Goal: Task Accomplishment & Management: Manage account settings

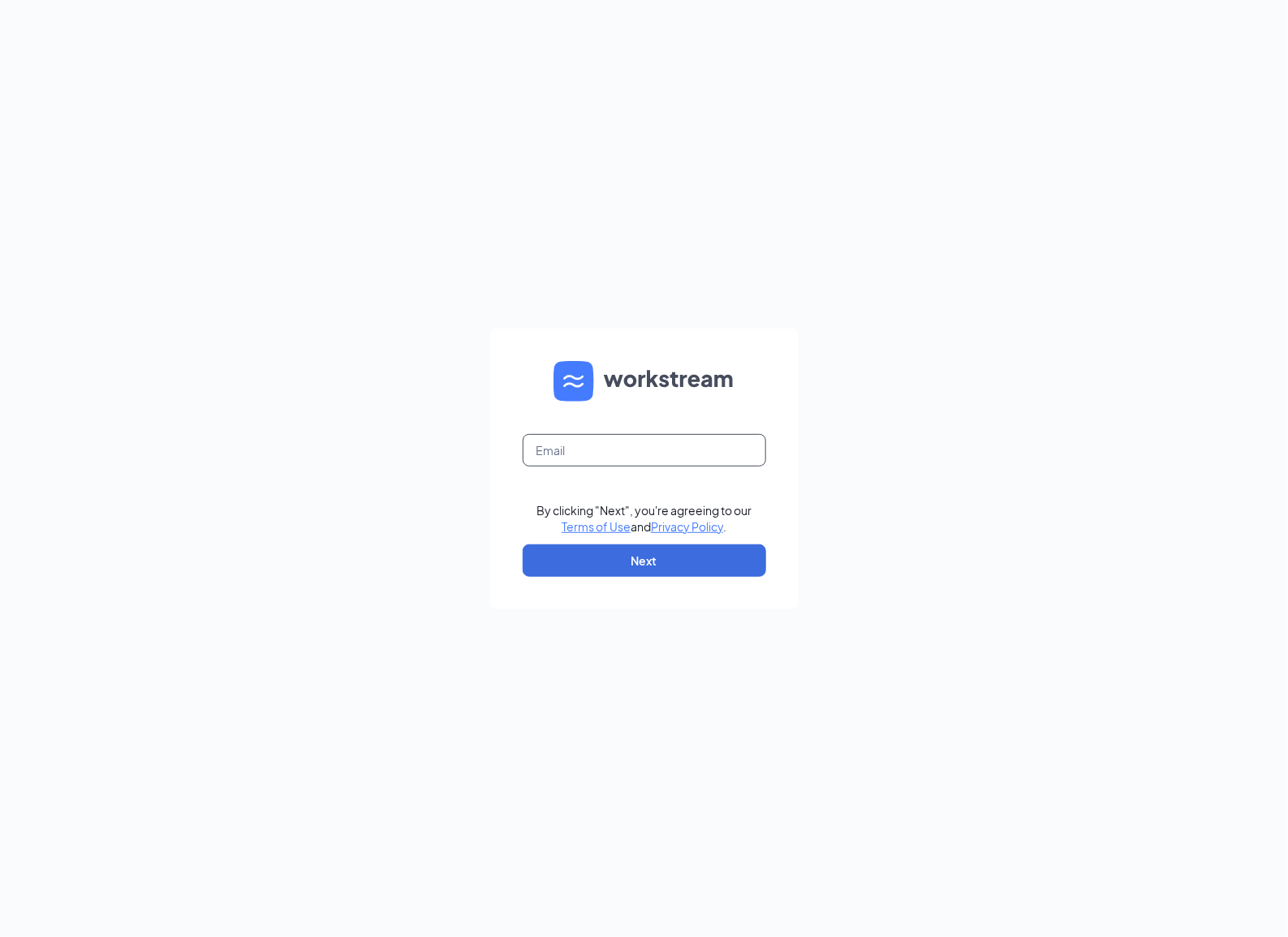
click at [698, 445] on input "text" at bounding box center [644, 450] width 243 height 33
type input "[PERSON_NAME][EMAIL_ADDRESS][DOMAIN_NAME]"
click at [678, 554] on button "Next" at bounding box center [644, 560] width 243 height 33
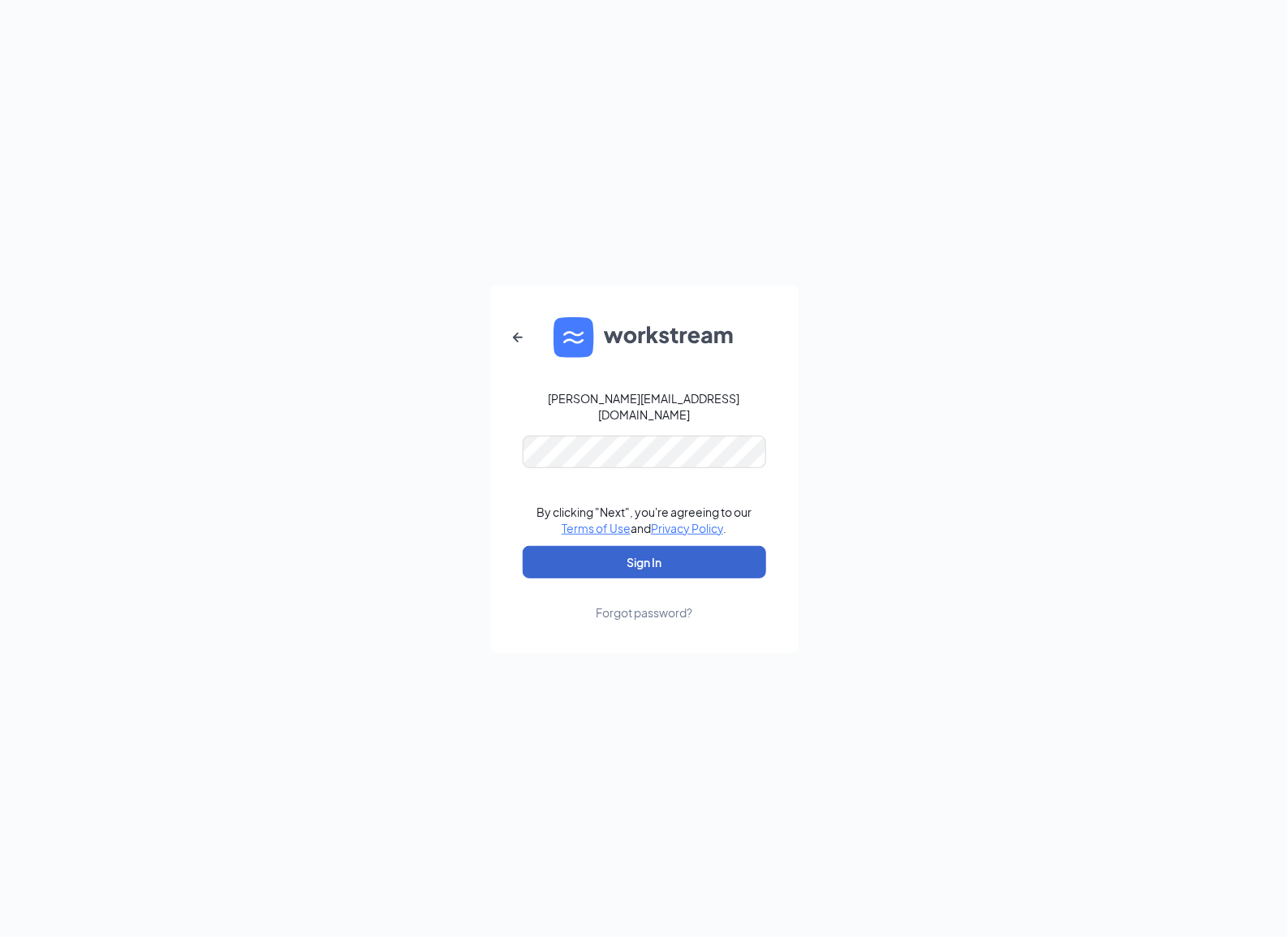
click at [667, 560] on button "Sign In" at bounding box center [644, 562] width 243 height 33
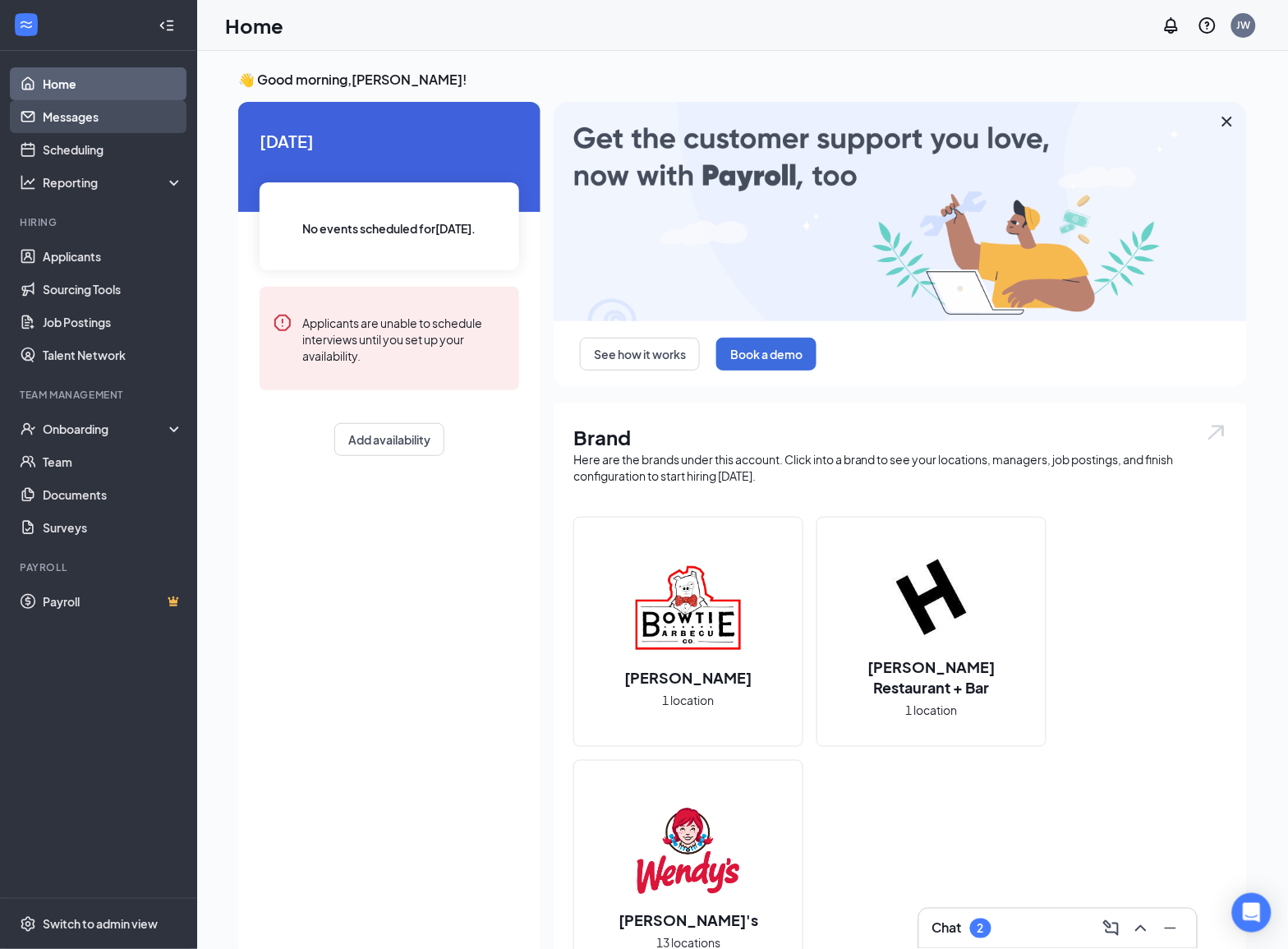
click at [75, 115] on link "Messages" at bounding box center [113, 117] width 140 height 33
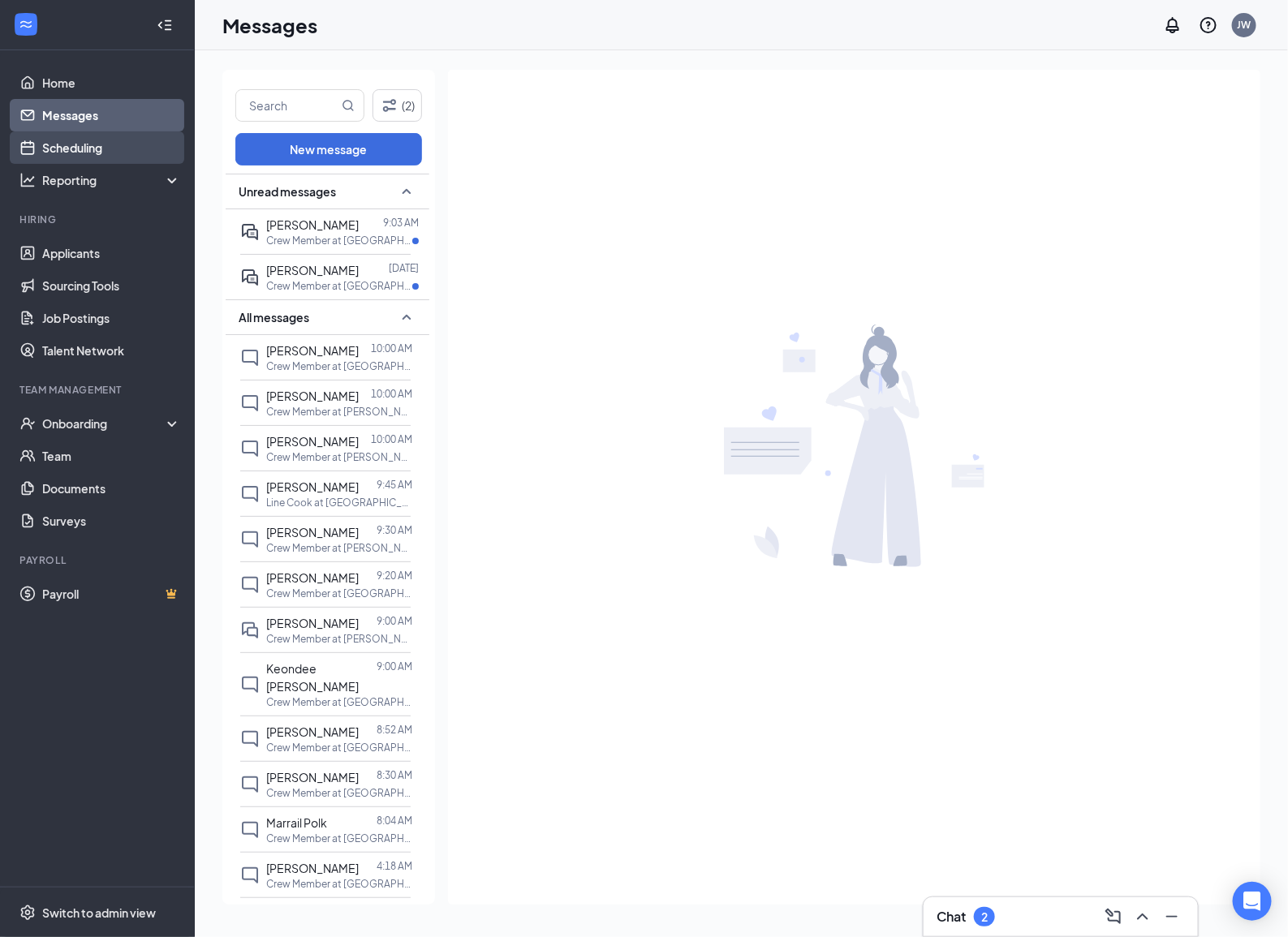
click at [99, 147] on link "Scheduling" at bounding box center [112, 147] width 138 height 33
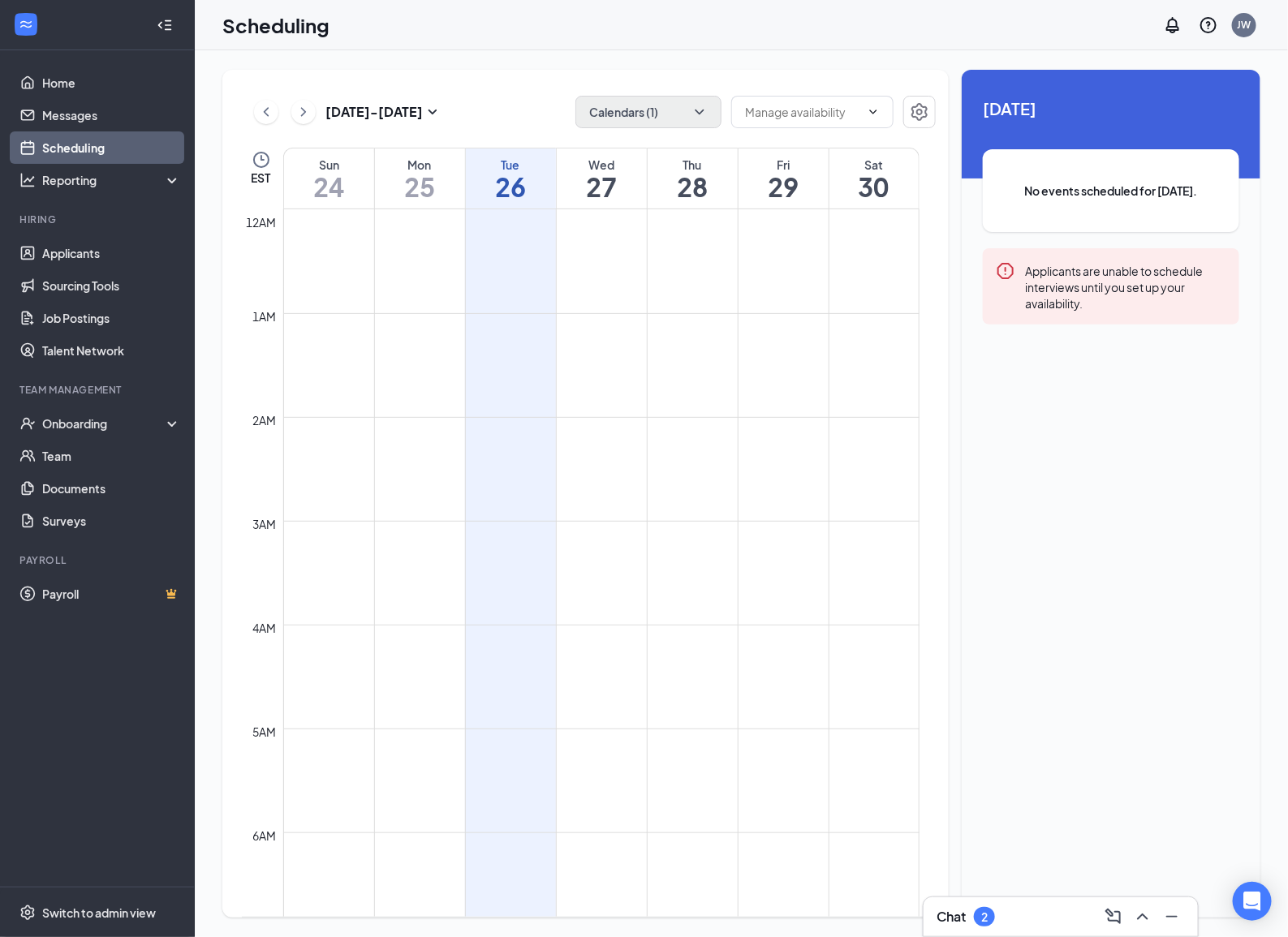
scroll to position [797, 0]
click at [658, 114] on button "Calendars (1)" at bounding box center [648, 112] width 146 height 33
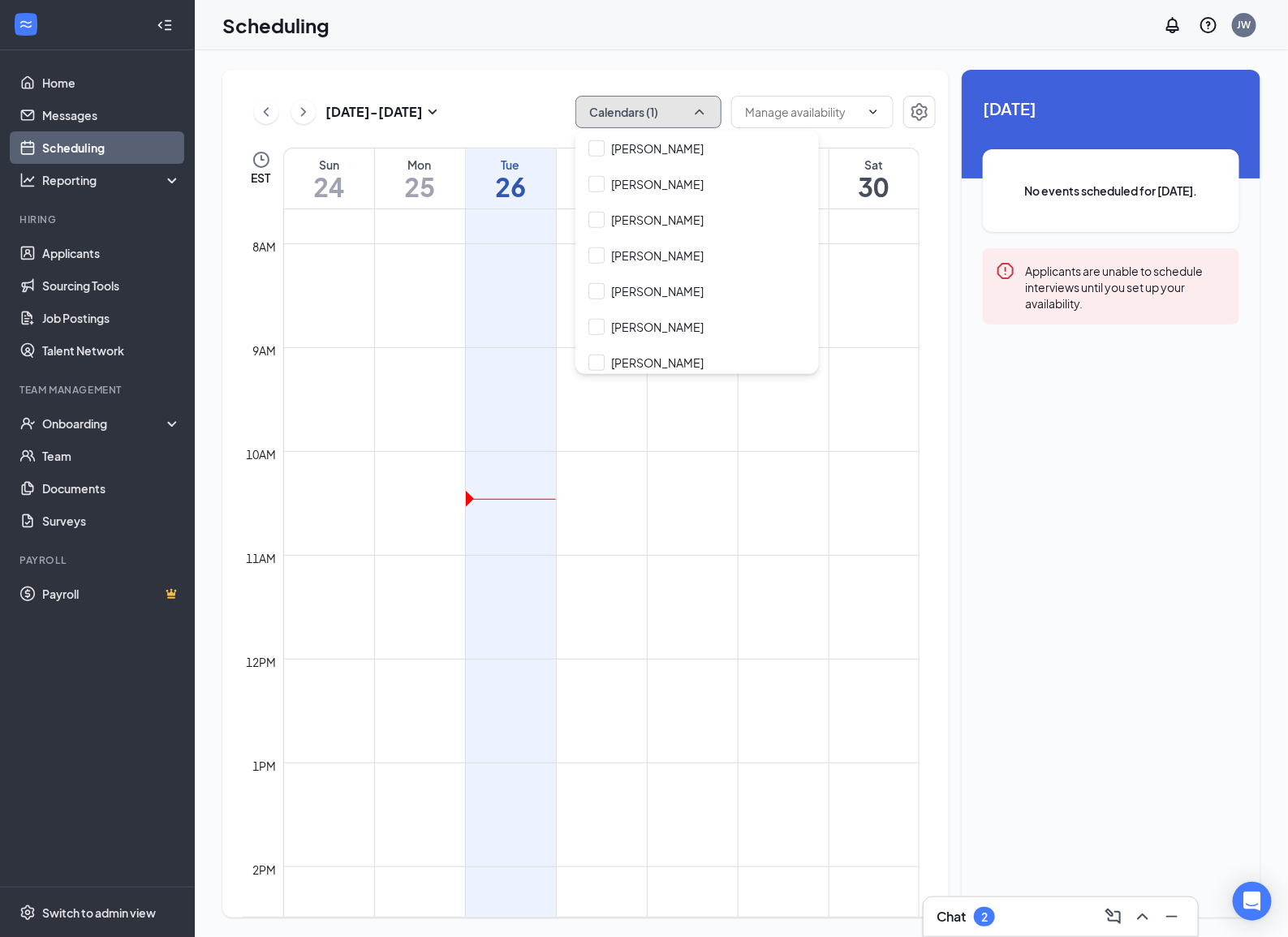
scroll to position [406, 0]
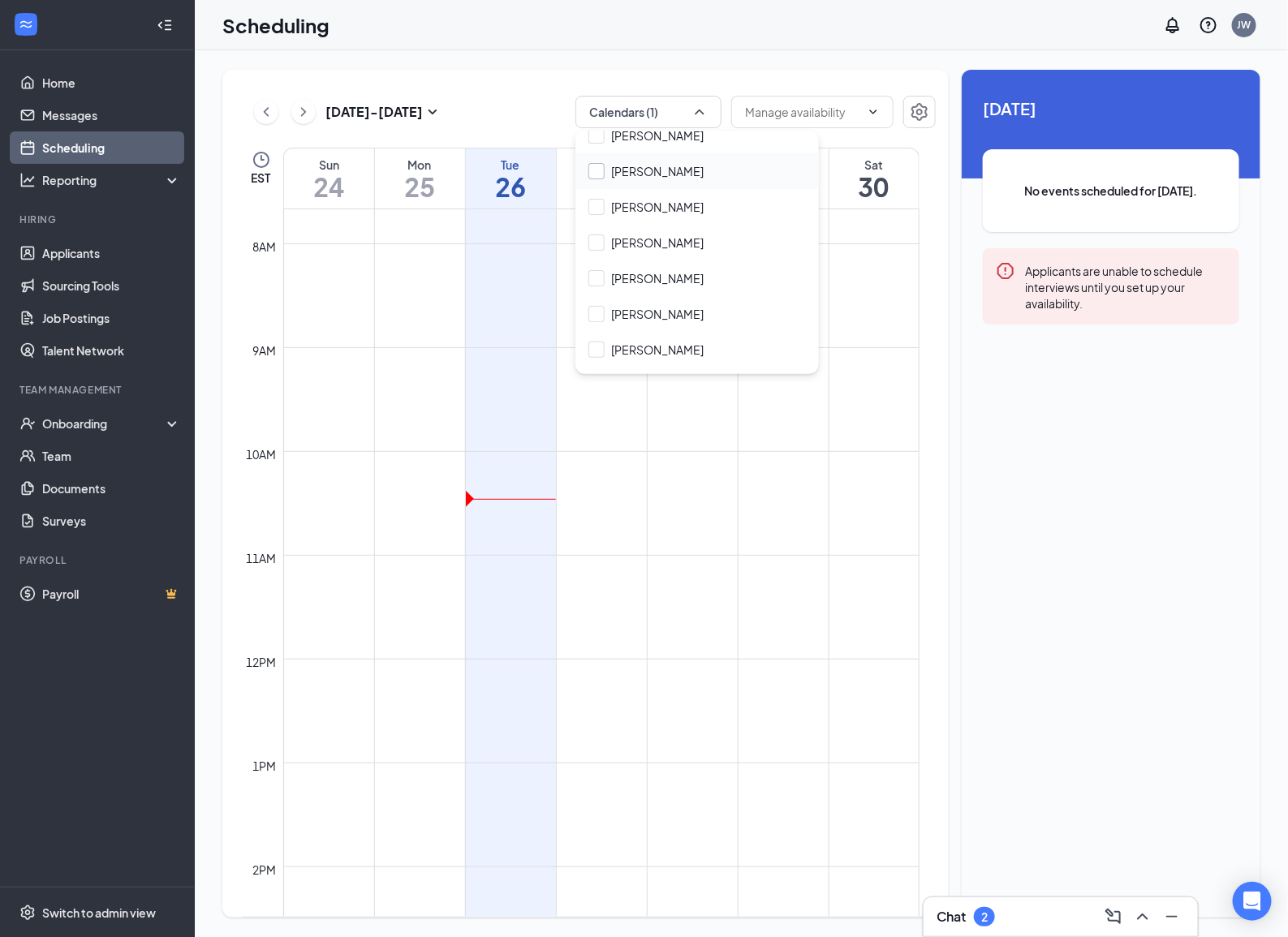
click at [599, 168] on input "[PERSON_NAME]" at bounding box center [646, 171] width 115 height 16
checkbox input "true"
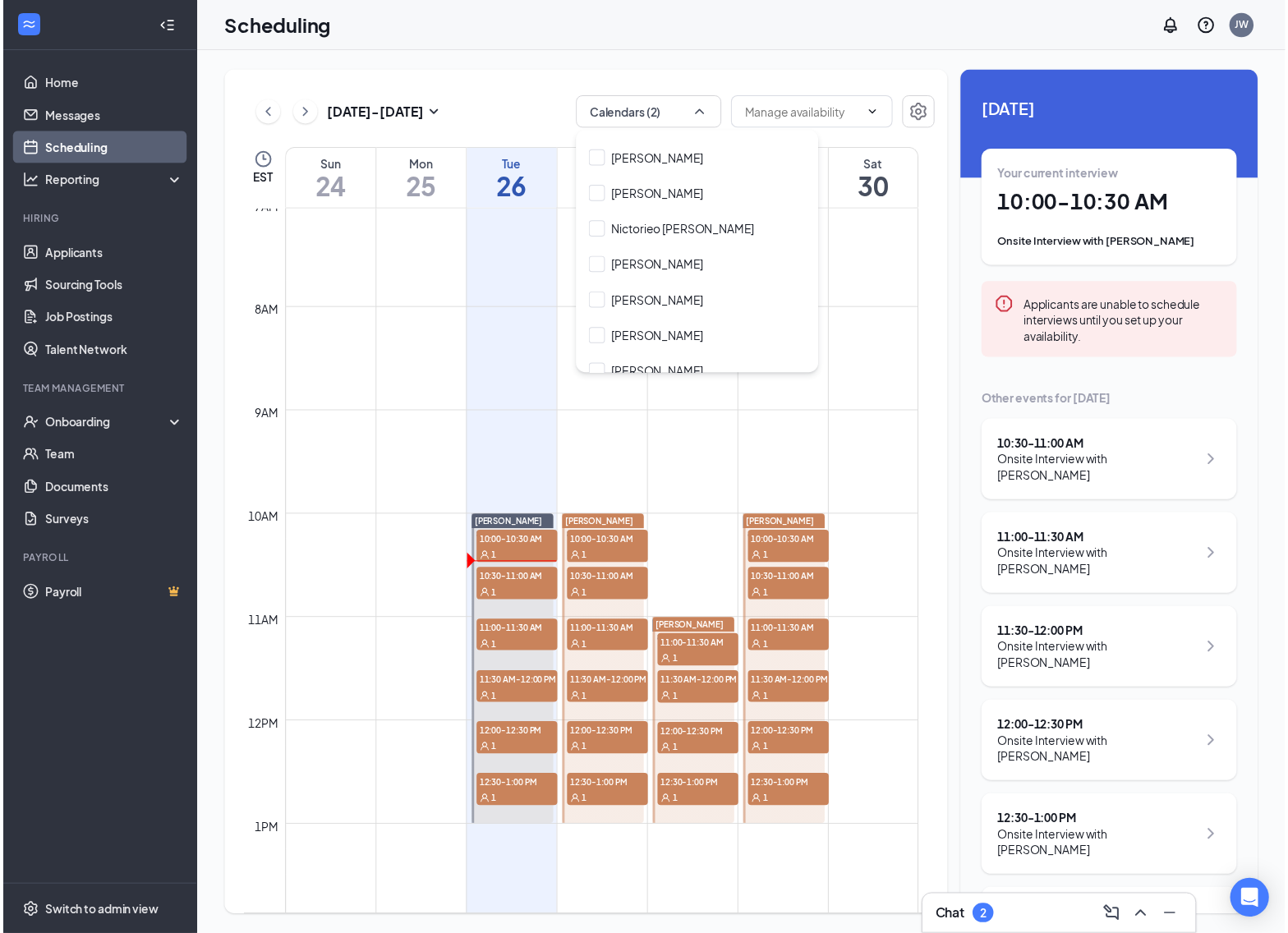
scroll to position [704, 0]
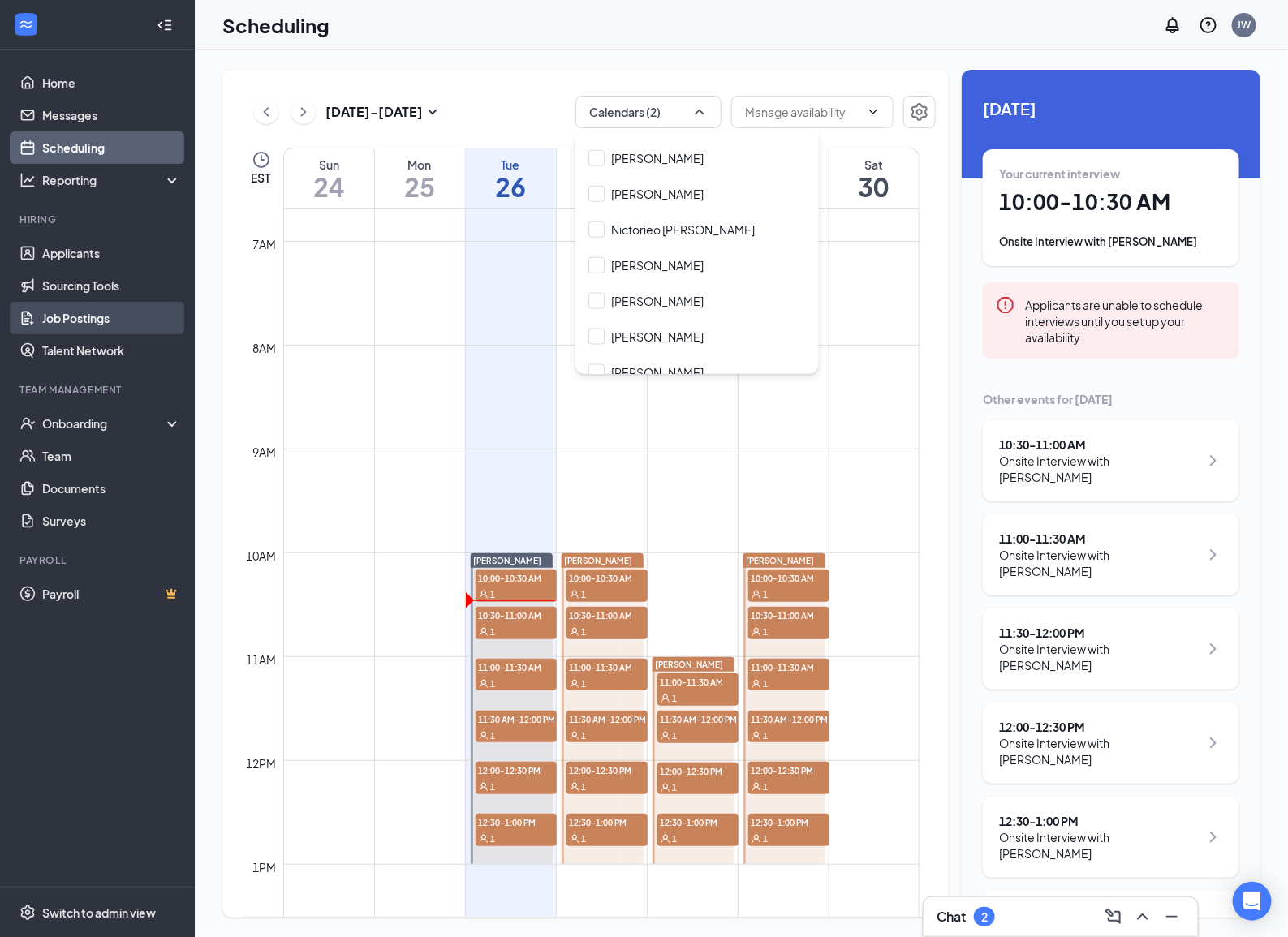
click at [81, 317] on link "Job Postings" at bounding box center [112, 318] width 138 height 33
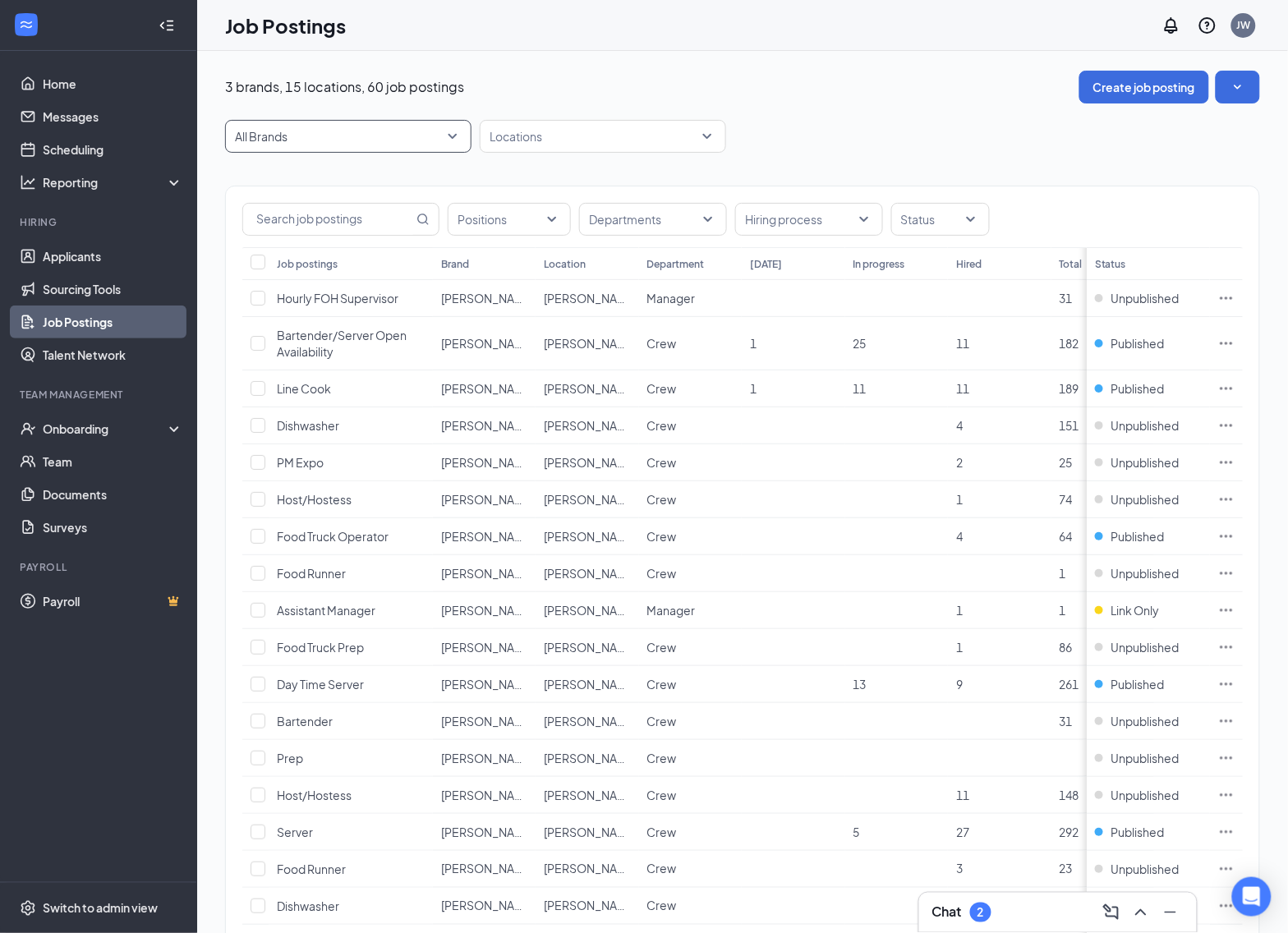
click at [446, 133] on span "All Brands" at bounding box center [348, 136] width 227 height 31
click at [257, 293] on p "[PERSON_NAME]'s" at bounding box center [288, 292] width 102 height 16
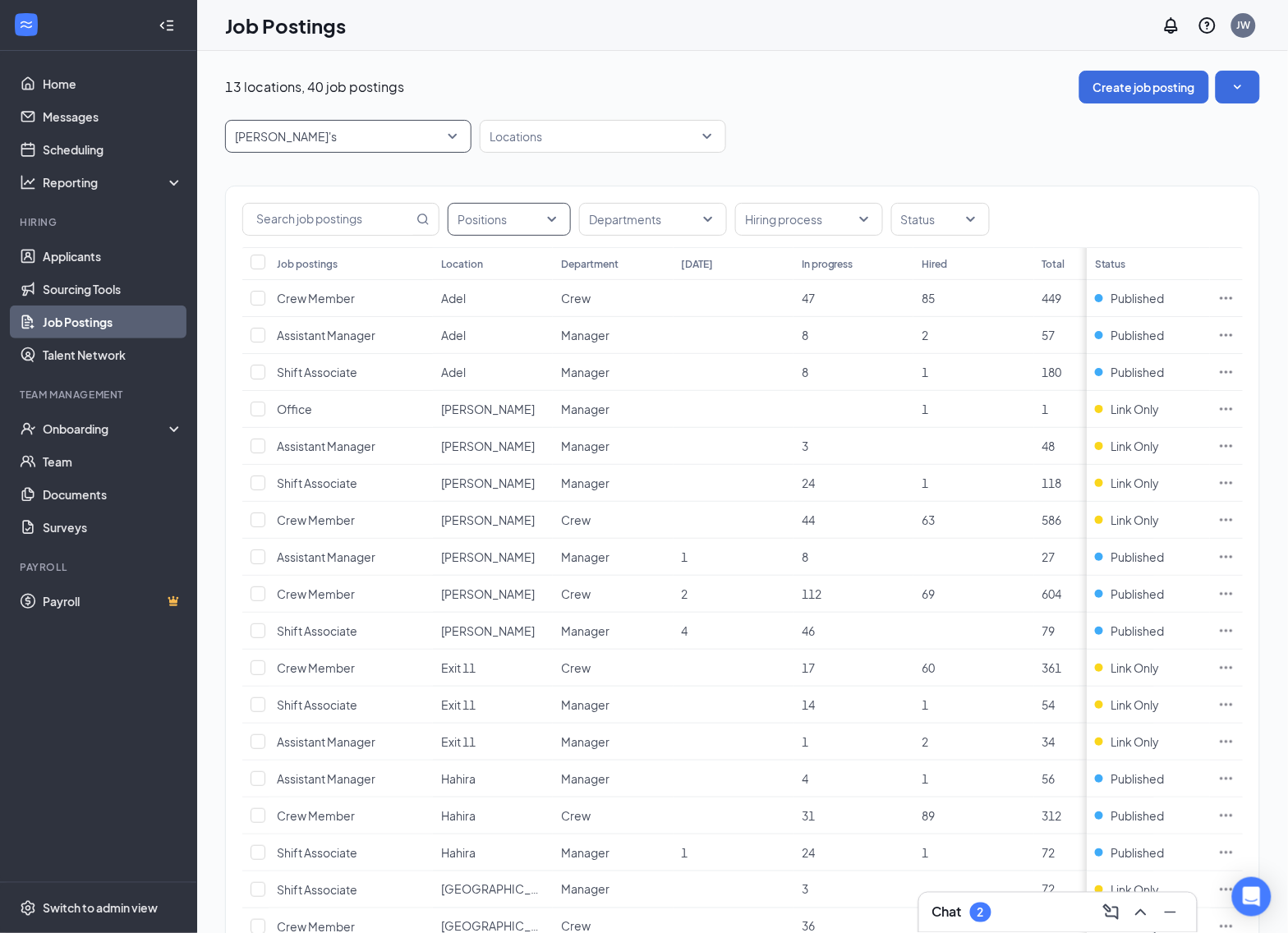
drag, startPoint x: 537, startPoint y: 225, endPoint x: 552, endPoint y: 225, distance: 15.0
click at [542, 225] on div at bounding box center [502, 218] width 99 height 26
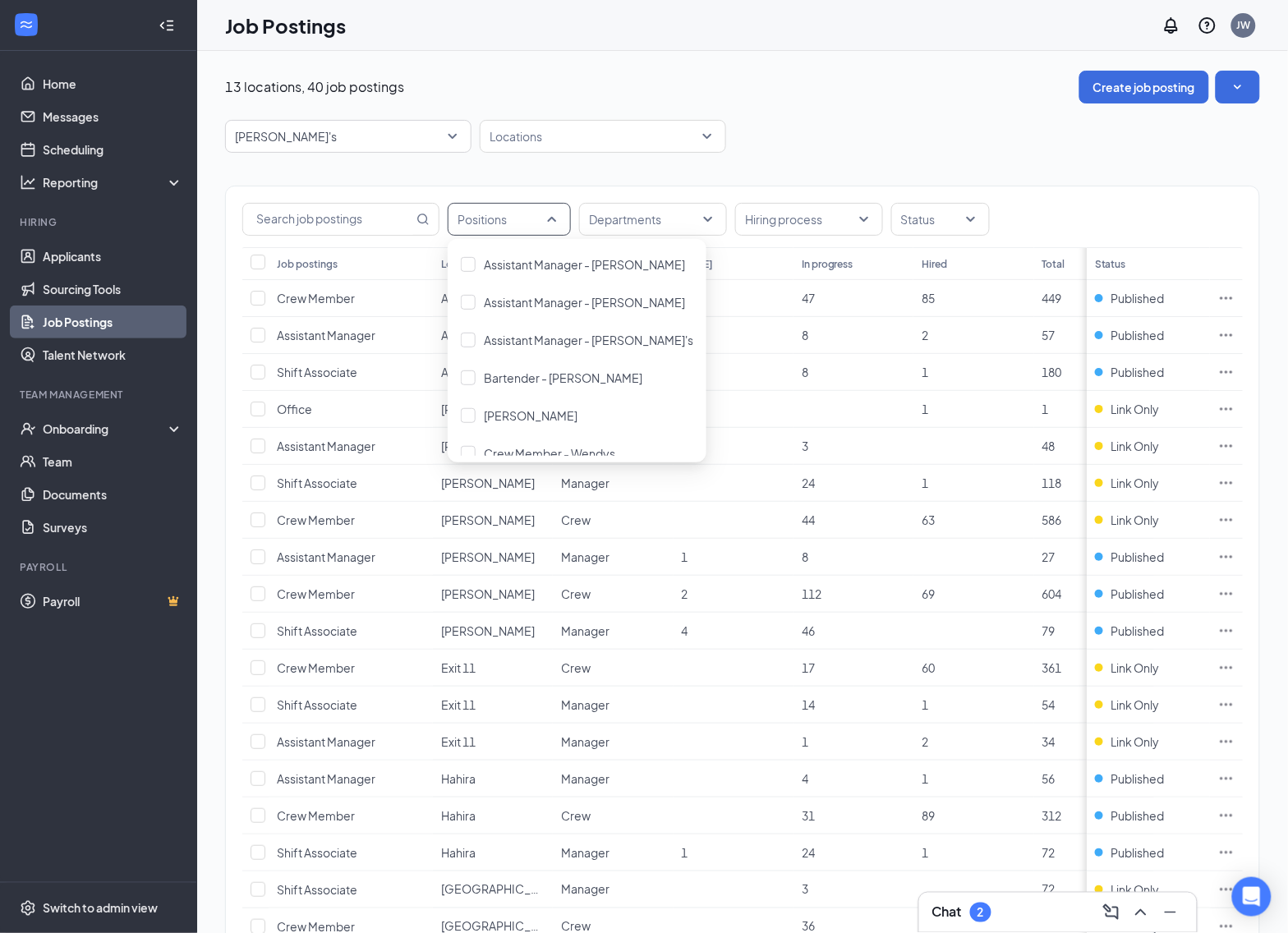
scroll to position [102, 0]
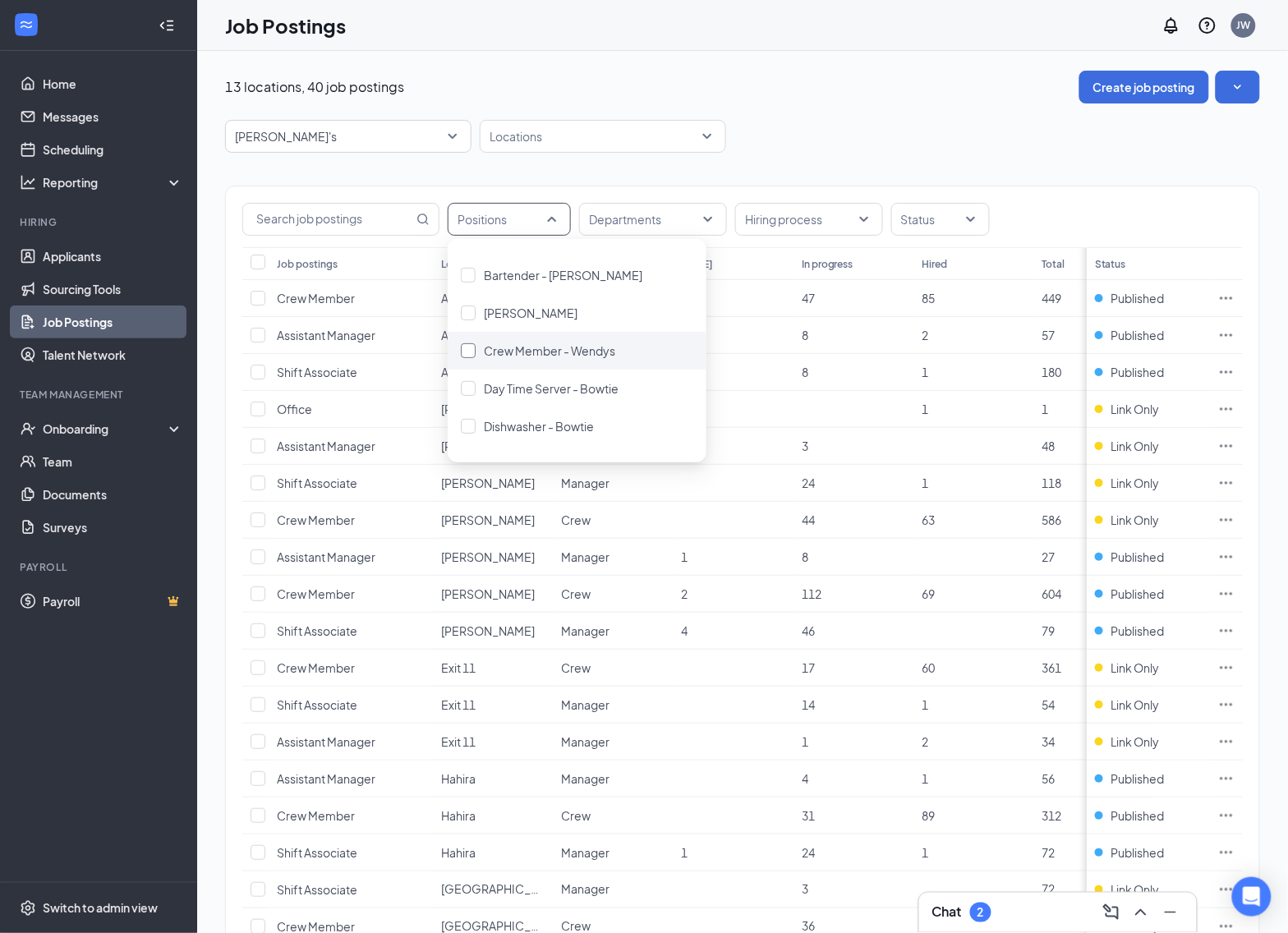
click at [465, 351] on div at bounding box center [468, 351] width 14 height 14
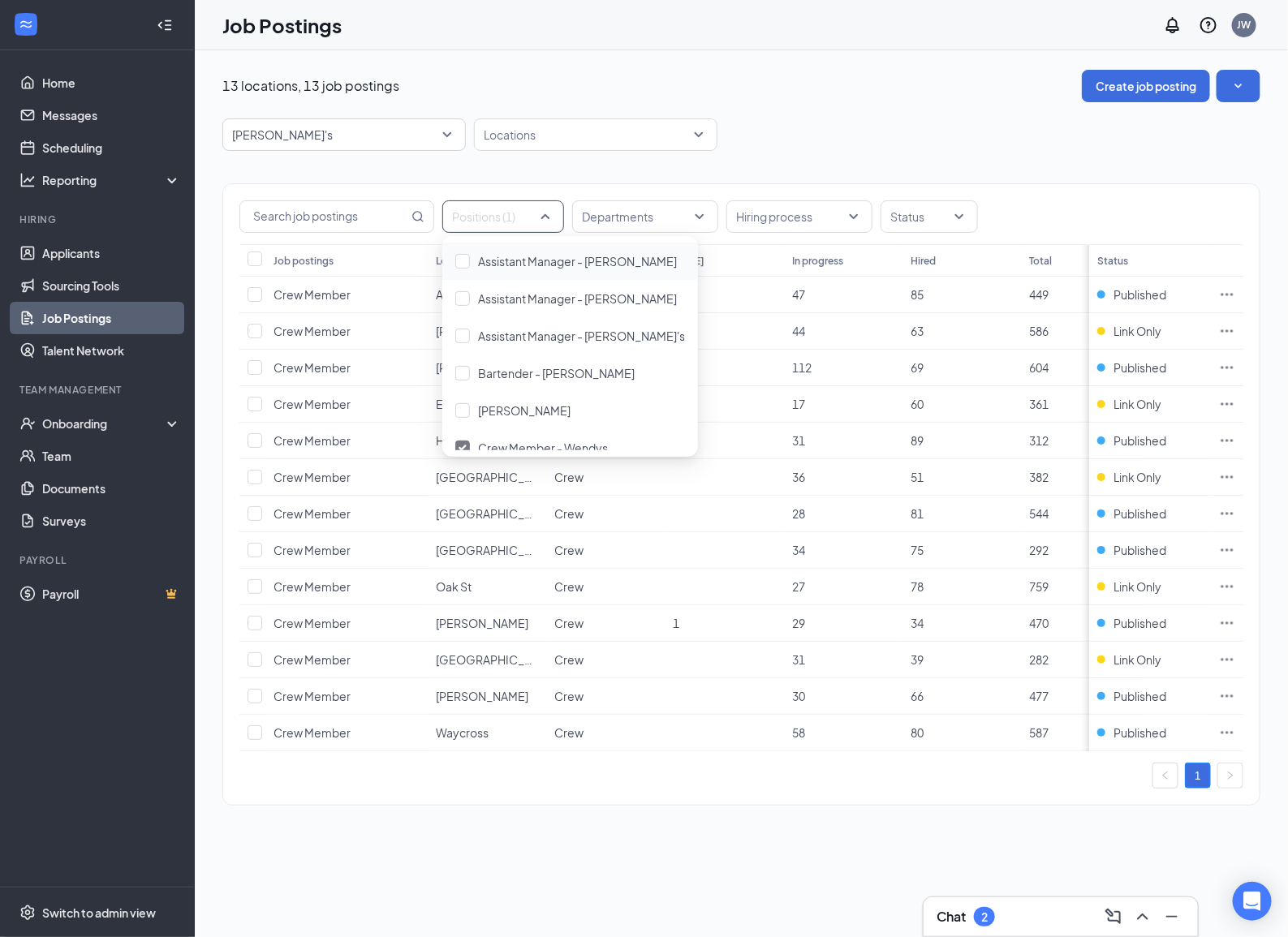
click at [791, 112] on div "13 locations, 13 job postings Create job posting [PERSON_NAME]'s 41688 41586 Al…" at bounding box center [740, 445] width 1038 height 752
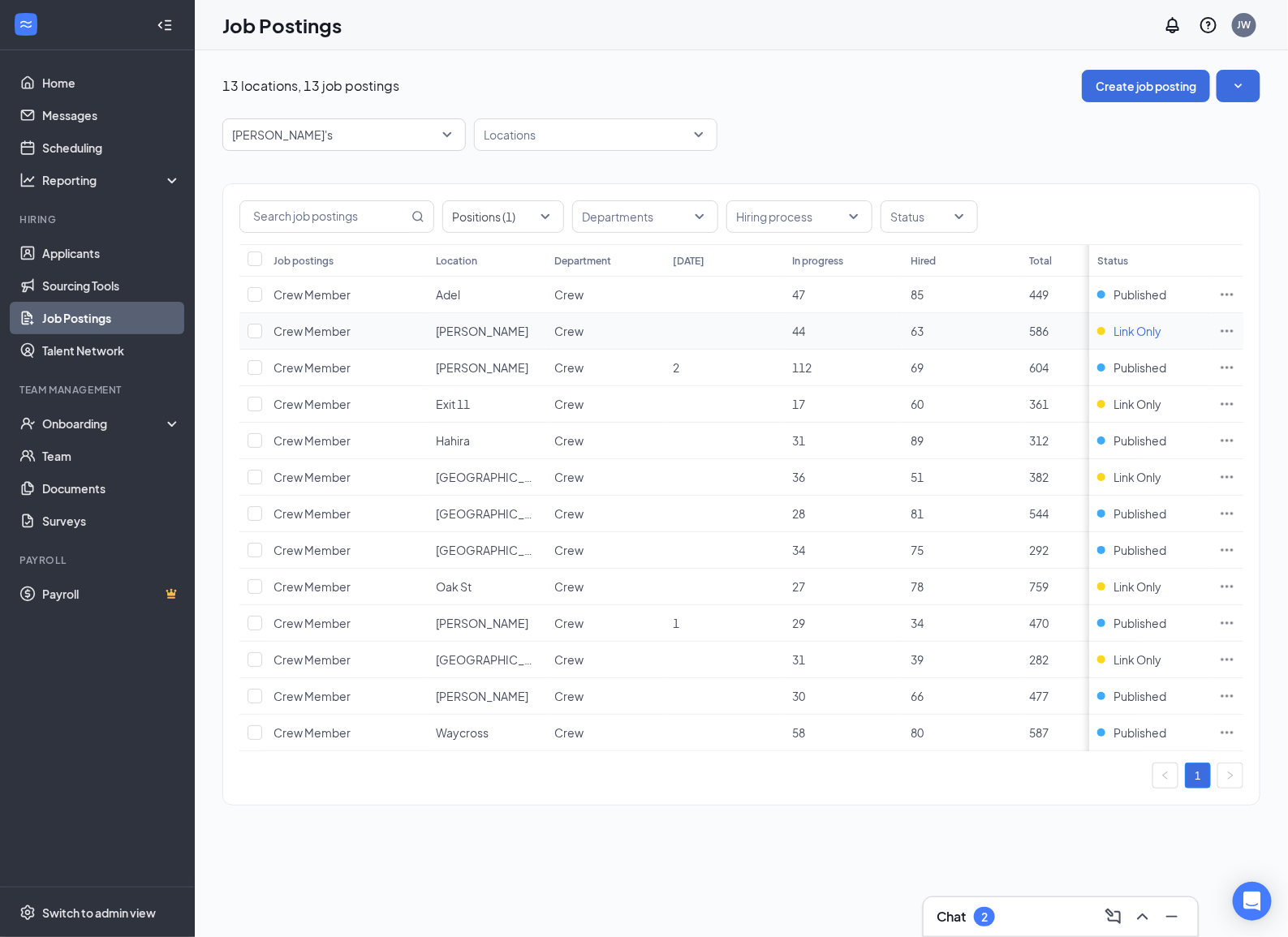
click at [1145, 337] on span "Link Only" at bounding box center [1137, 331] width 48 height 16
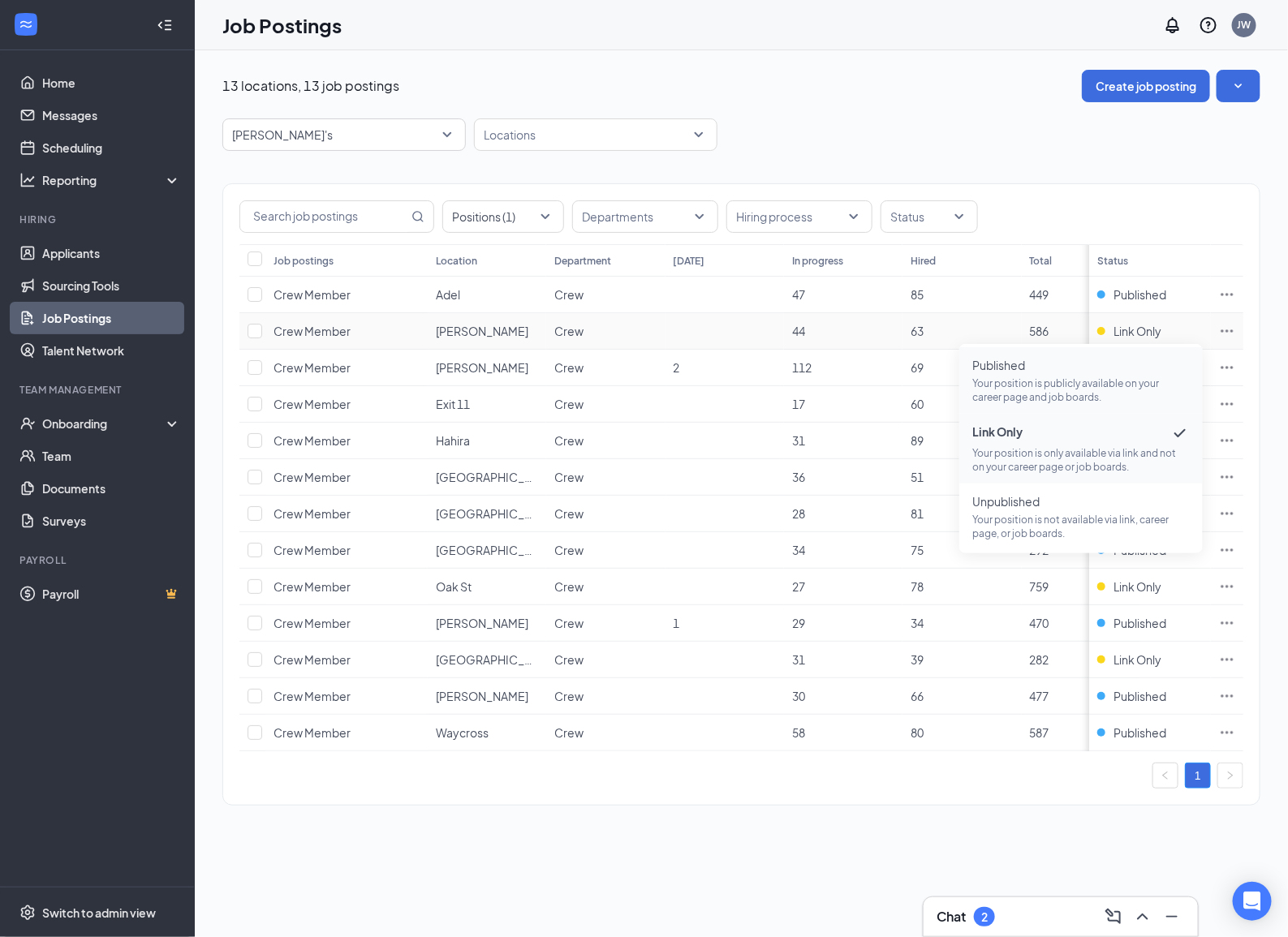
click at [1063, 382] on p "Your position is publicly available on your career page and job boards." at bounding box center [1080, 390] width 217 height 28
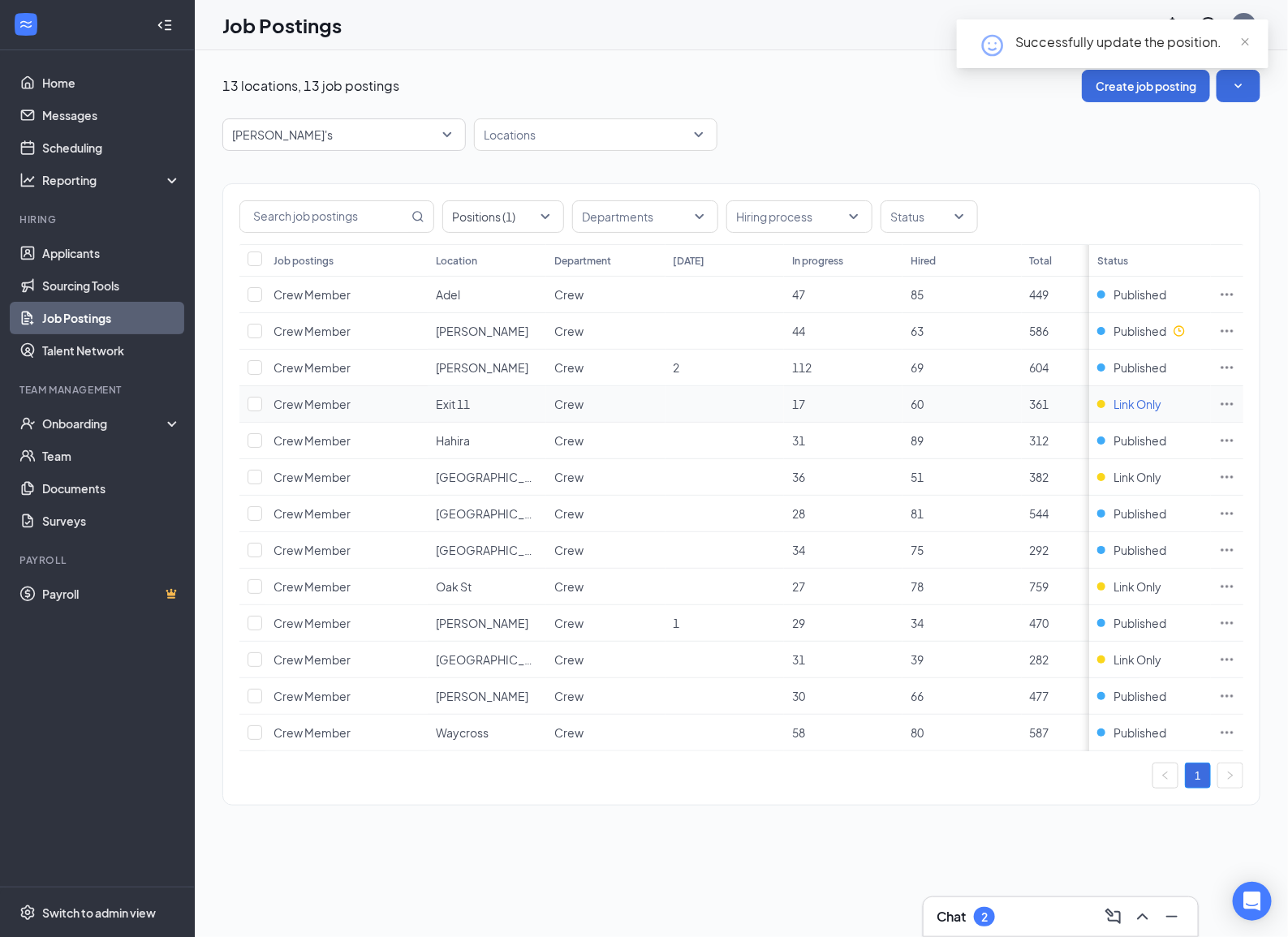
click at [1130, 406] on span "Link Only" at bounding box center [1137, 404] width 48 height 16
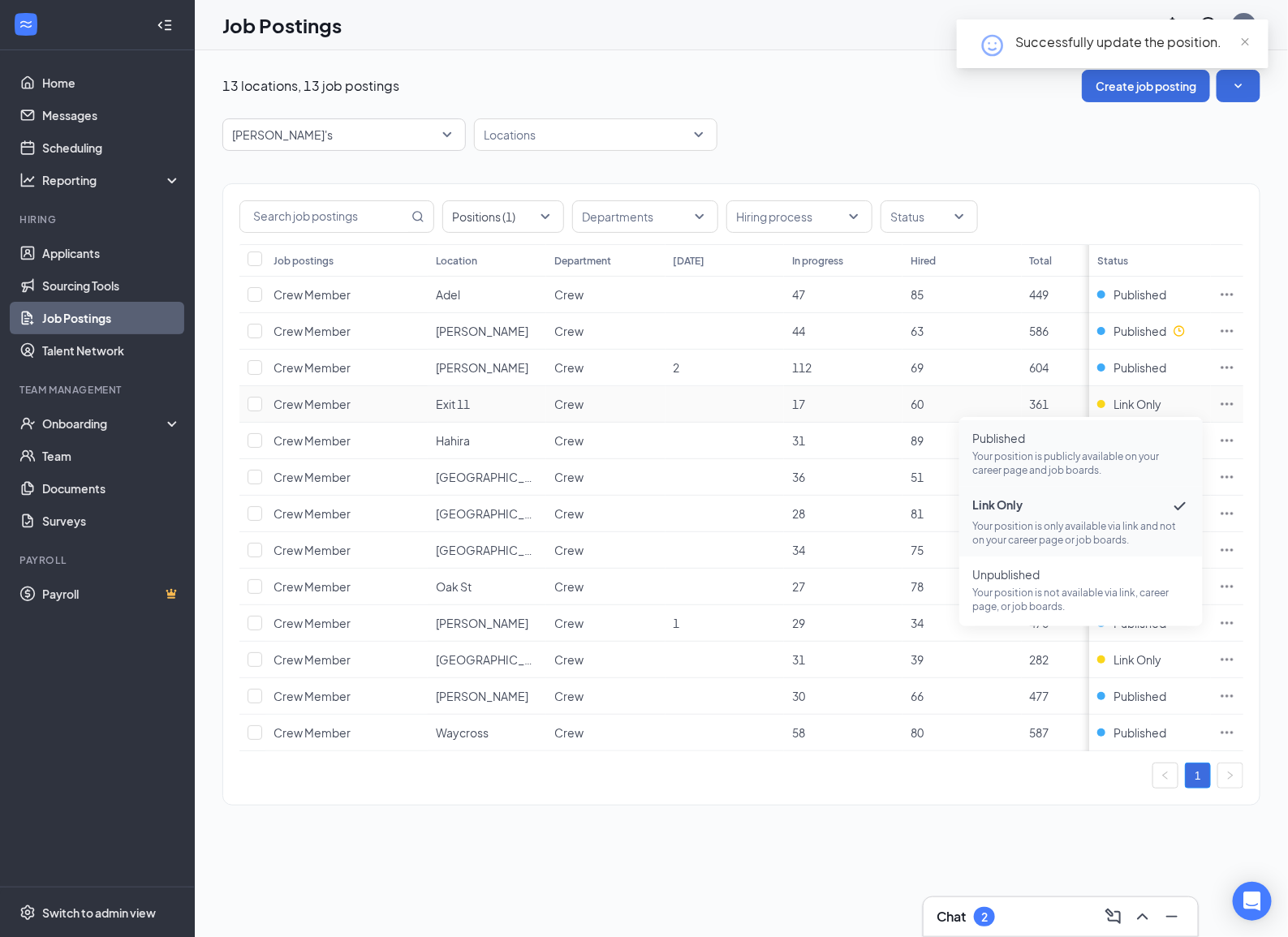
click at [996, 443] on span "Published" at bounding box center [1080, 437] width 217 height 16
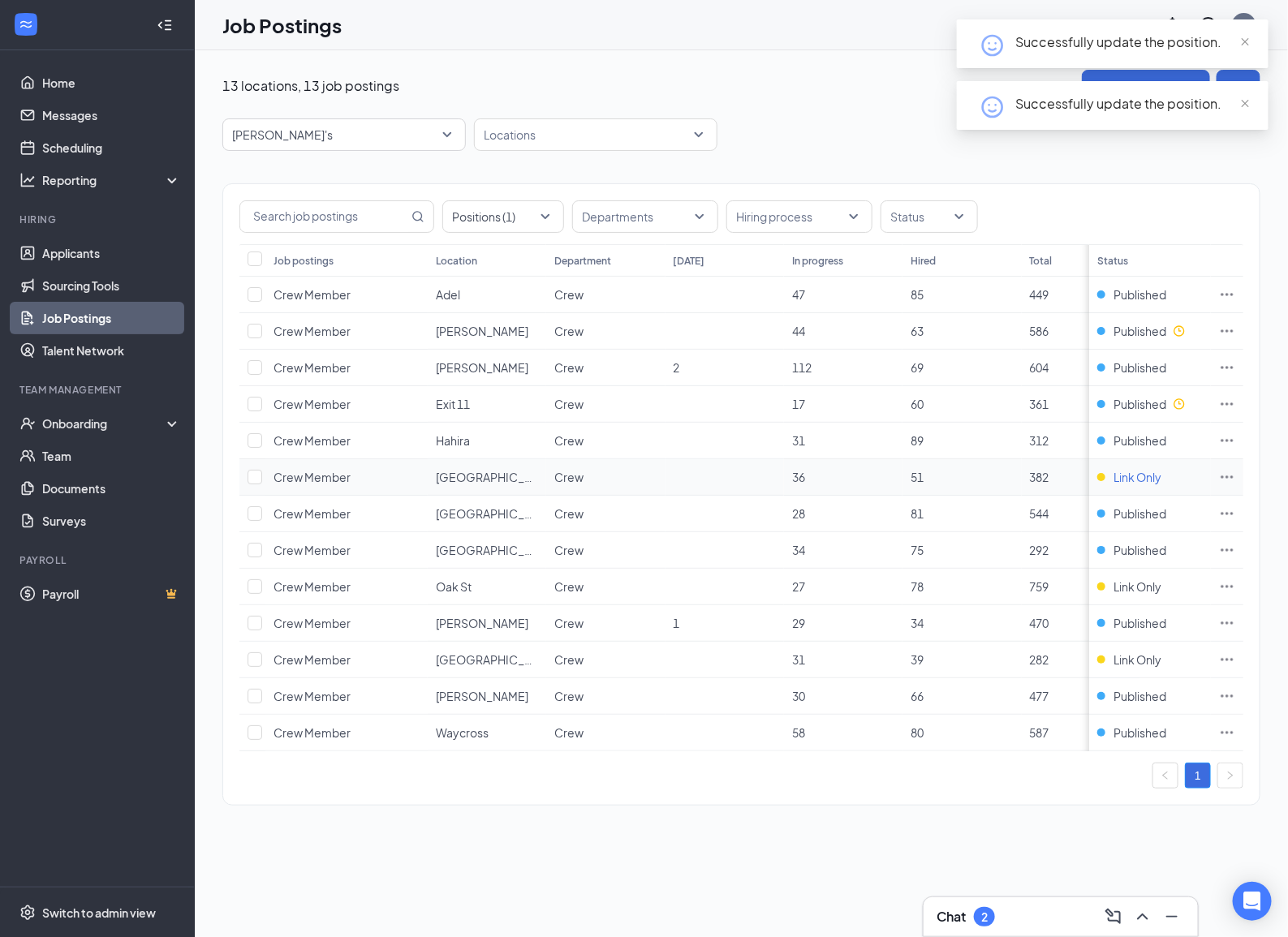
click at [1126, 479] on span "Link Only" at bounding box center [1137, 476] width 48 height 16
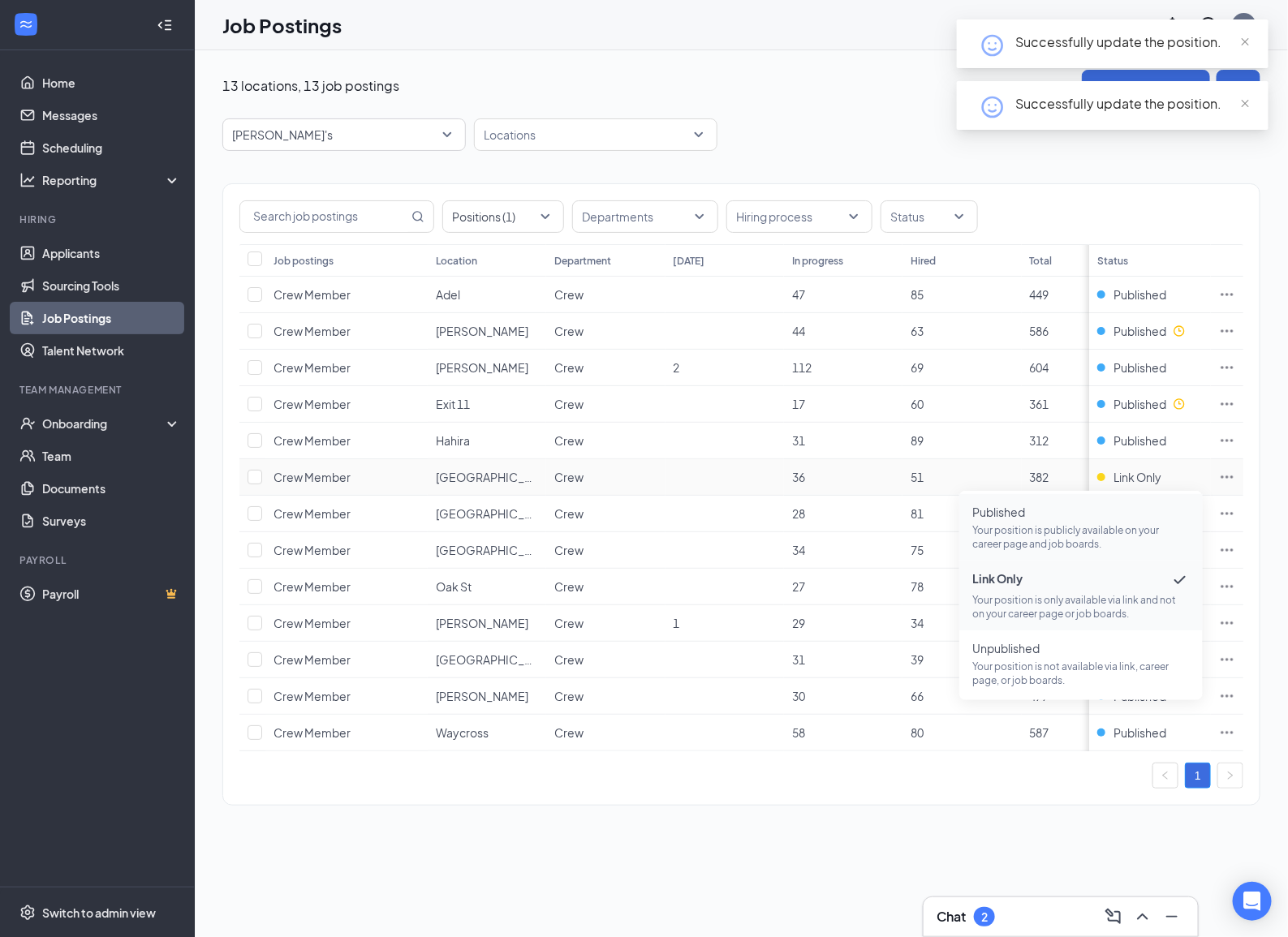
click at [1031, 514] on span "Published" at bounding box center [1080, 512] width 217 height 16
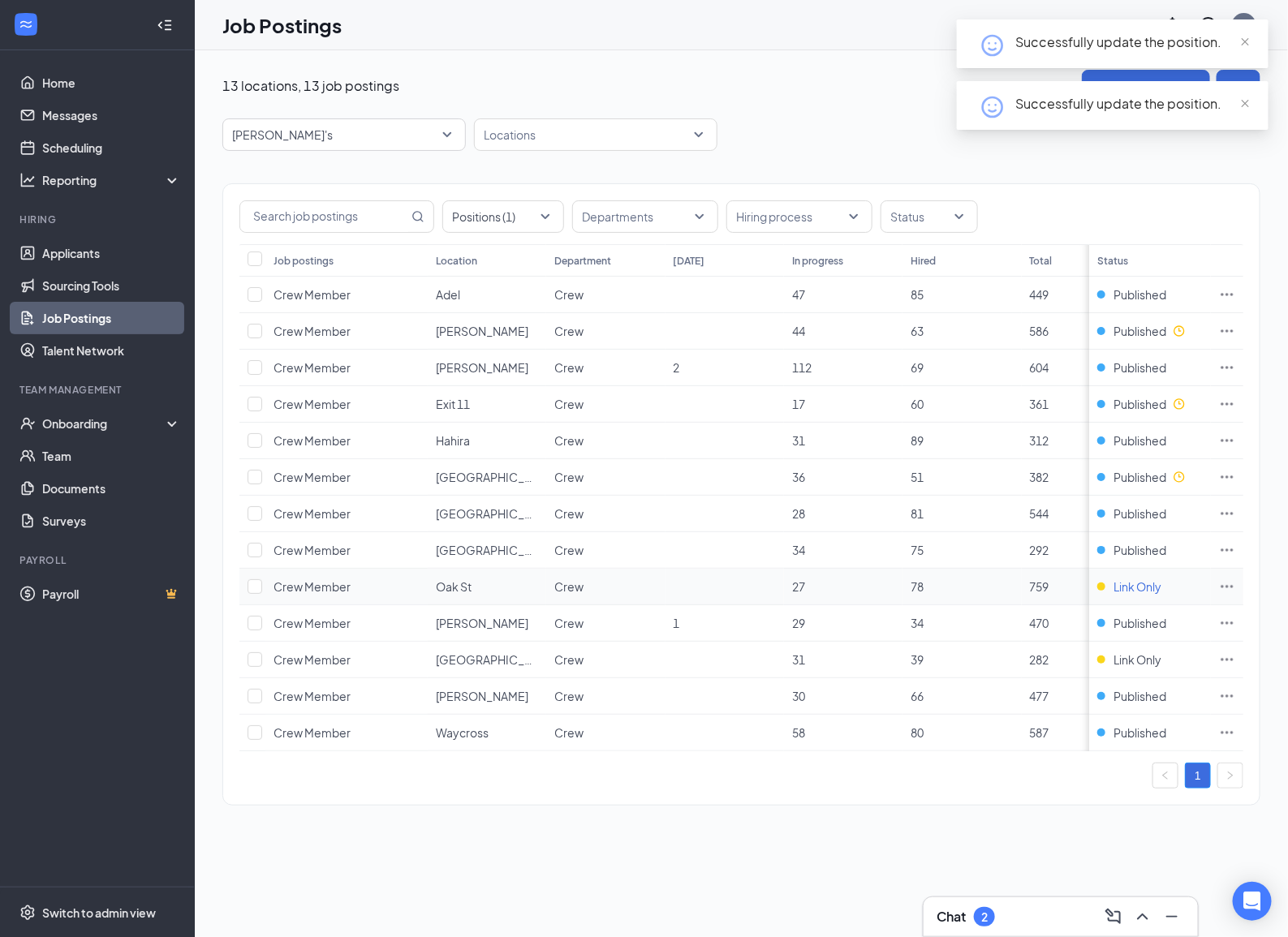
click at [1128, 594] on span "Link Only" at bounding box center [1137, 587] width 48 height 16
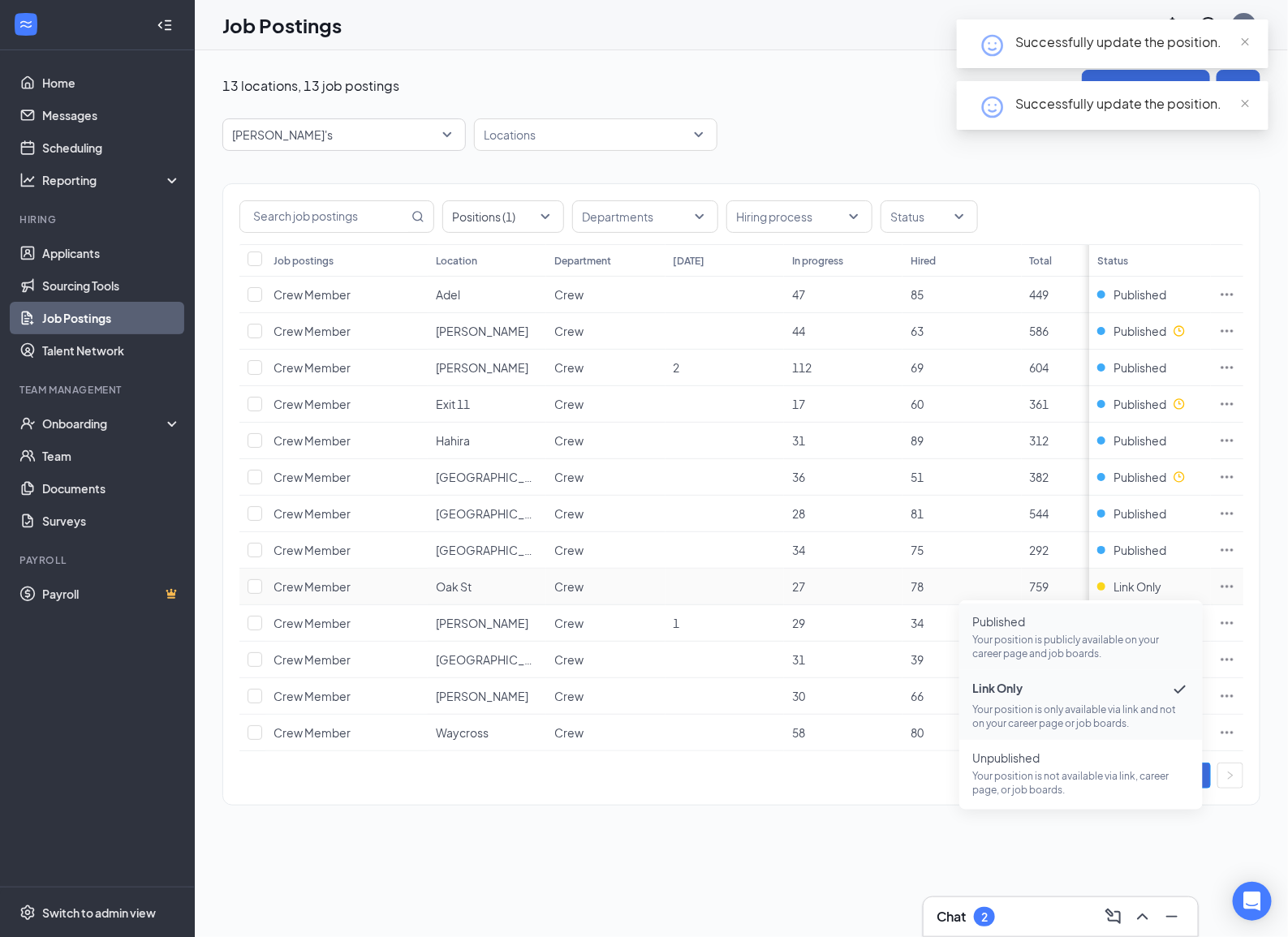
click at [997, 626] on span "Published" at bounding box center [1080, 621] width 217 height 16
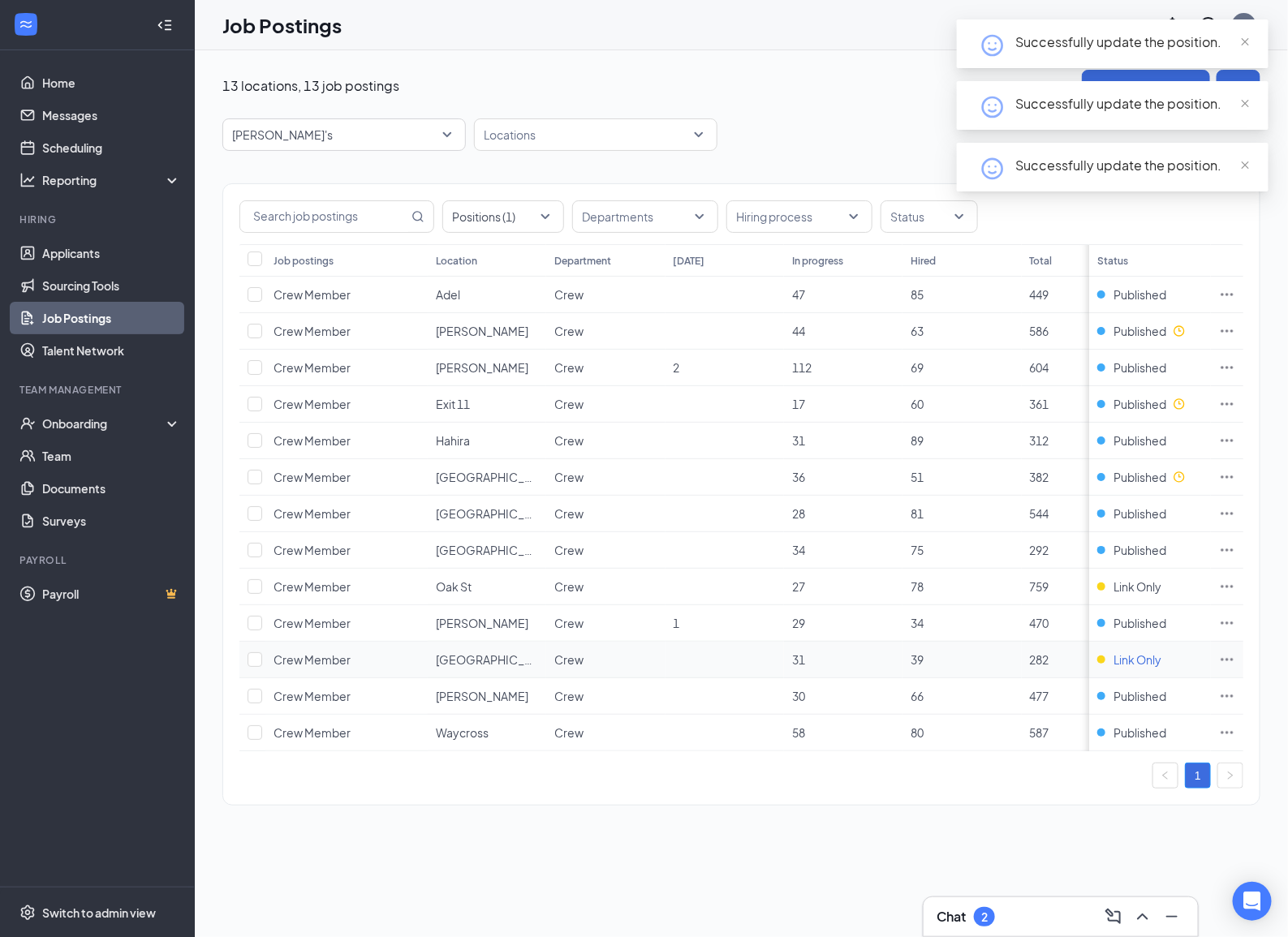
click at [1132, 662] on span "Link Only" at bounding box center [1137, 659] width 48 height 16
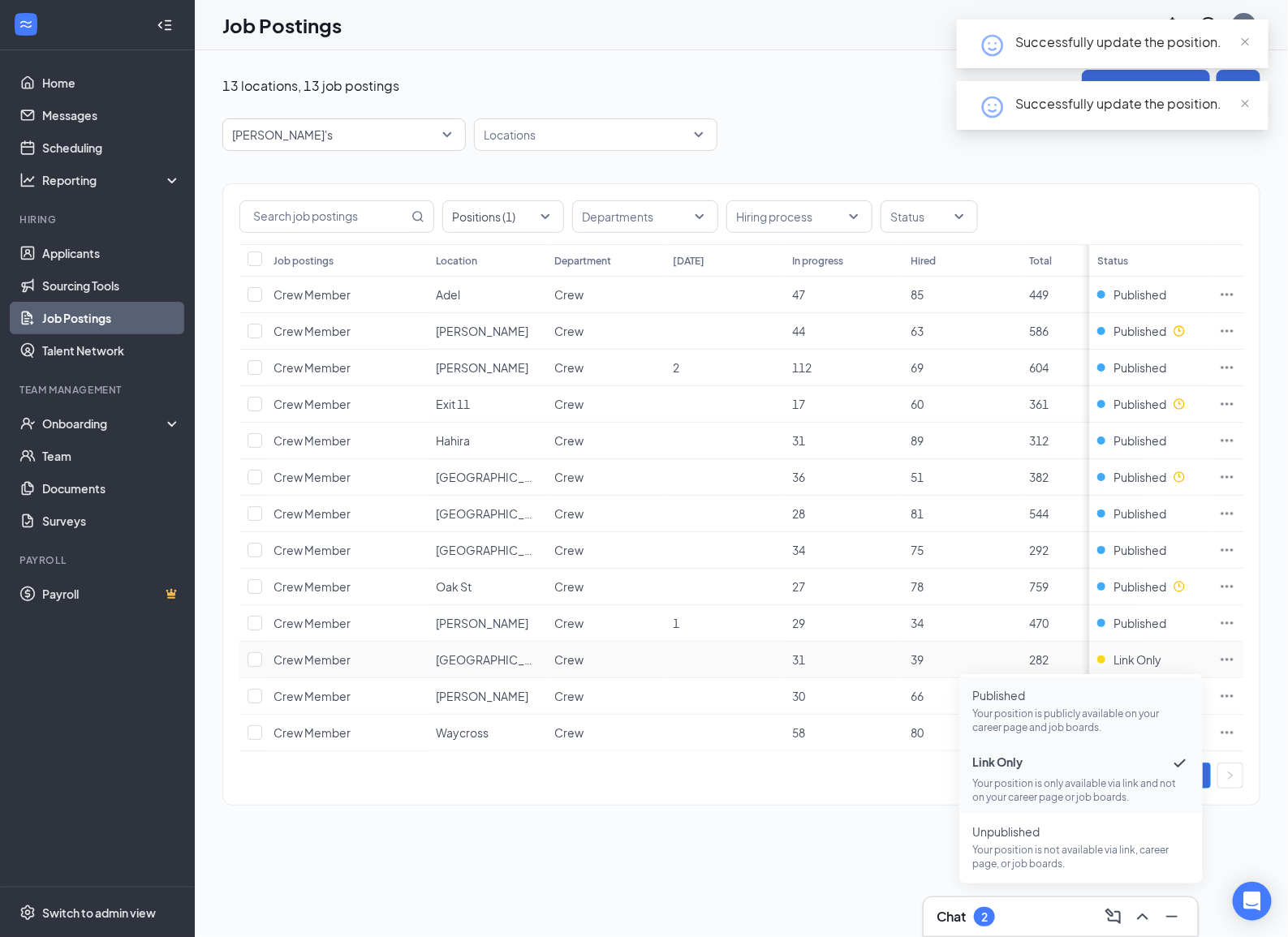
click at [1033, 722] on p "Your position is publicly available on your career page and job boards." at bounding box center [1080, 720] width 217 height 28
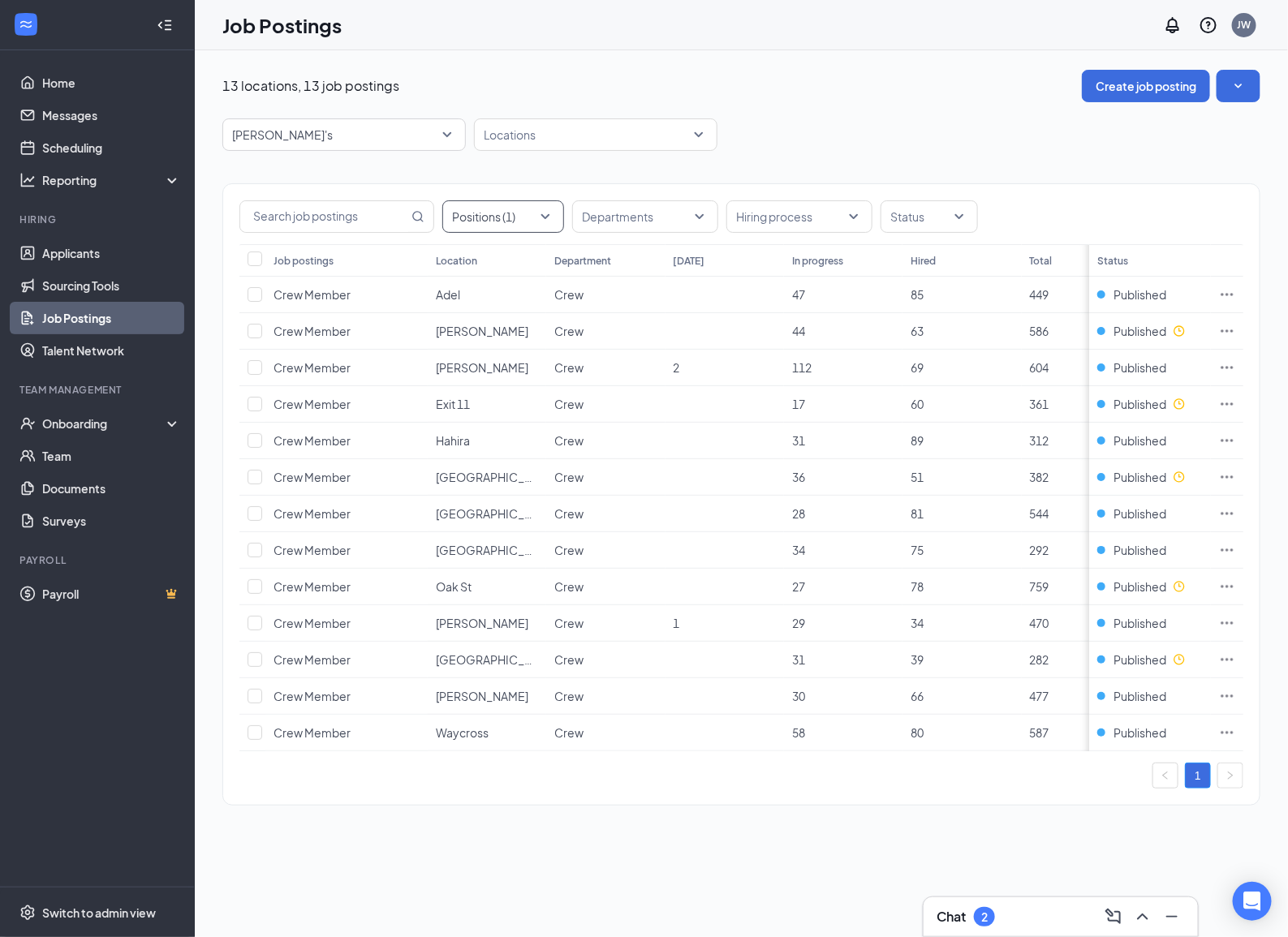
click at [549, 217] on div "Positions (1)" at bounding box center [502, 217] width 122 height 33
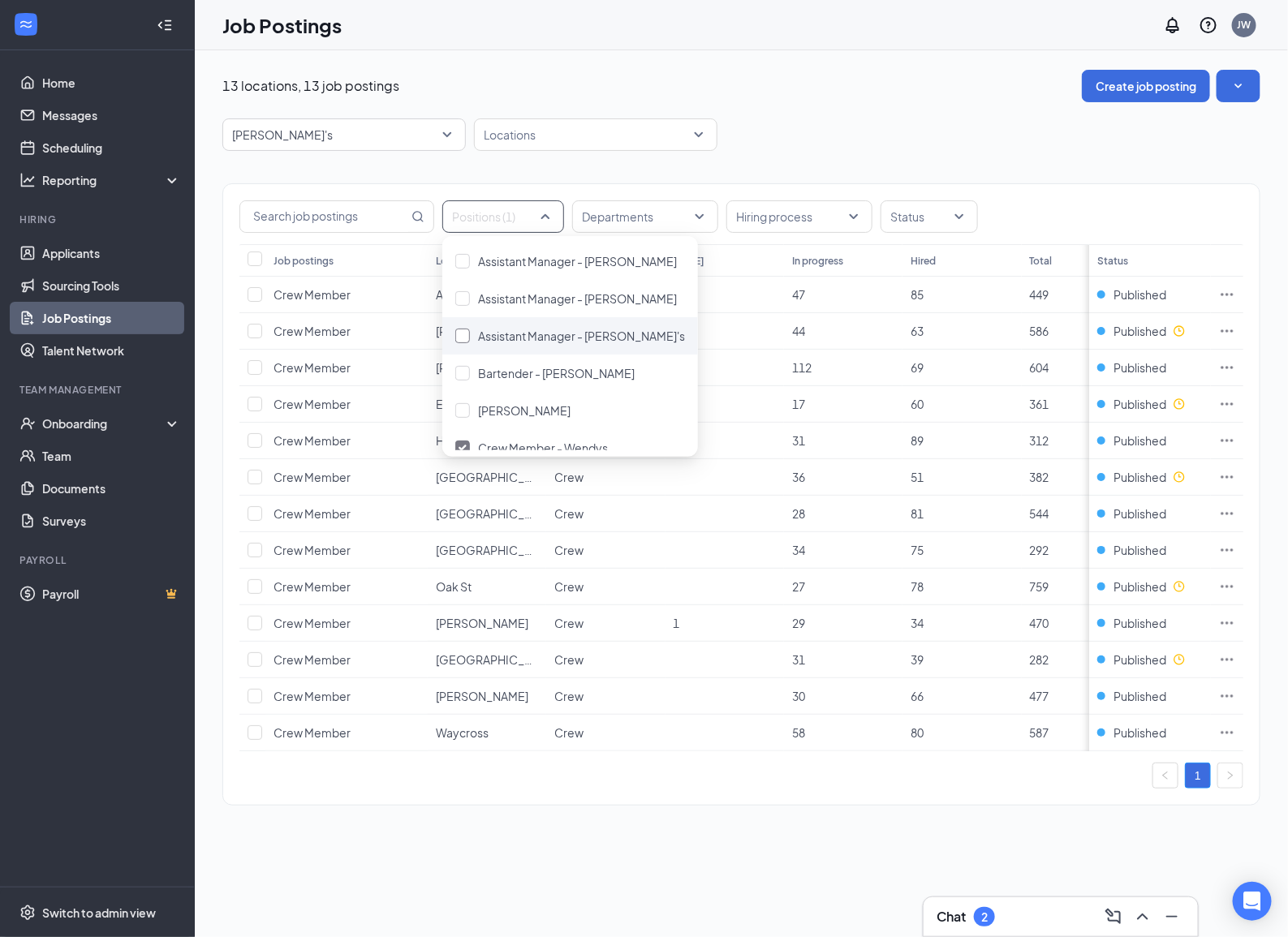
click at [460, 333] on div at bounding box center [462, 335] width 14 height 14
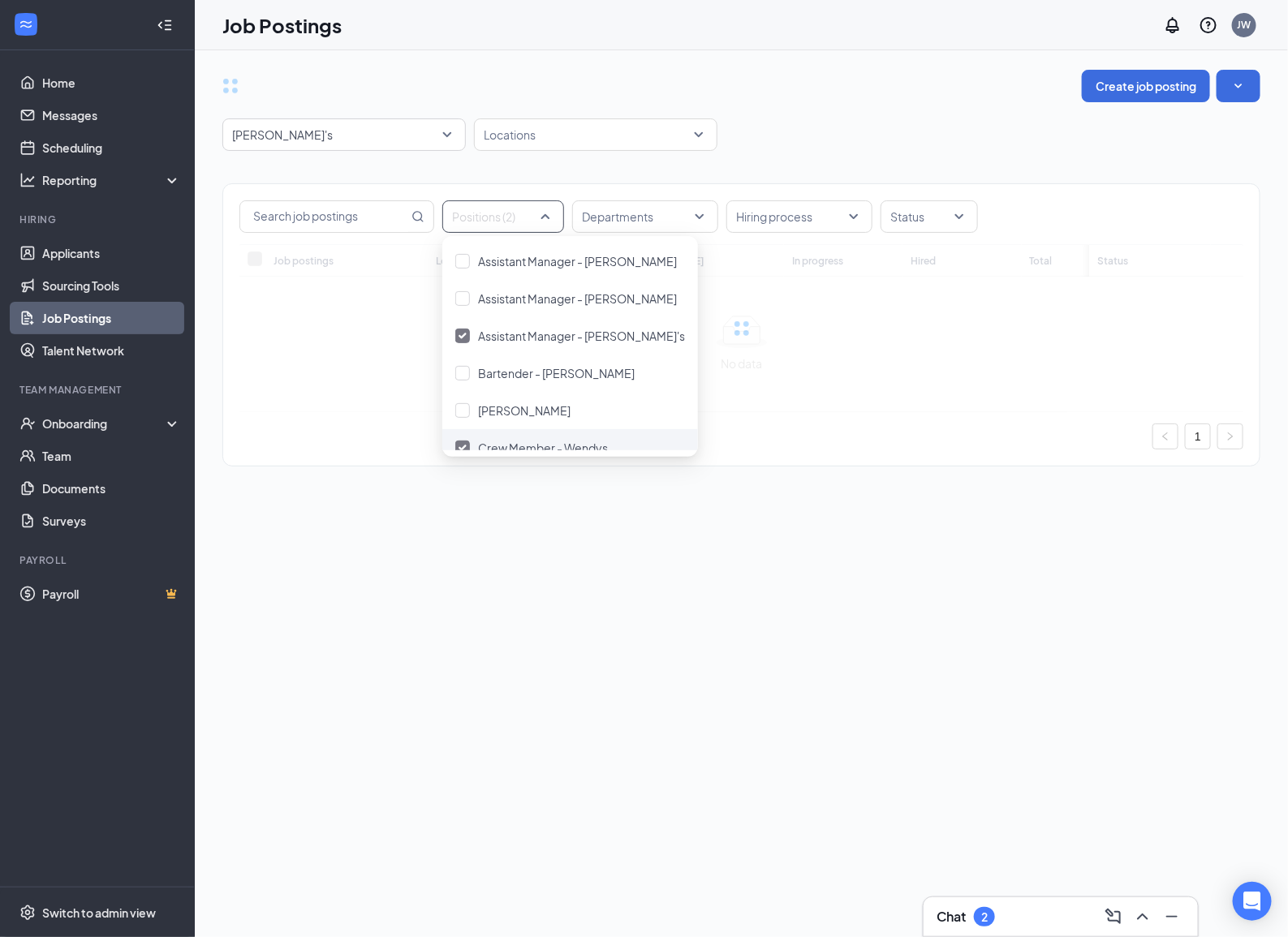
click at [463, 442] on div at bounding box center [462, 447] width 14 height 14
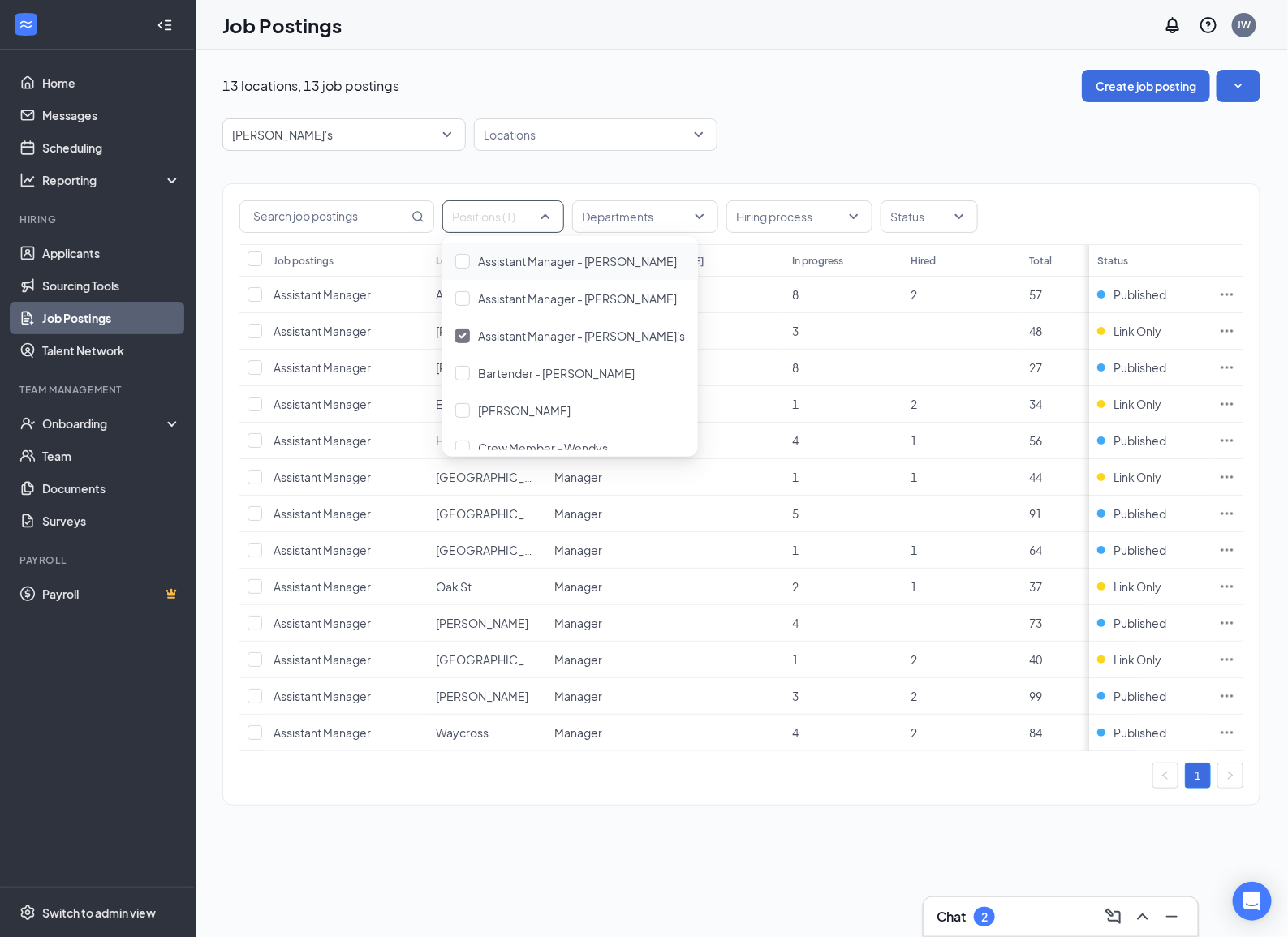
click at [906, 118] on div "[PERSON_NAME]'s 41688 41586 All Brands [PERSON_NAME] Restaurant + Bar [PERSON_N…" at bounding box center [740, 134] width 1038 height 33
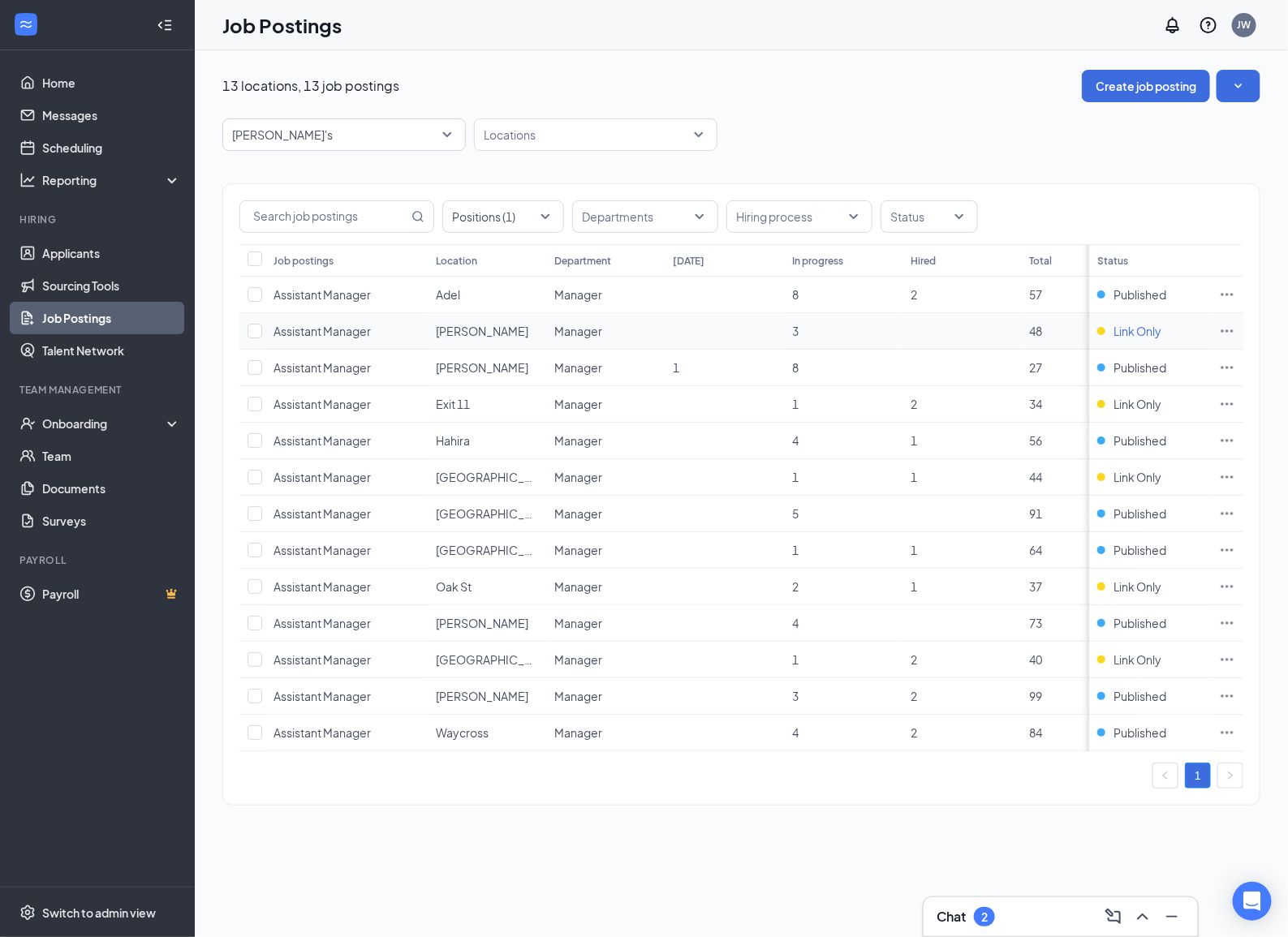
click at [1124, 333] on span "Link Only" at bounding box center [1137, 331] width 48 height 16
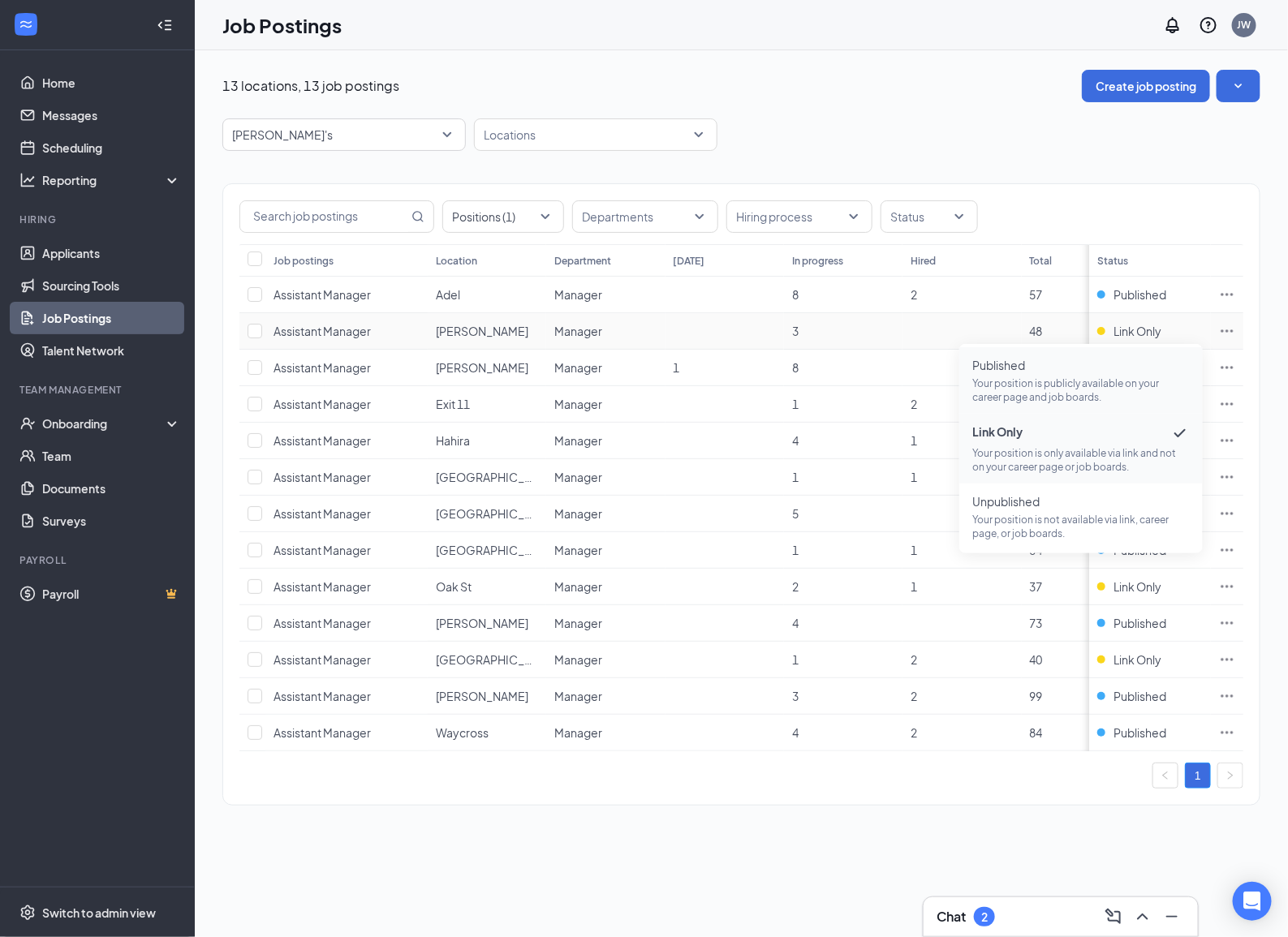
click at [1098, 382] on p "Your position is publicly available on your career page and job boards." at bounding box center [1080, 390] width 217 height 28
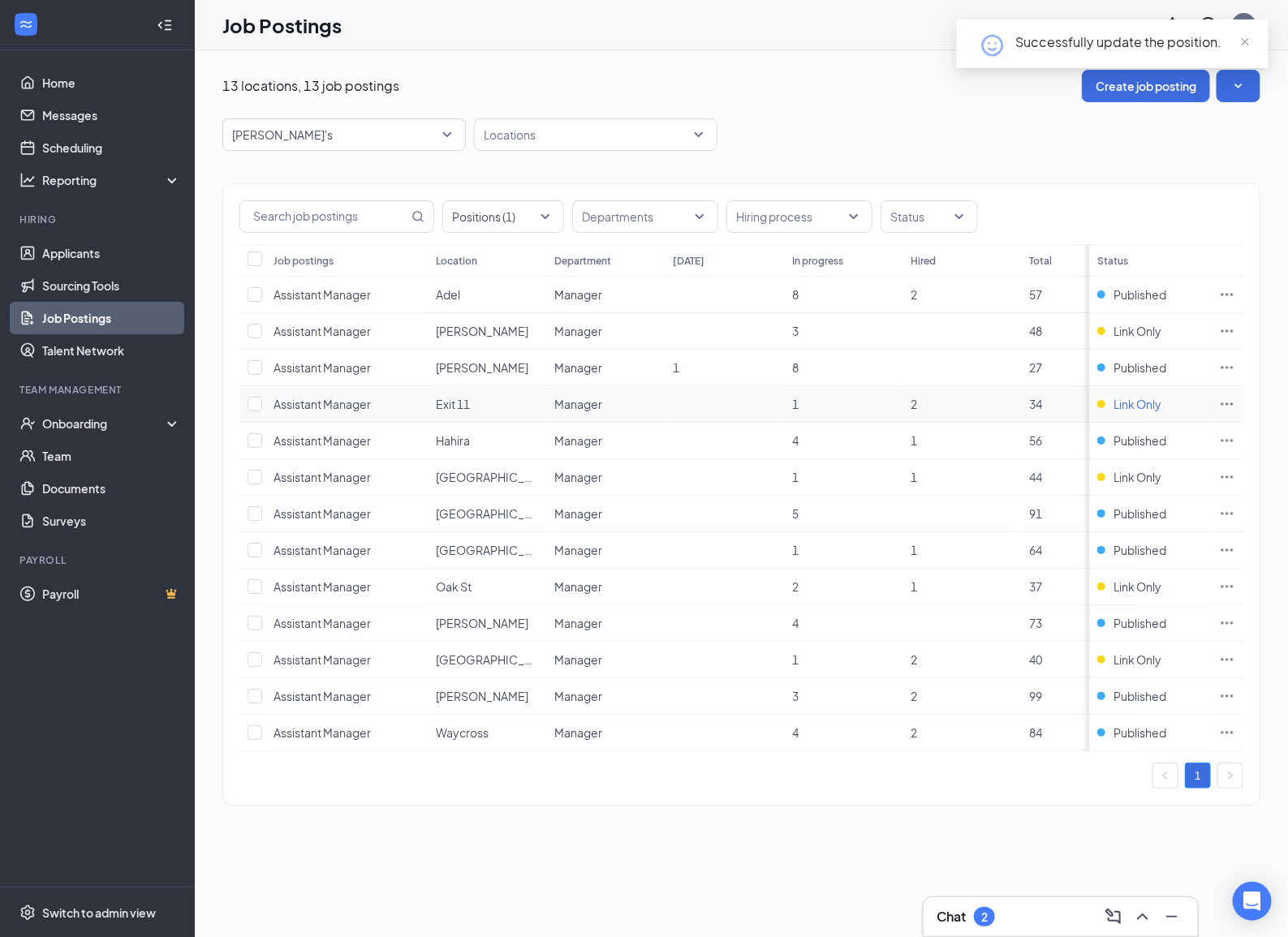
click at [1124, 406] on span "Link Only" at bounding box center [1137, 404] width 48 height 16
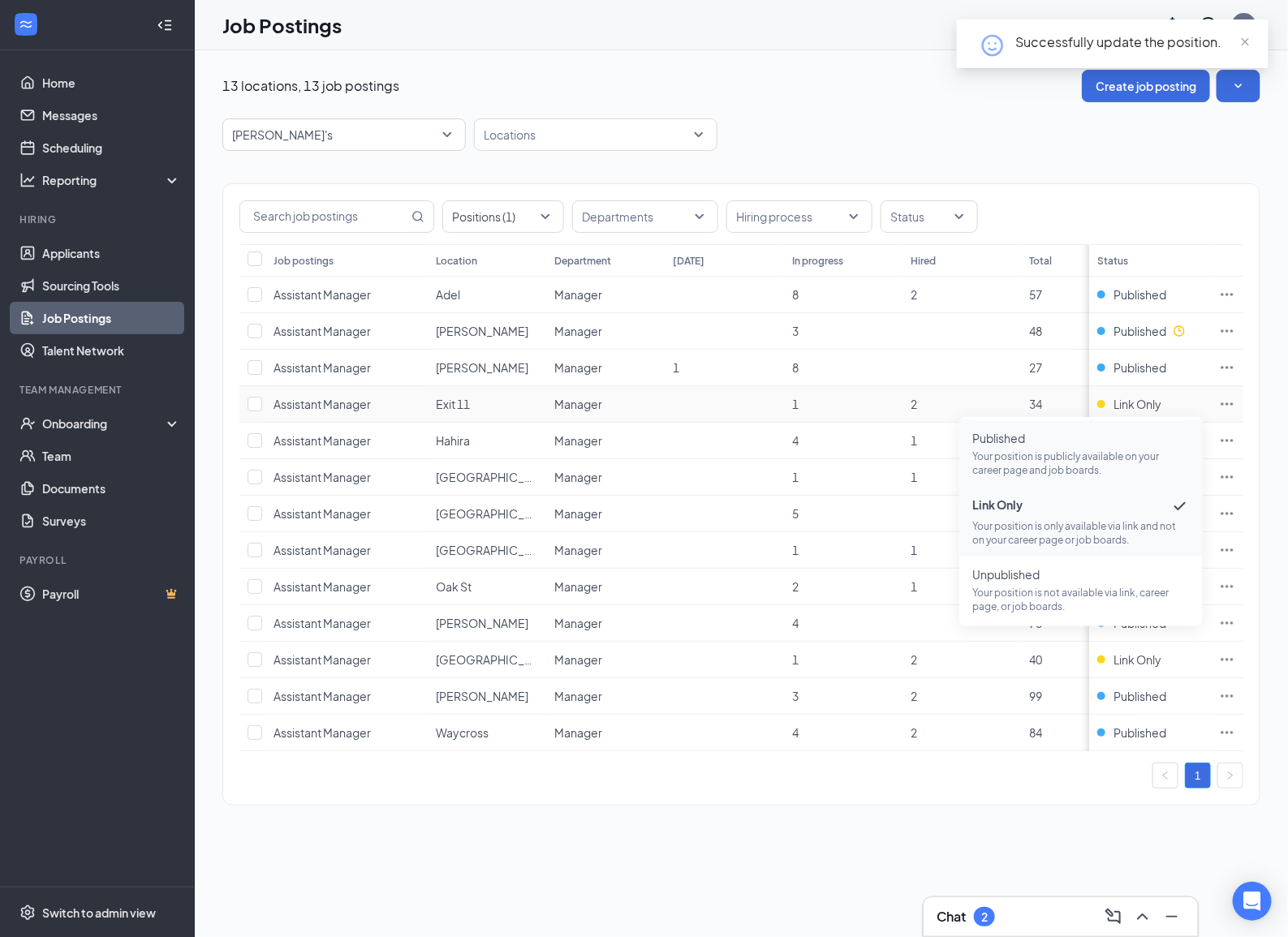
click at [1078, 453] on p "Your position is publicly available on your career page and job boards." at bounding box center [1080, 462] width 217 height 28
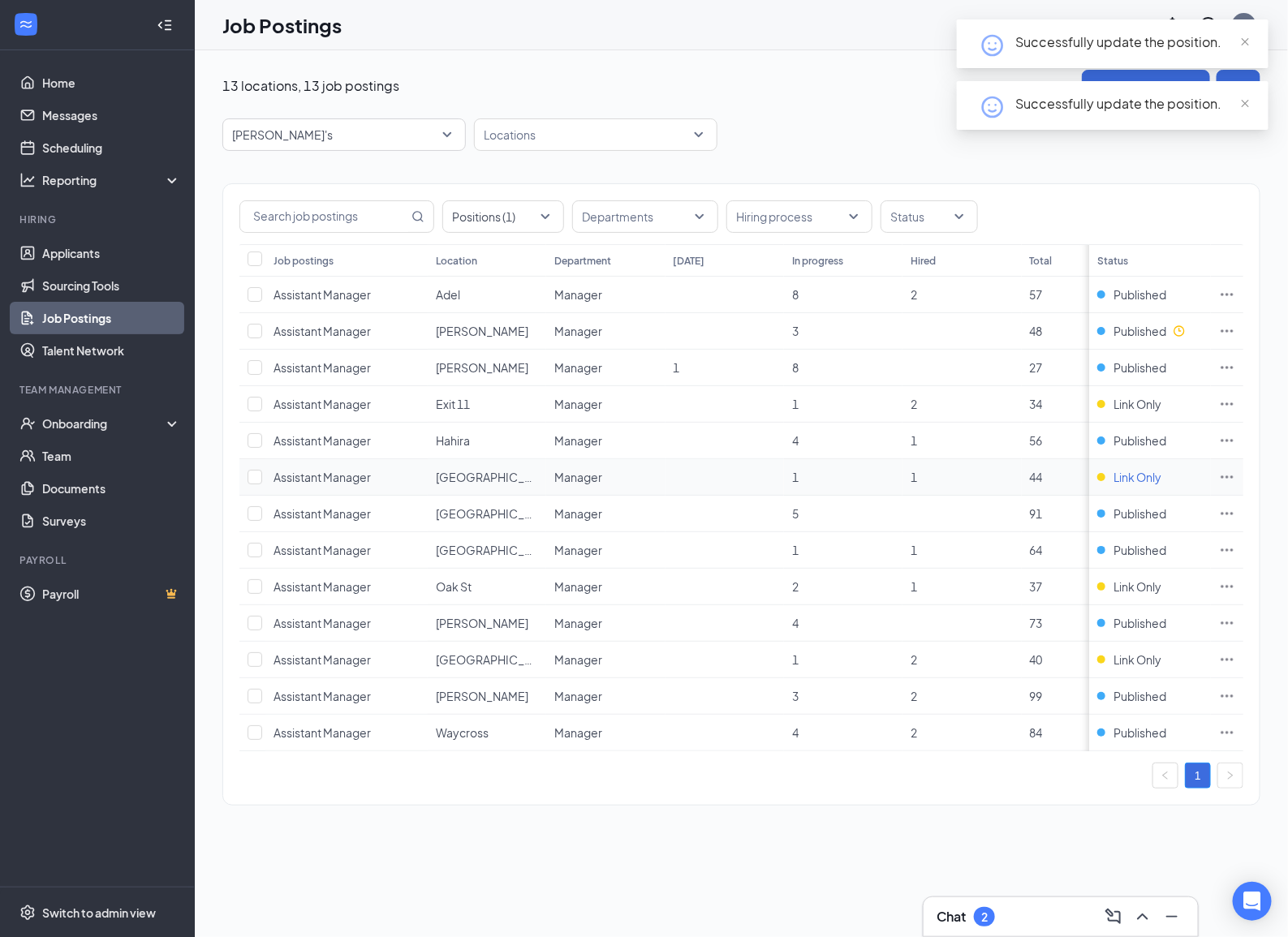
click at [1126, 476] on span "Link Only" at bounding box center [1137, 476] width 48 height 16
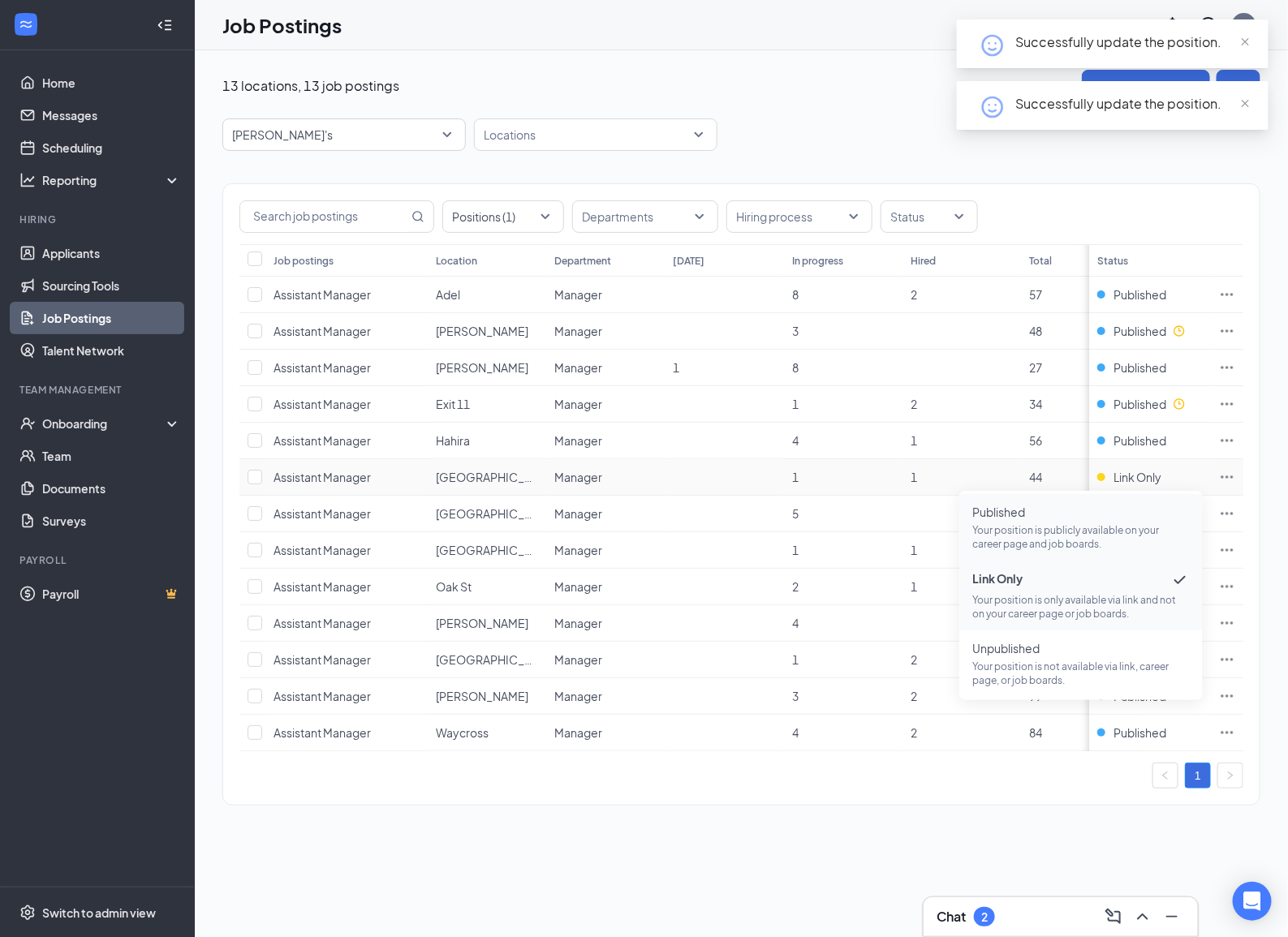
click at [1063, 528] on p "Your position is publicly available on your career page and job boards." at bounding box center [1080, 537] width 217 height 28
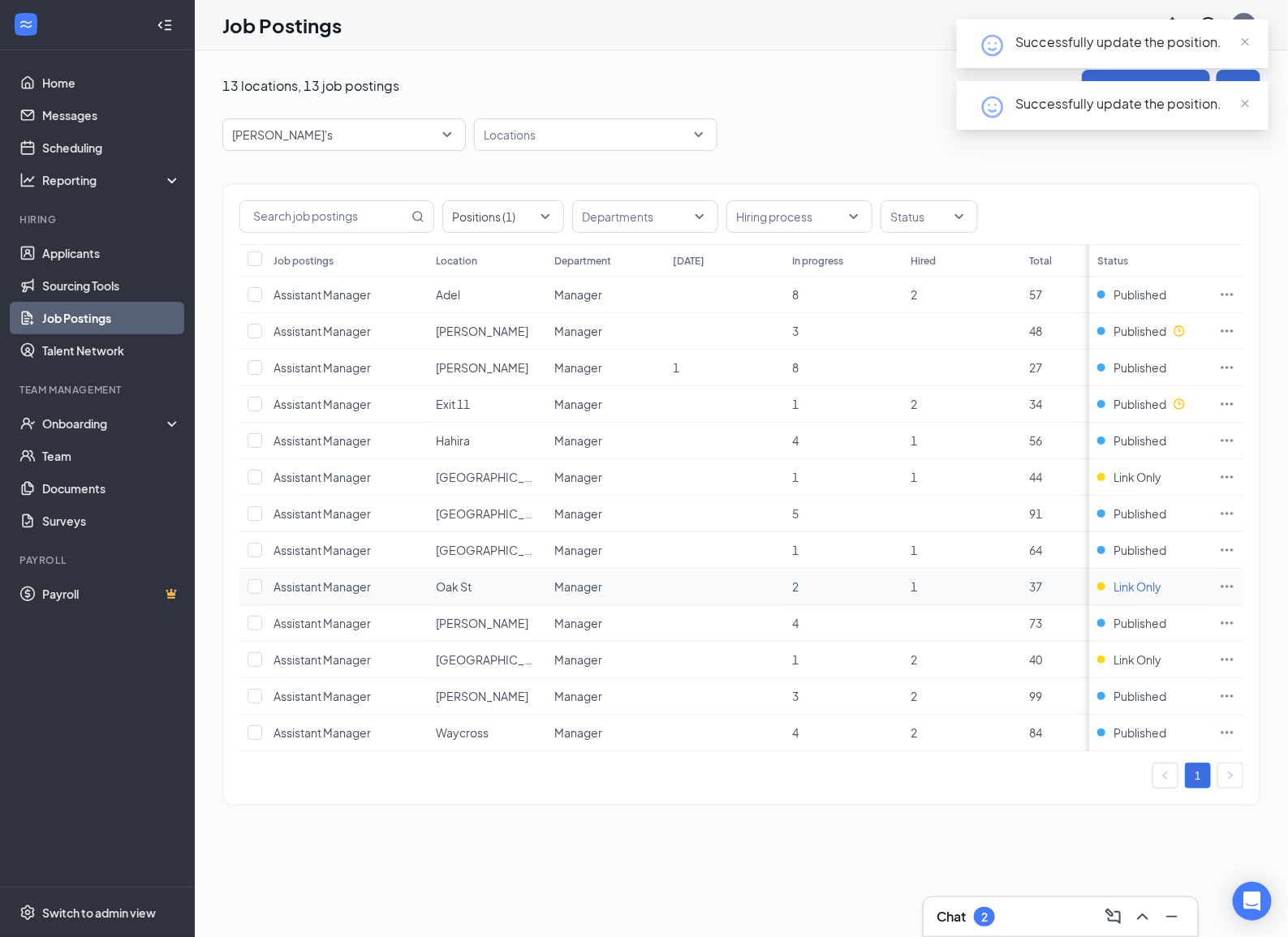
click at [1130, 584] on span "Link Only" at bounding box center [1137, 587] width 48 height 16
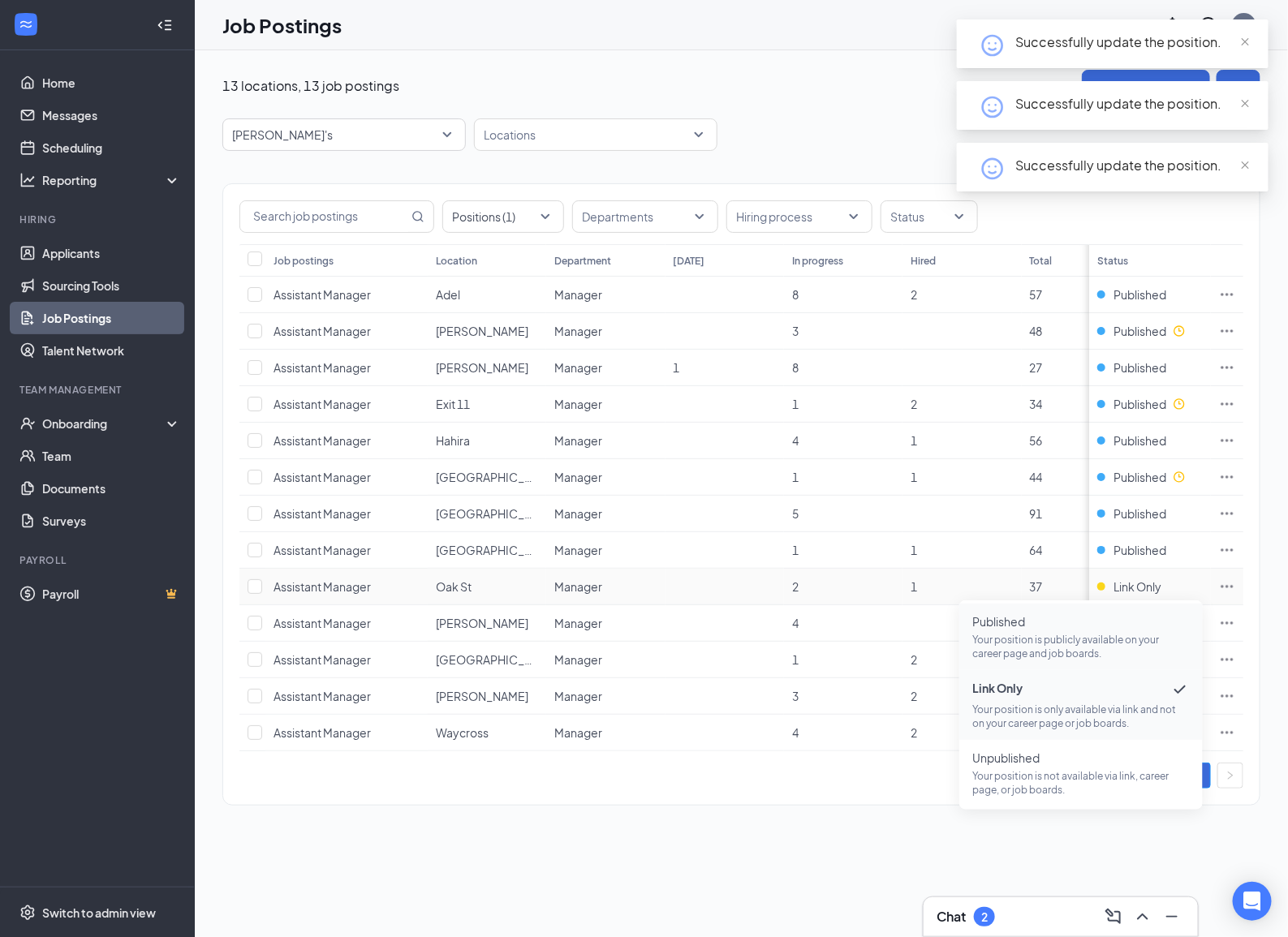
click at [1039, 621] on span "Published" at bounding box center [1080, 621] width 217 height 16
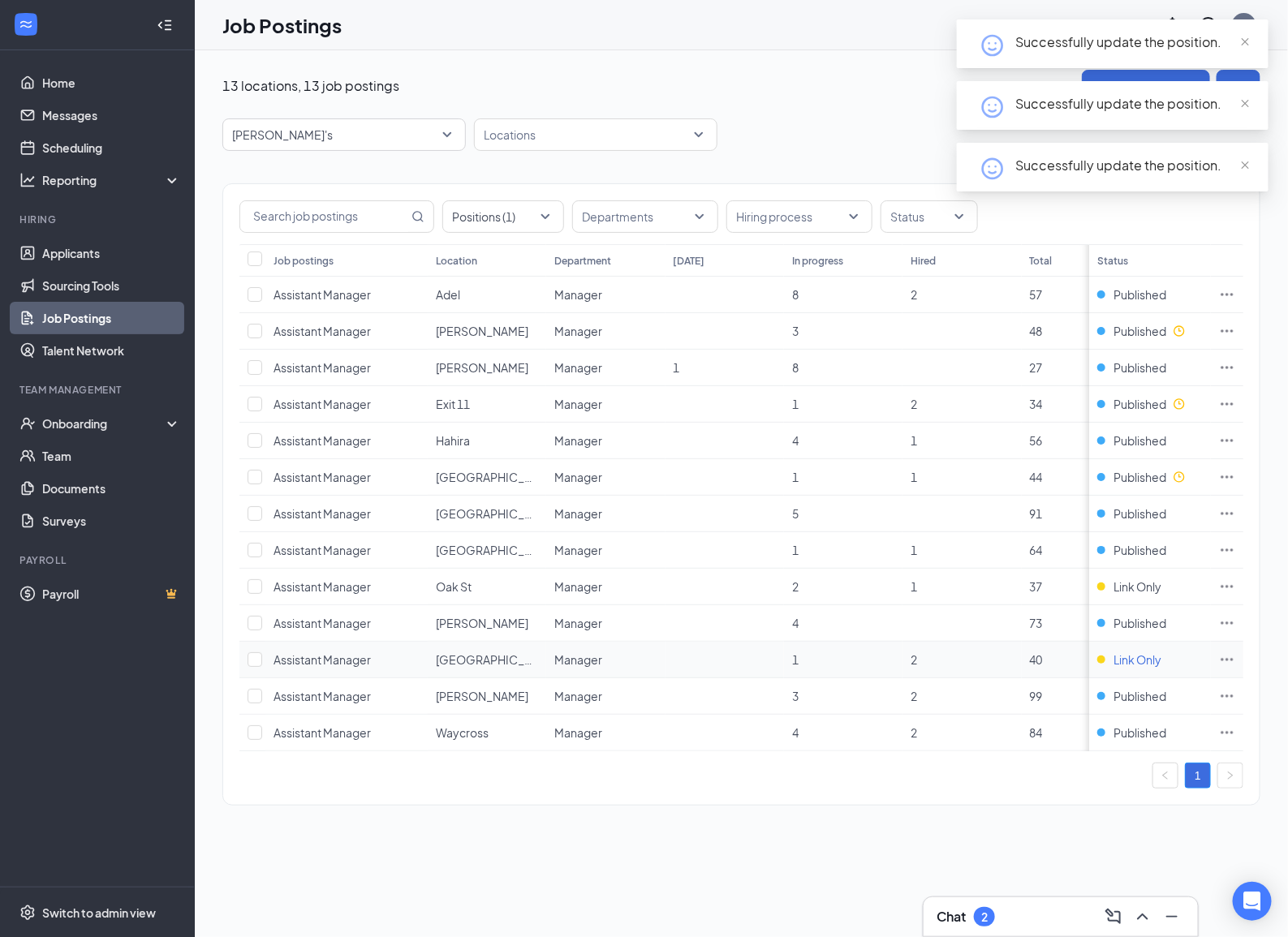
click at [1140, 661] on span "Link Only" at bounding box center [1137, 659] width 48 height 16
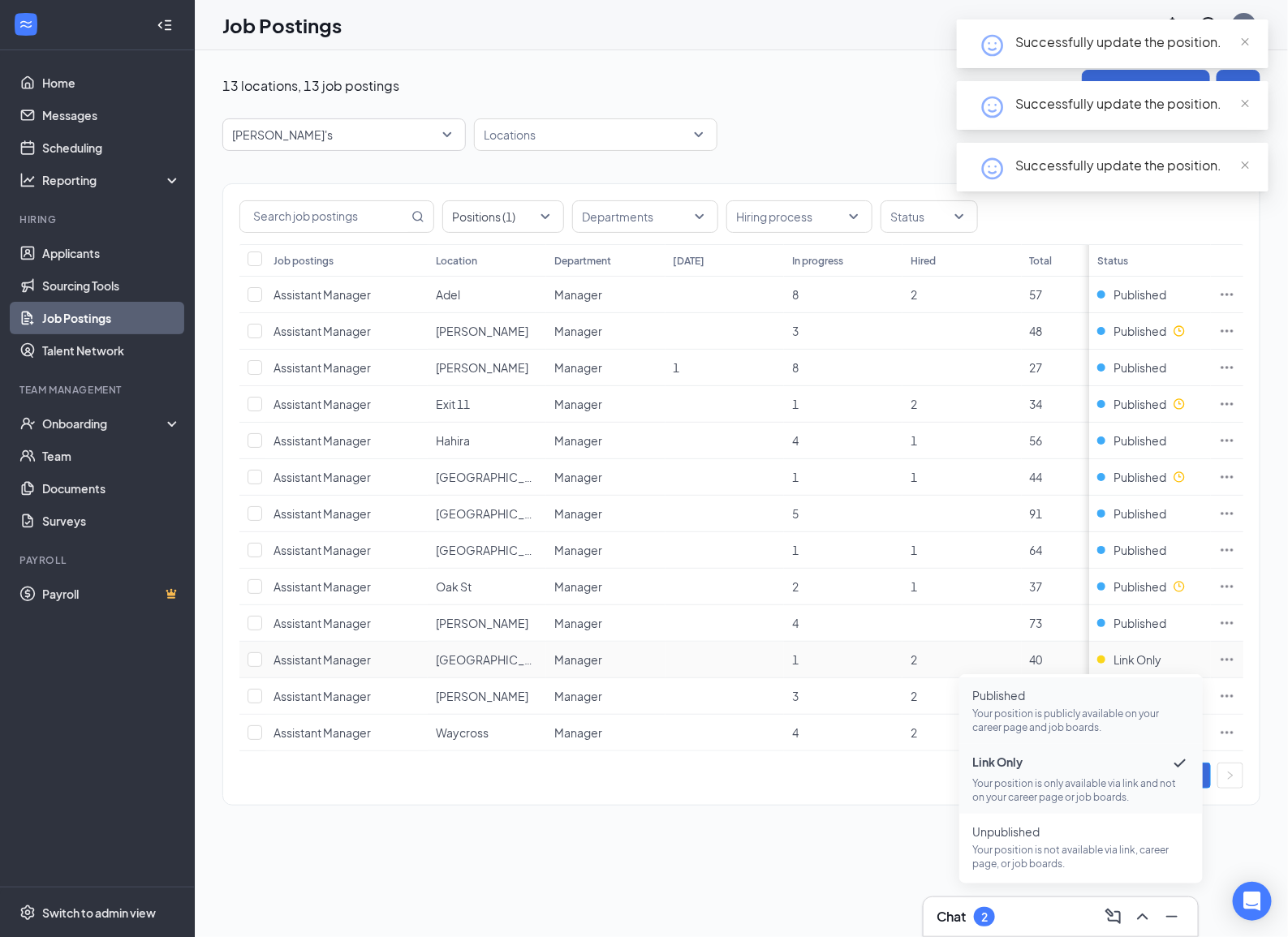
click at [1028, 712] on p "Your position is publicly available on your career page and job boards." at bounding box center [1080, 720] width 217 height 28
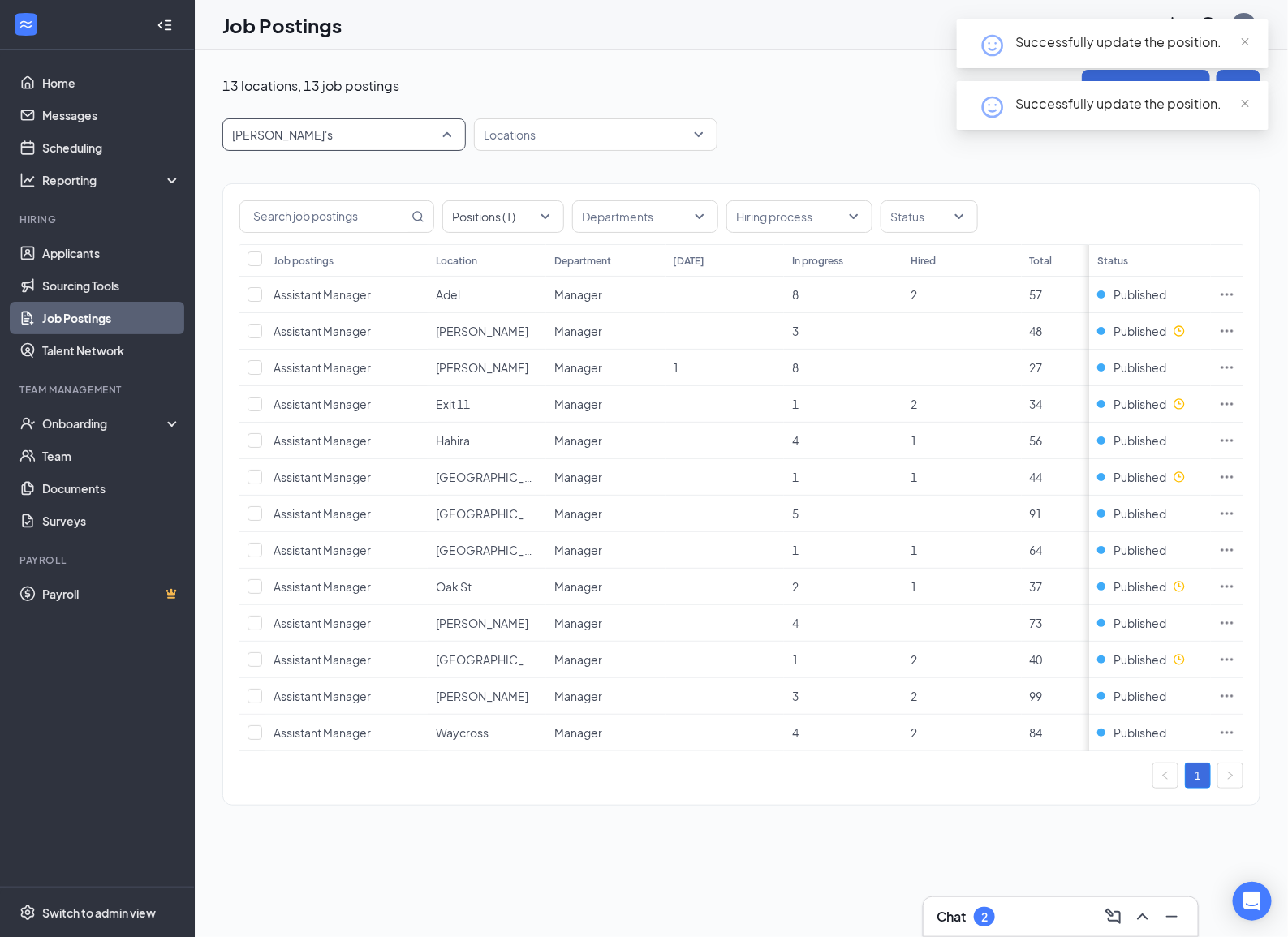
click at [369, 123] on span "[PERSON_NAME]'s" at bounding box center [344, 134] width 224 height 31
click at [505, 232] on div "Positions (1)" at bounding box center [502, 217] width 122 height 33
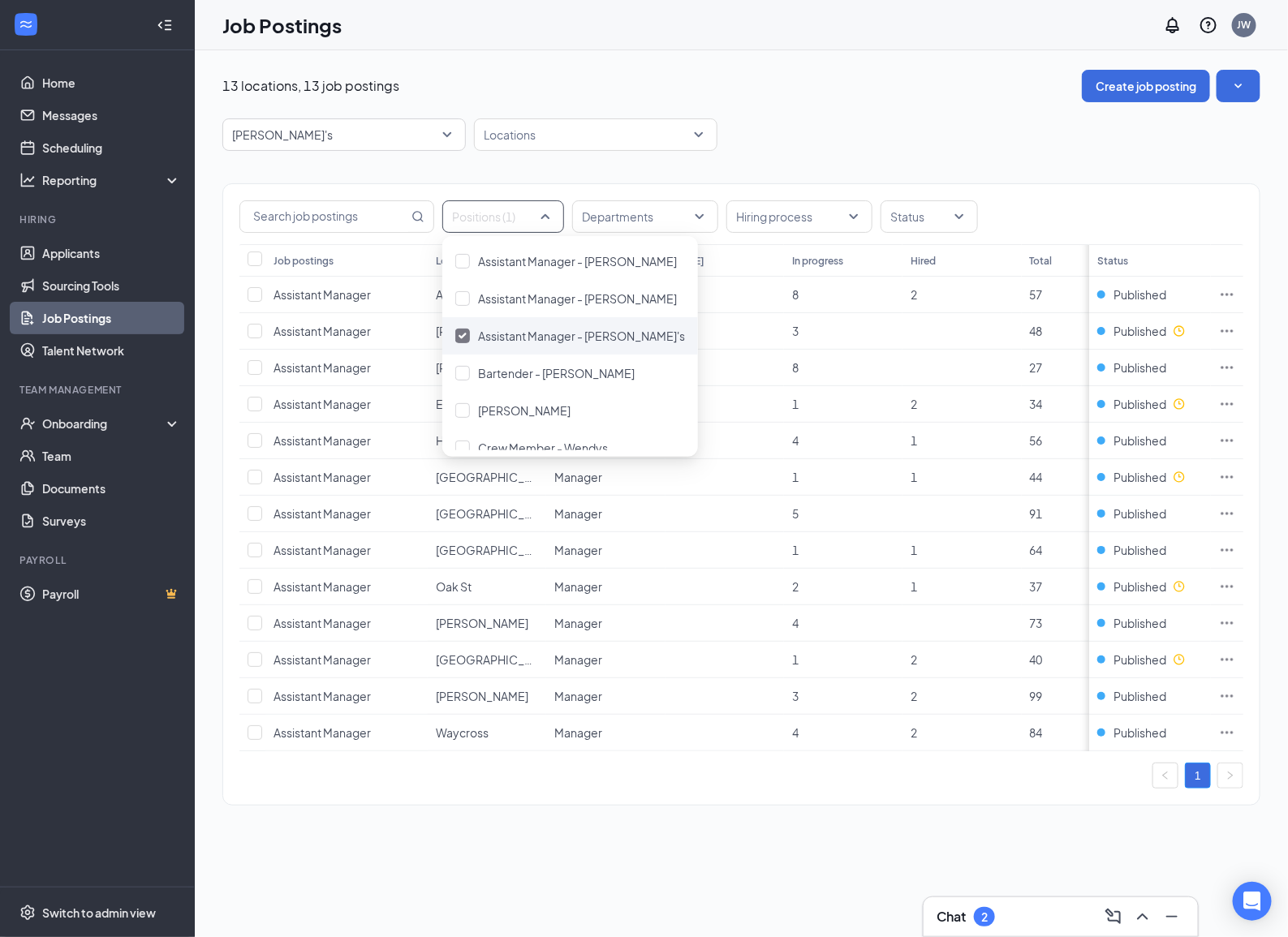
click at [462, 338] on img at bounding box center [462, 335] width 8 height 6
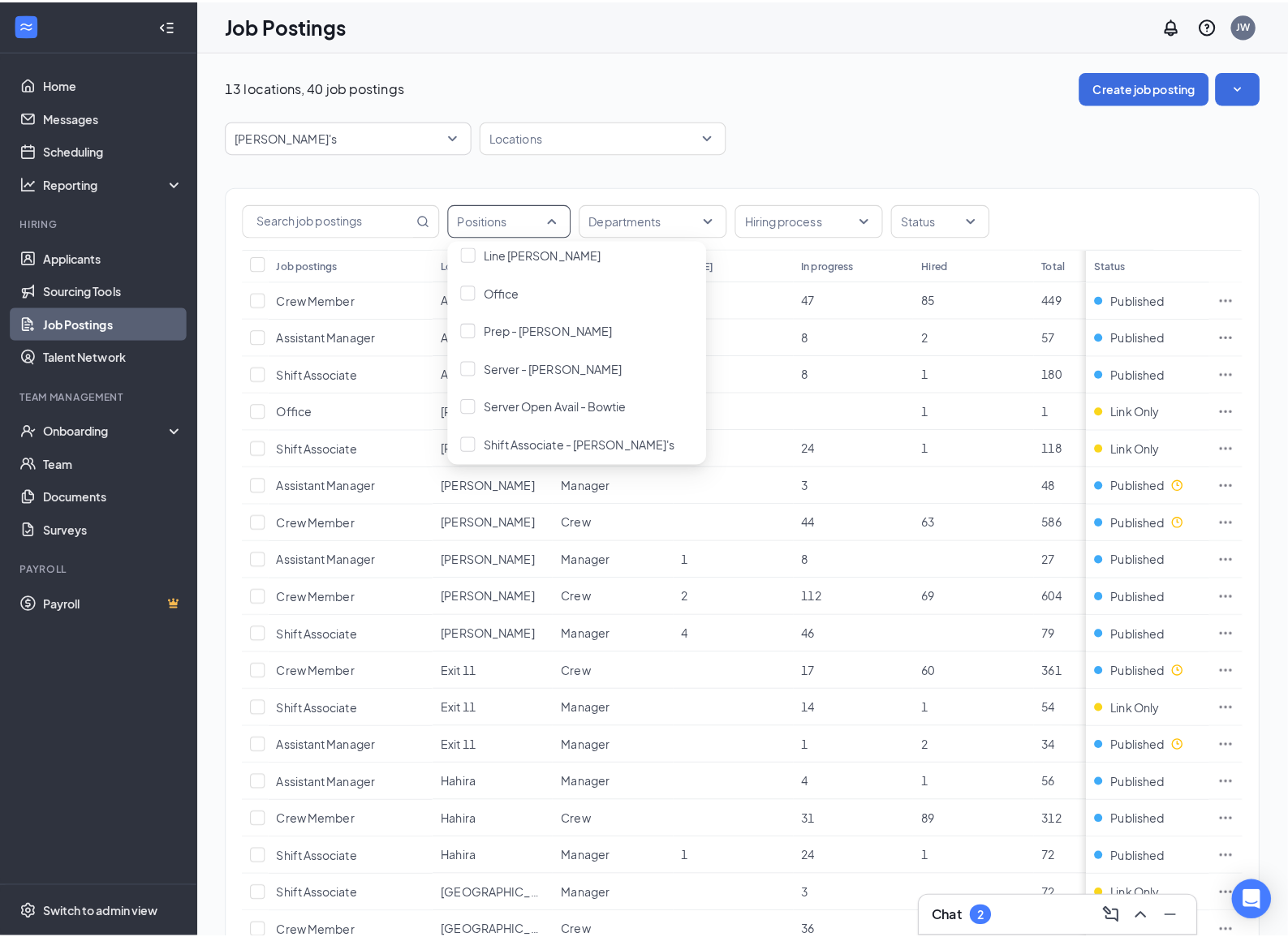
scroll to position [724, 0]
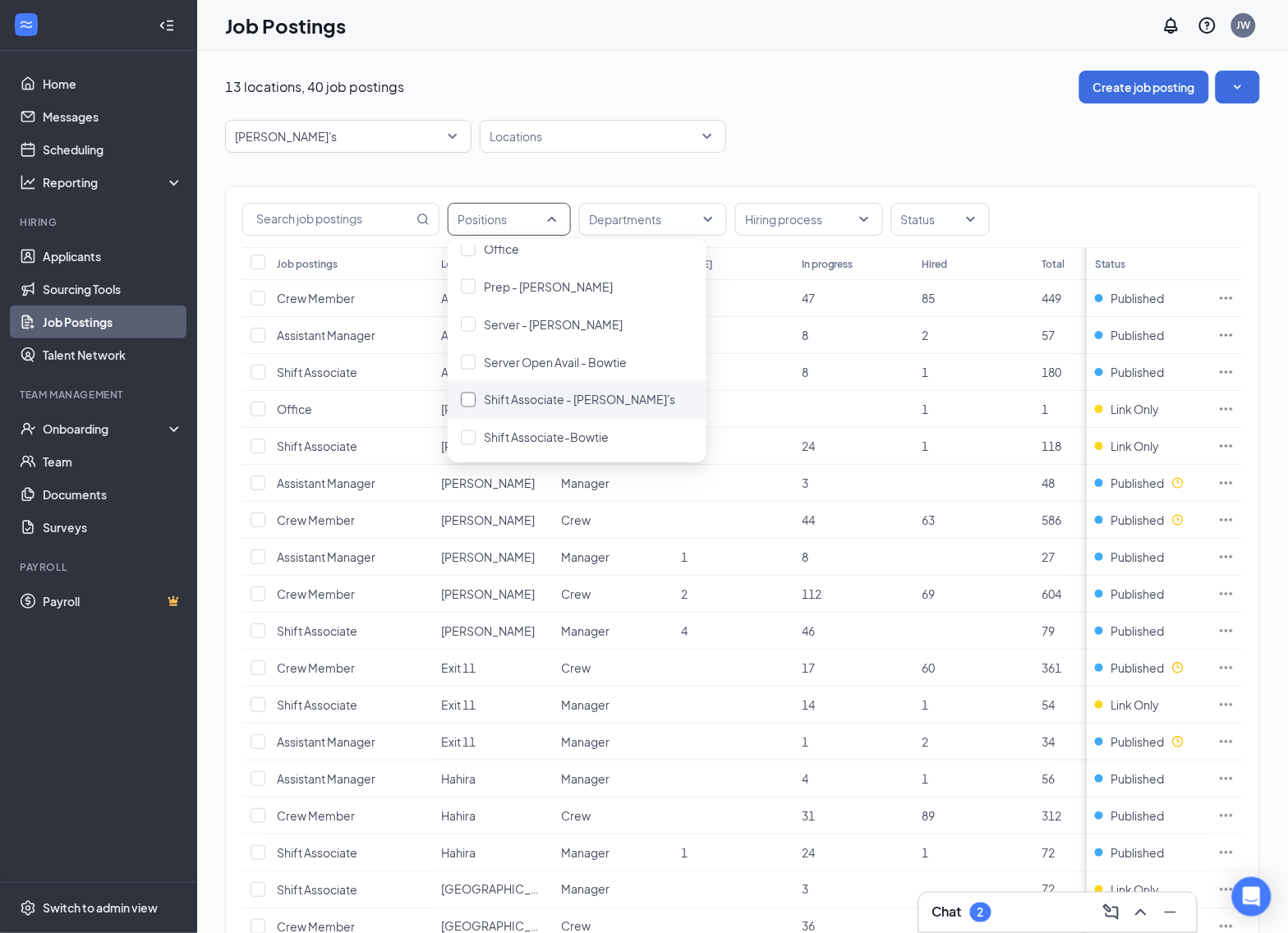
click at [470, 398] on div at bounding box center [468, 400] width 14 height 14
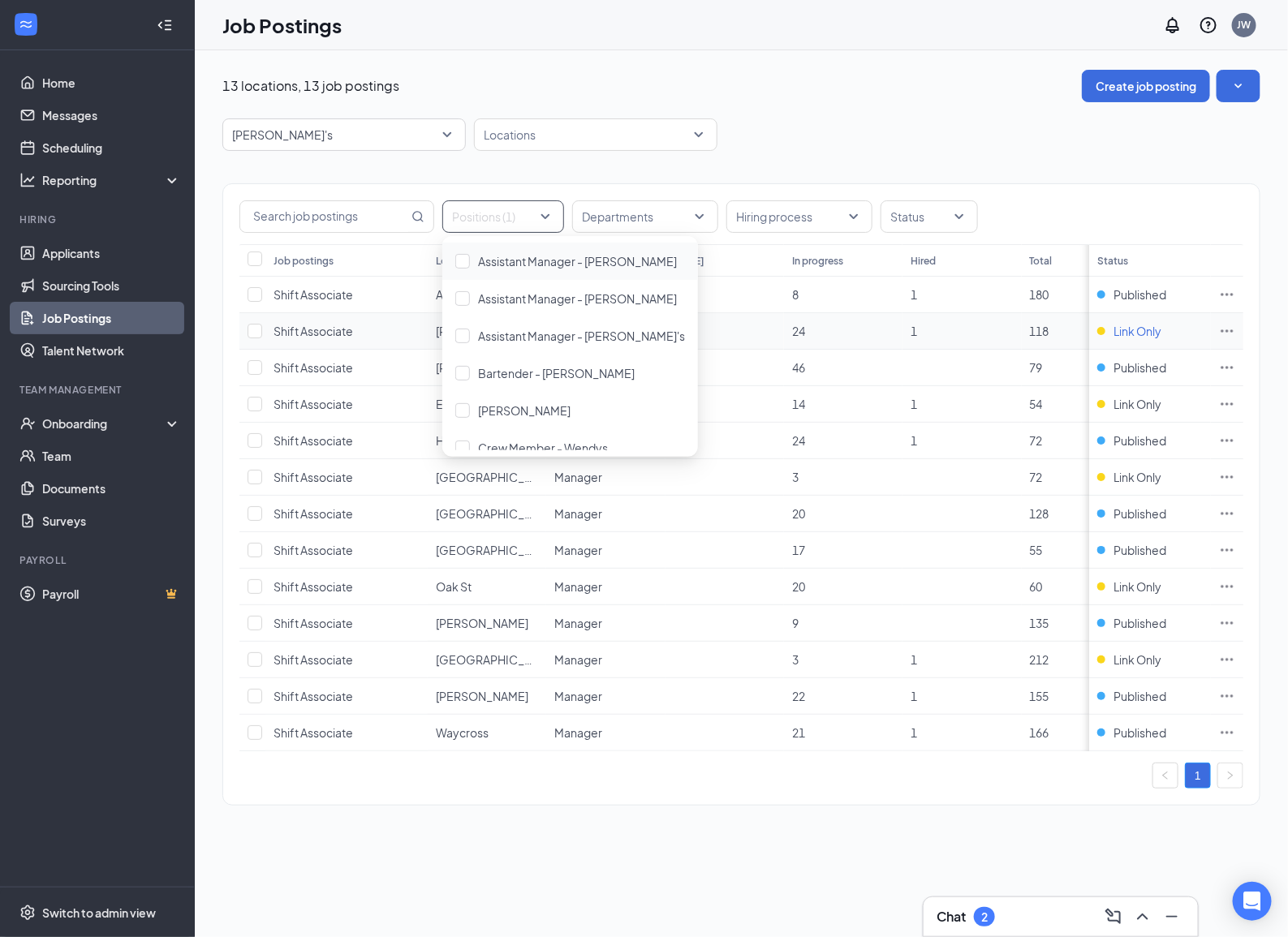
click at [1141, 331] on span "Link Only" at bounding box center [1137, 331] width 48 height 16
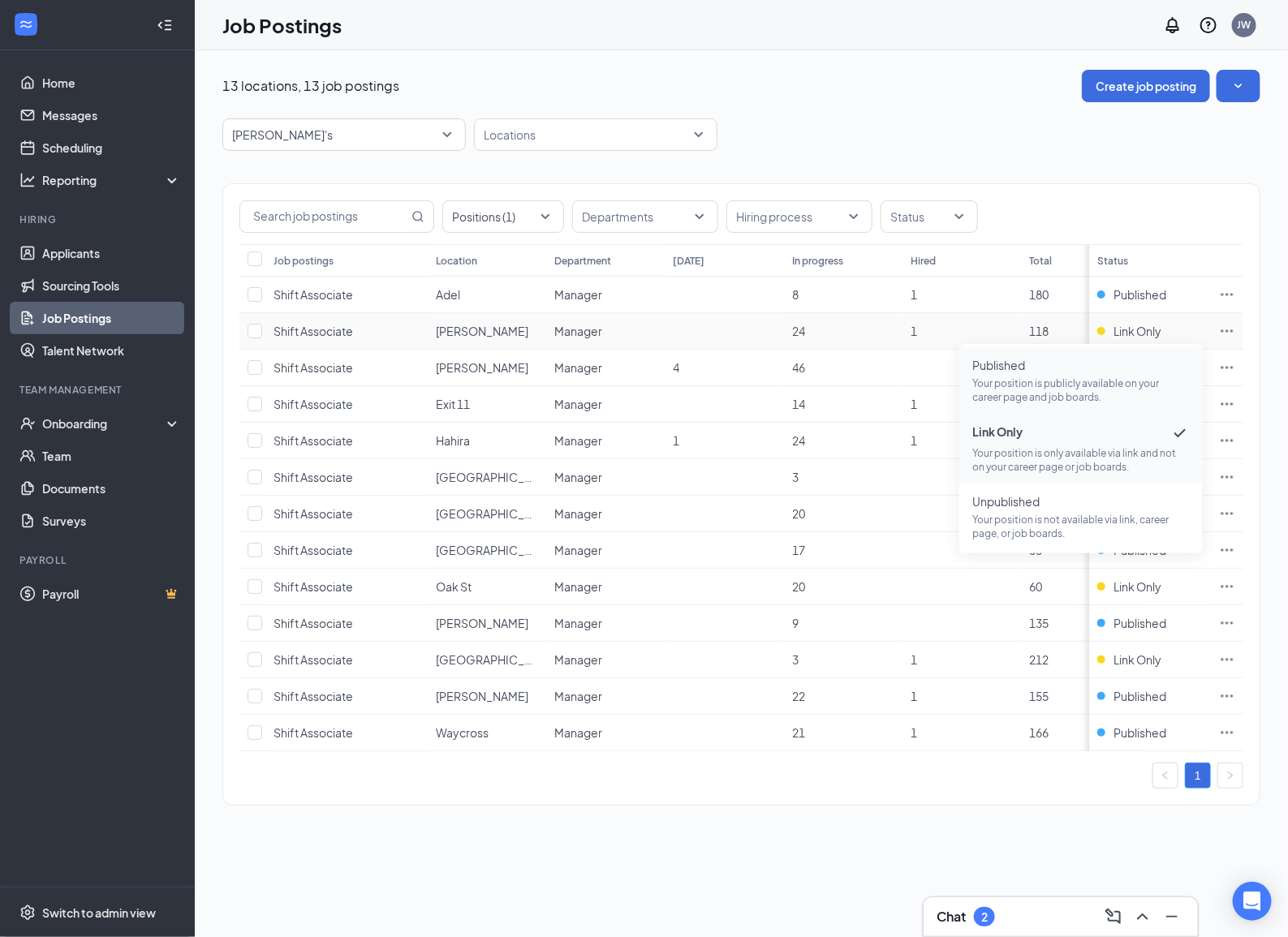
click at [1118, 374] on span "Published Your position is publicly available on your career page and job board…" at bounding box center [1080, 380] width 217 height 47
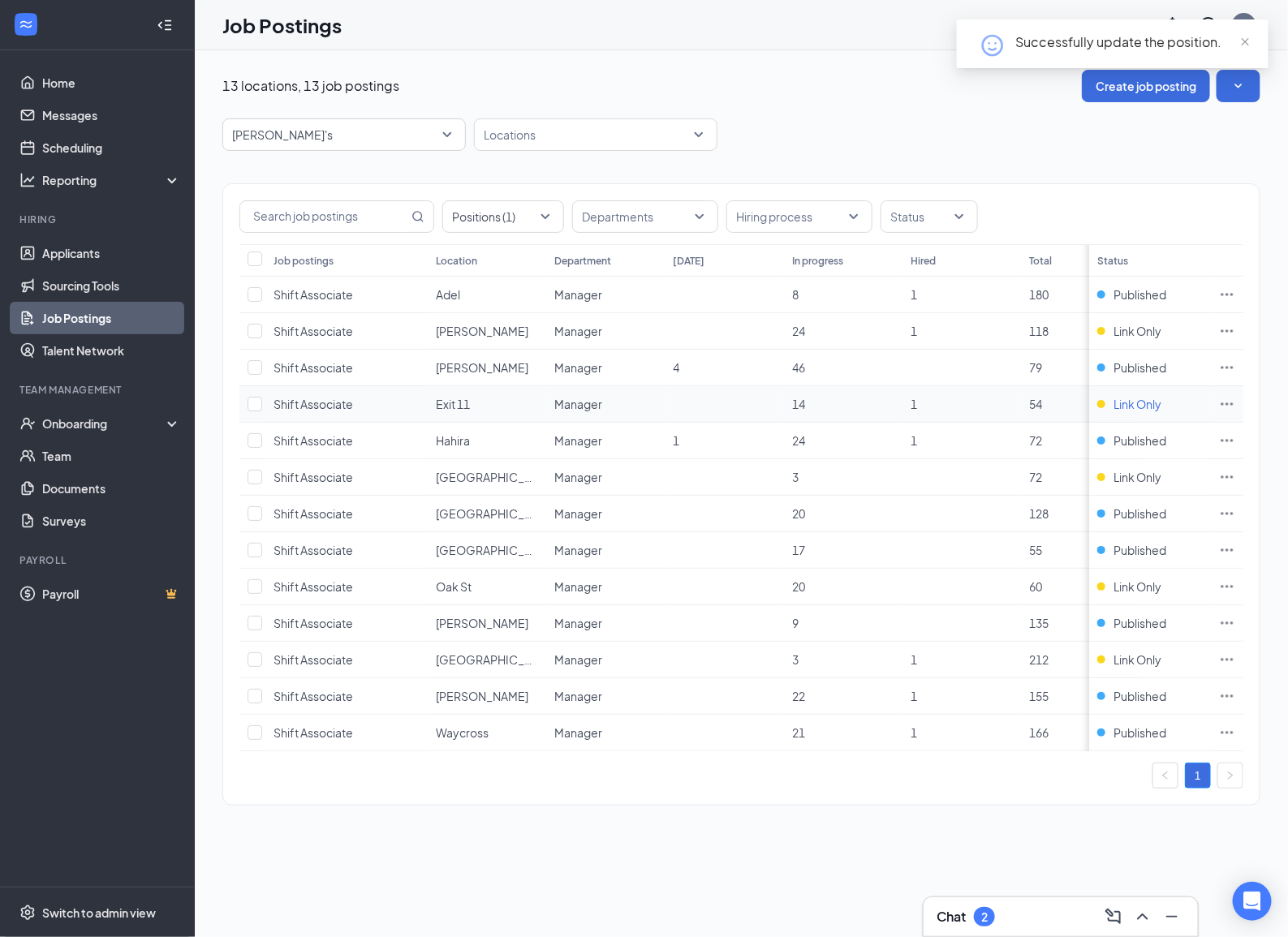
click at [1130, 407] on span "Link Only" at bounding box center [1137, 404] width 48 height 16
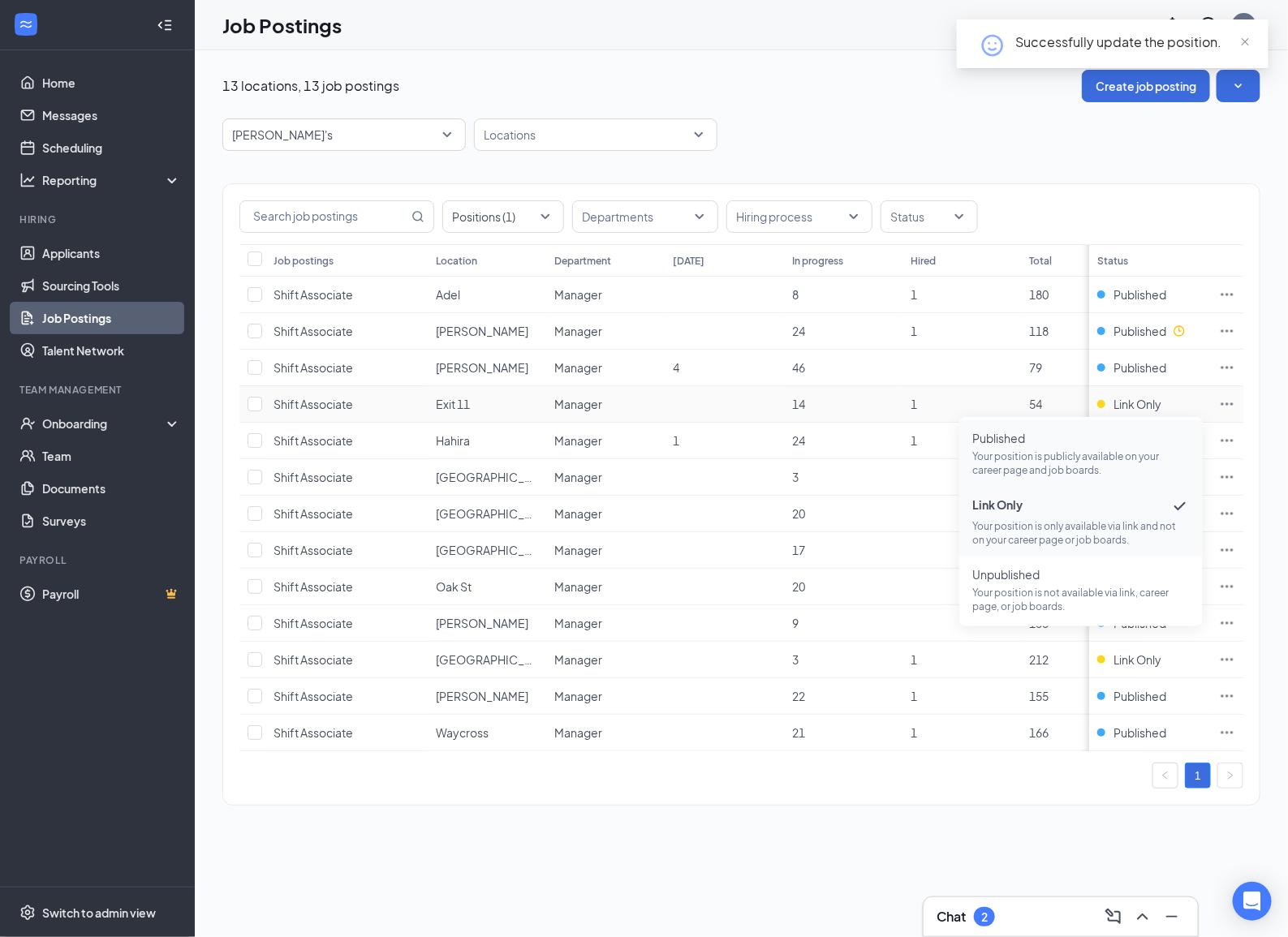
click at [1070, 453] on p "Your position is publicly available on your career page and job boards." at bounding box center [1080, 462] width 217 height 28
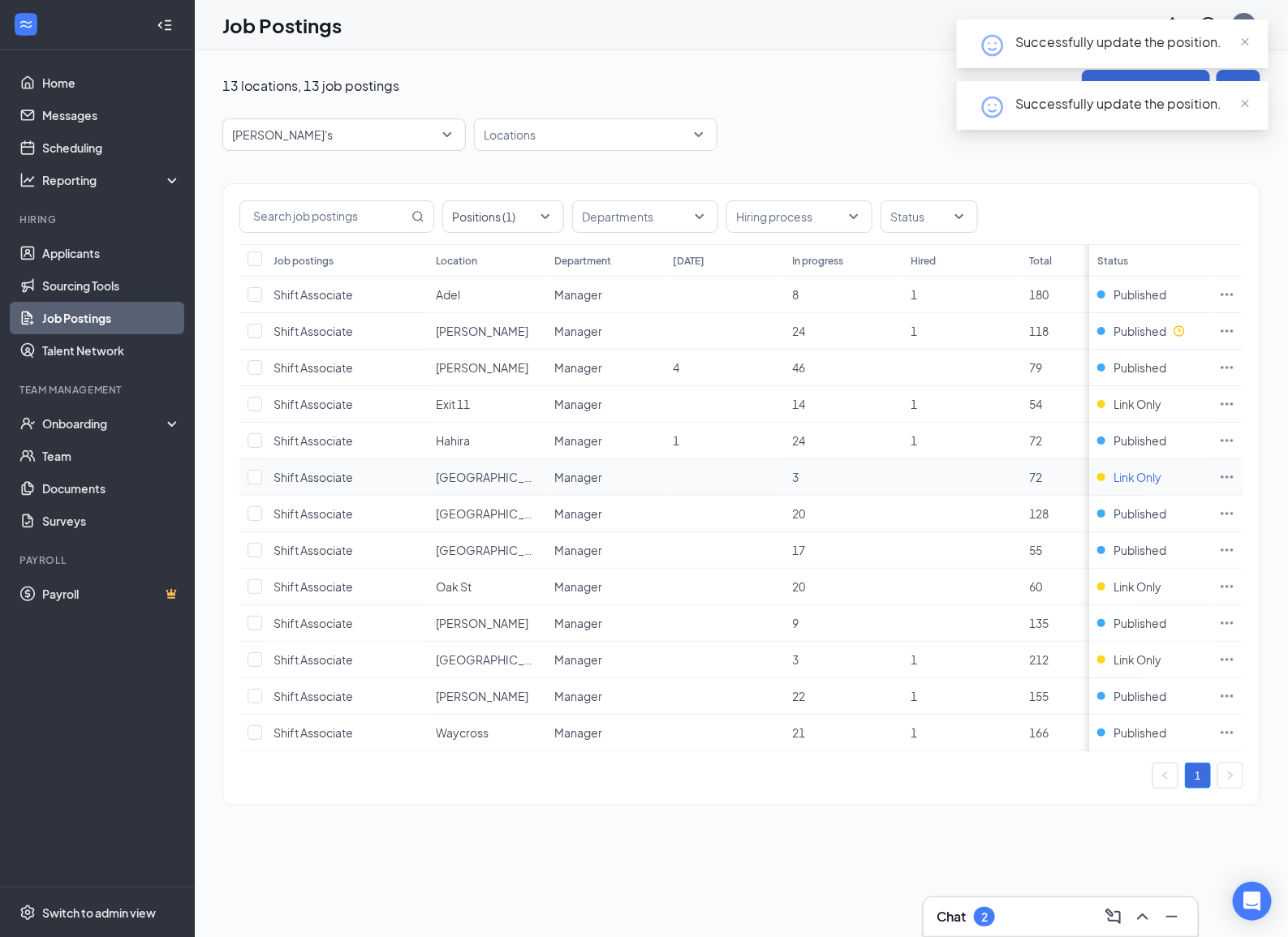
click at [1122, 479] on span "Link Only" at bounding box center [1137, 476] width 48 height 16
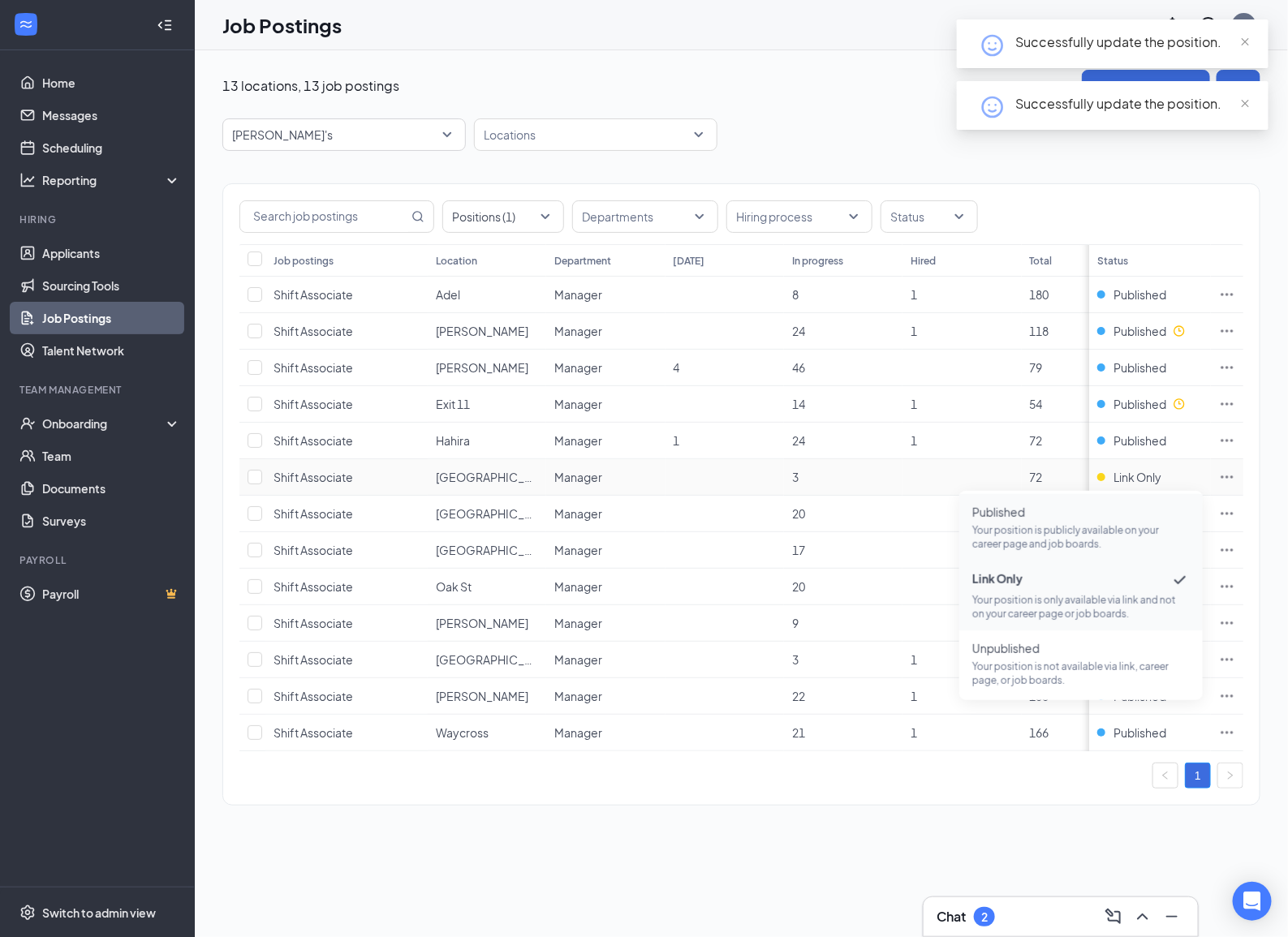
click at [1043, 529] on p "Your position is publicly available on your career page and job boards." at bounding box center [1080, 537] width 217 height 28
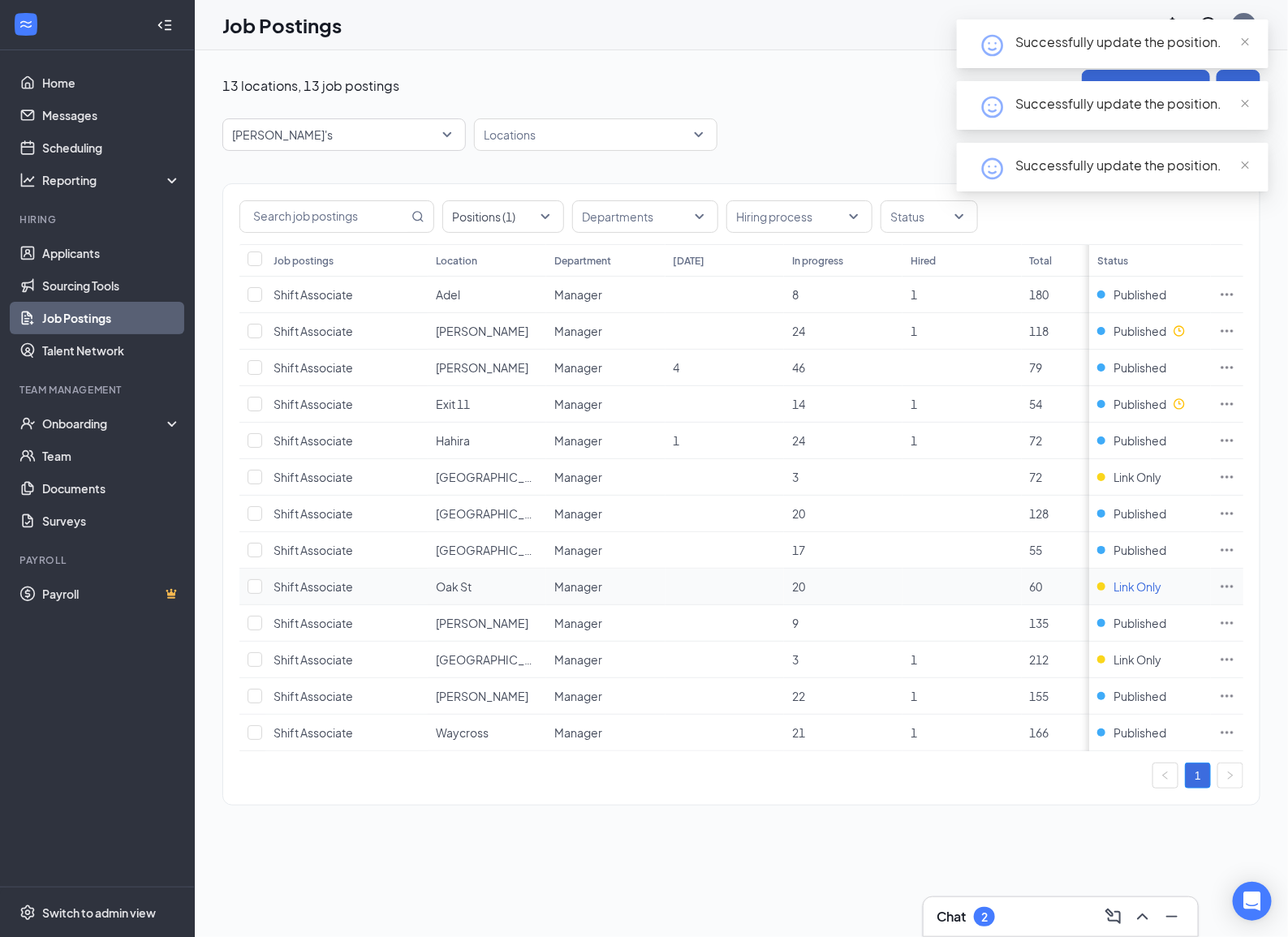
click at [1147, 586] on span "Link Only" at bounding box center [1137, 587] width 48 height 16
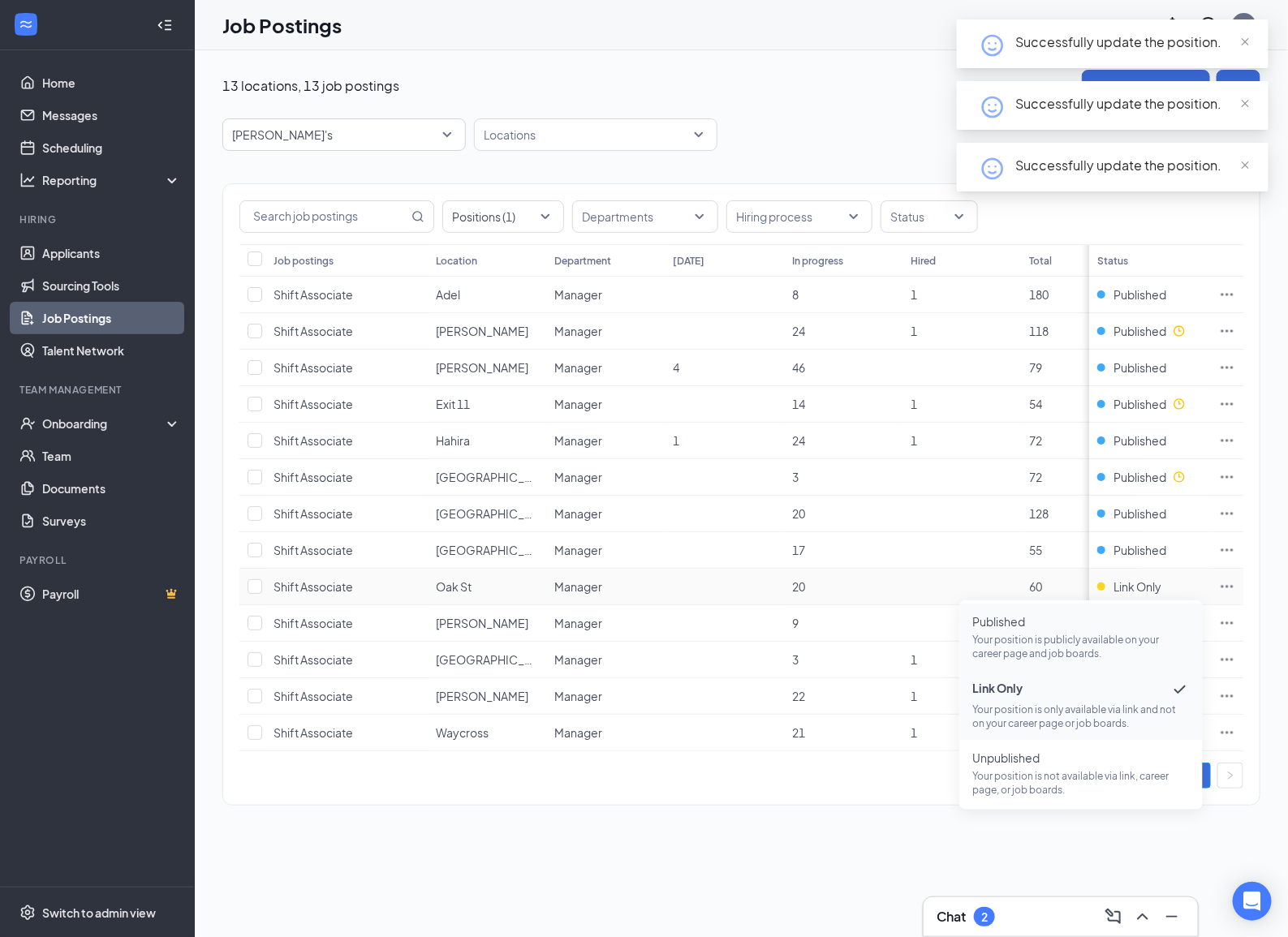
click at [1040, 610] on li "Published Your position is publicly available on your career page and job board…" at bounding box center [1080, 636] width 243 height 67
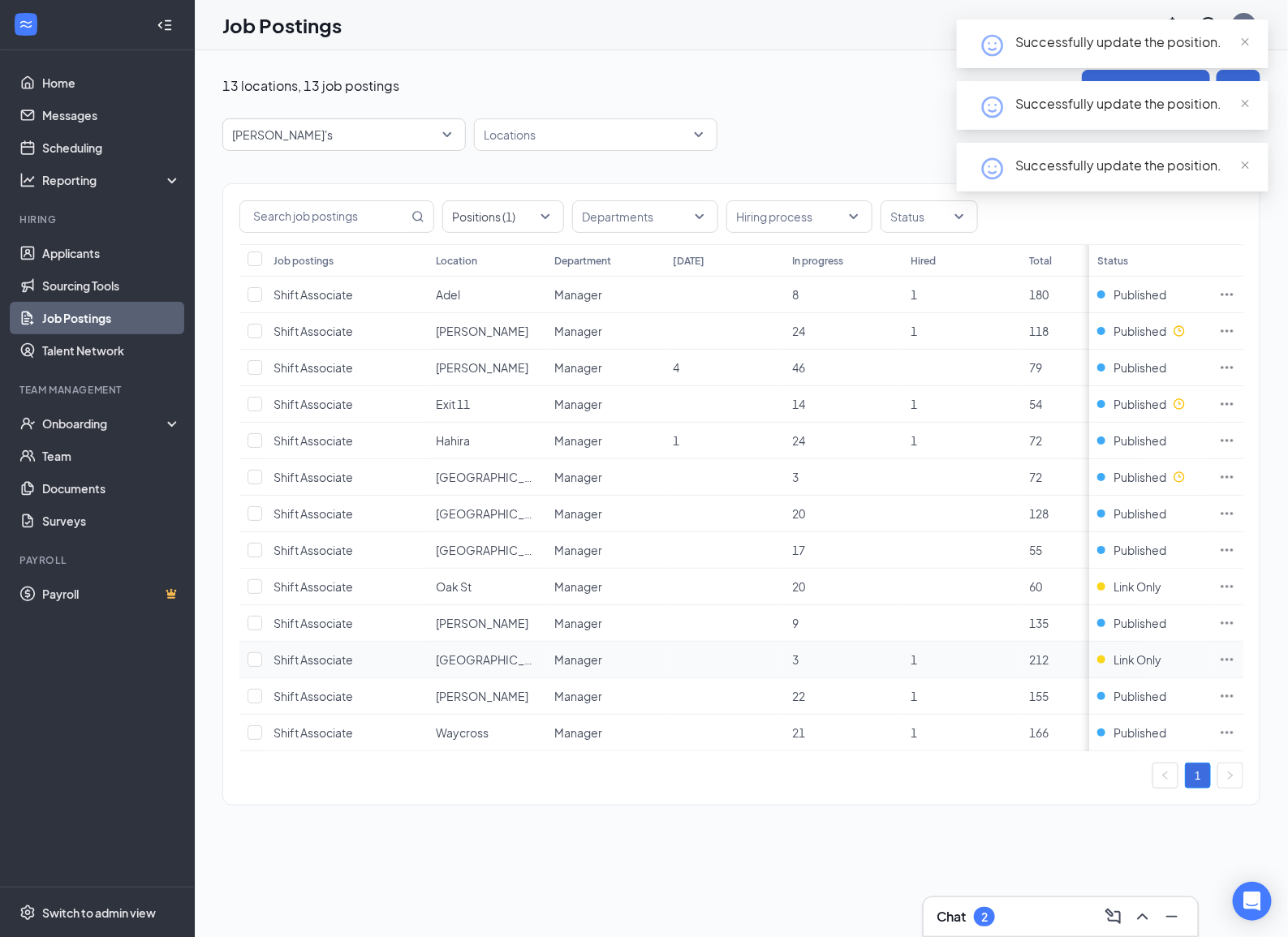
click at [1120, 673] on td "Link Only" at bounding box center [1150, 659] width 122 height 36
click at [1126, 658] on span "Link Only" at bounding box center [1137, 659] width 48 height 16
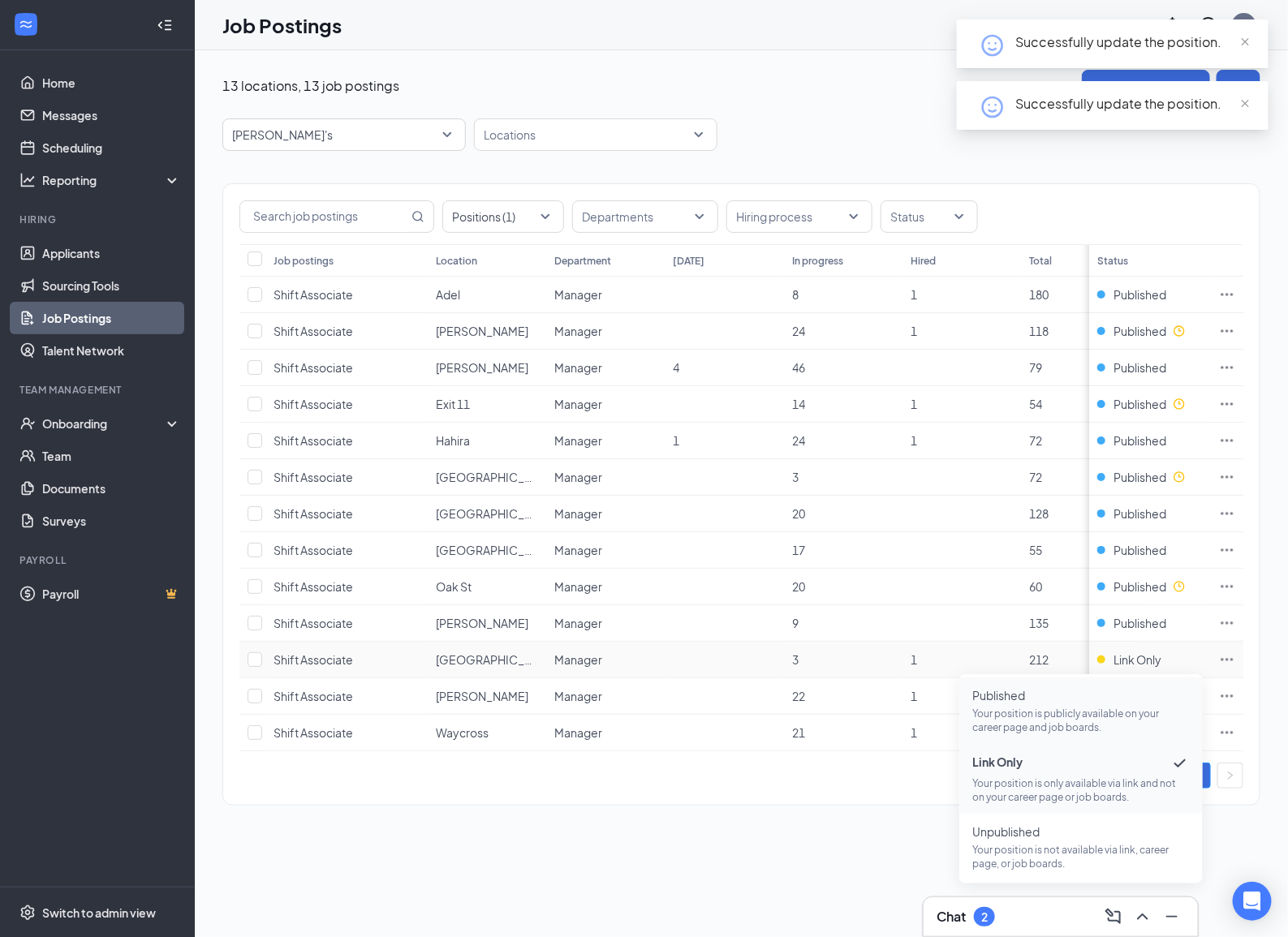
click at [1015, 703] on span "Published" at bounding box center [1080, 695] width 217 height 16
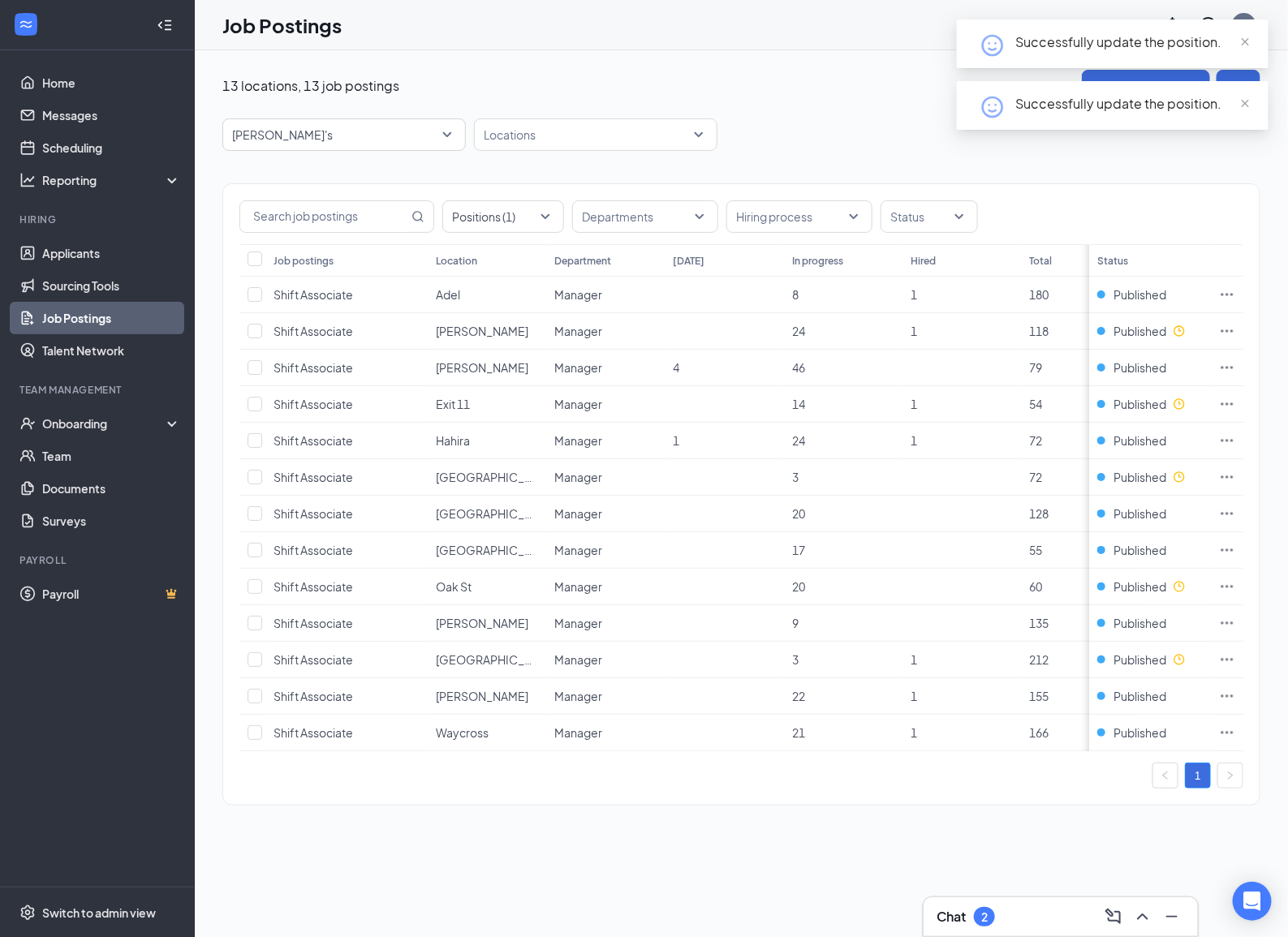
click at [865, 789] on div "1" at bounding box center [741, 775] width 1004 height 26
click at [465, 127] on div "[PERSON_NAME]'s" at bounding box center [344, 134] width 243 height 33
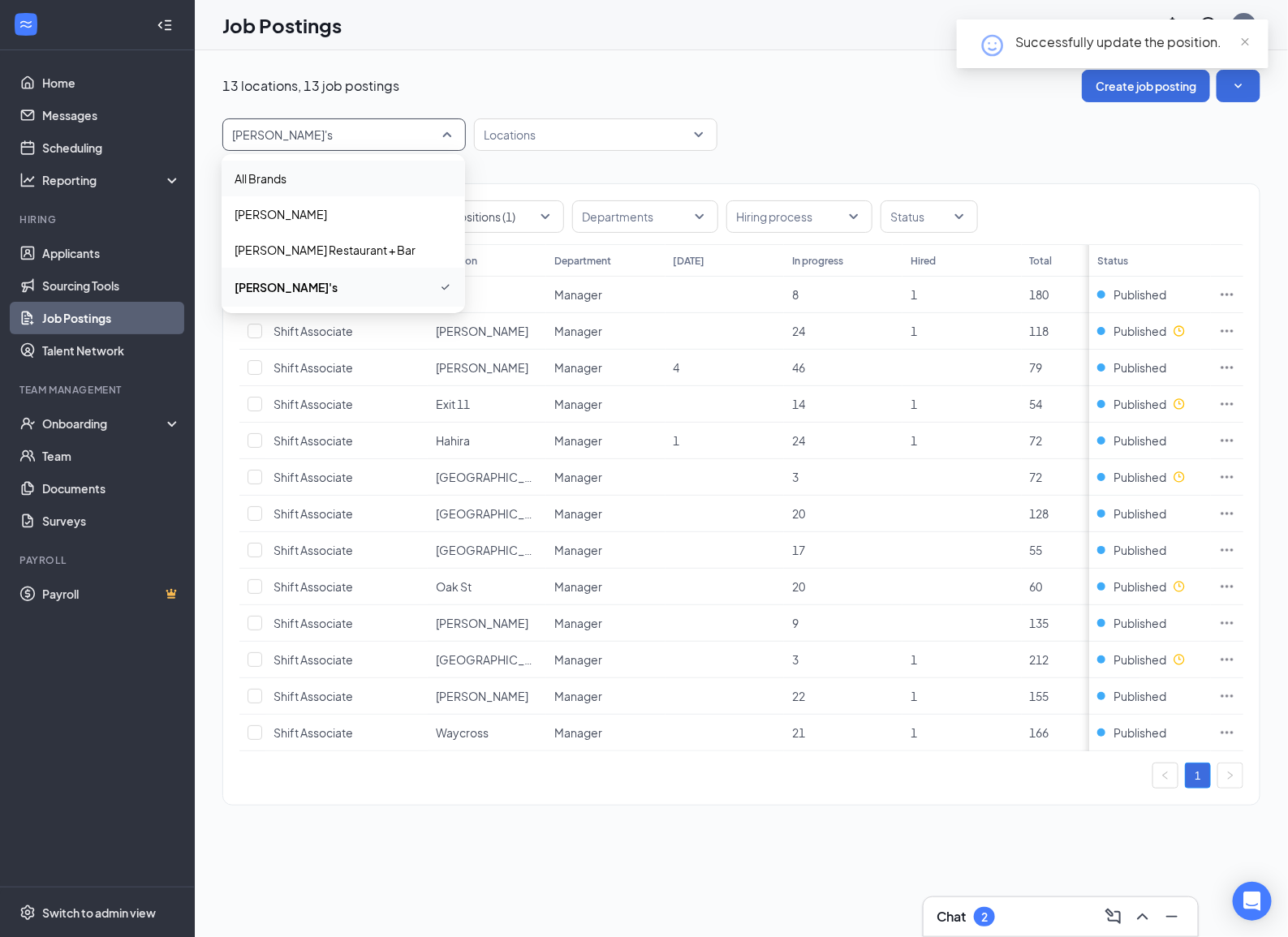
click at [321, 177] on span "All Brands" at bounding box center [343, 178] width 217 height 16
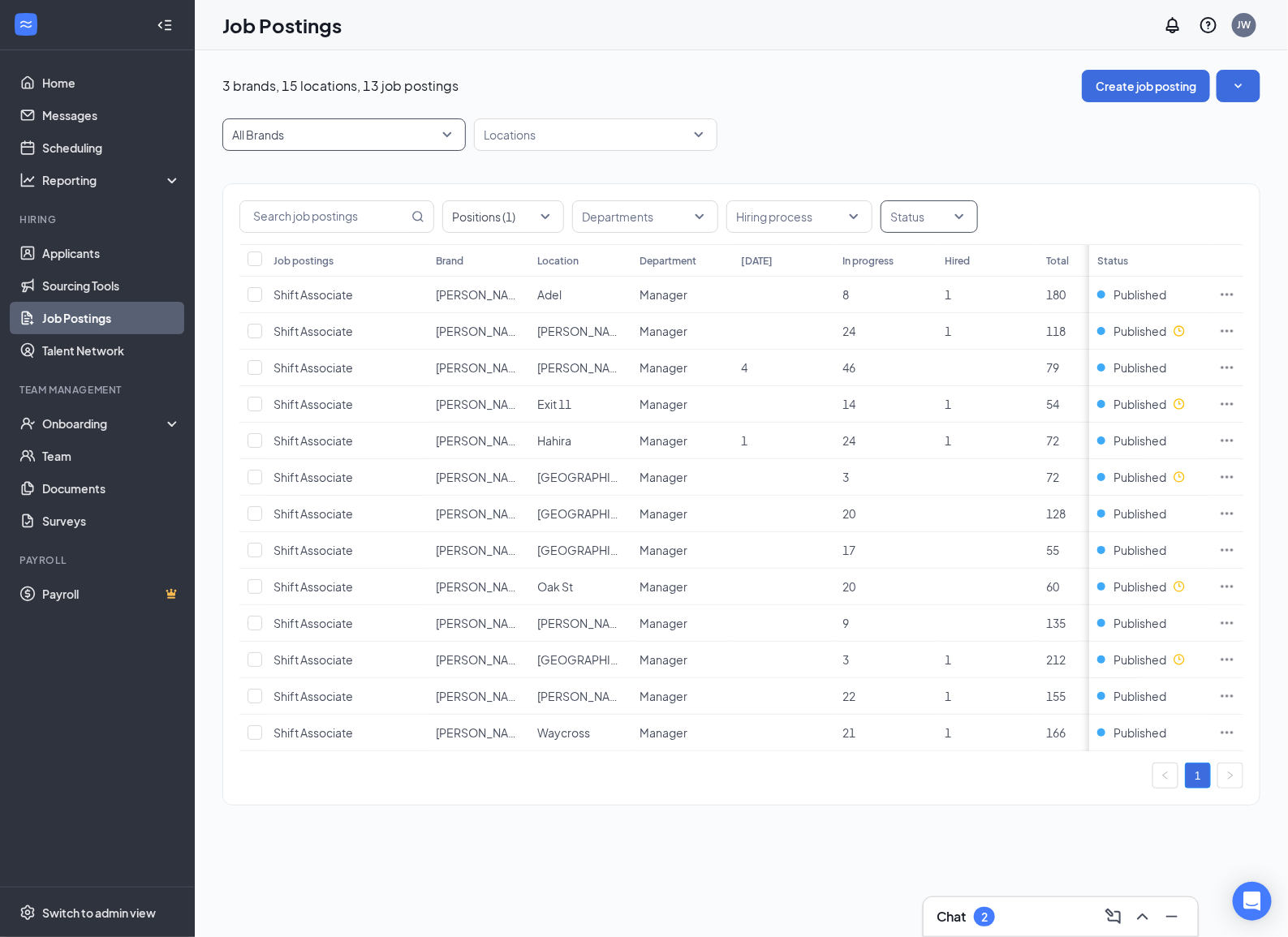
click at [958, 222] on div "Status" at bounding box center [929, 217] width 98 height 33
click at [902, 410] on div at bounding box center [900, 410] width 14 height 14
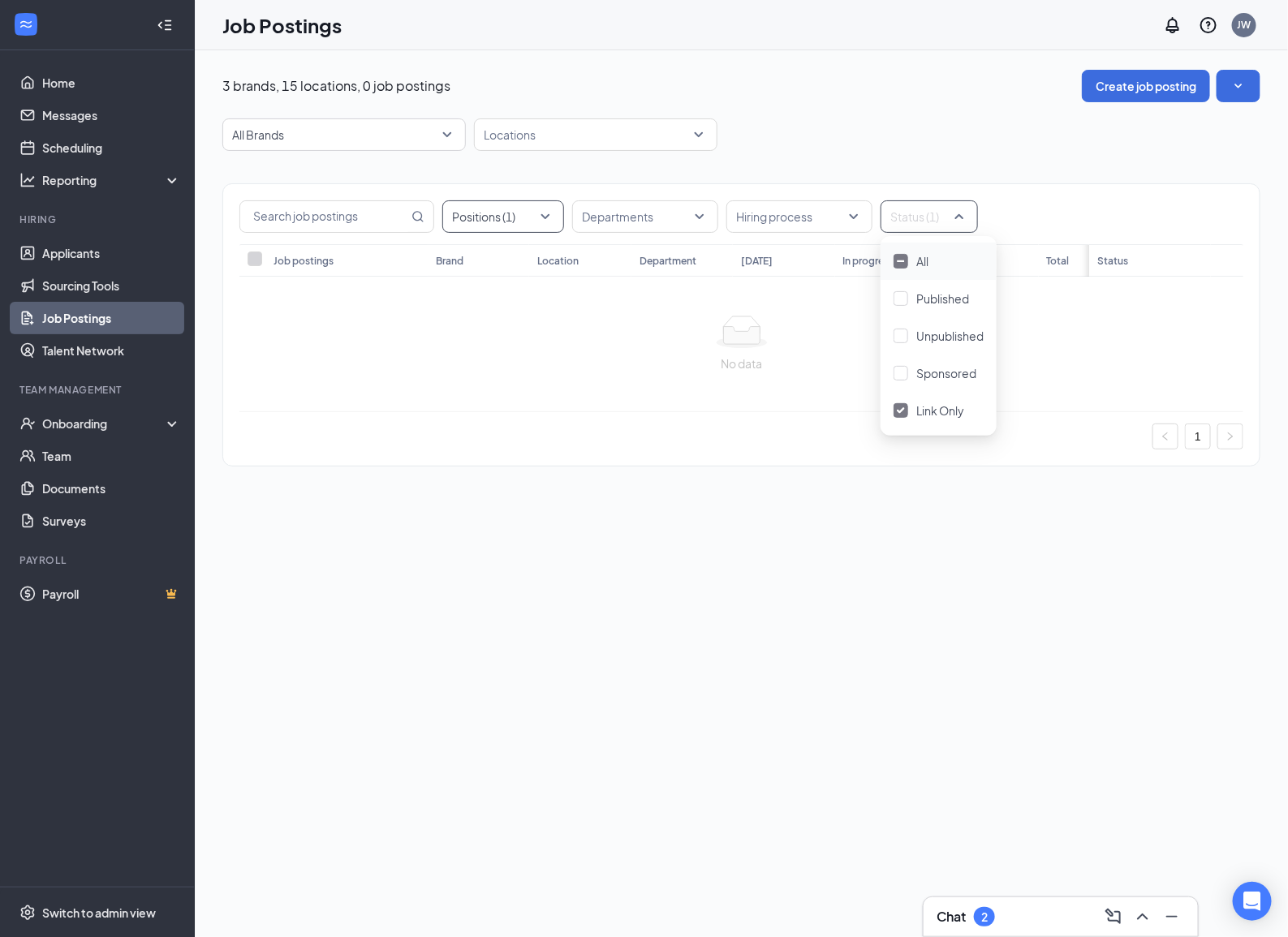
click at [543, 219] on div "Positions (1)" at bounding box center [502, 217] width 122 height 33
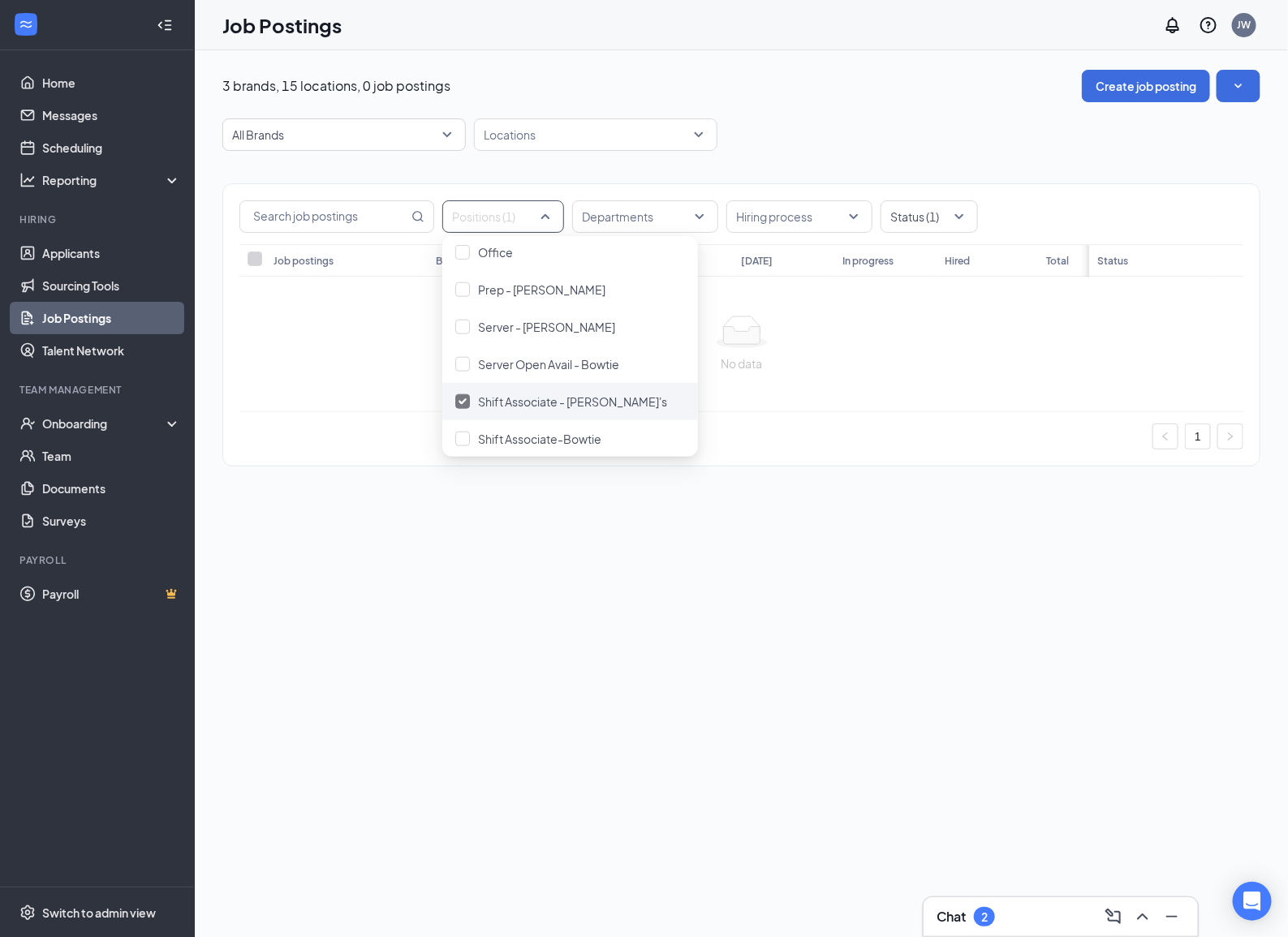
scroll to position [724, 0]
click at [462, 390] on div at bounding box center [462, 395] width 14 height 14
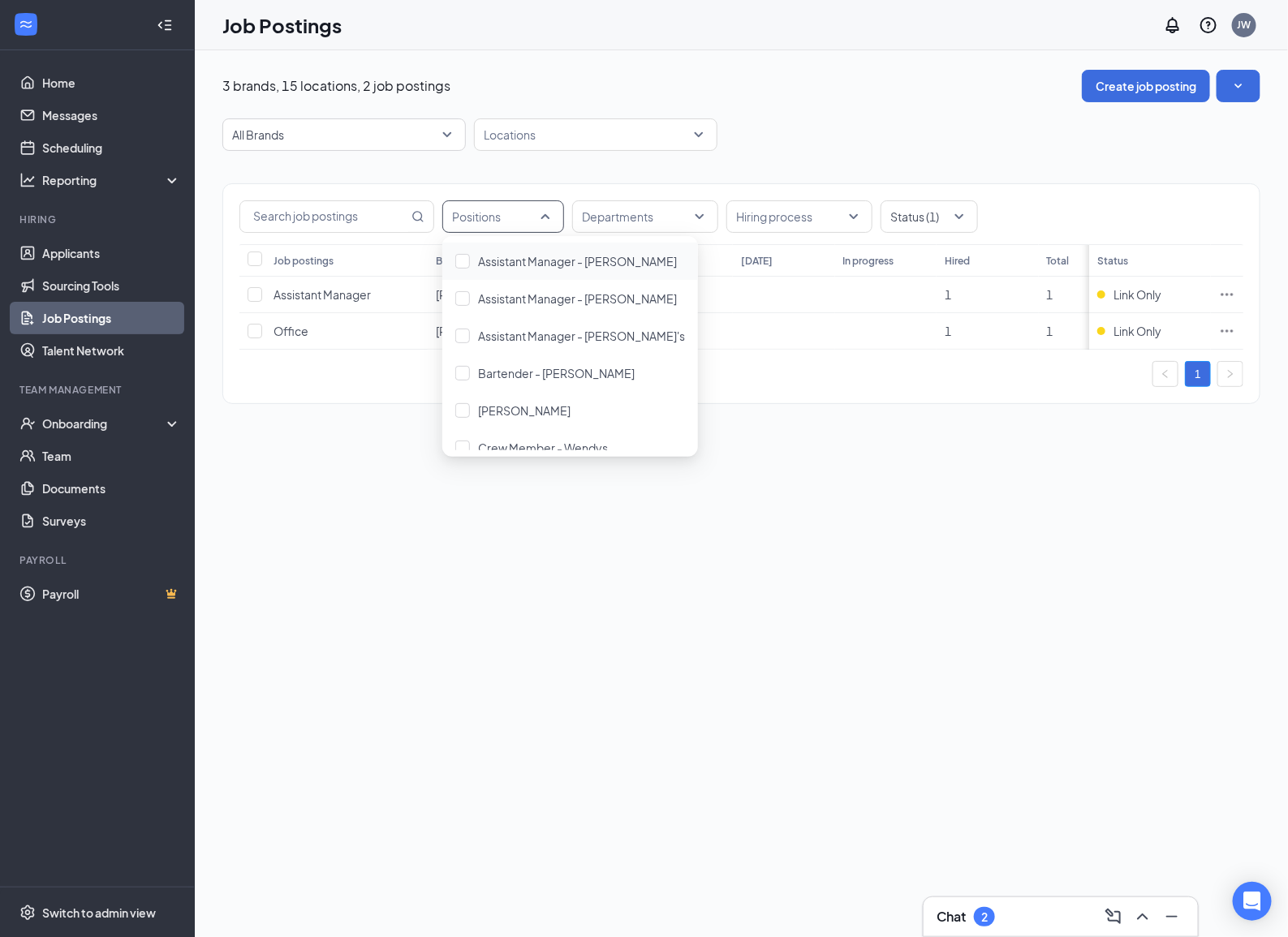
click at [855, 123] on div "All Brands -1 41689 All Brands [PERSON_NAME] Restaurant + Bar Wendy's Locations" at bounding box center [740, 134] width 1038 height 33
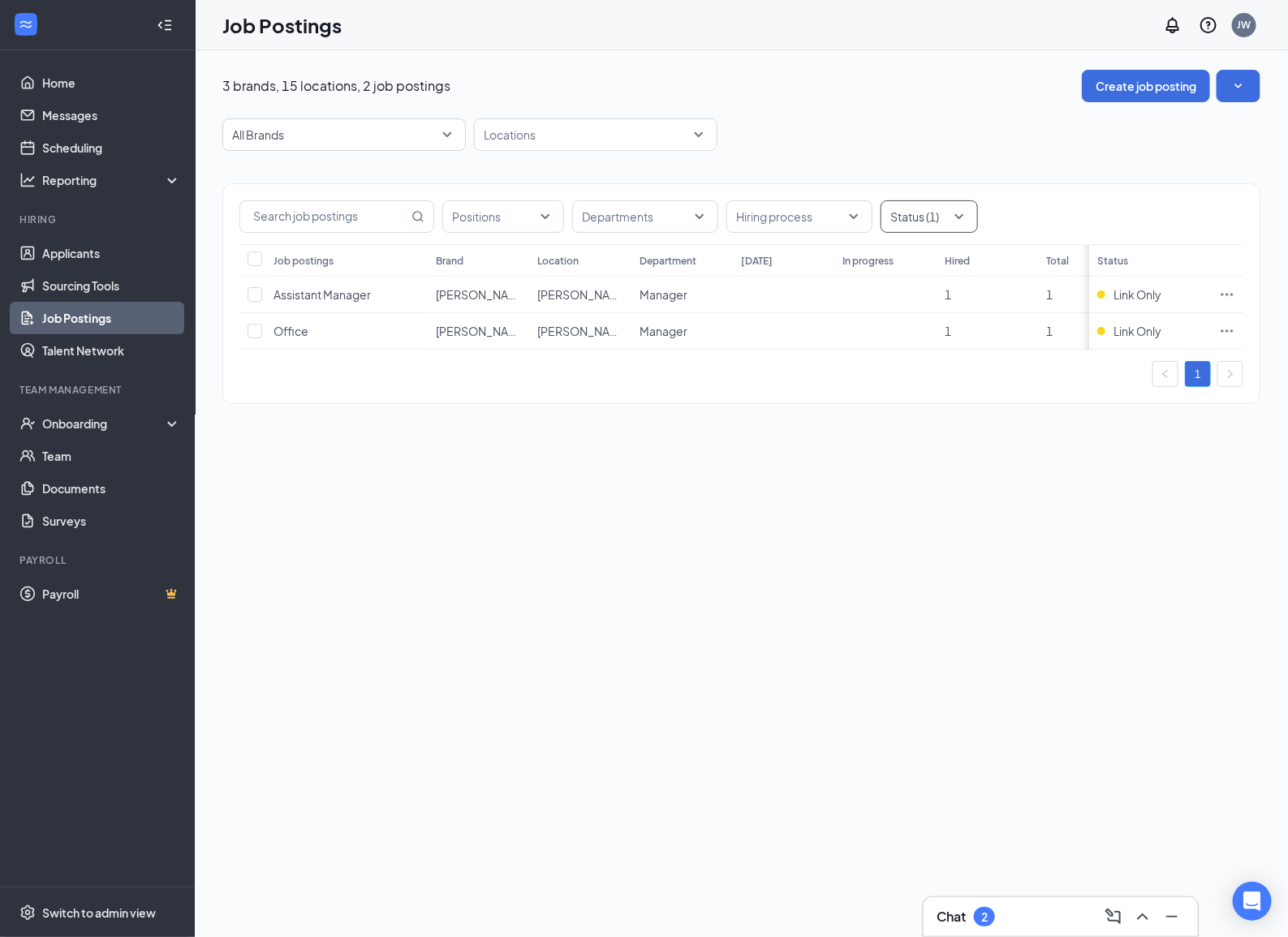
click at [961, 219] on div "Status (1)" at bounding box center [929, 217] width 98 height 33
click at [902, 338] on div at bounding box center [900, 335] width 14 height 14
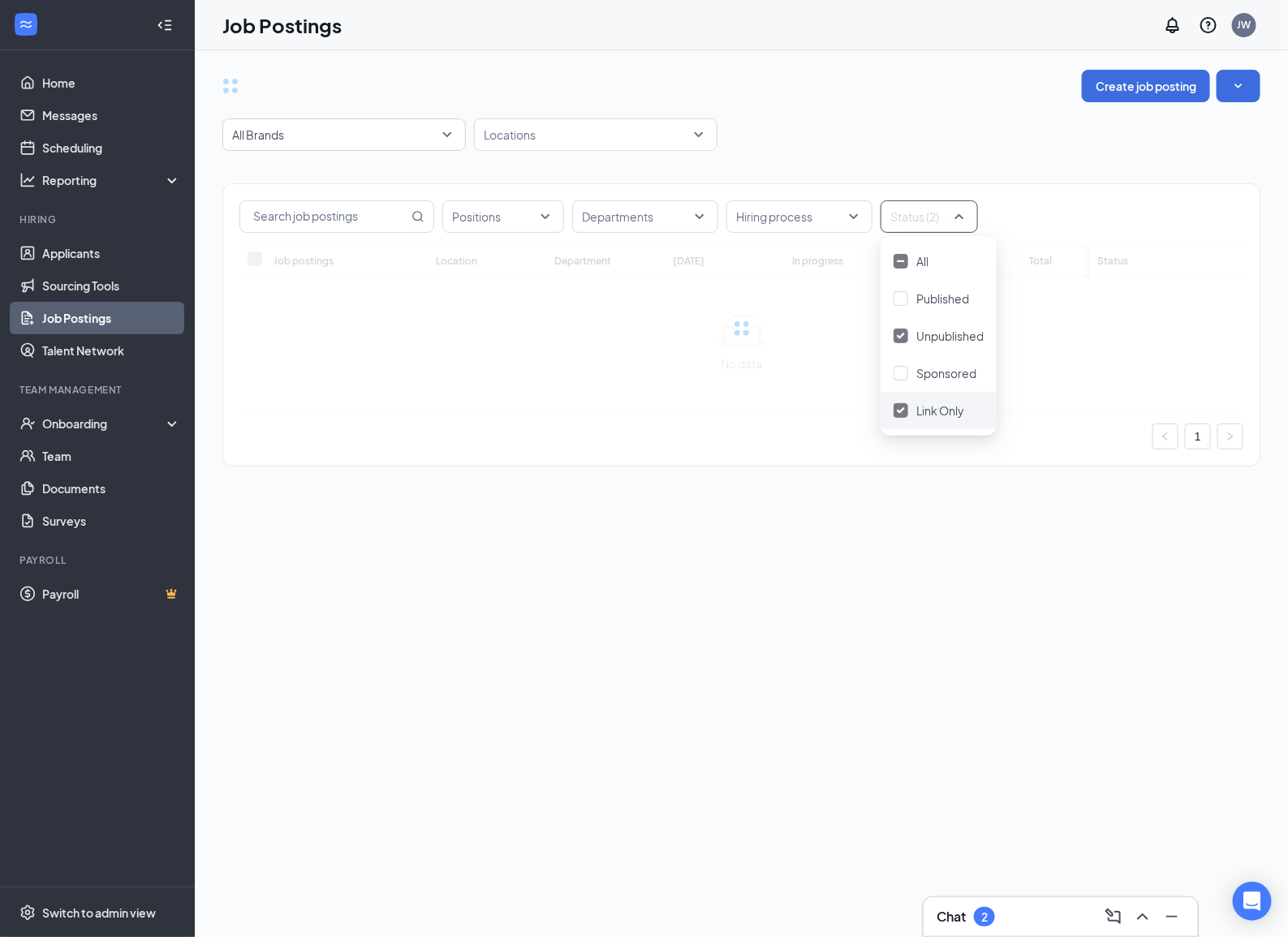
click at [901, 415] on div at bounding box center [900, 410] width 14 height 14
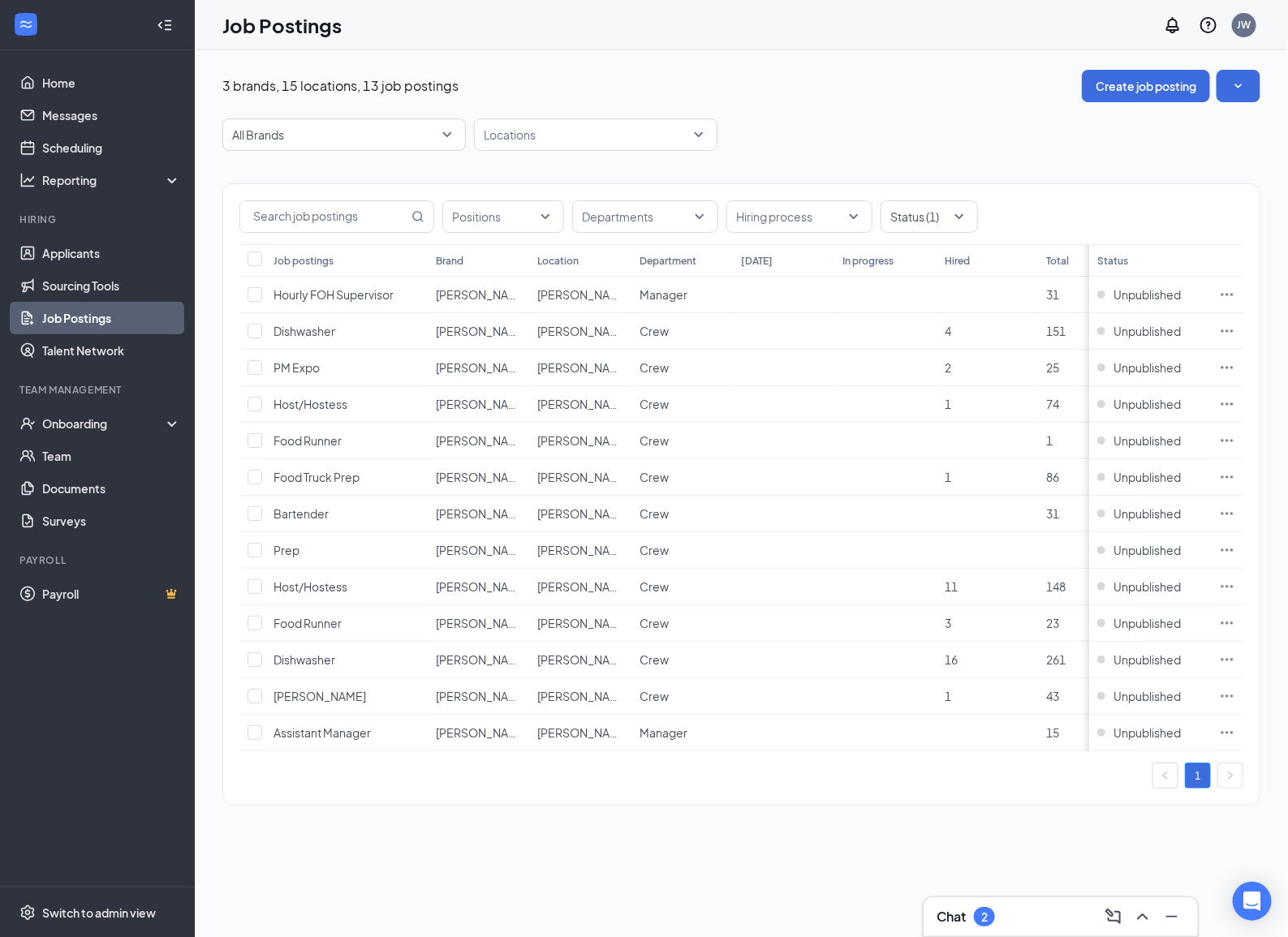
click at [954, 122] on div "All Brands -1 41689 All Brands [PERSON_NAME] Restaurant + Bar Wendy's Locations" at bounding box center [740, 134] width 1038 height 33
click at [128, 114] on link "Messages" at bounding box center [112, 115] width 138 height 33
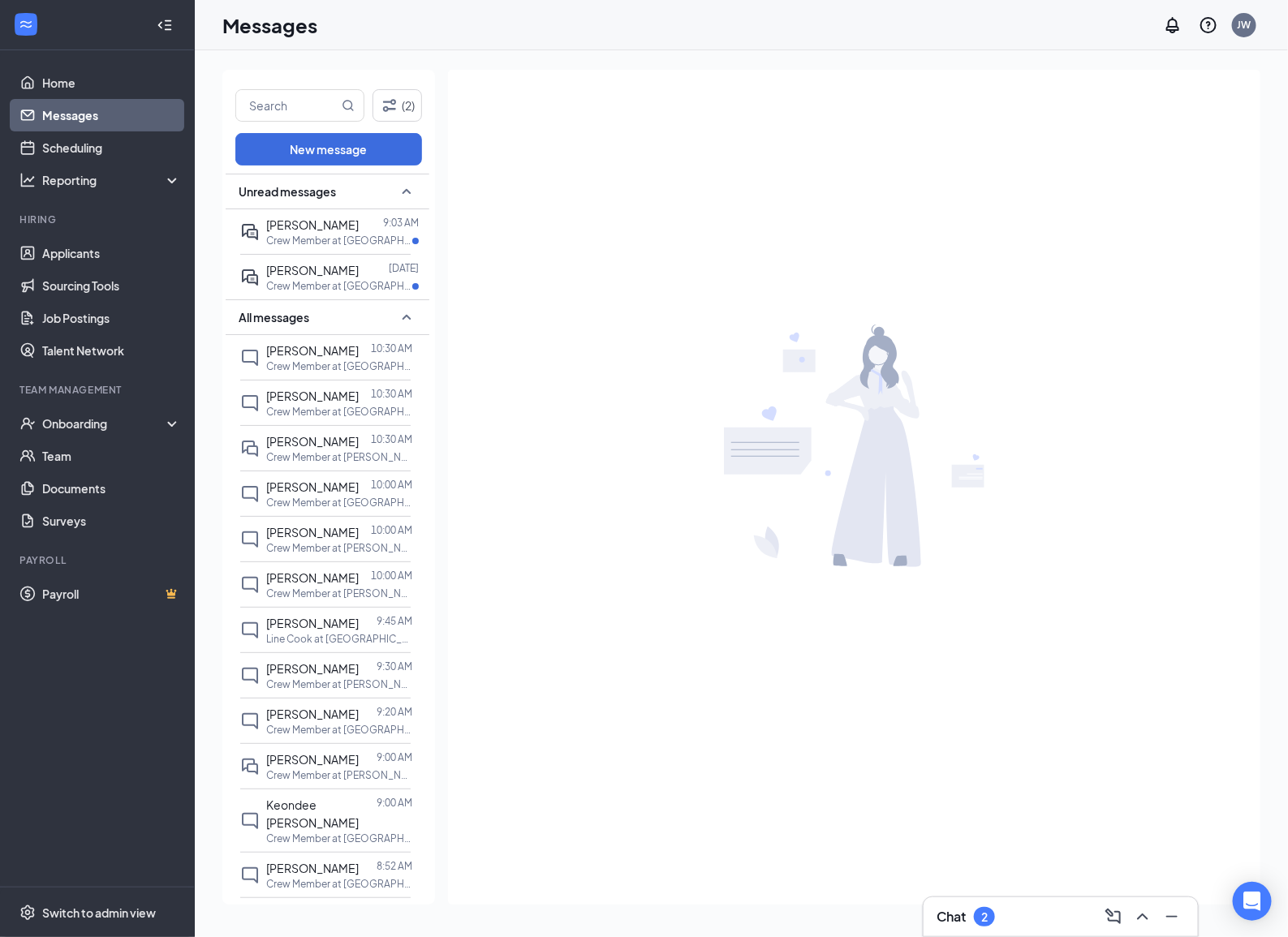
click at [312, 306] on div "All messages" at bounding box center [327, 317] width 203 height 35
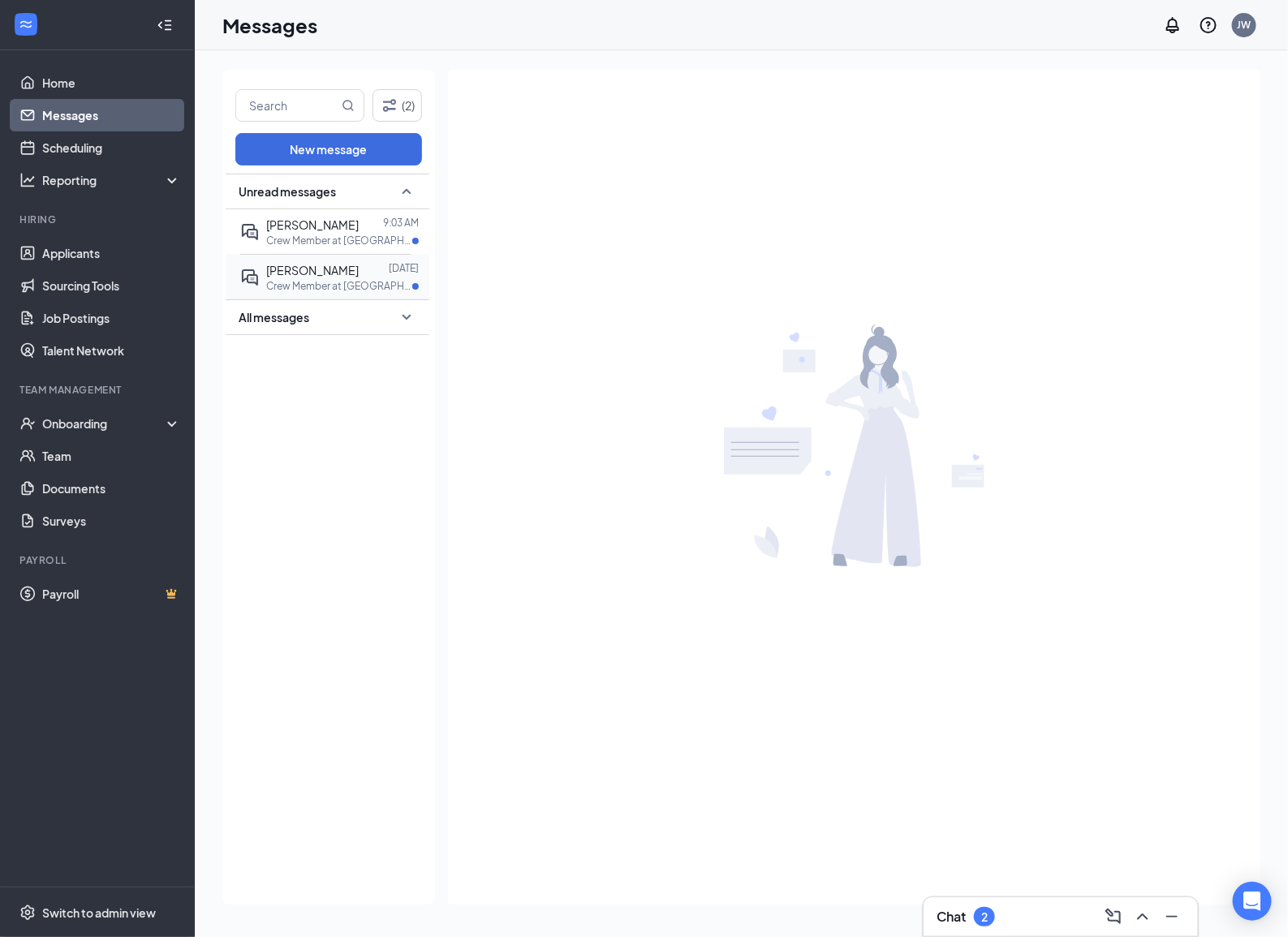
click at [317, 272] on span "[PERSON_NAME]" at bounding box center [312, 270] width 92 height 14
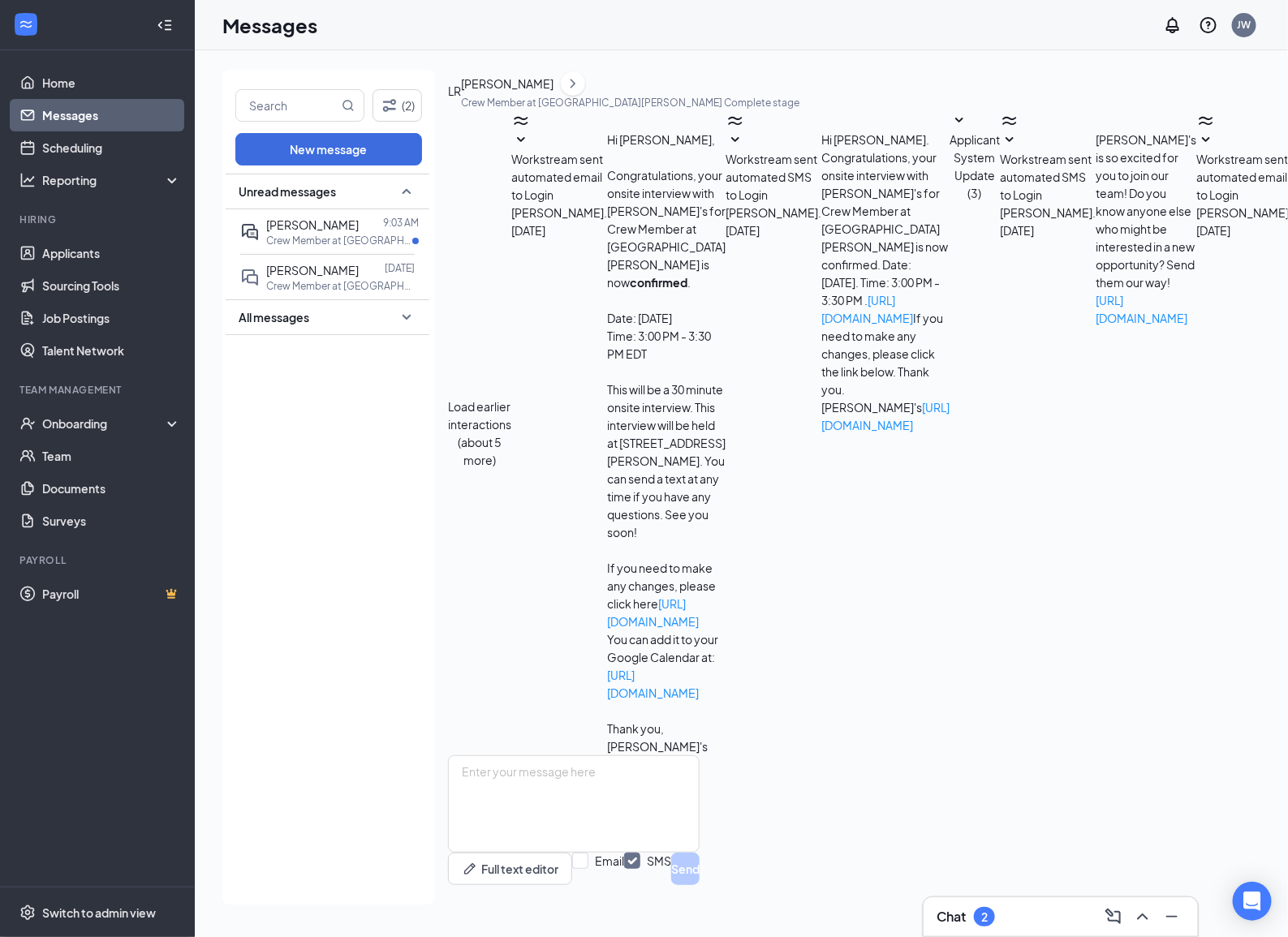
scroll to position [258, 0]
click at [319, 235] on p "Crew Member at [GEOGRAPHIC_DATA]" at bounding box center [339, 240] width 146 height 14
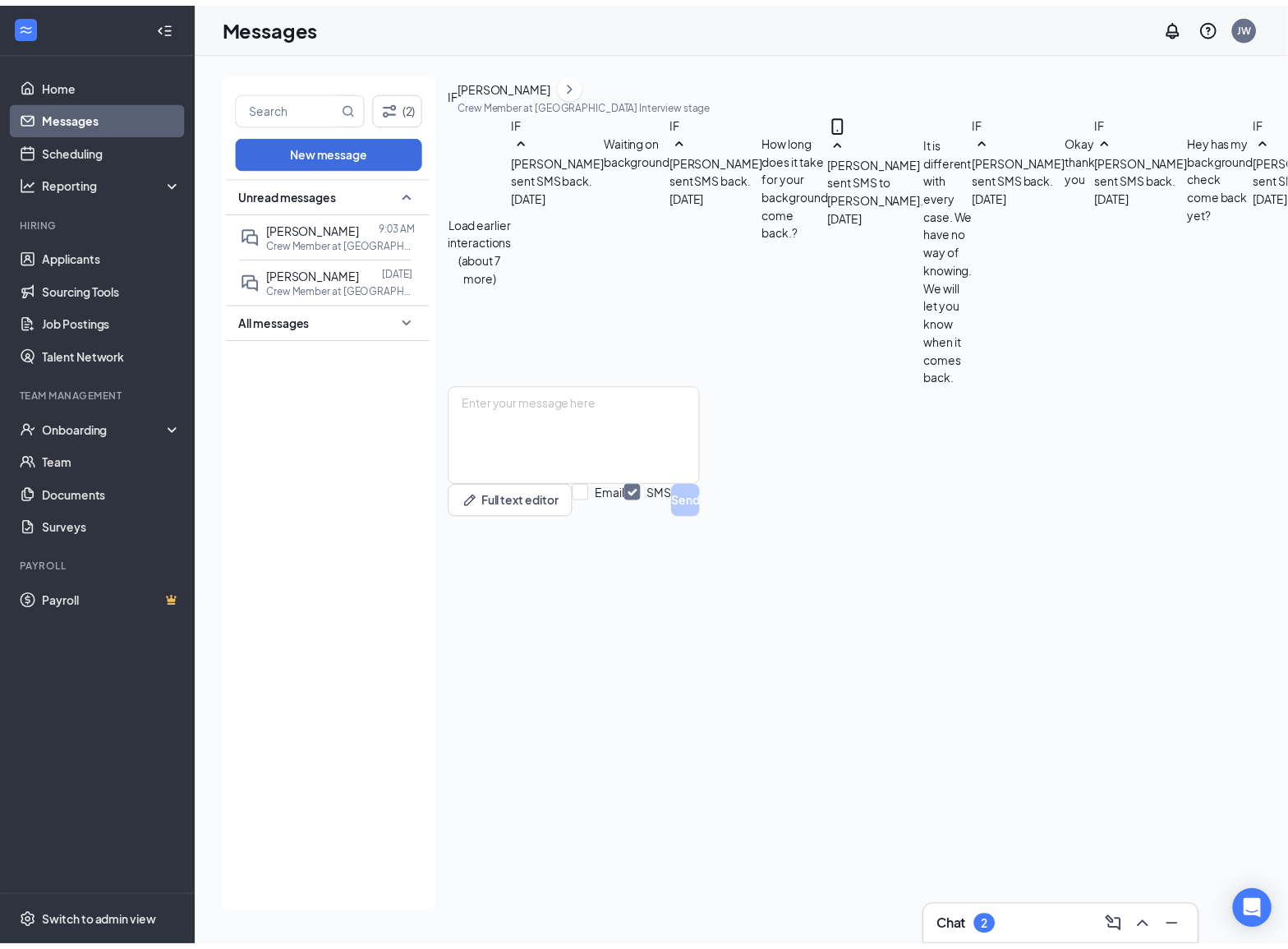
scroll to position [429, 0]
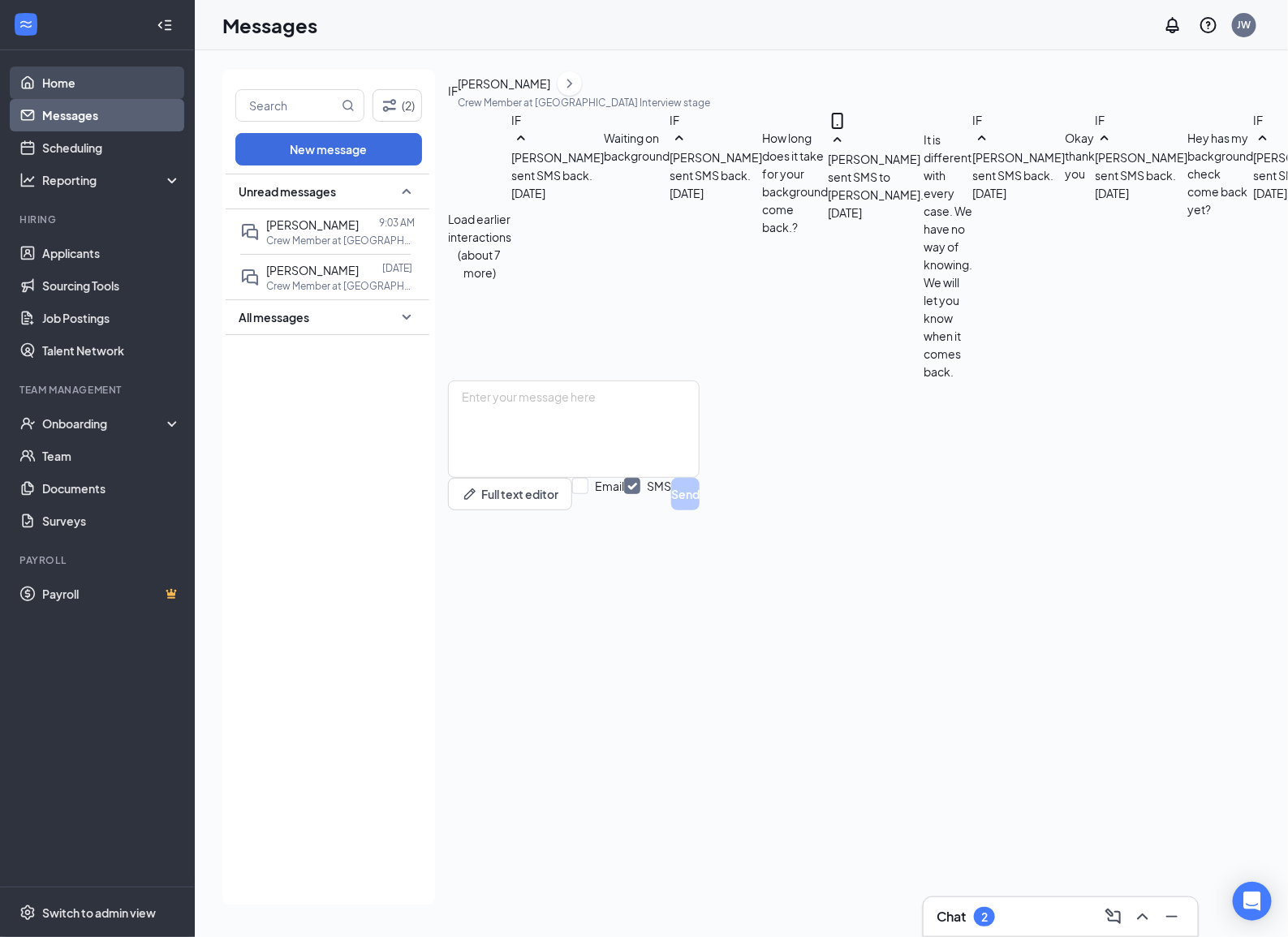
click at [83, 85] on link "Home" at bounding box center [112, 83] width 138 height 33
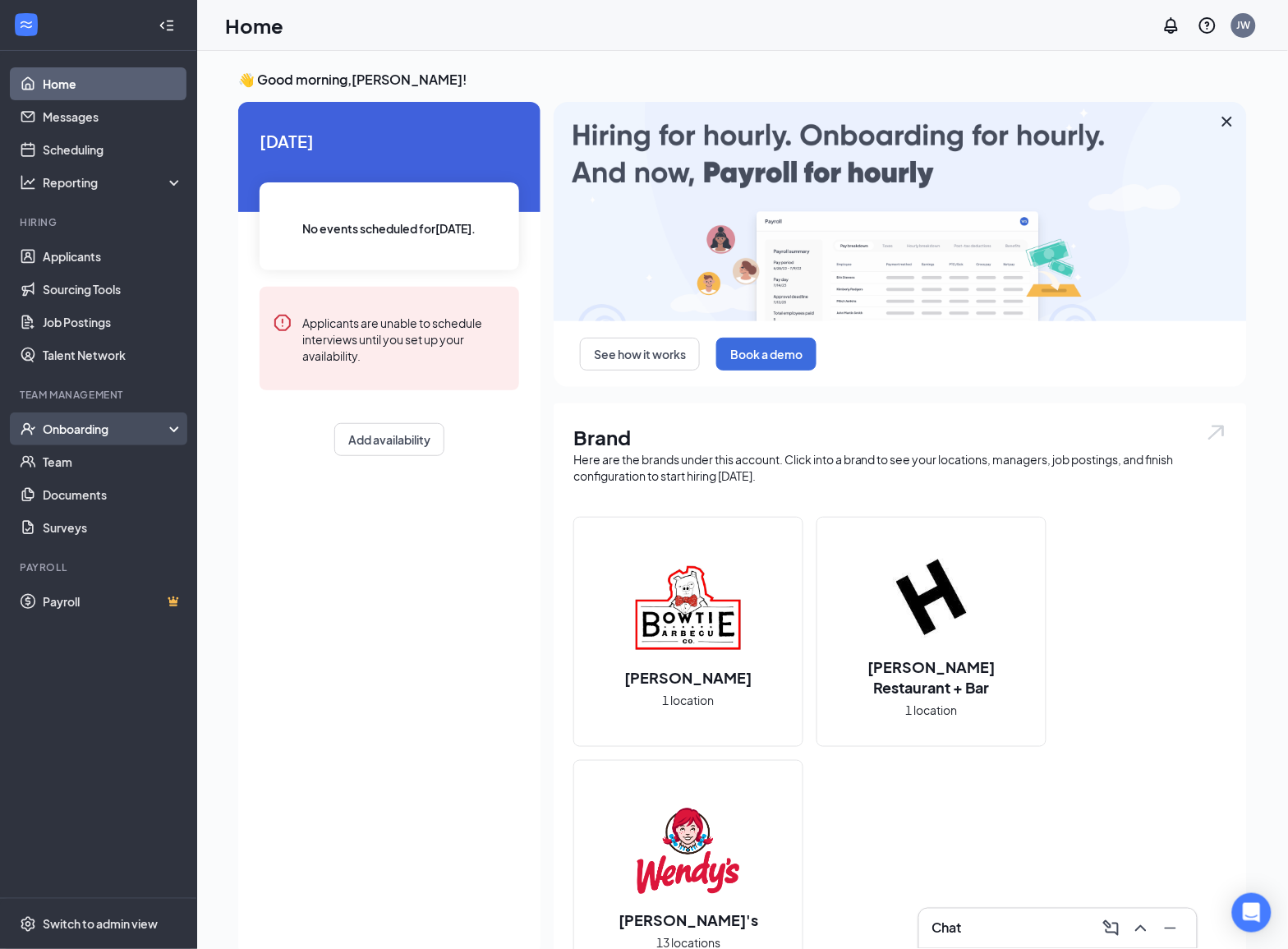
click at [115, 427] on div "Onboarding" at bounding box center [106, 429] width 127 height 16
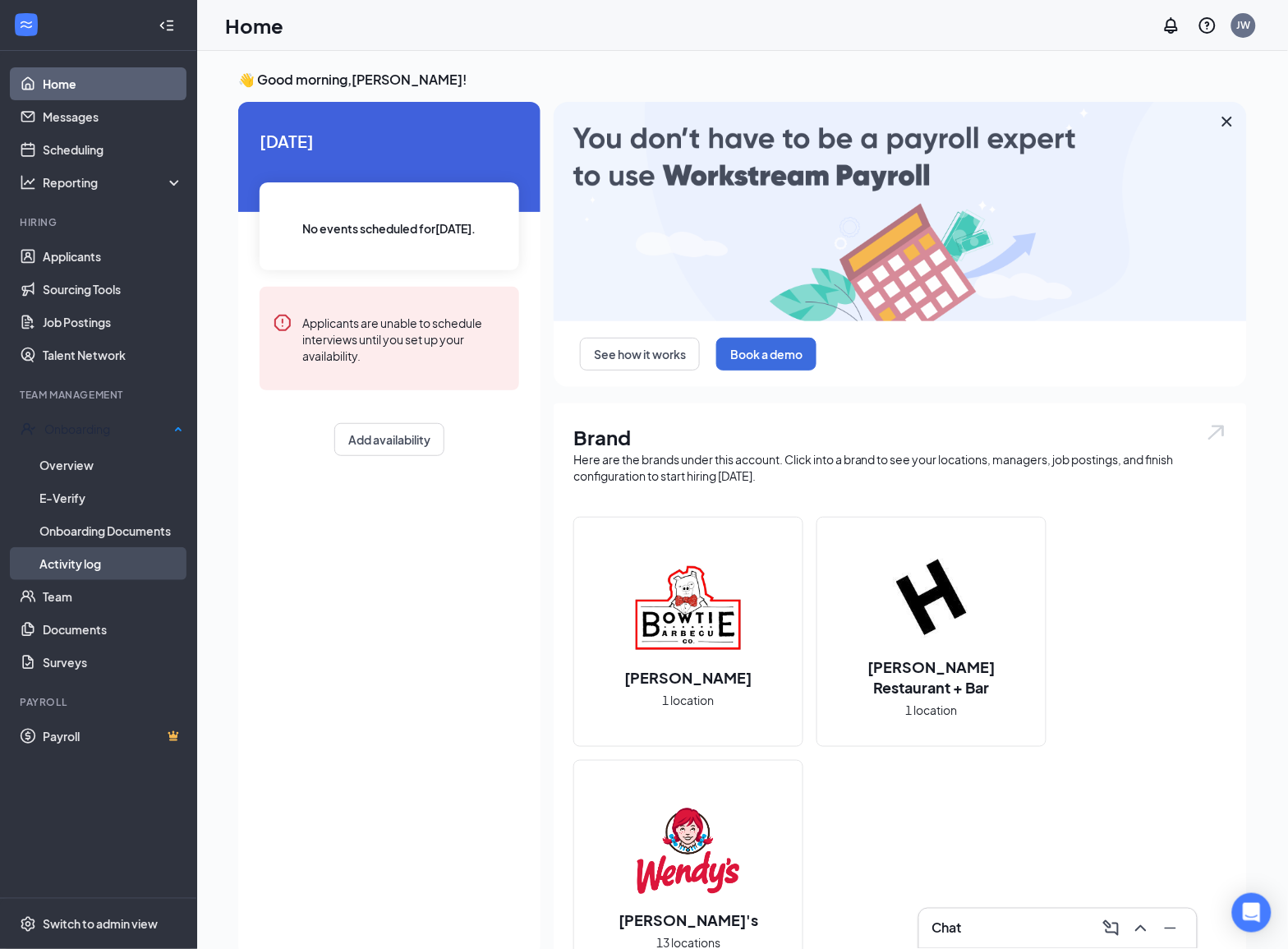
click at [95, 565] on link "Activity log" at bounding box center [111, 563] width 144 height 33
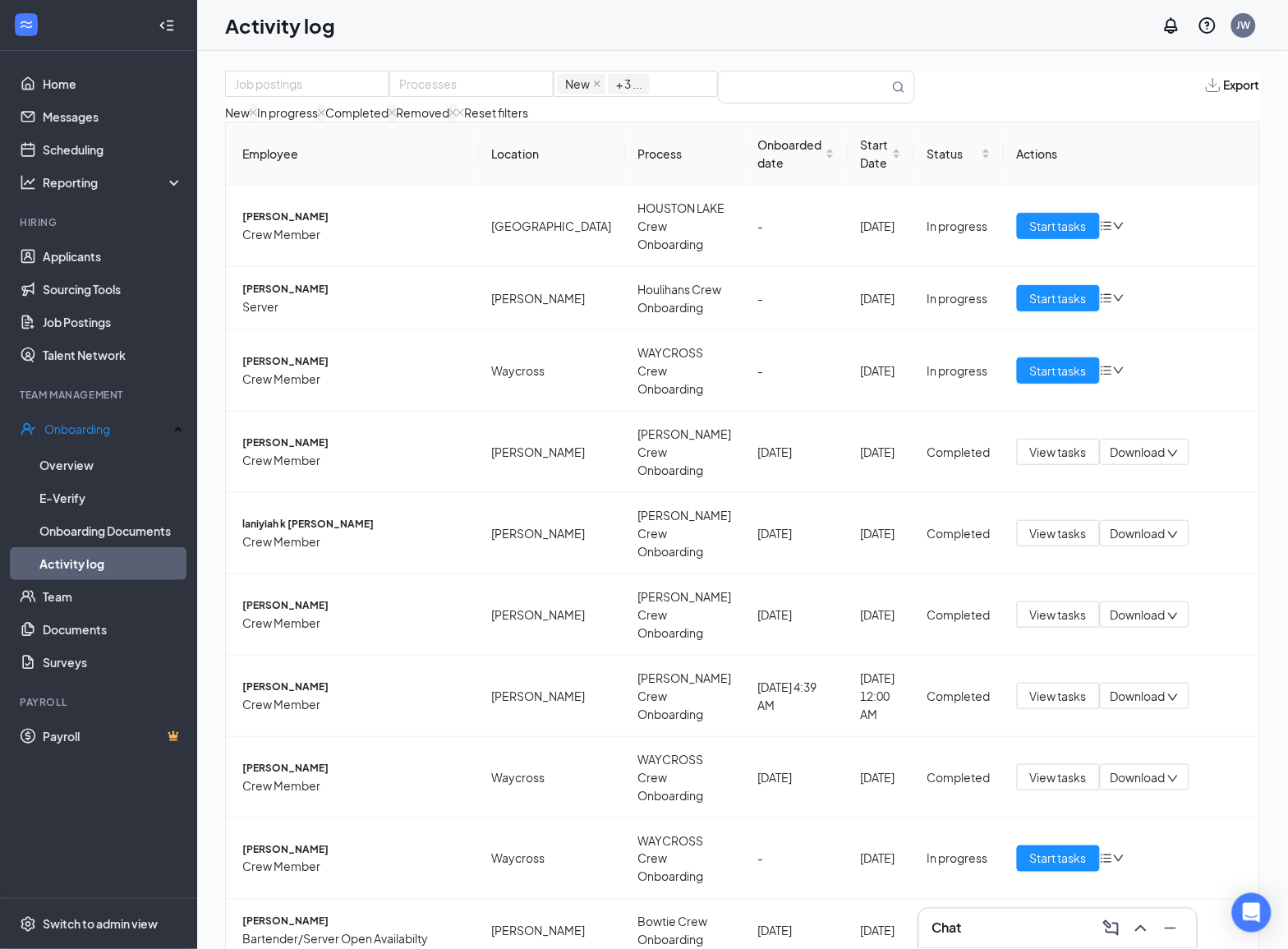
click at [325, 121] on div "In progress" at bounding box center [291, 112] width 68 height 18
click at [325, 121] on img at bounding box center [322, 112] width 7 height 18
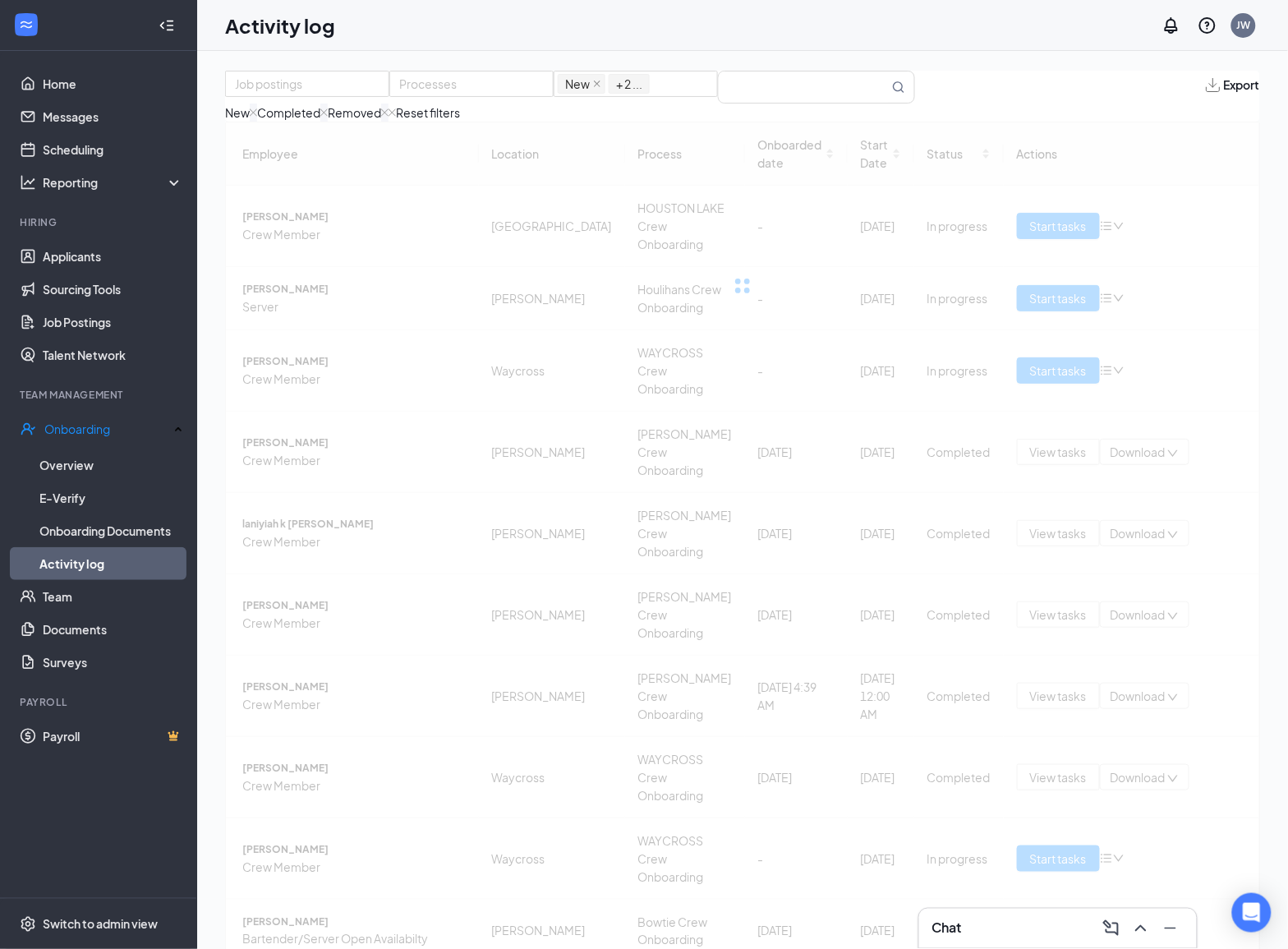
click at [257, 121] on div "New" at bounding box center [241, 112] width 32 height 18
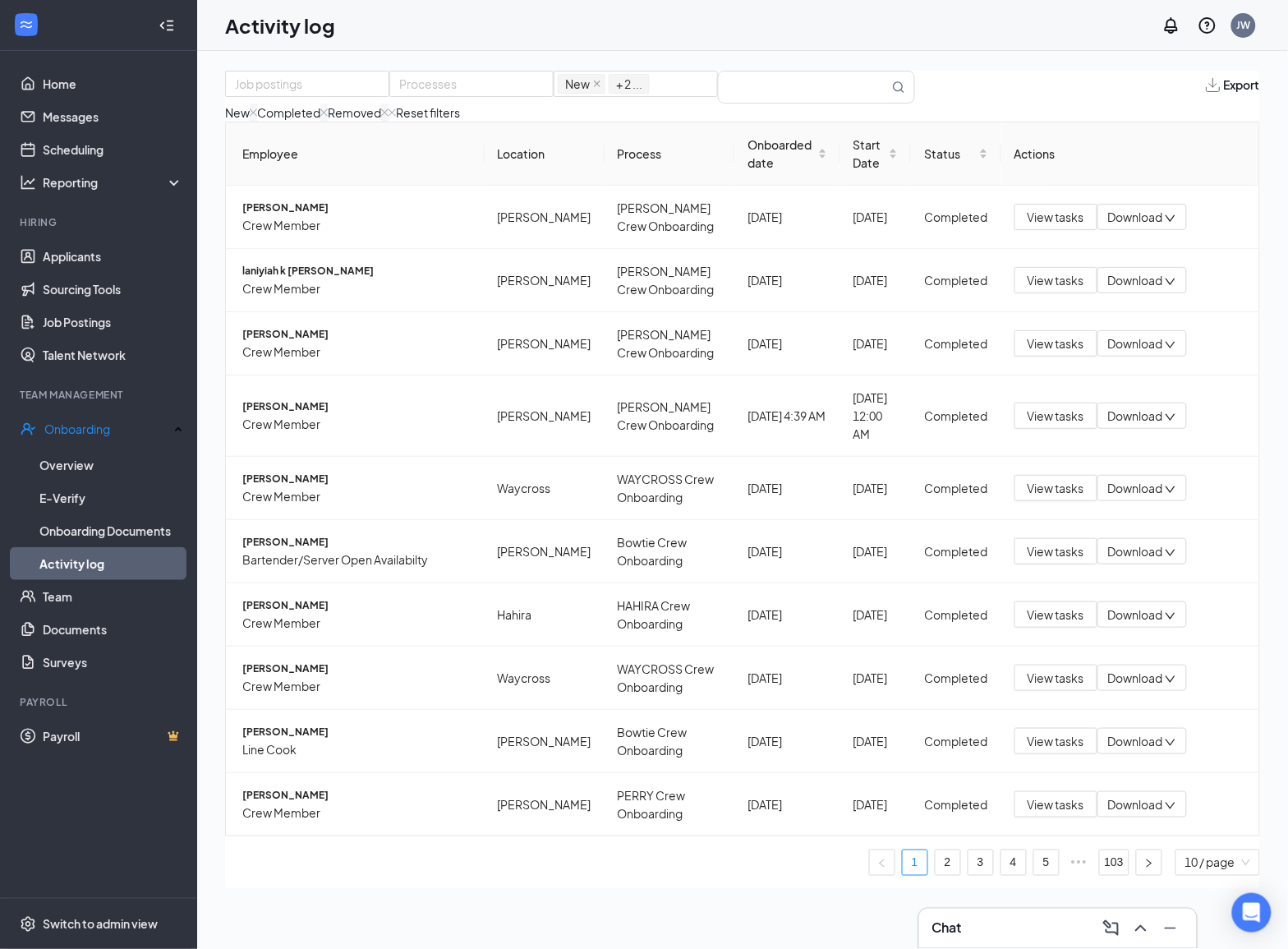
click at [388, 121] on div "Removed" at bounding box center [359, 112] width 61 height 18
drag, startPoint x: 272, startPoint y: 133, endPoint x: 305, endPoint y: 206, distance: 80.1
click at [257, 121] on img at bounding box center [253, 112] width 7 height 18
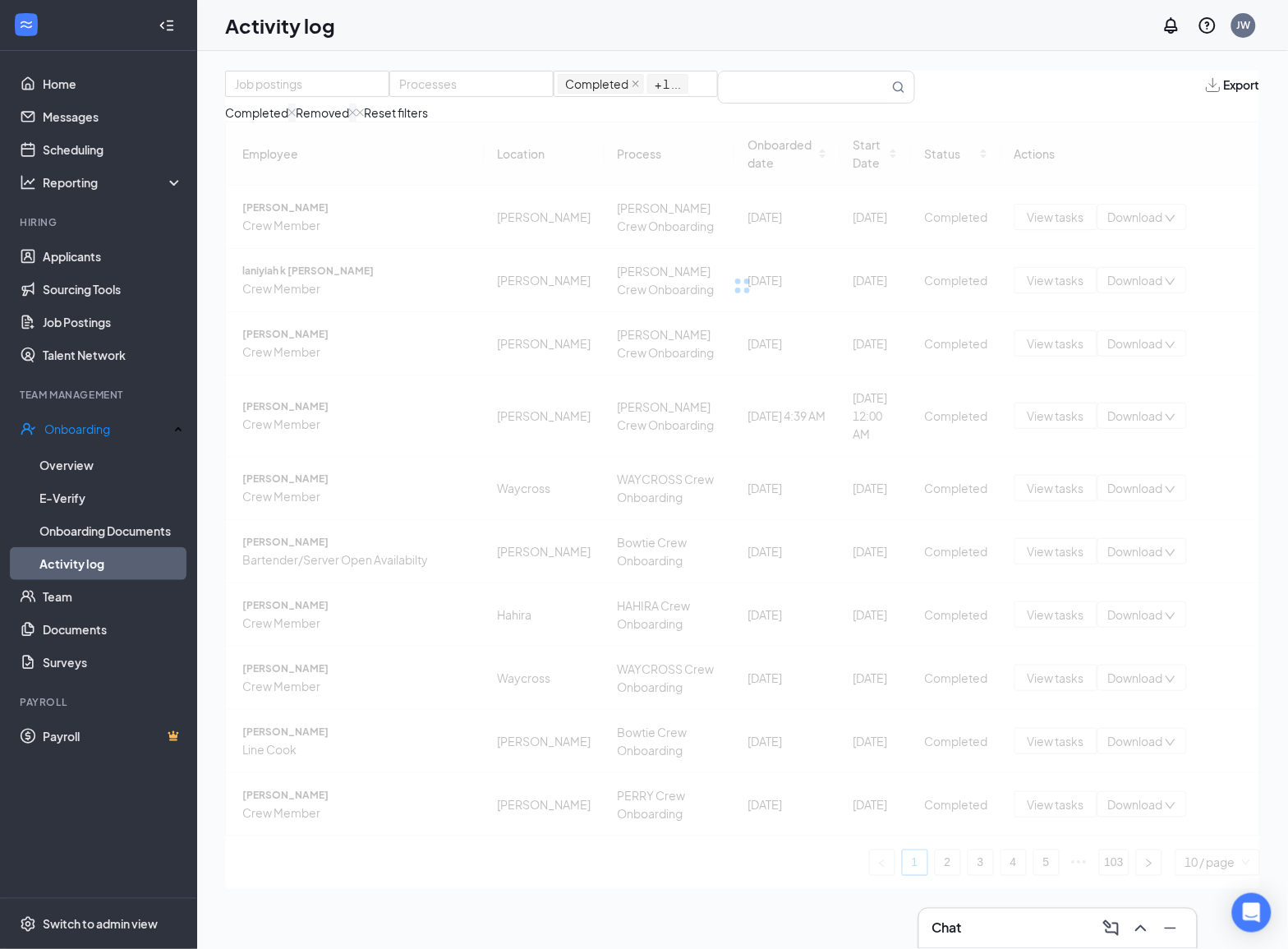
click at [357, 121] on img at bounding box center [352, 112] width 7 height 18
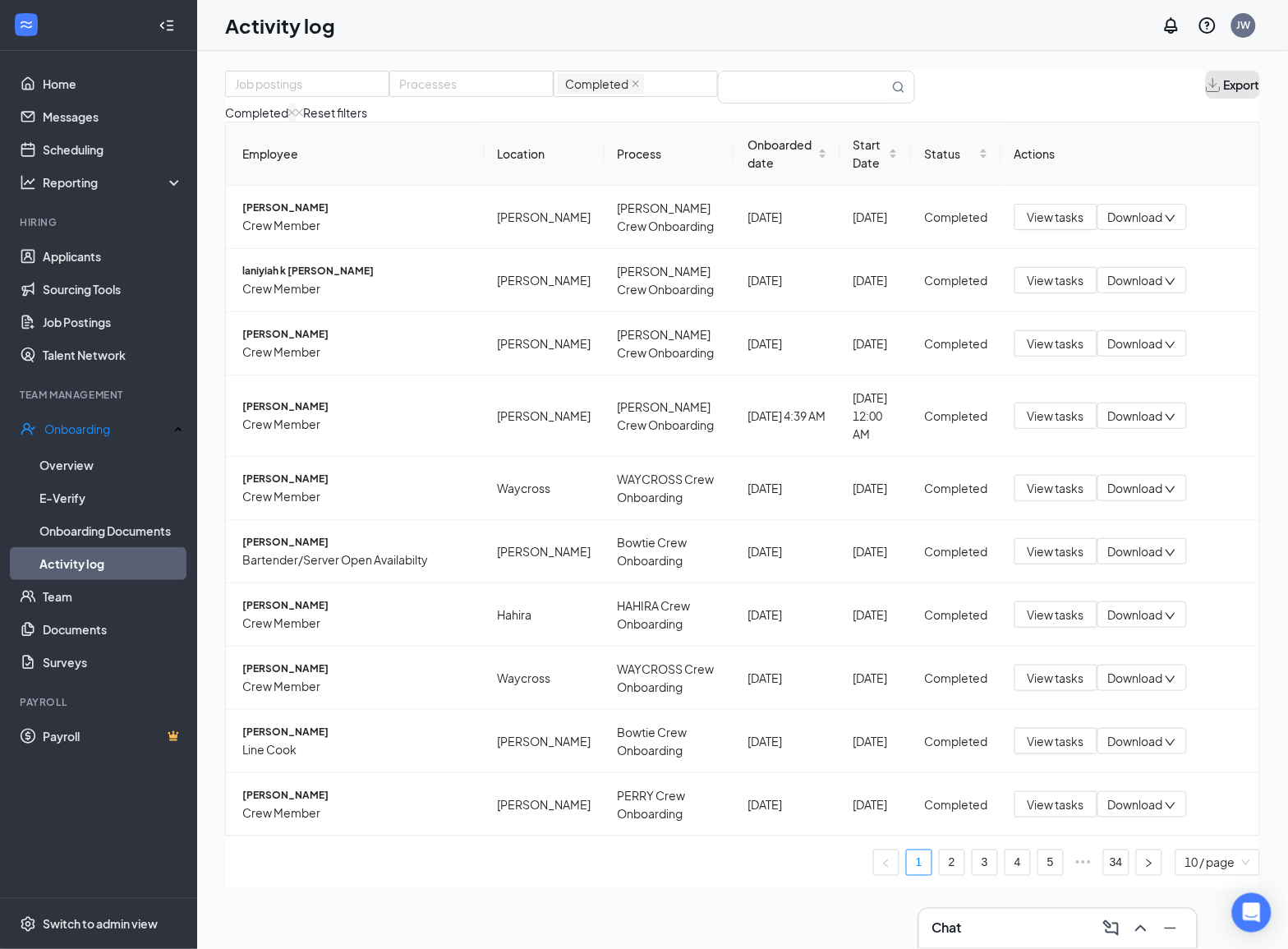
click at [1239, 93] on span "Export" at bounding box center [1242, 84] width 36 height 18
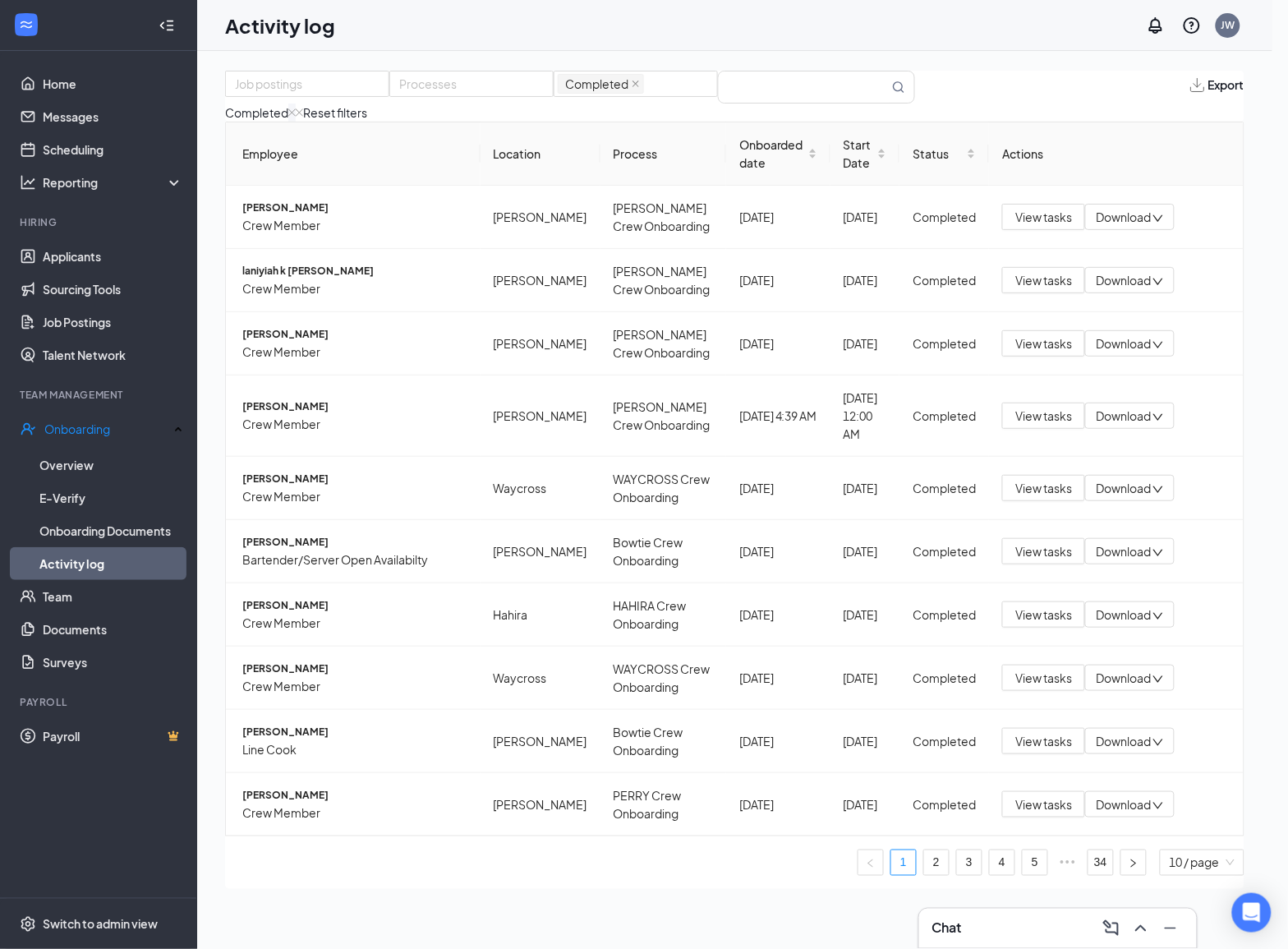
radio input "true"
radio input "false"
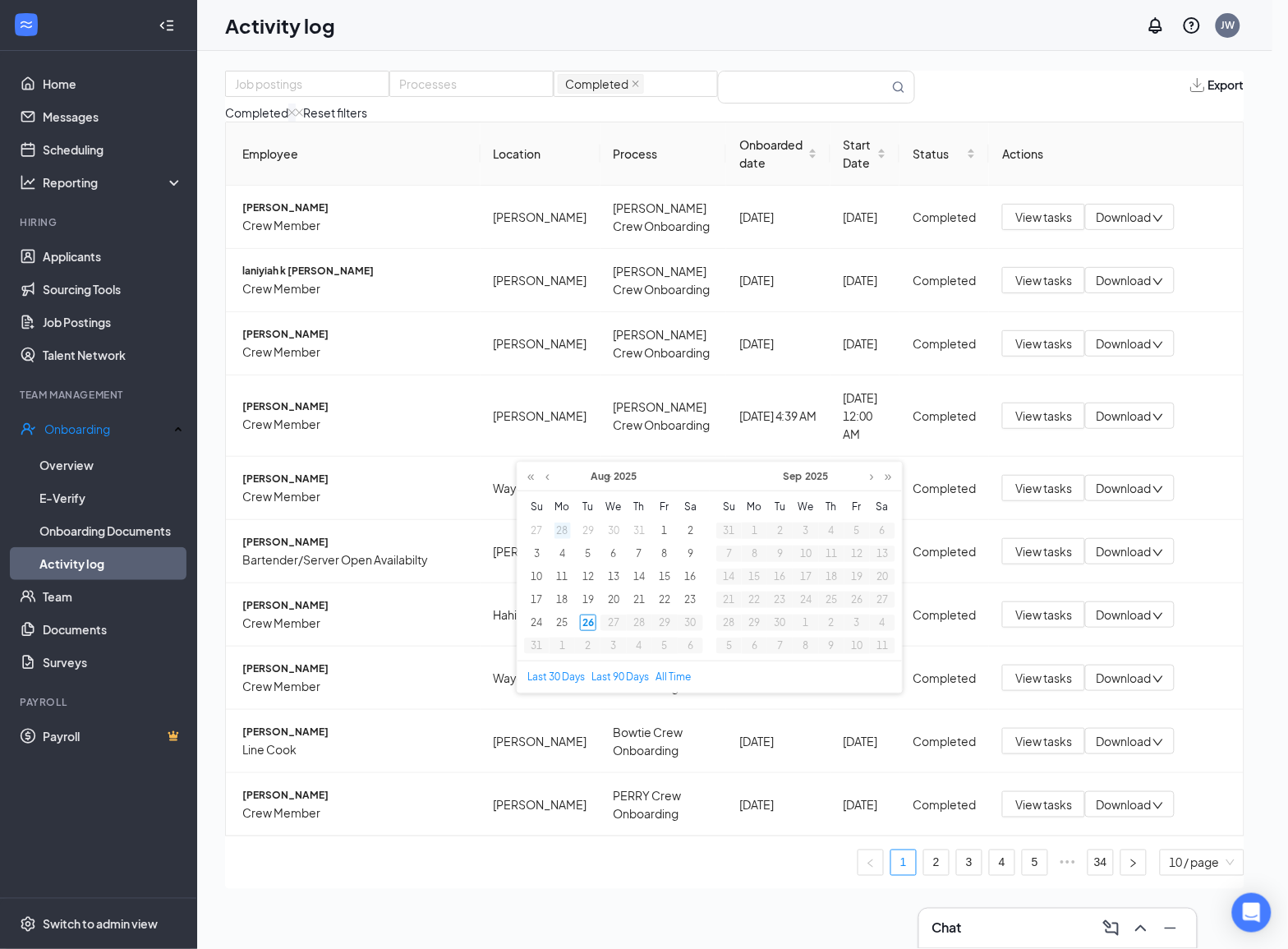
click at [565, 535] on div "28" at bounding box center [563, 530] width 16 height 16
type input "[DATE]"
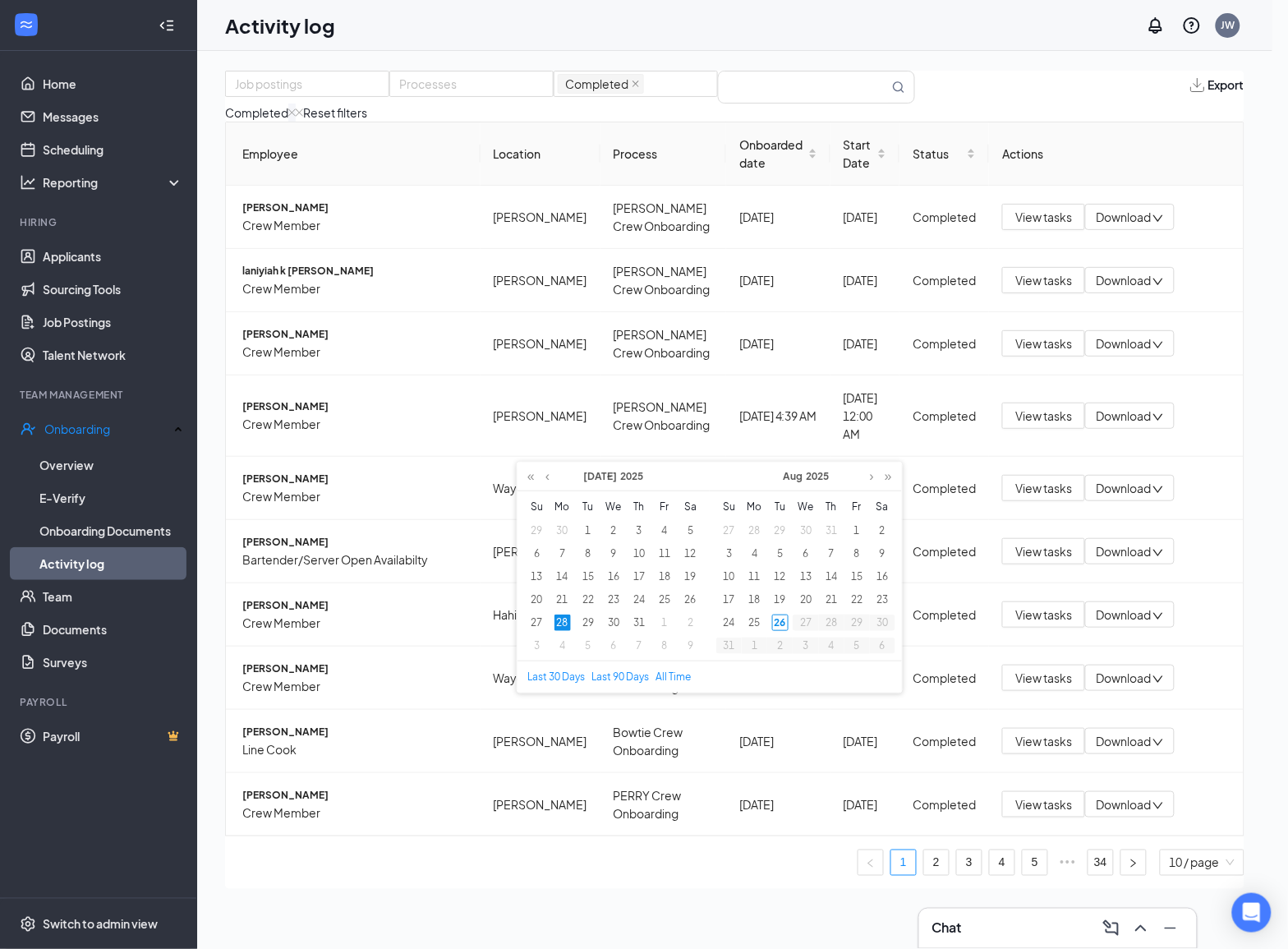
click at [560, 626] on div "28" at bounding box center [563, 623] width 16 height 16
click at [785, 625] on div "26" at bounding box center [780, 623] width 16 height 16
type input "[DATE]"
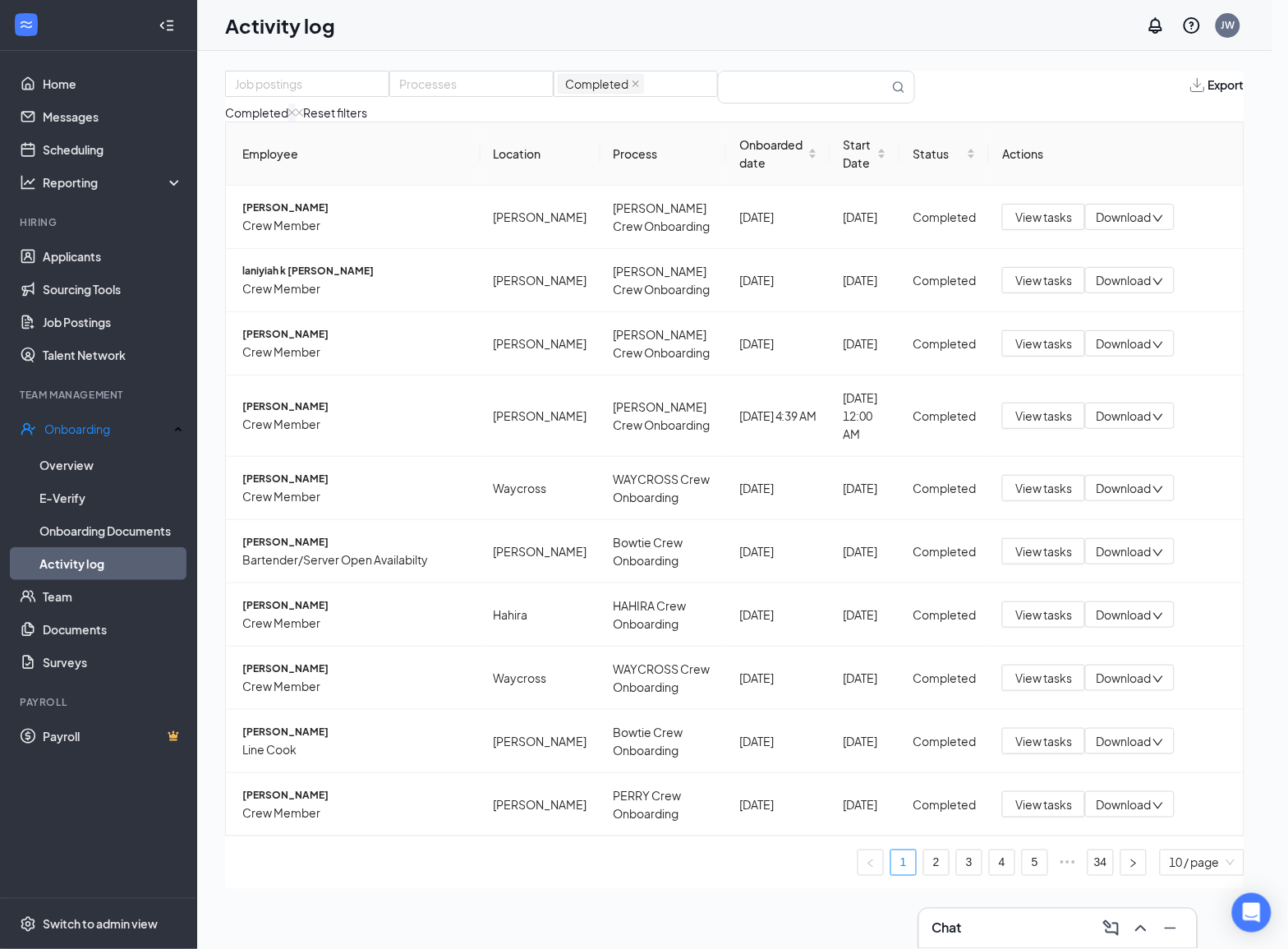
radio input "true"
radio input "false"
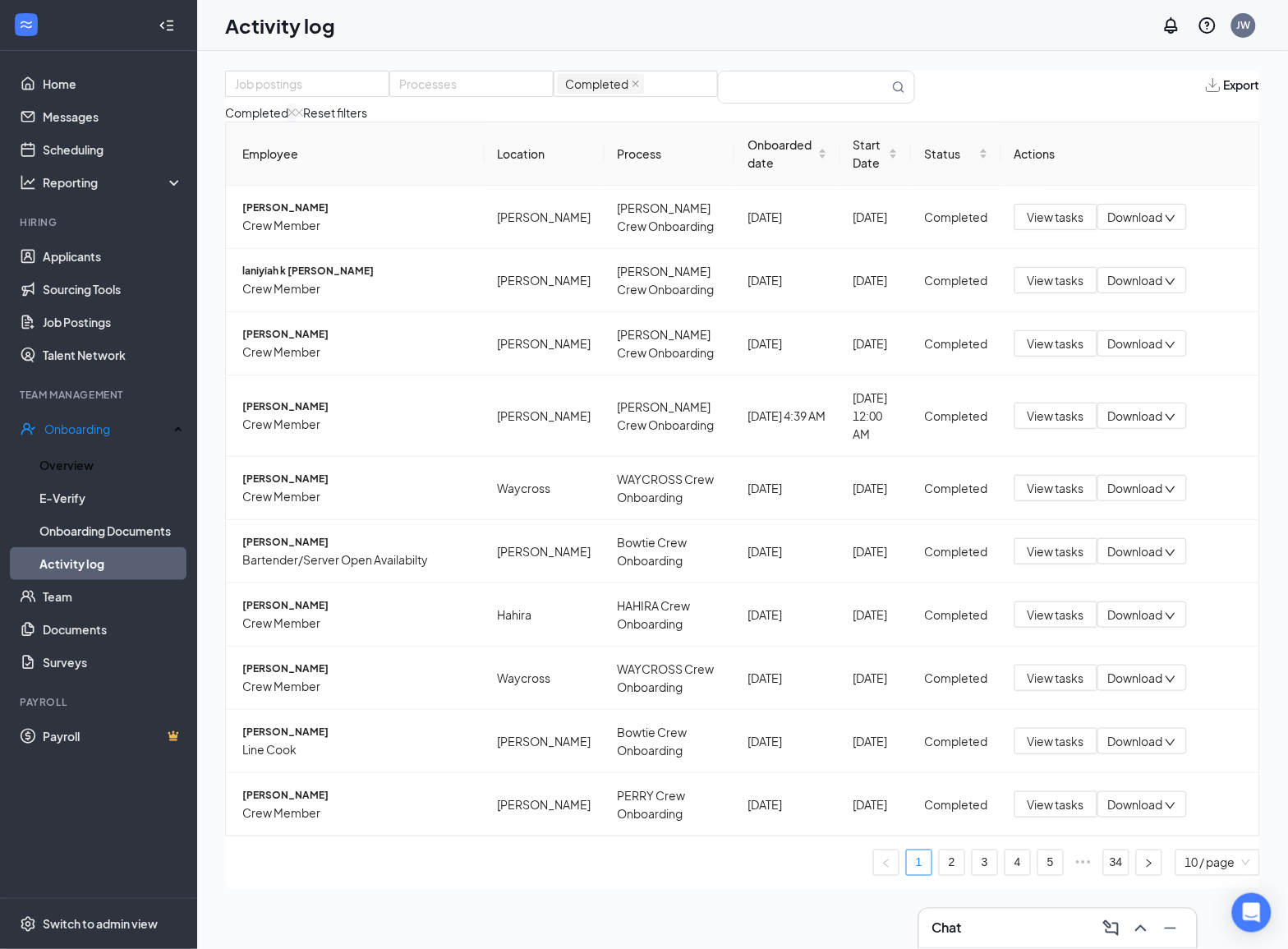
drag, startPoint x: 128, startPoint y: 458, endPoint x: 146, endPoint y: 22, distance: 436.4
click at [128, 458] on link "Overview" at bounding box center [111, 465] width 144 height 33
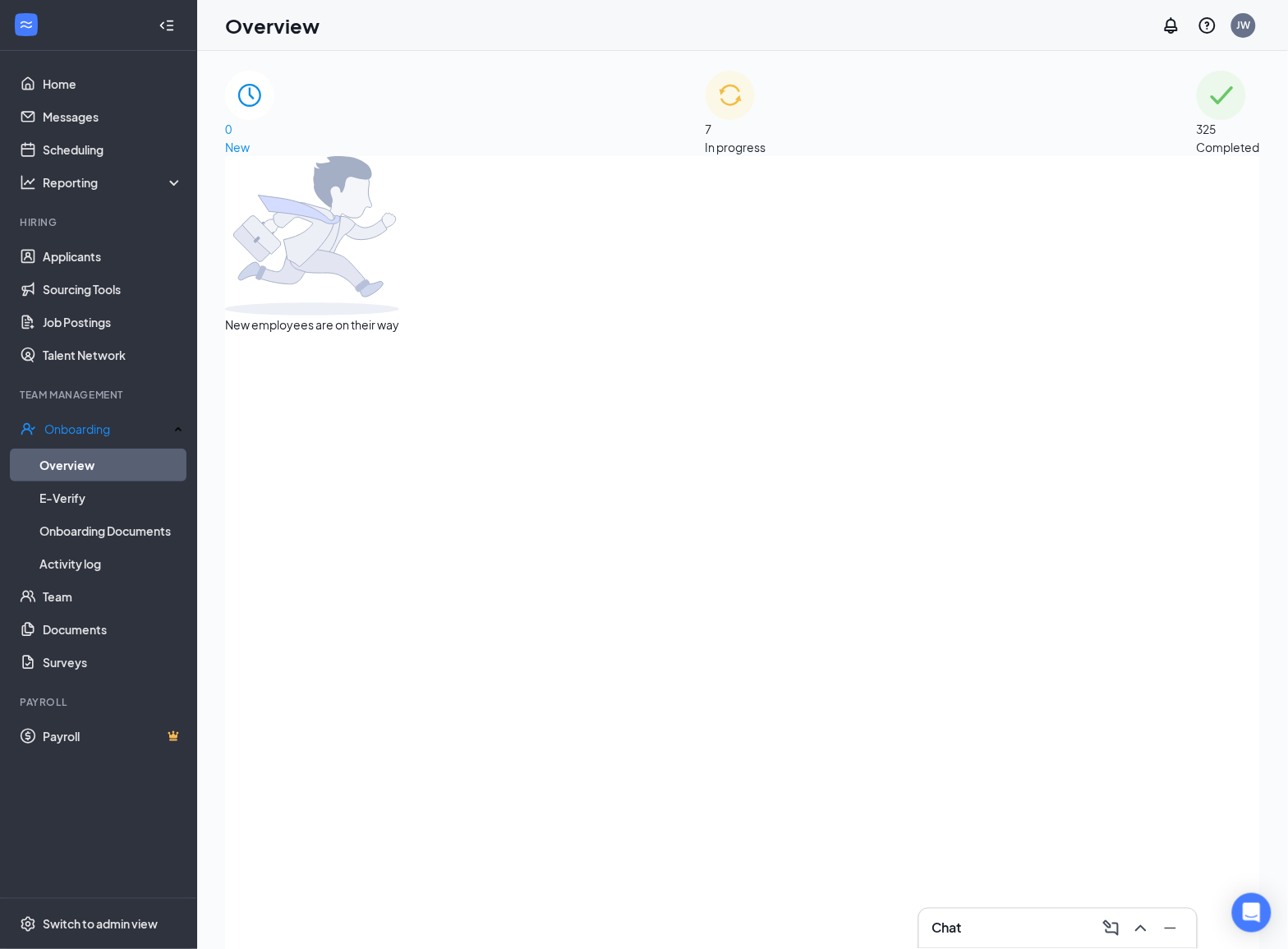
drag, startPoint x: 1053, startPoint y: 70, endPoint x: 1061, endPoint y: 104, distance: 34.9
click at [1197, 71] on div "325 Completed" at bounding box center [1229, 113] width 63 height 85
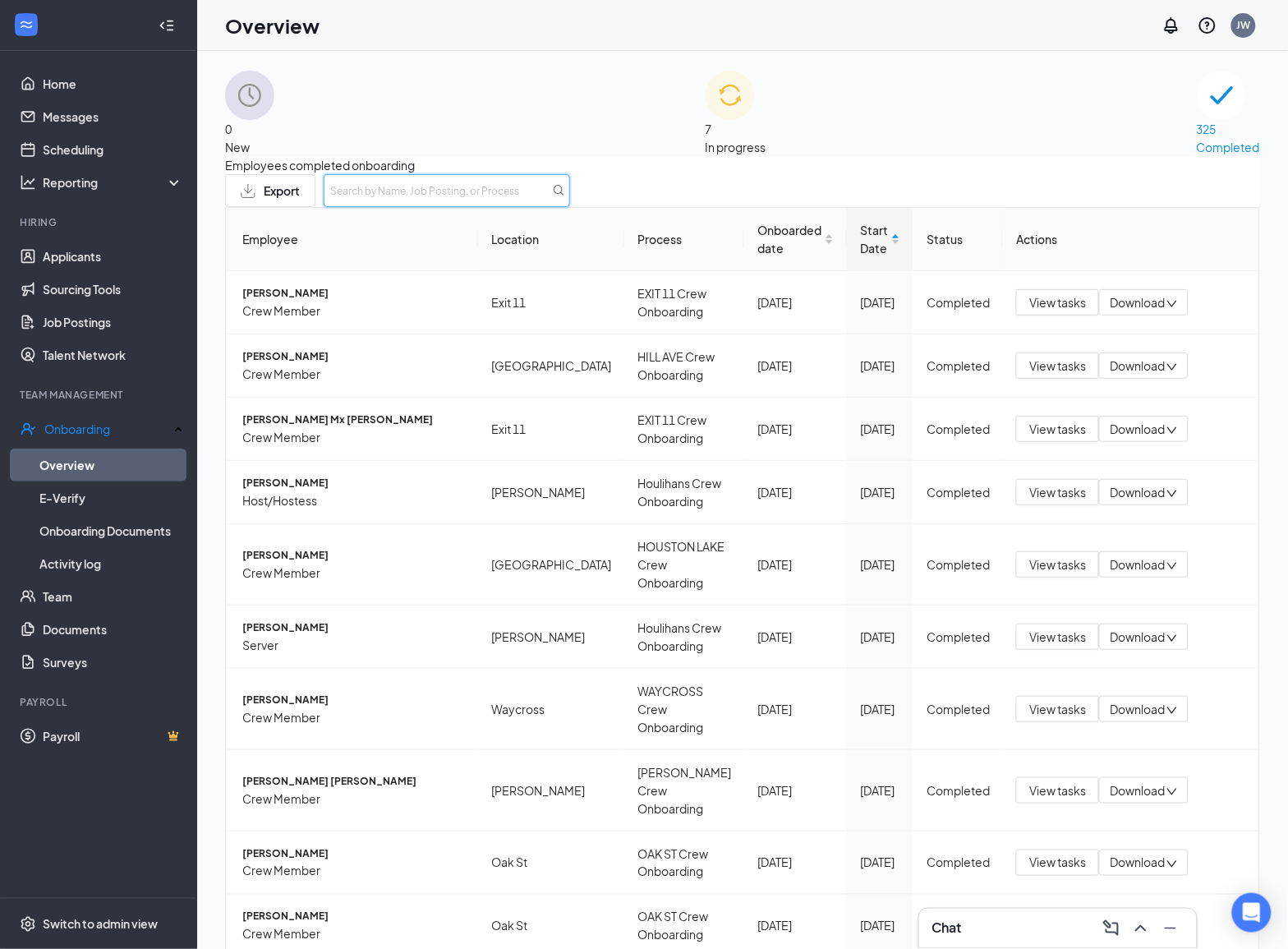
click at [570, 206] on input "text" at bounding box center [447, 191] width 246 height 33
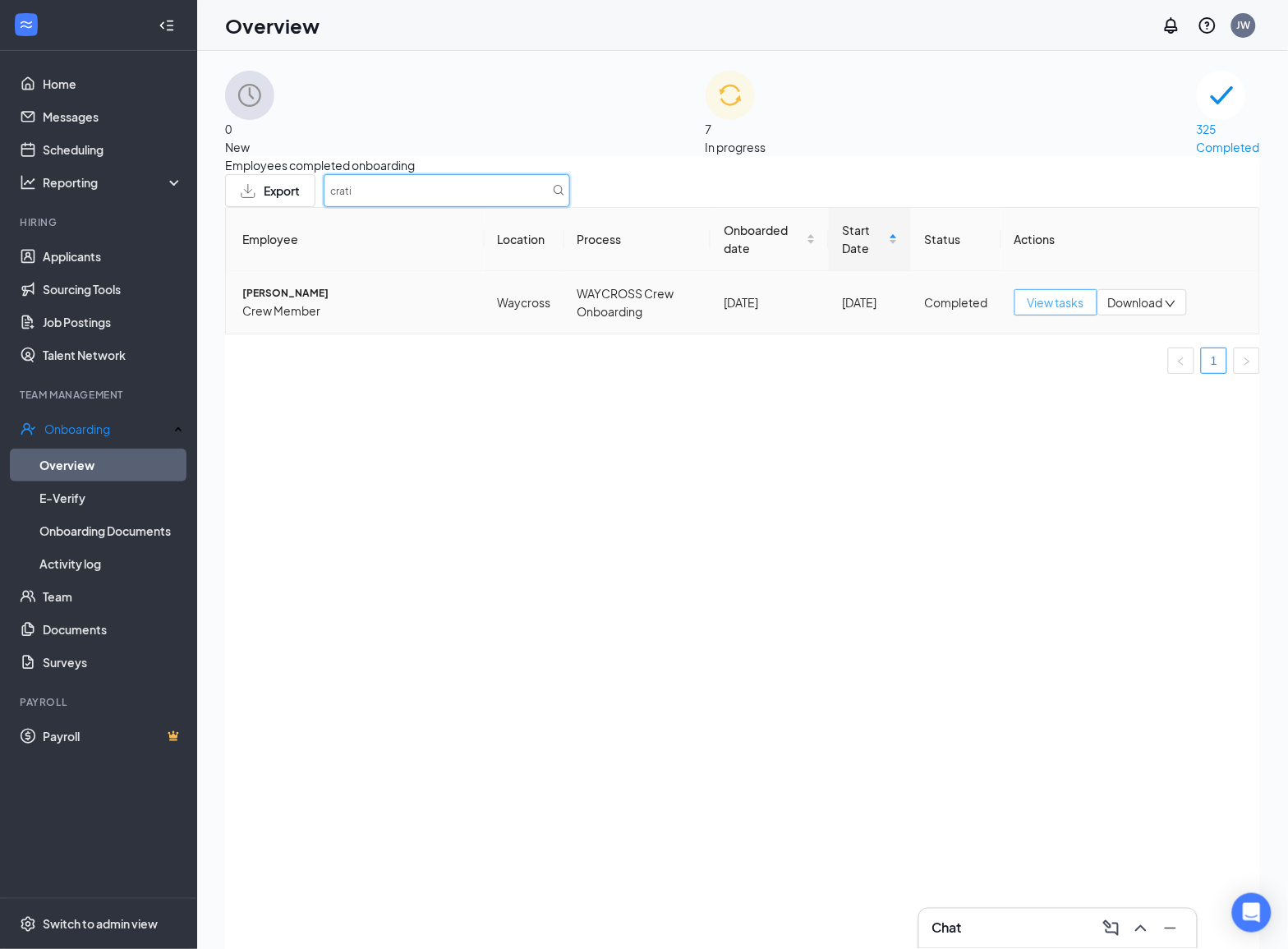
type input "crati"
click at [1017, 315] on button "View tasks" at bounding box center [1056, 302] width 83 height 26
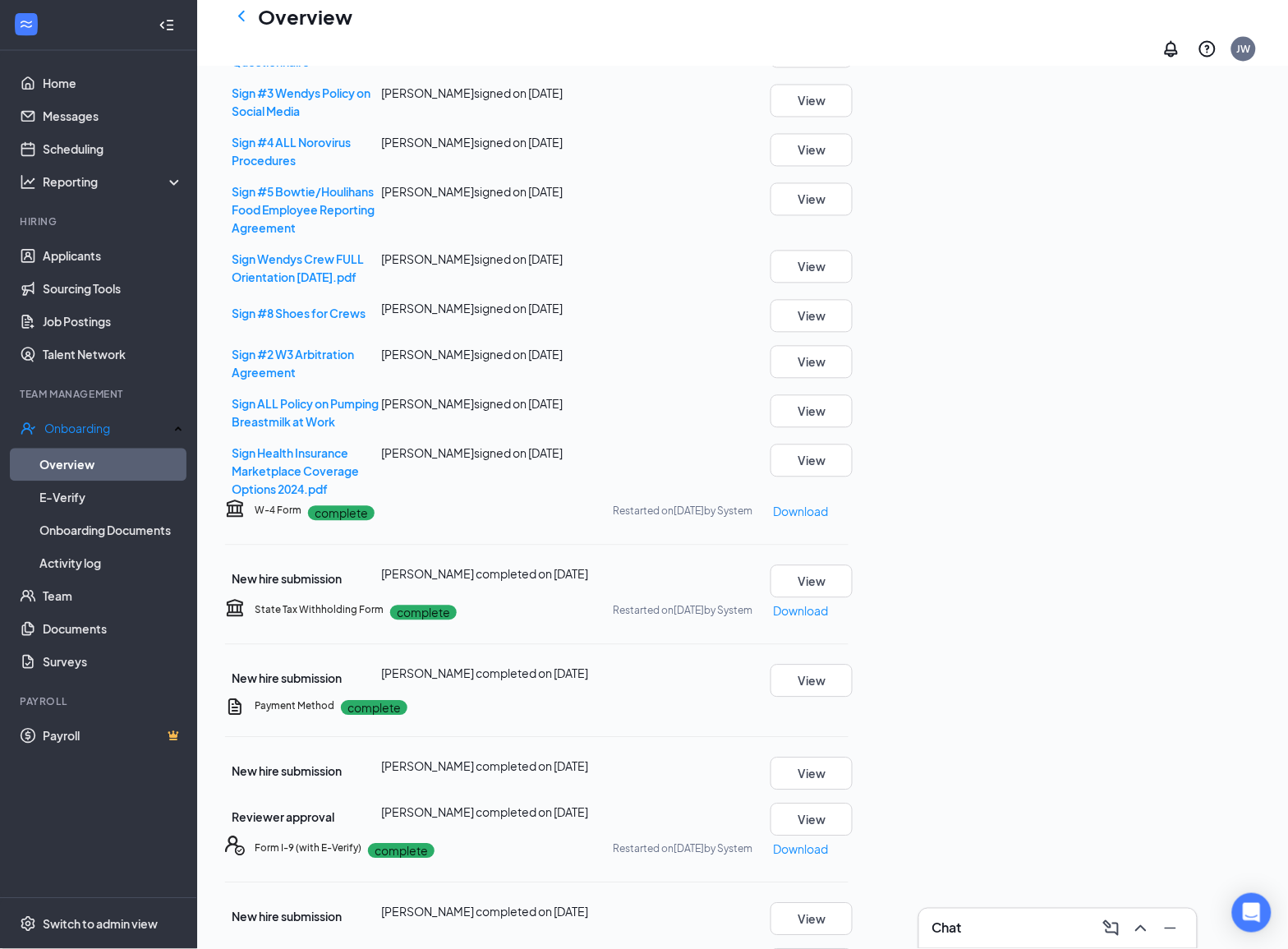
scroll to position [946, 0]
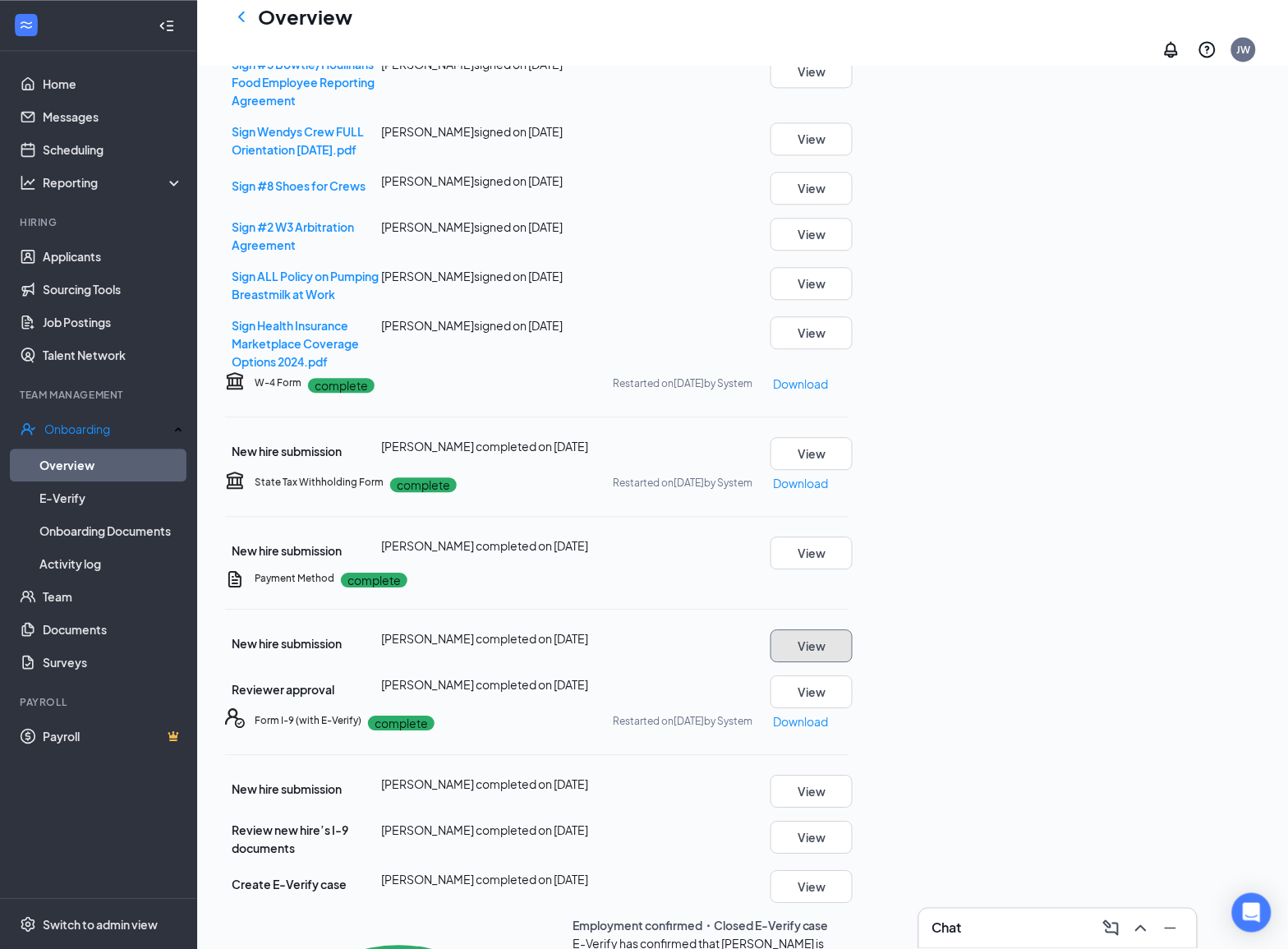
click at [853, 629] on button "View" at bounding box center [811, 645] width 82 height 33
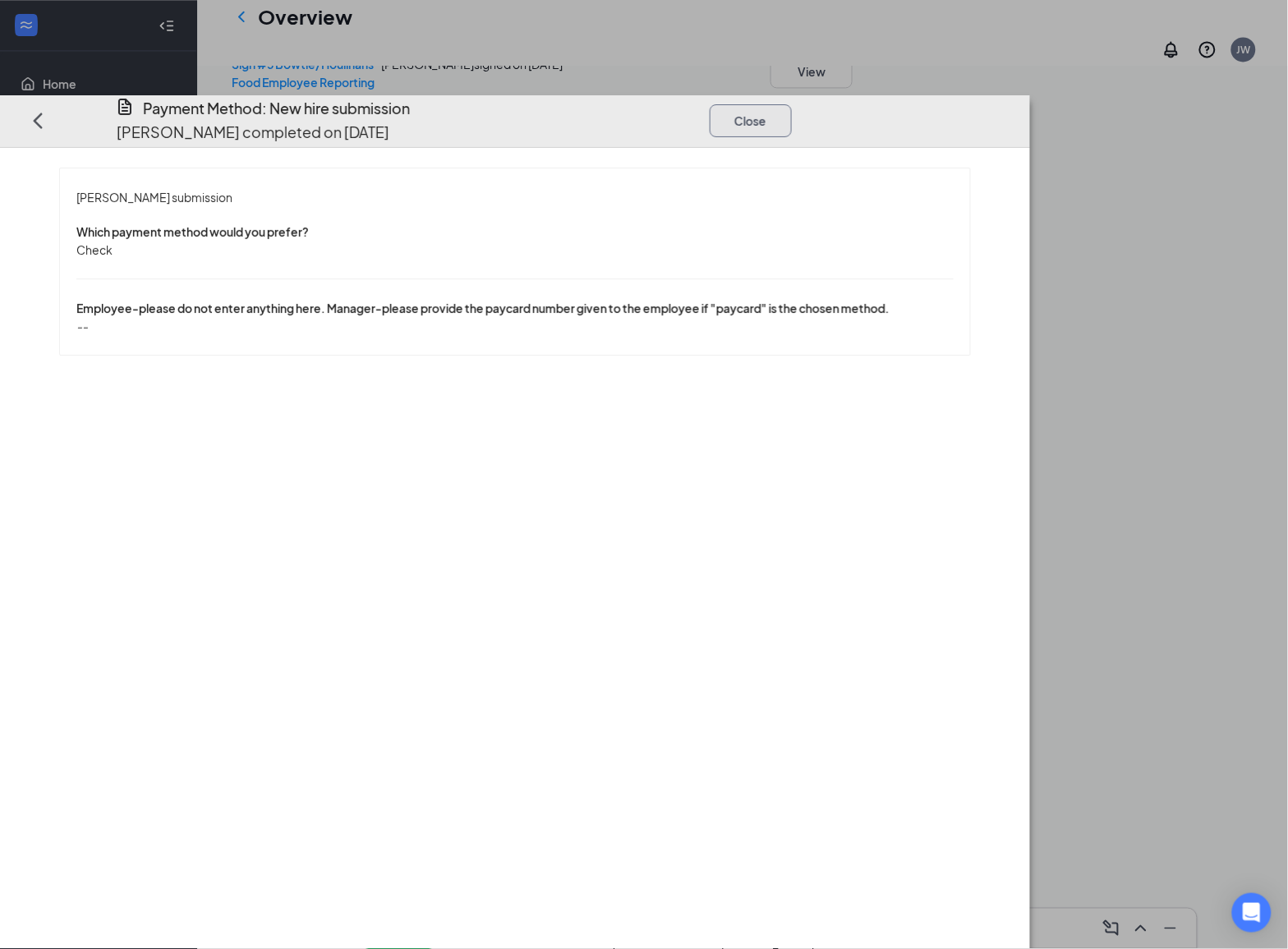
click at [792, 103] on button "Close" at bounding box center [751, 120] width 82 height 33
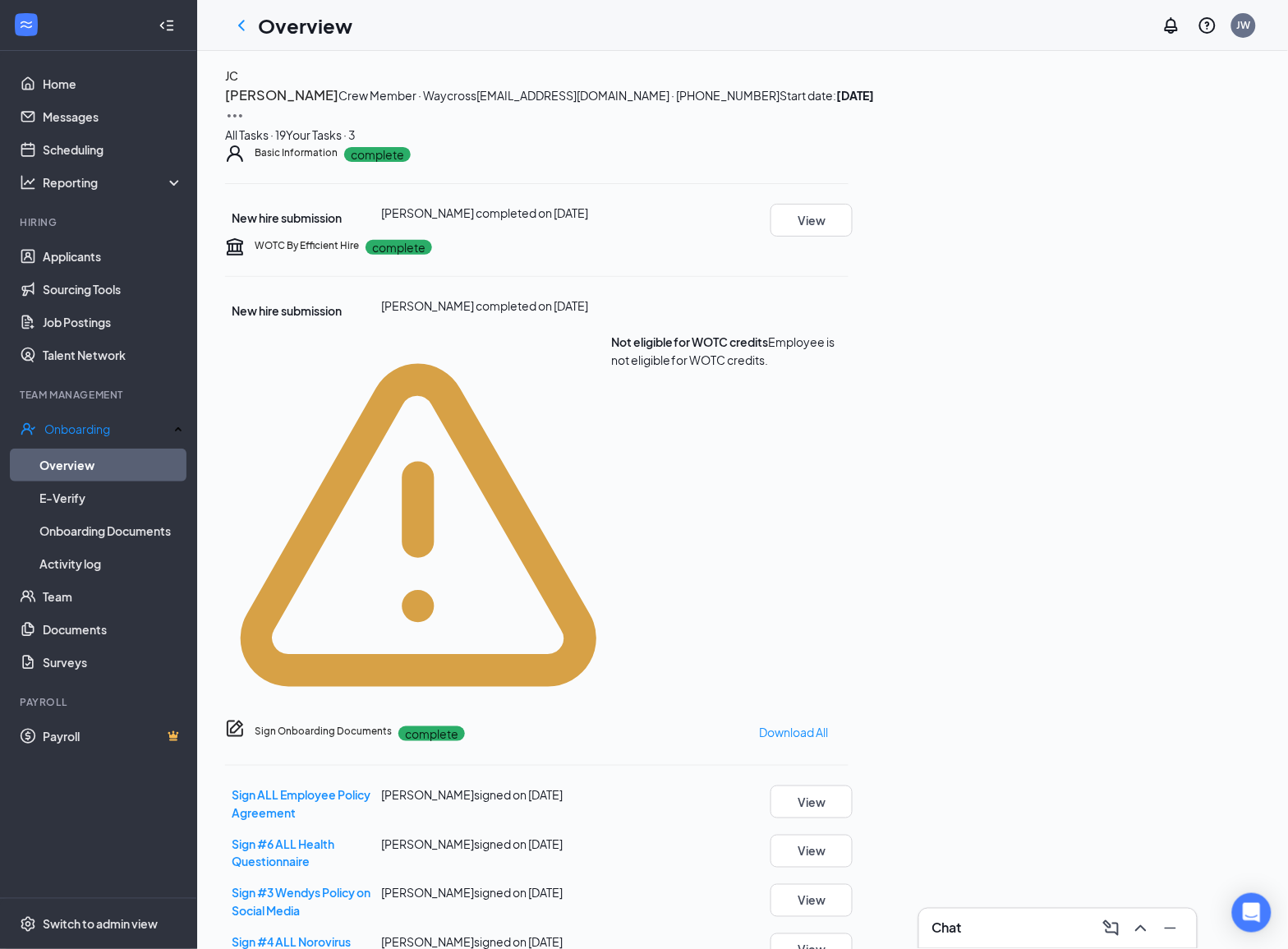
scroll to position [0, 0]
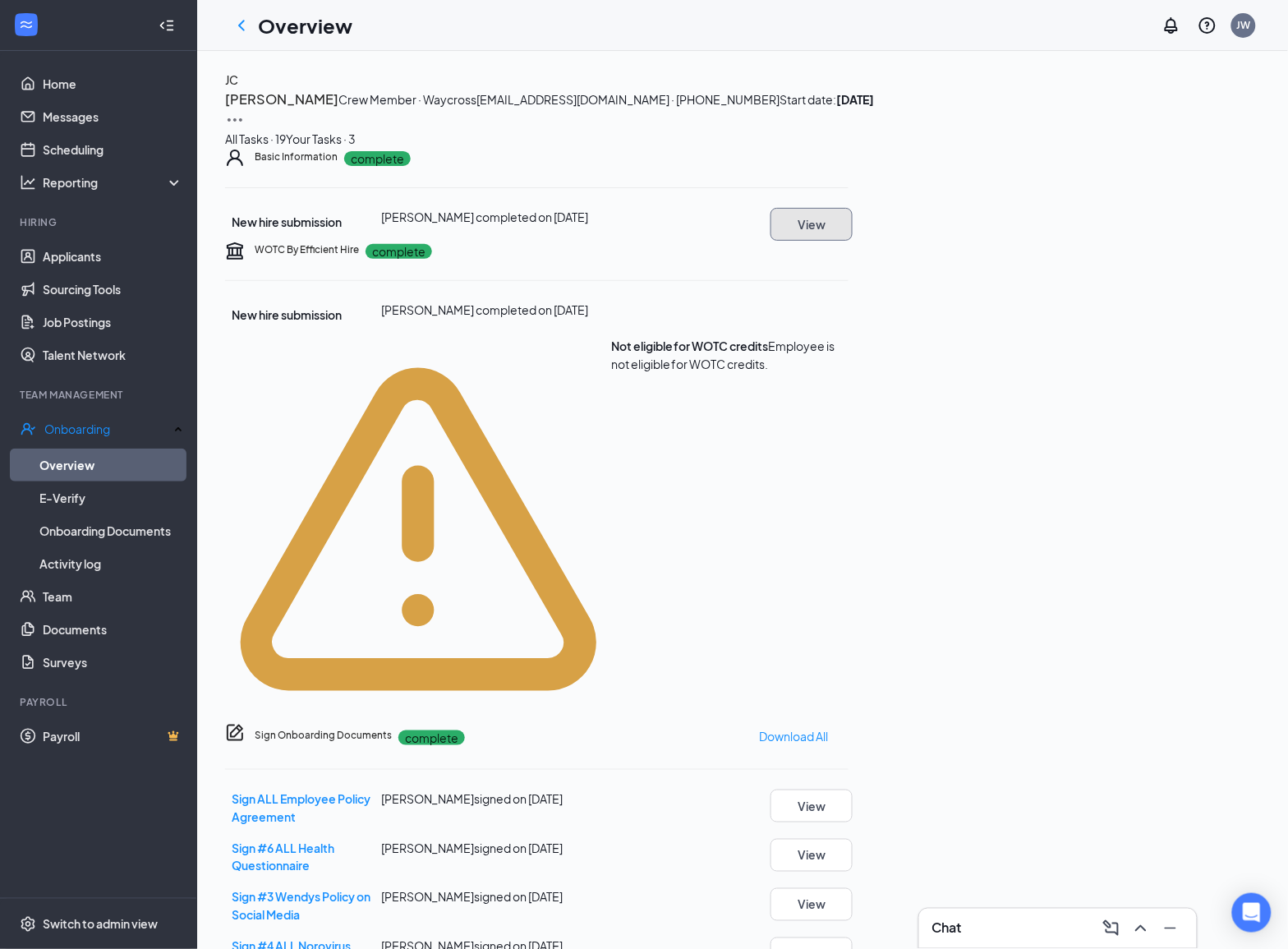
click at [853, 241] on button "View" at bounding box center [811, 224] width 82 height 33
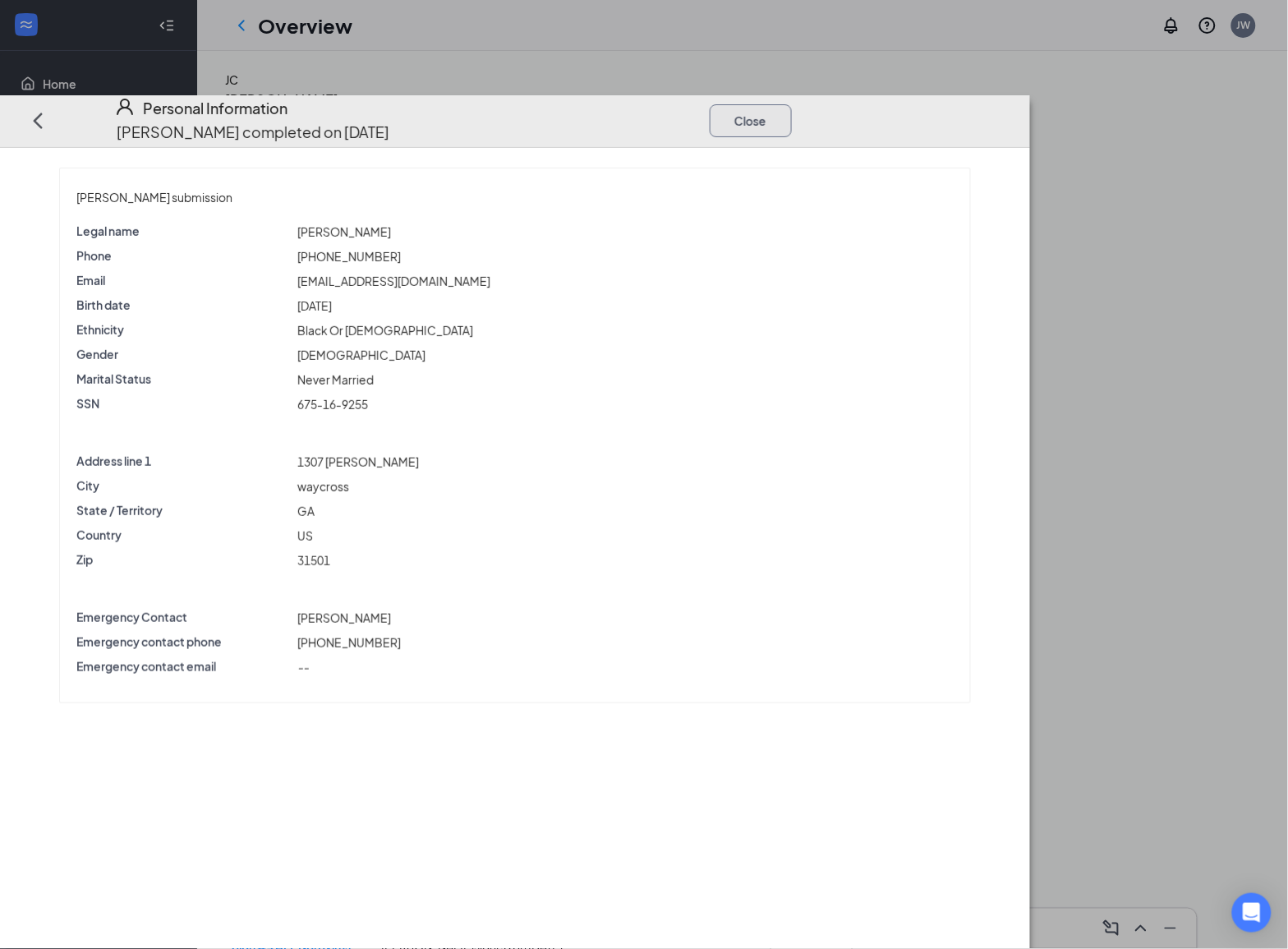
click at [792, 103] on button "Close" at bounding box center [751, 120] width 82 height 33
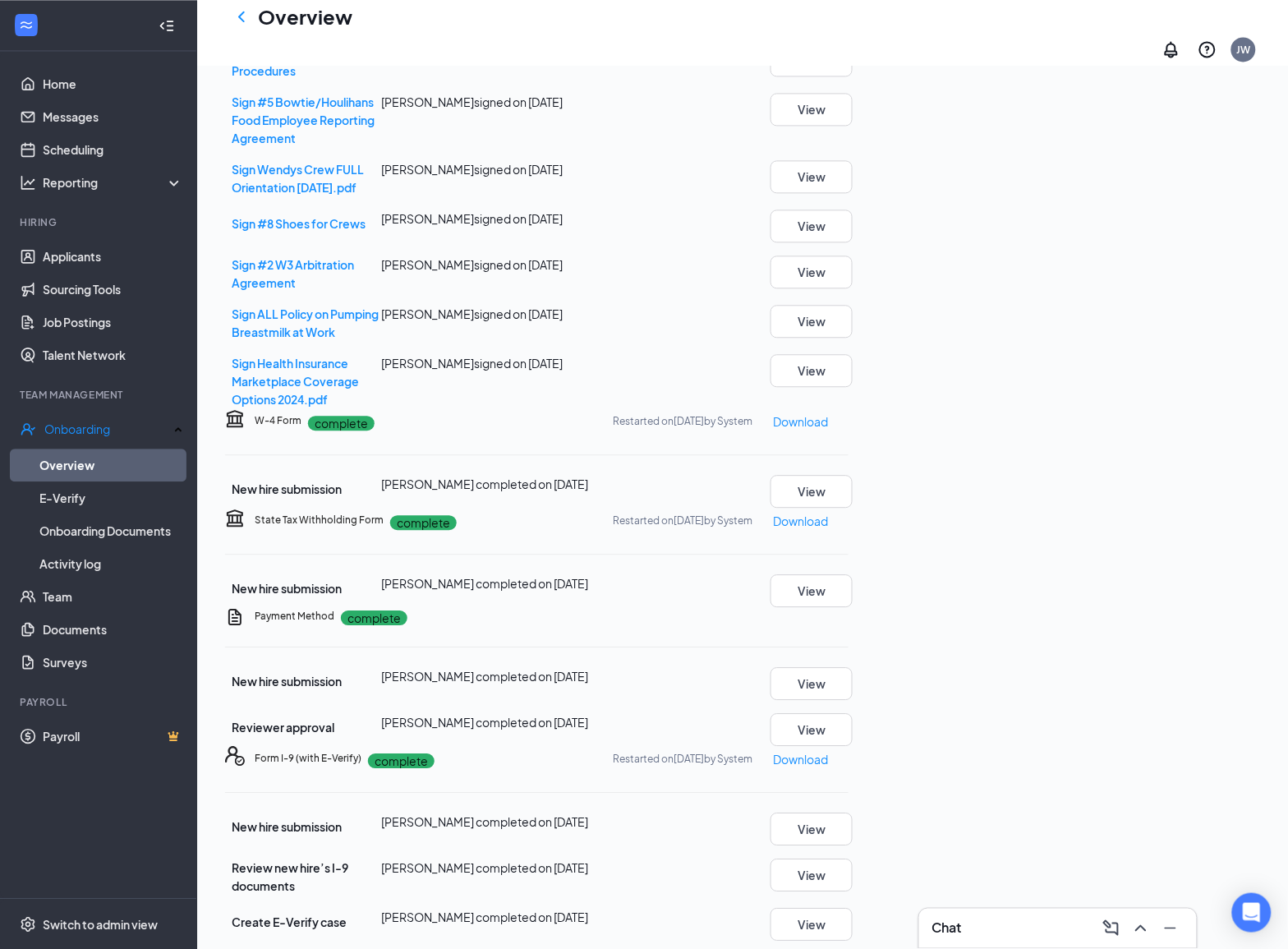
scroll to position [946, 0]
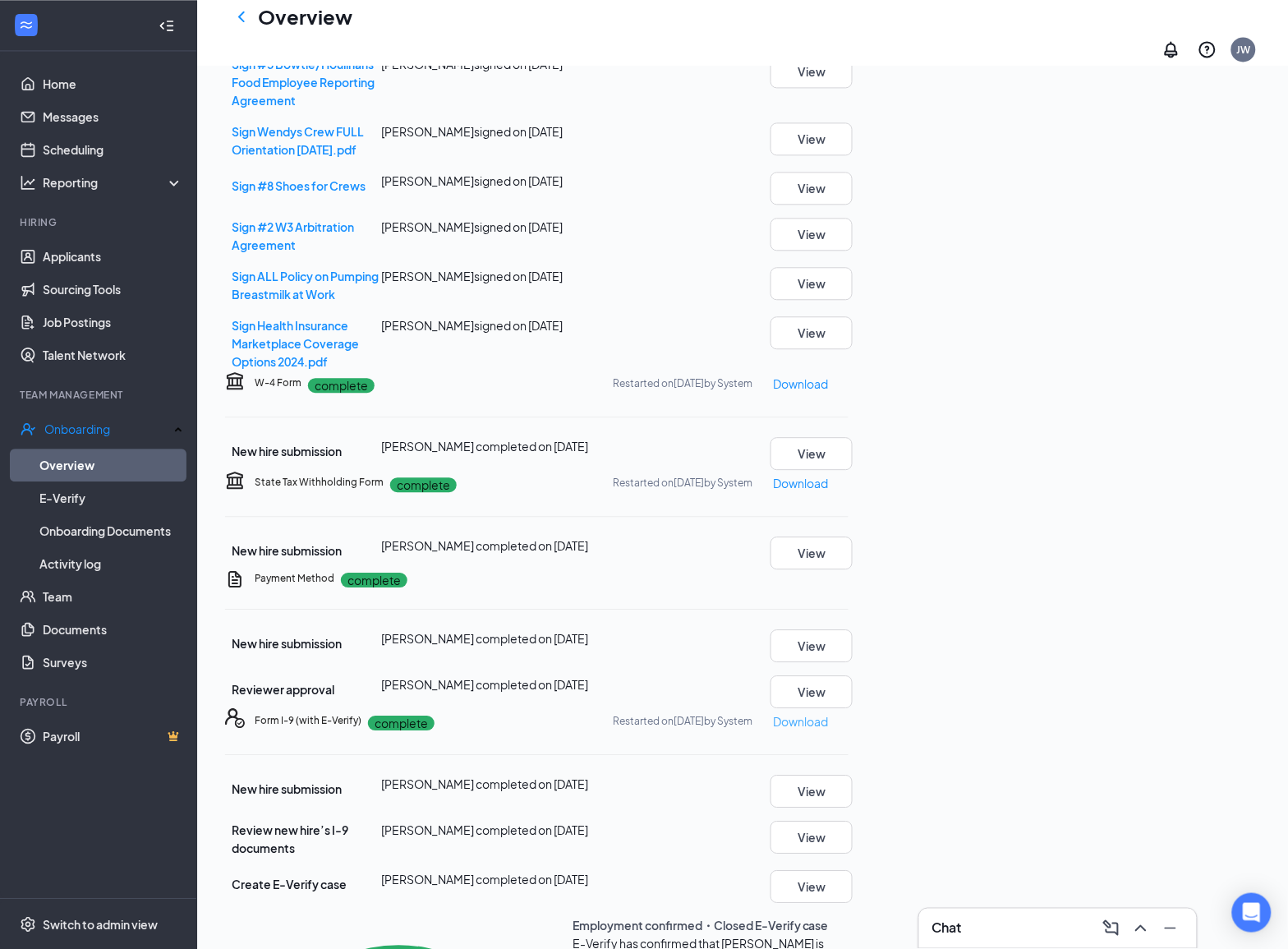
click at [828, 713] on p "Download" at bounding box center [800, 722] width 55 height 18
click at [244, 25] on icon "ChevronLeft" at bounding box center [242, 16] width 20 height 20
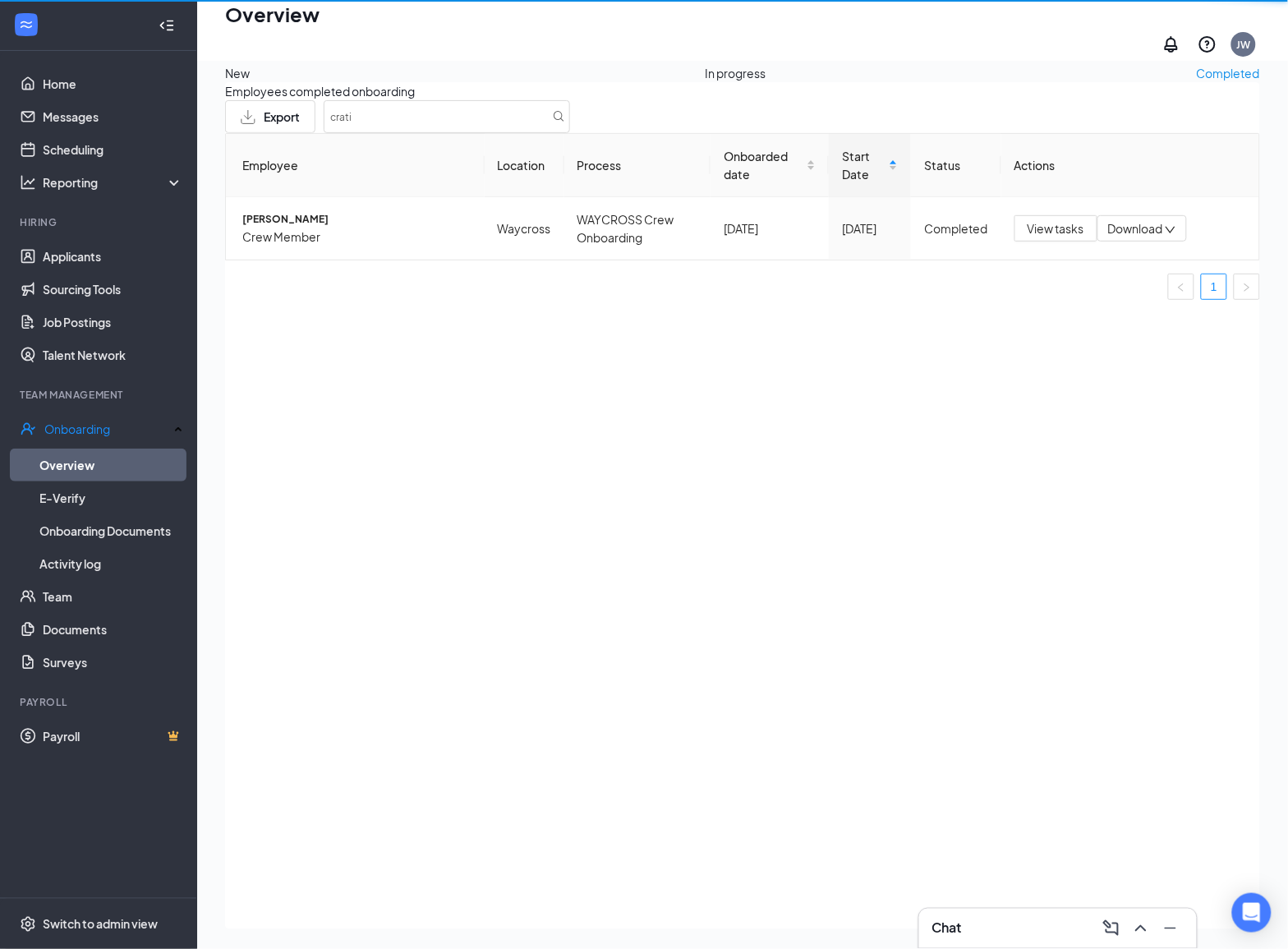
scroll to position [74, 0]
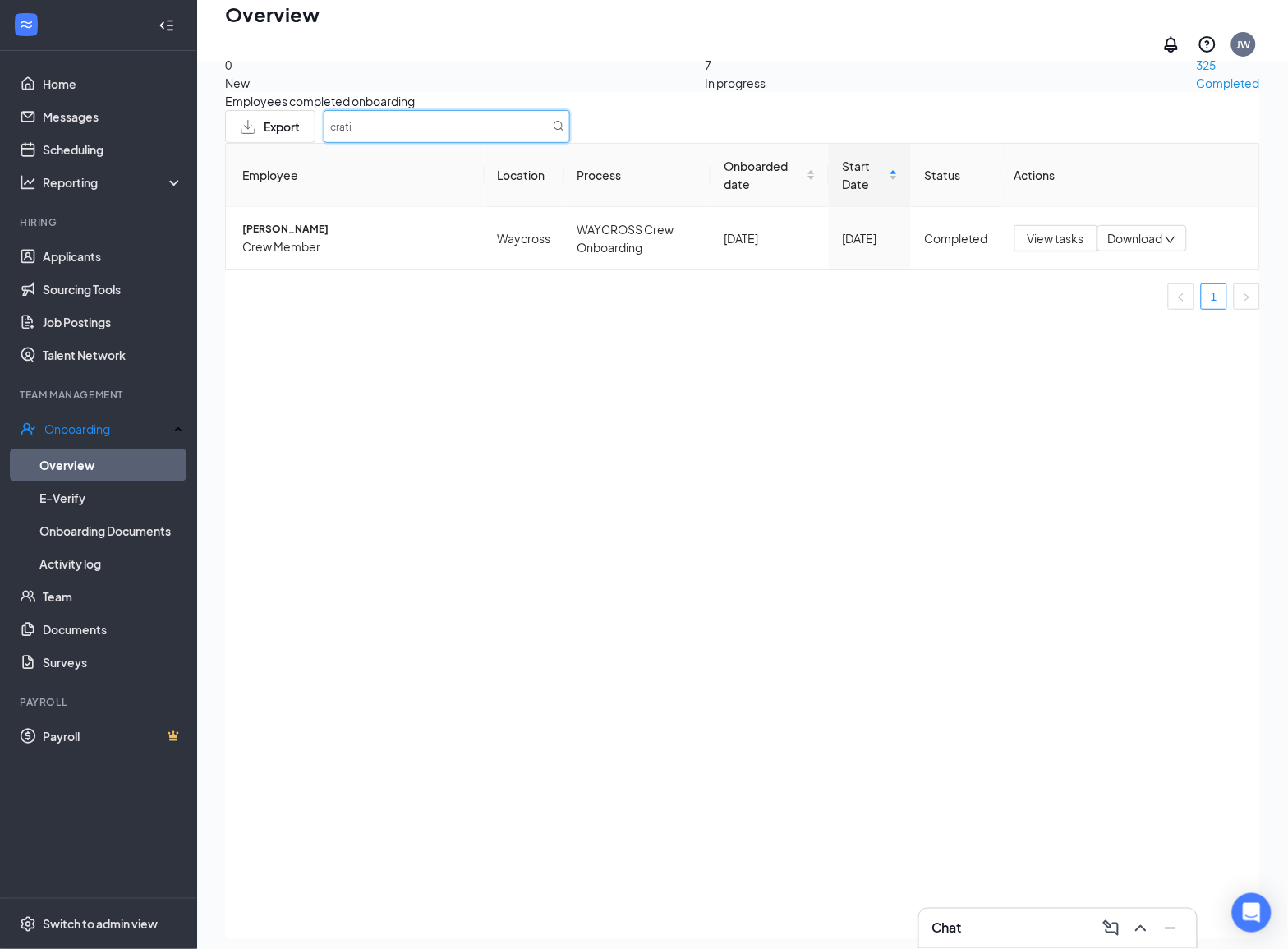
drag, startPoint x: 1011, startPoint y: 120, endPoint x: 727, endPoint y: 101, distance: 284.6
click at [727, 101] on div "Employees completed onboarding Export crati Employee Location Process Onboarded…" at bounding box center [742, 515] width 1035 height 847
type input "[PERSON_NAME]"
click at [1033, 247] on span "View tasks" at bounding box center [1056, 238] width 57 height 18
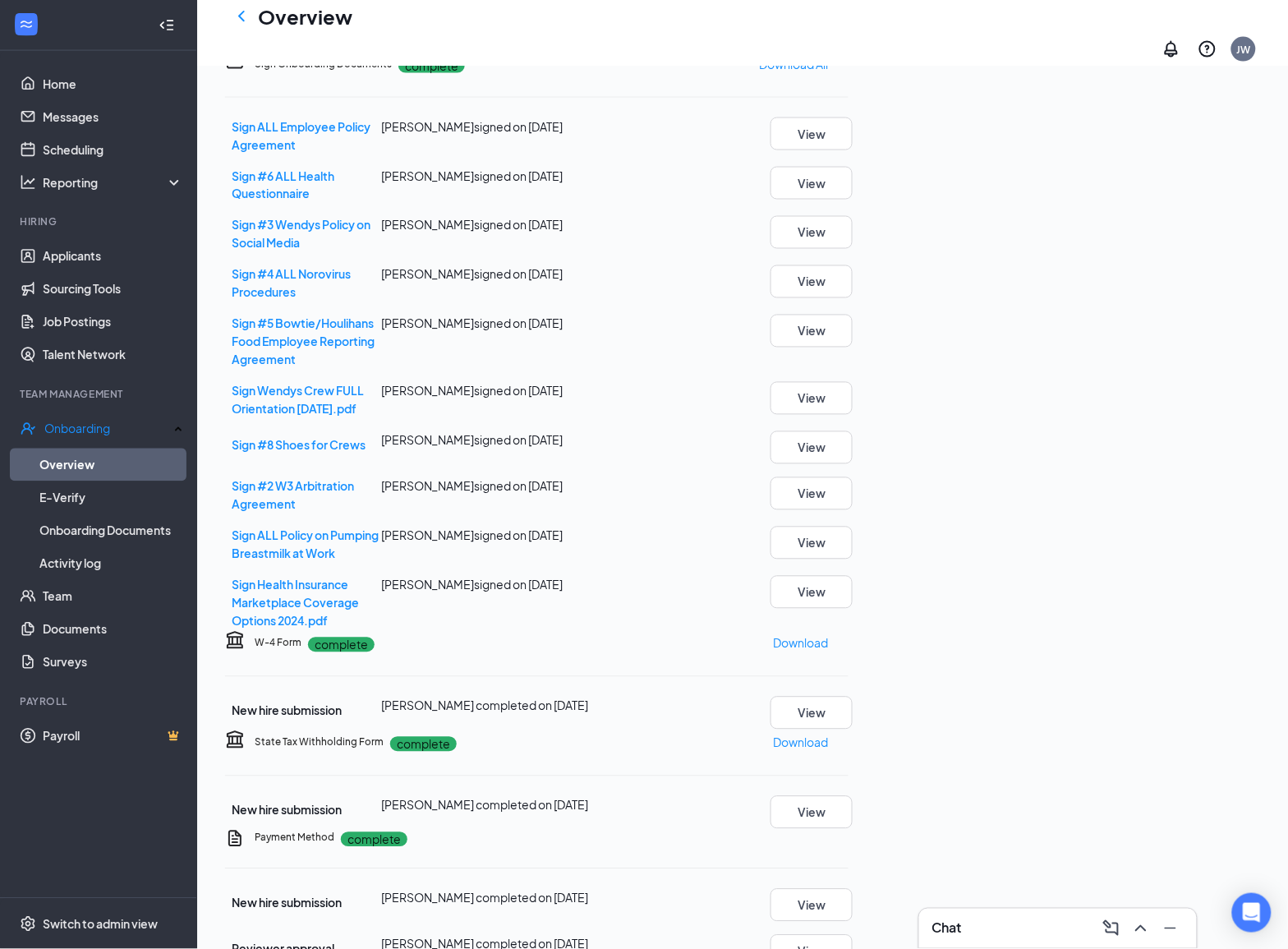
scroll to position [946, 0]
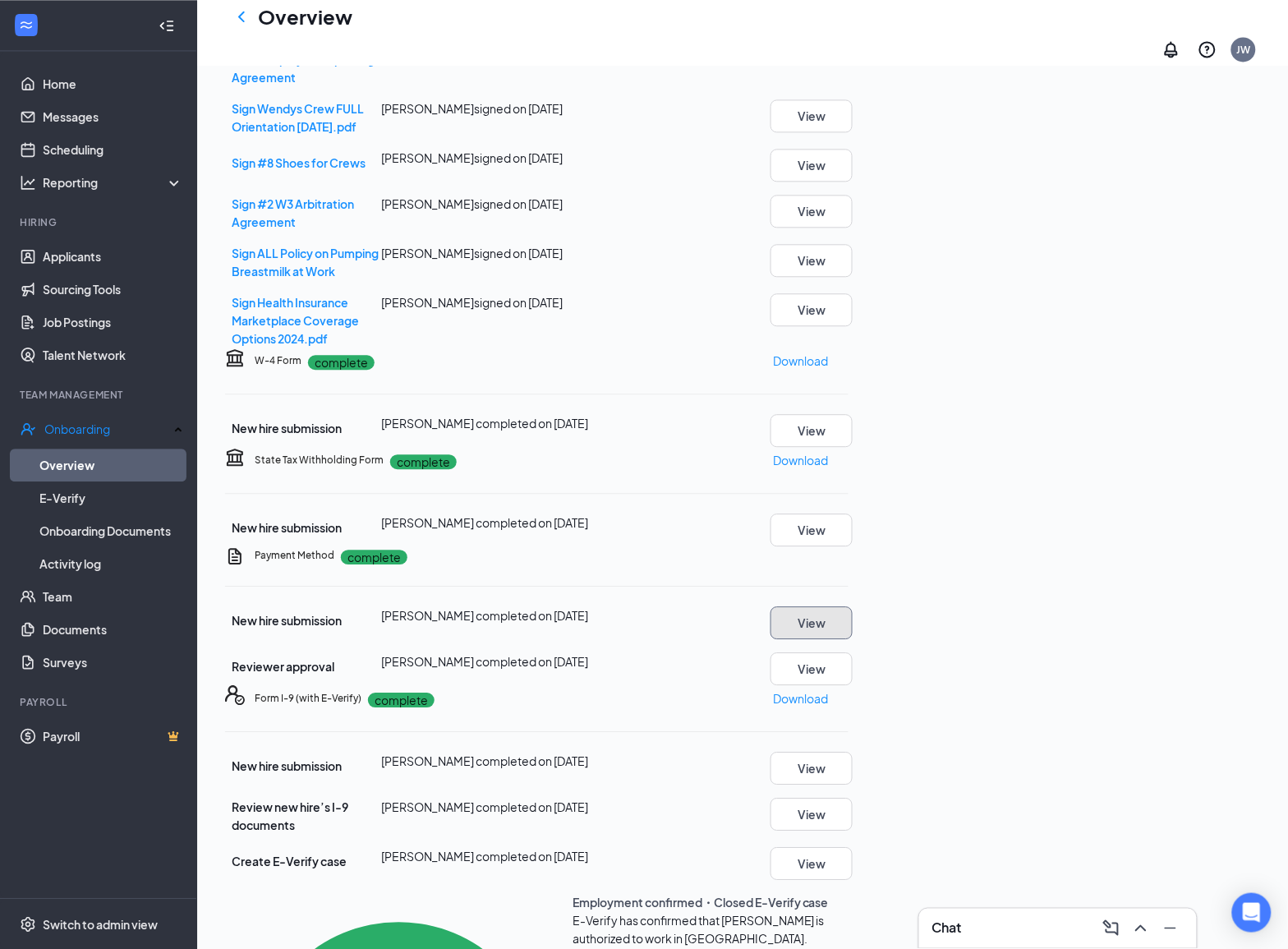
click at [853, 607] on button "View" at bounding box center [811, 623] width 82 height 33
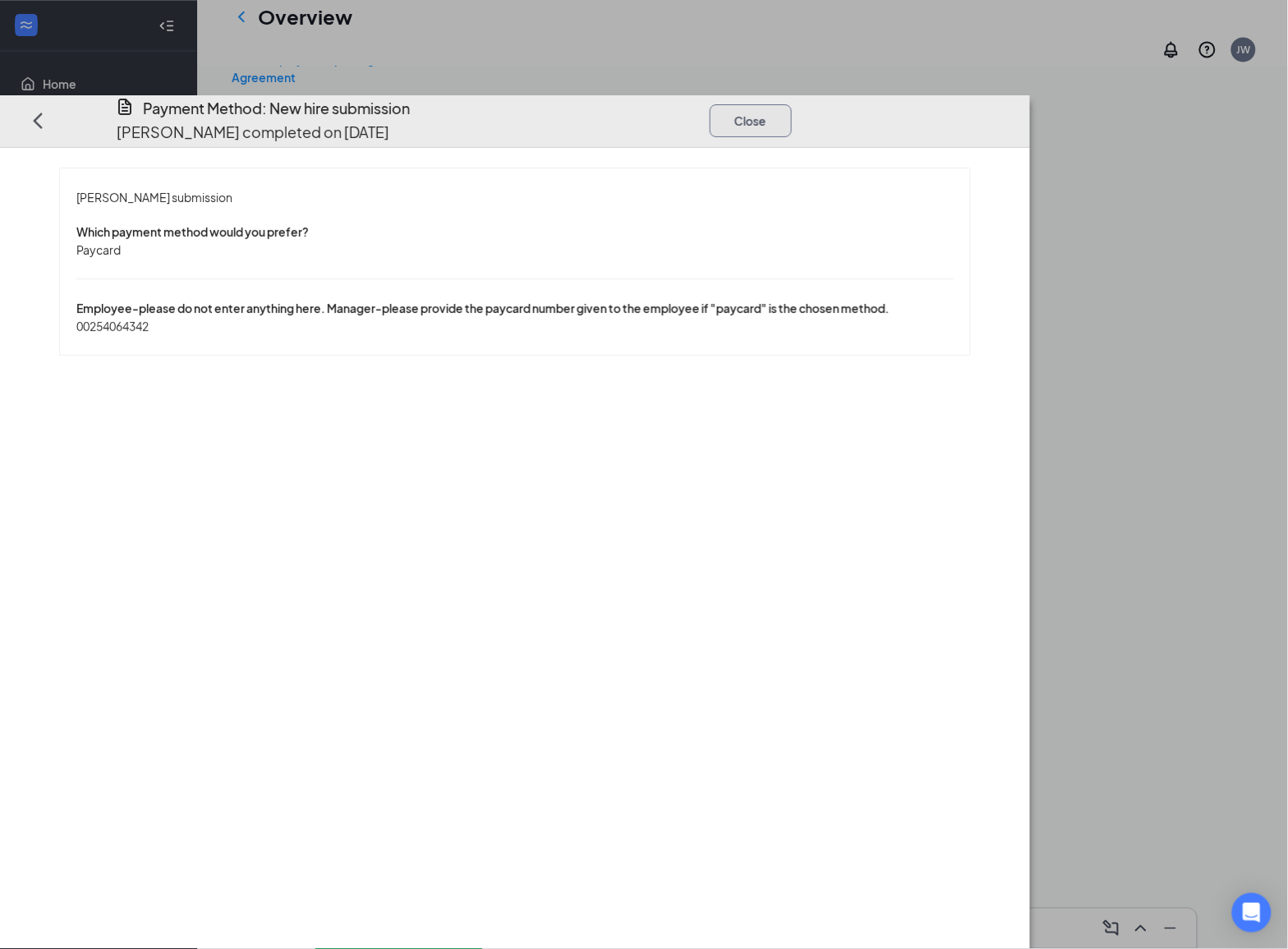
drag, startPoint x: 1205, startPoint y: 45, endPoint x: 1090, endPoint y: 612, distance: 578.5
click at [792, 103] on button "Close" at bounding box center [751, 120] width 82 height 33
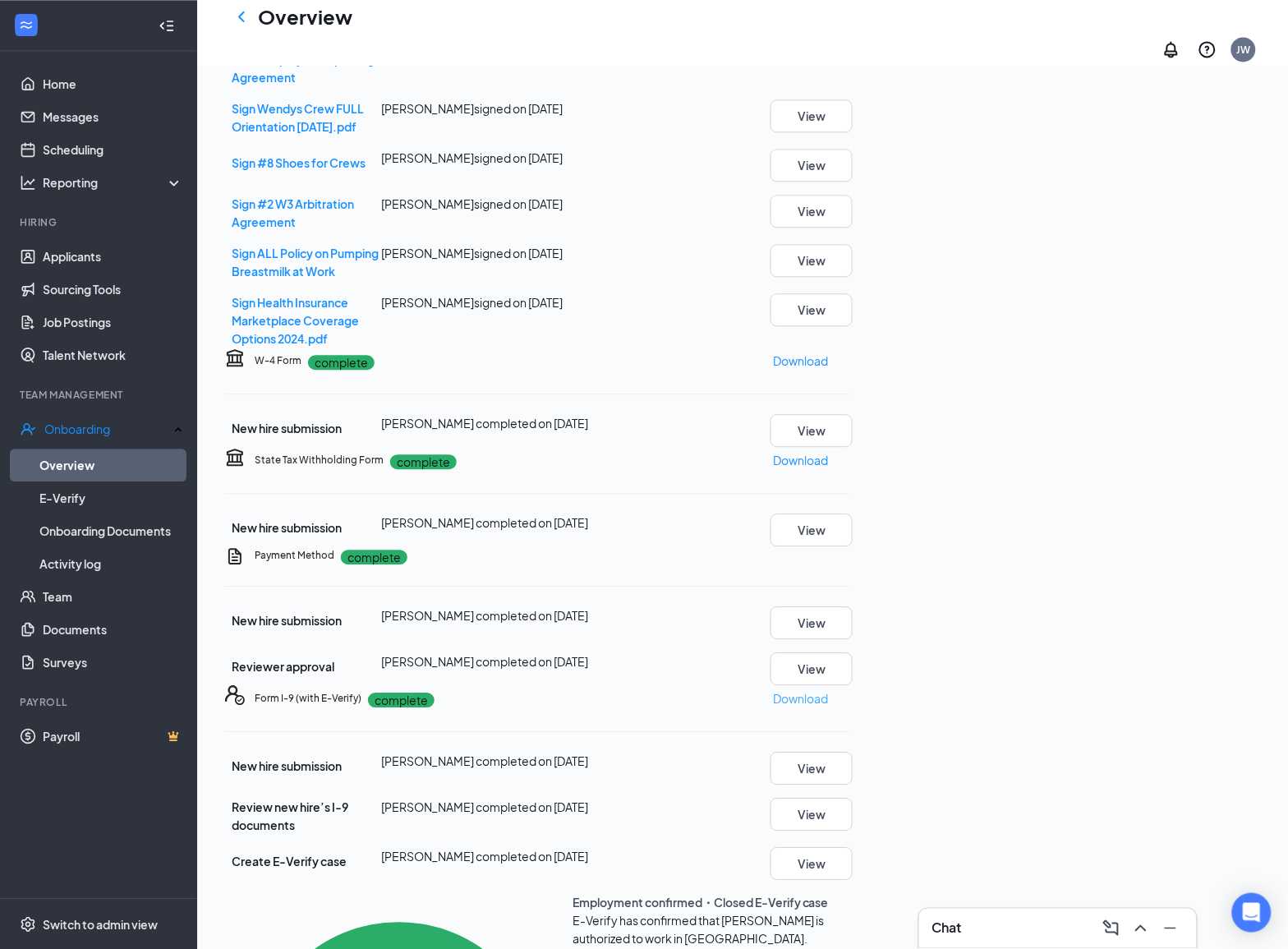
click at [828, 689] on p "Download" at bounding box center [800, 698] width 55 height 18
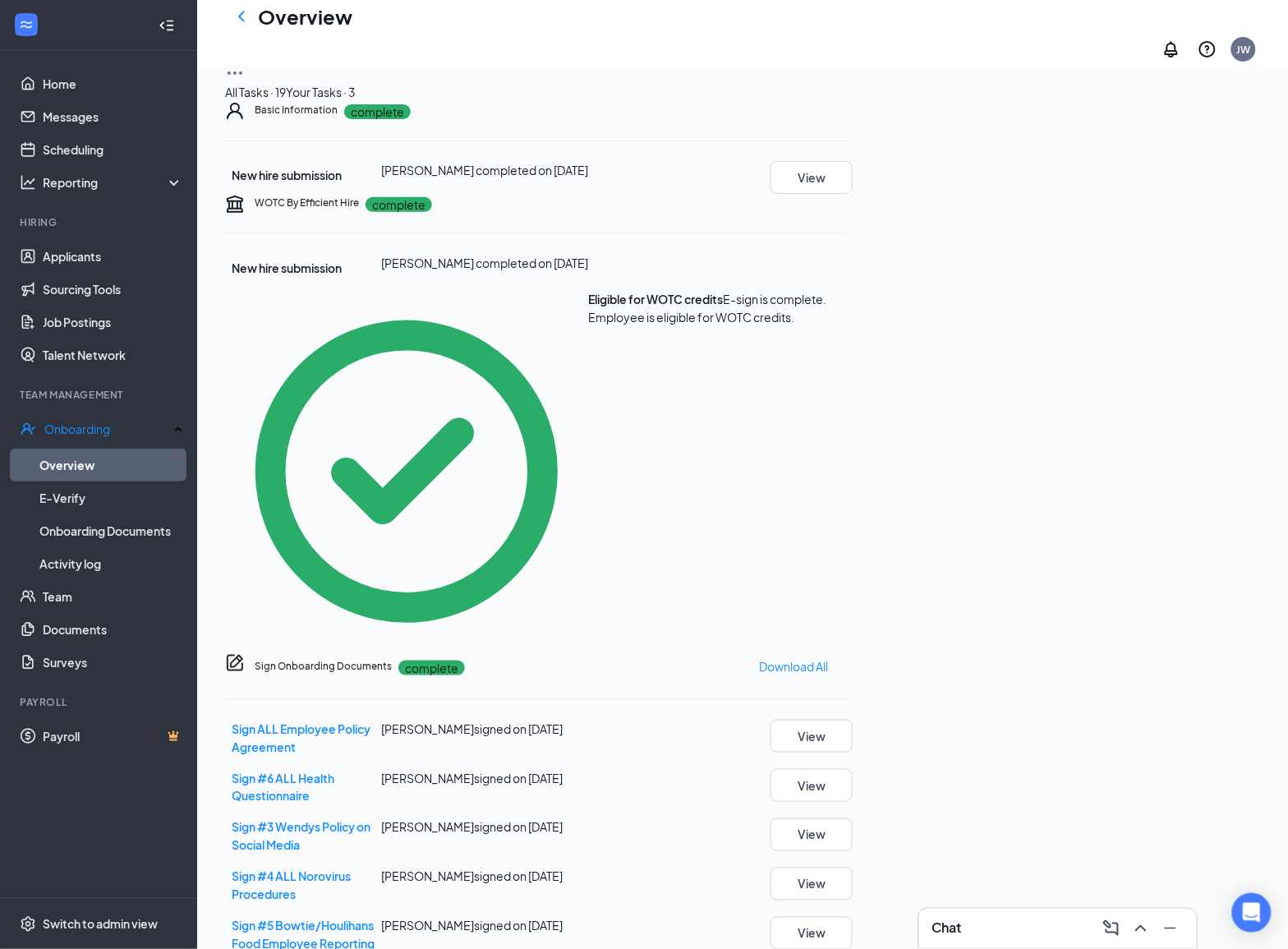
scroll to position [0, 0]
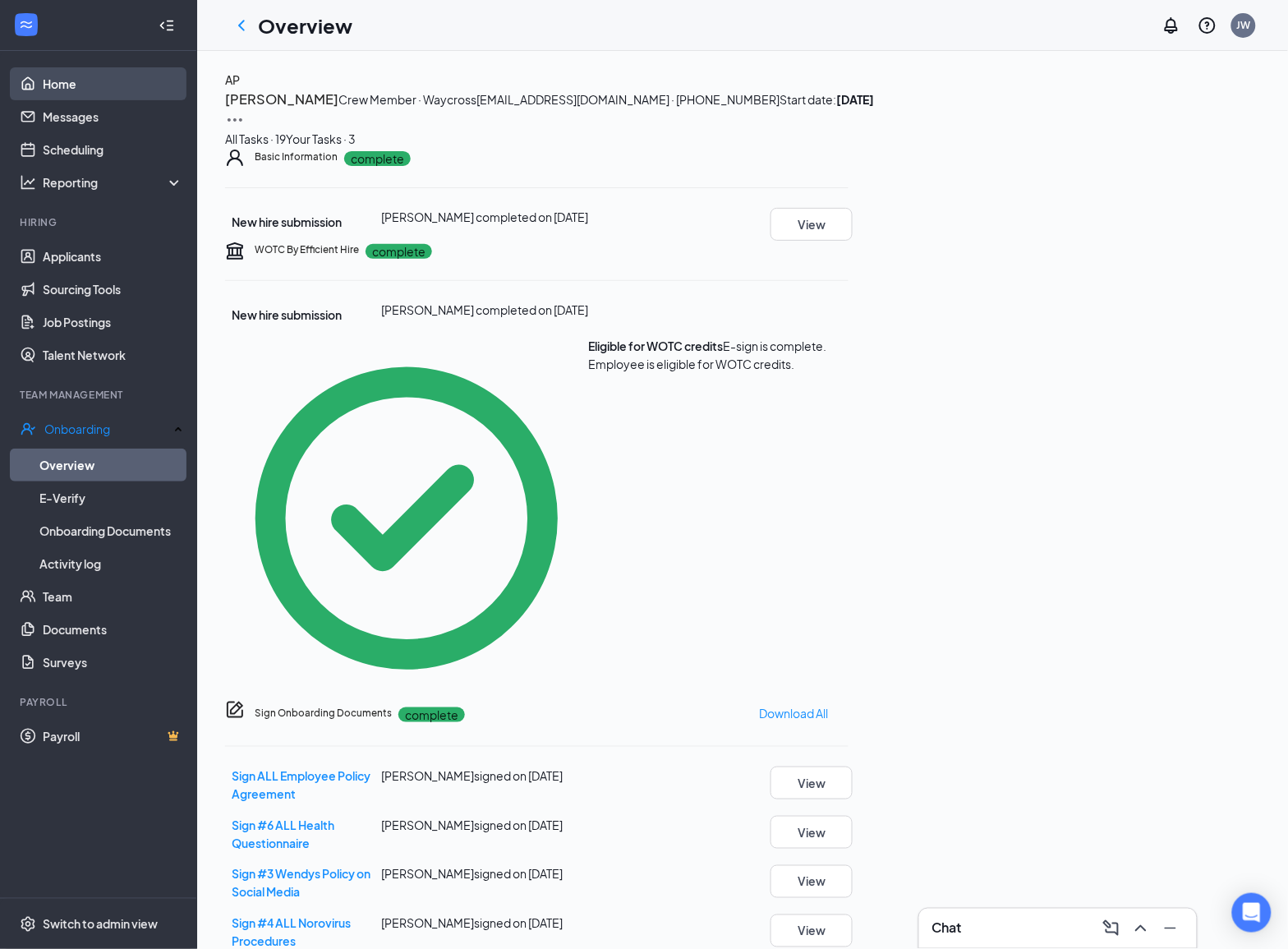
click at [244, 19] on icon "ChevronLeft" at bounding box center [242, 25] width 20 height 20
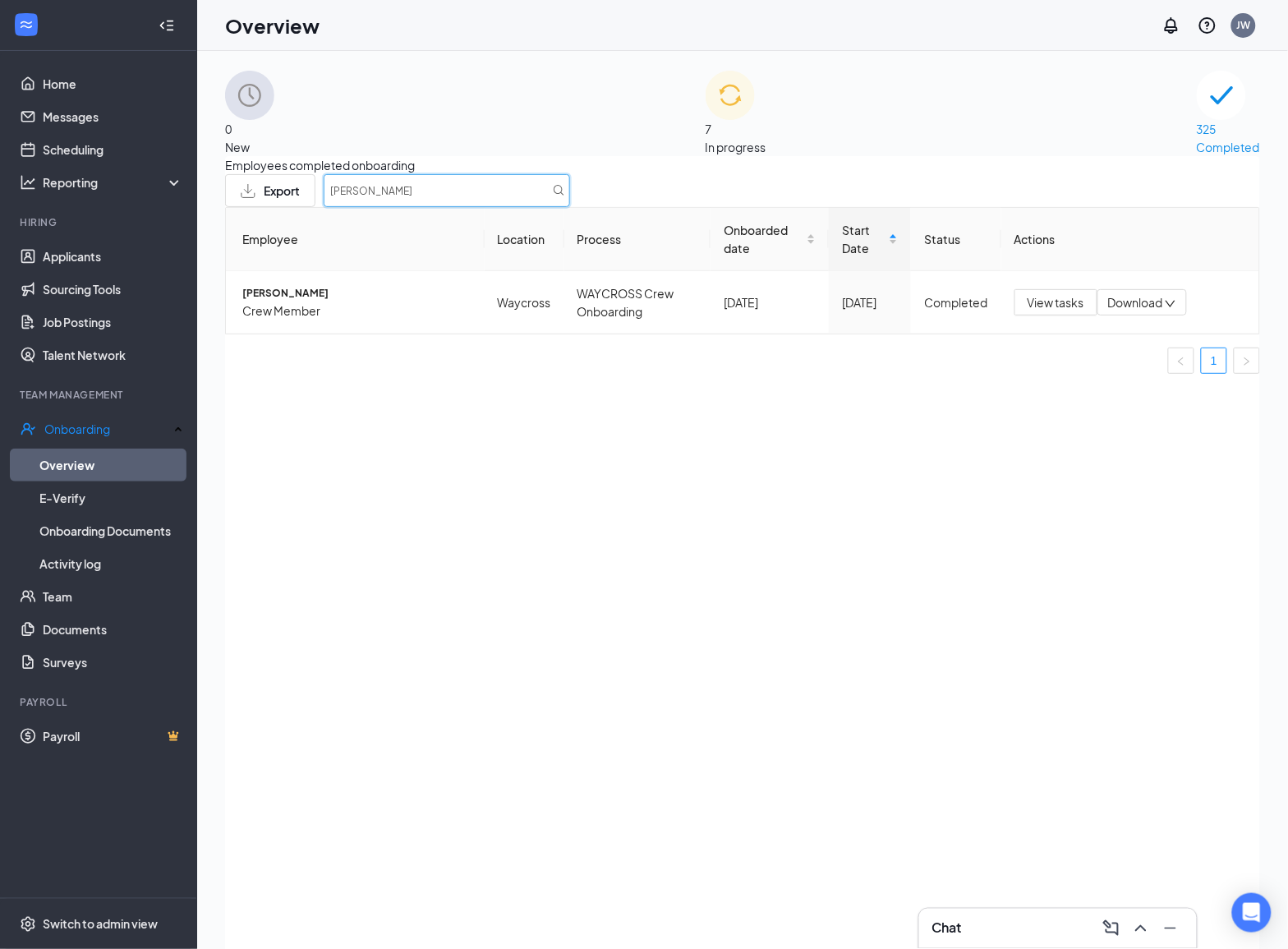
drag, startPoint x: 1106, startPoint y: 220, endPoint x: 753, endPoint y: 214, distance: 353.1
click at [758, 207] on div "Employees completed onboarding Export [PERSON_NAME]" at bounding box center [742, 182] width 1035 height 51
type input "[PERSON_NAME]"
click at [1058, 311] on span "View tasks" at bounding box center [1056, 302] width 57 height 18
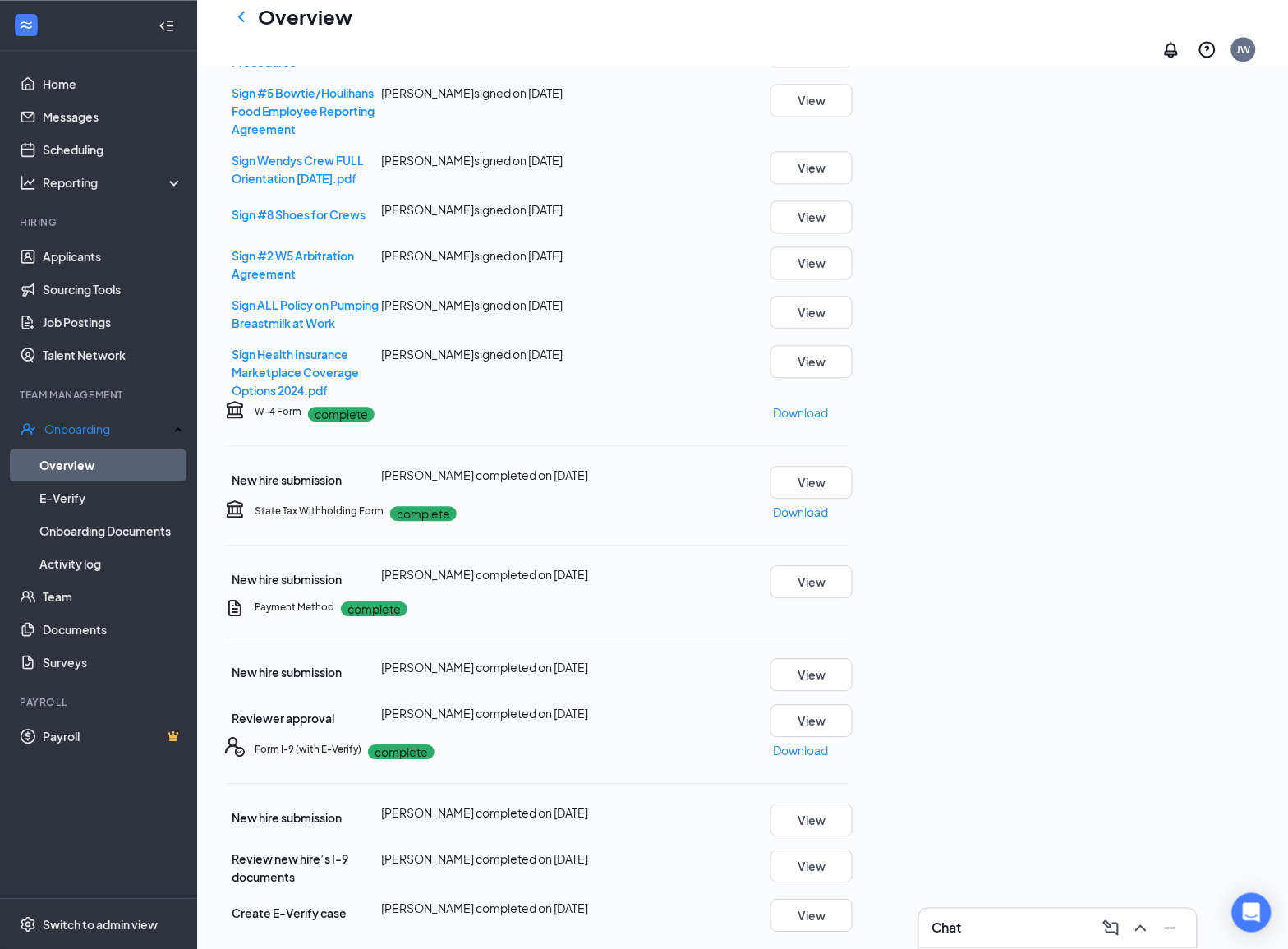
scroll to position [946, 0]
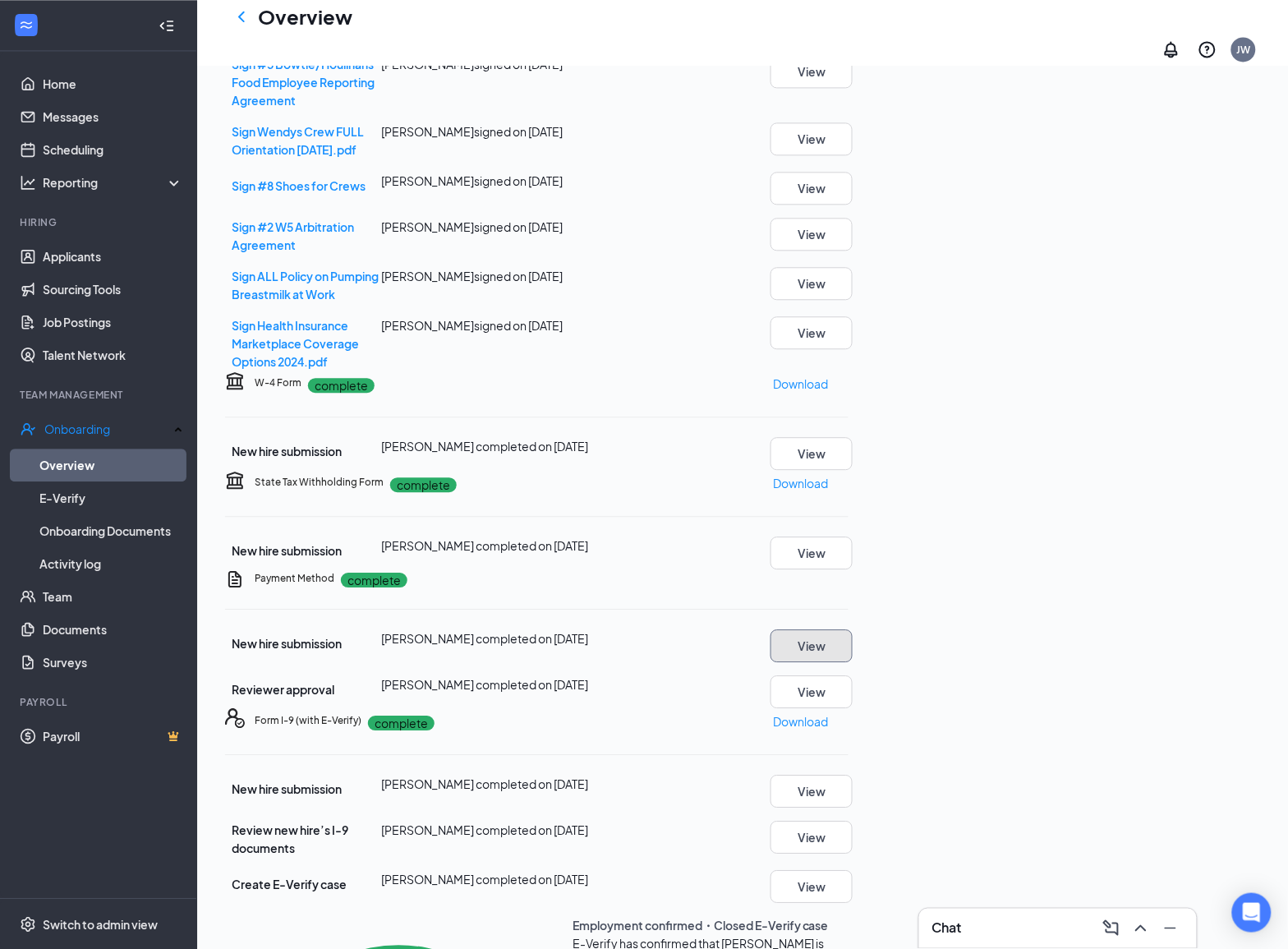
click at [853, 629] on button "View" at bounding box center [811, 645] width 82 height 33
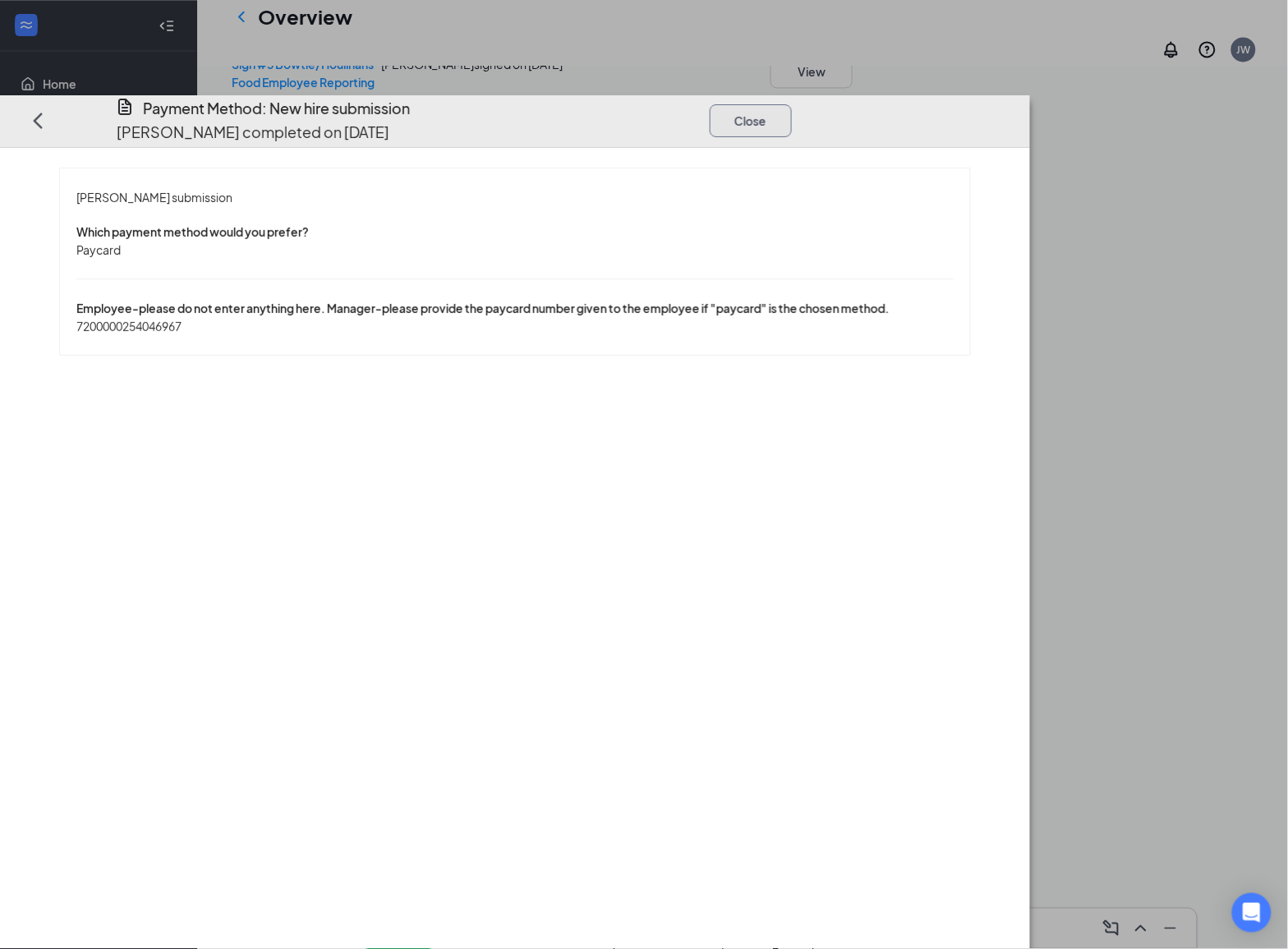
drag, startPoint x: 1194, startPoint y: 49, endPoint x: 5, endPoint y: 507, distance: 1274.2
click at [792, 103] on button "Close" at bounding box center [751, 120] width 82 height 33
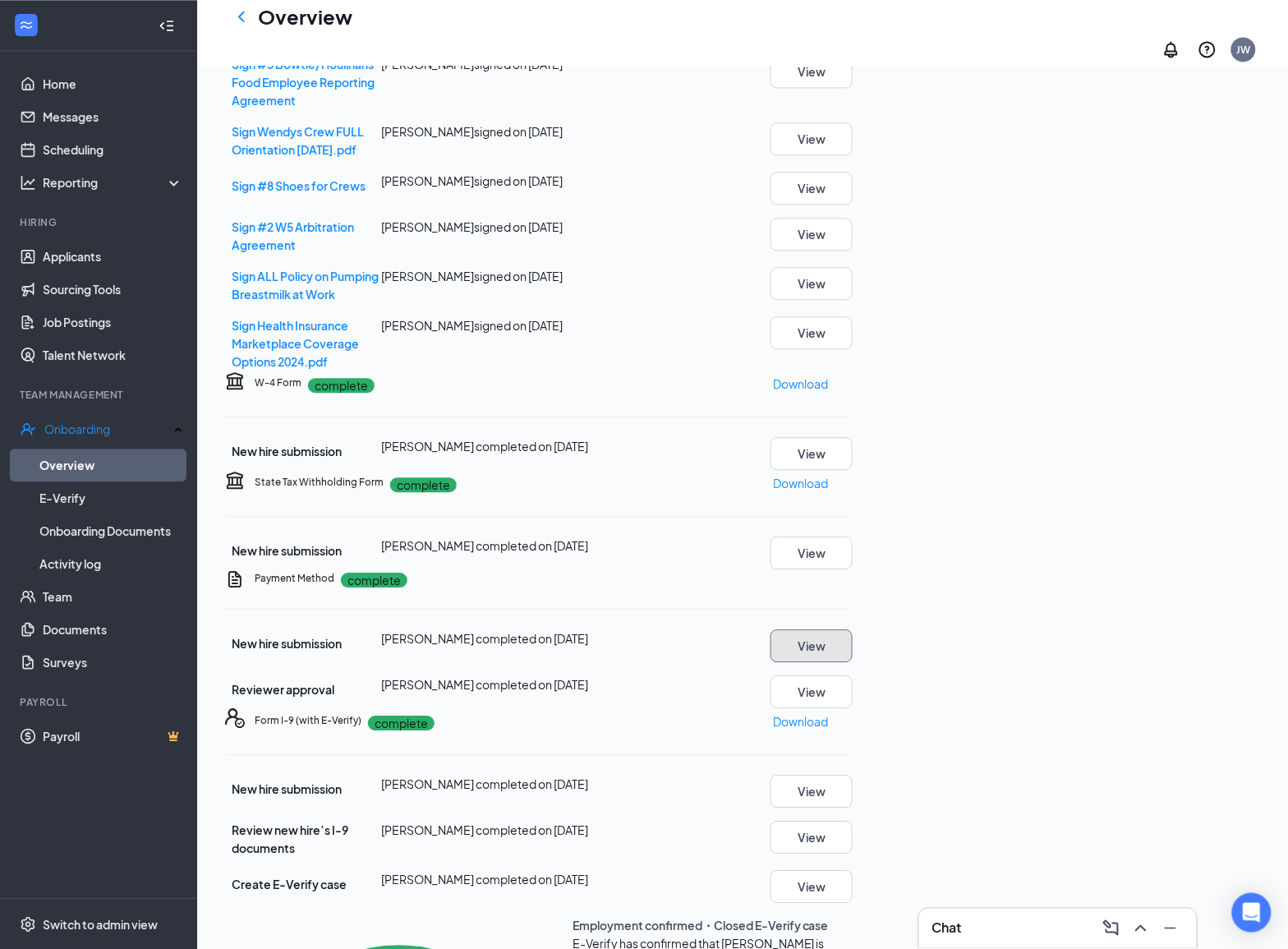
click at [853, 629] on button "View" at bounding box center [811, 645] width 82 height 33
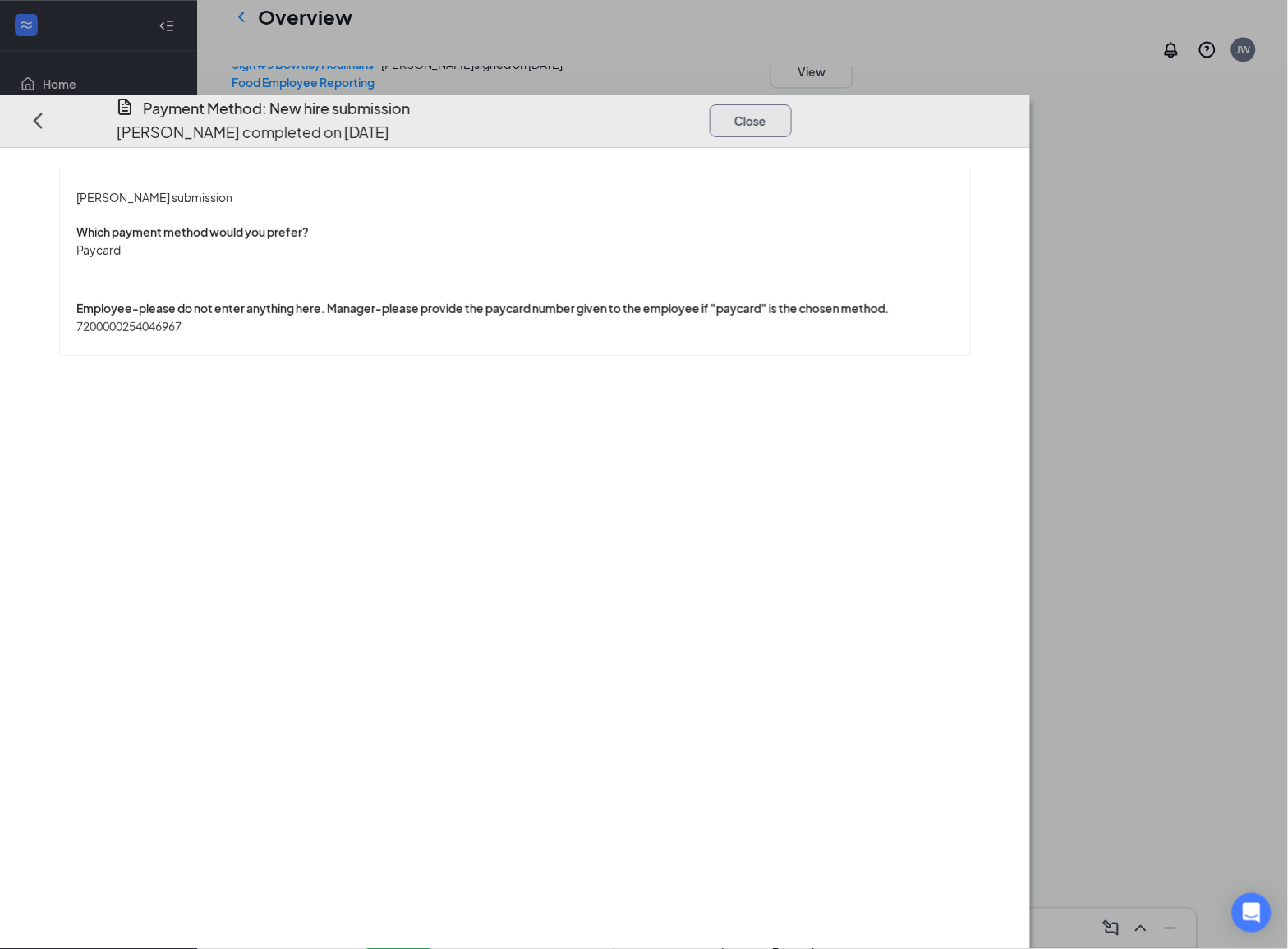
click at [792, 103] on button "Close" at bounding box center [751, 120] width 82 height 33
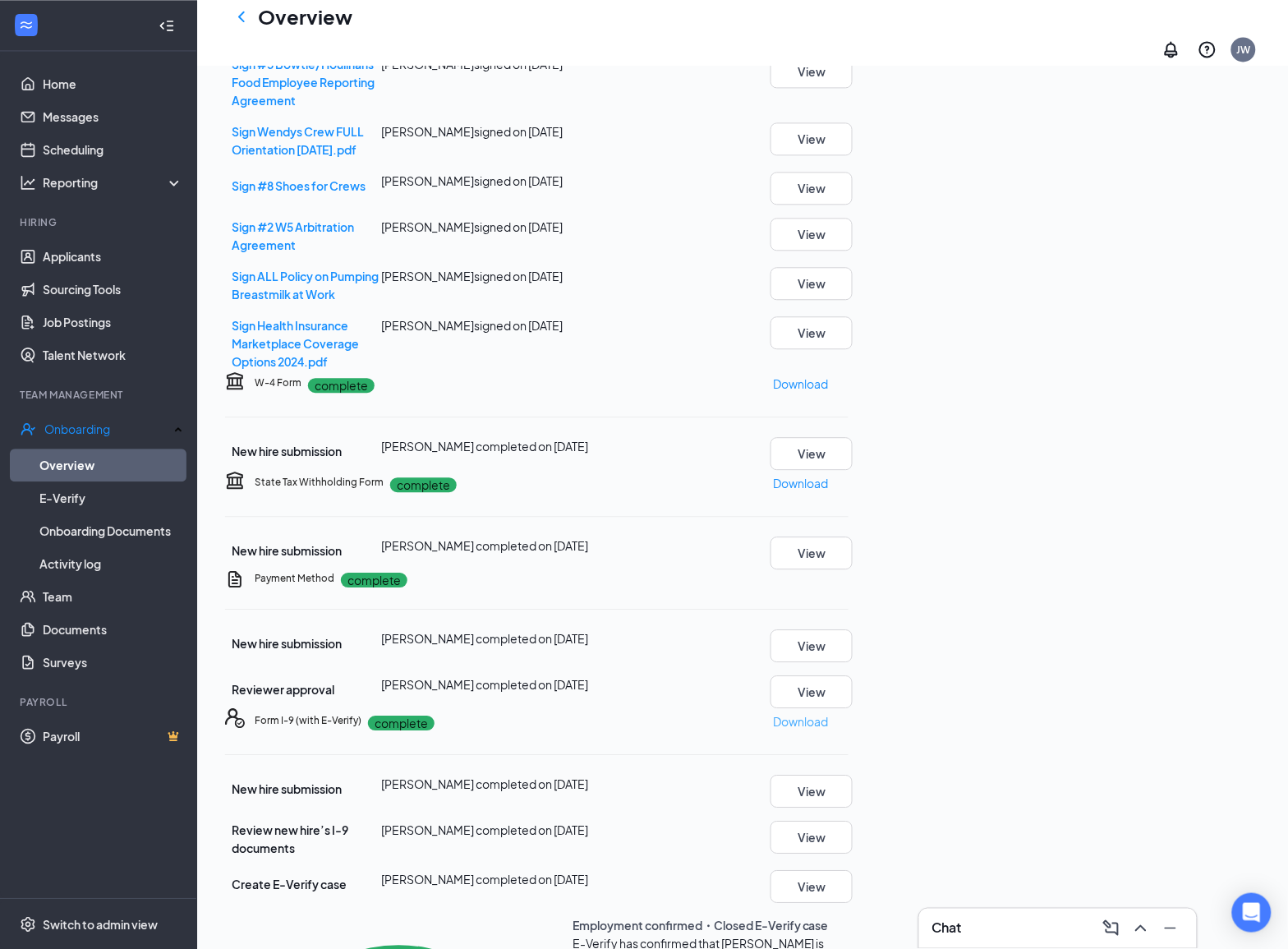
click at [828, 713] on p "Download" at bounding box center [800, 722] width 55 height 18
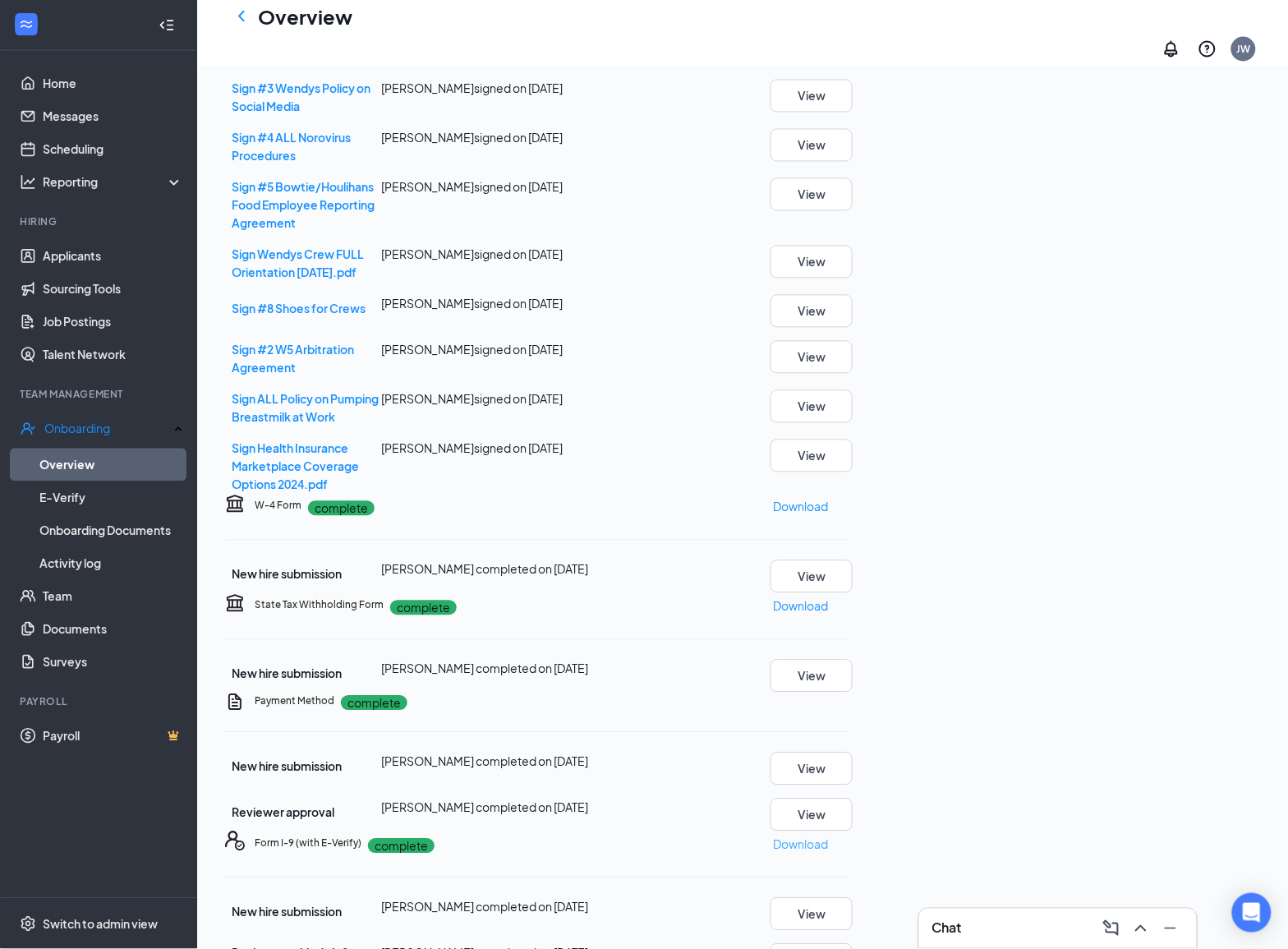
scroll to position [741, 0]
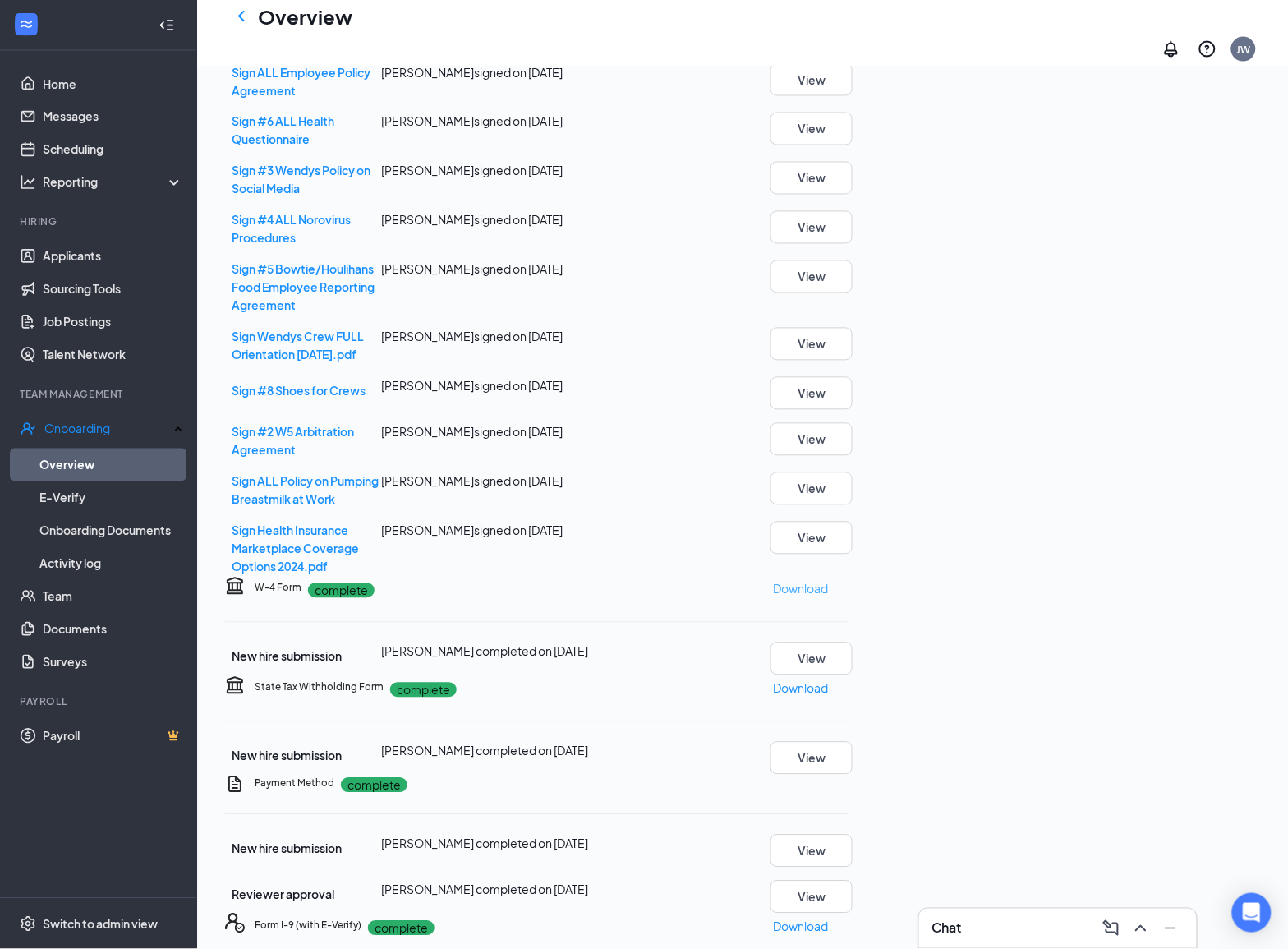
click at [828, 580] on p "Download" at bounding box center [800, 589] width 55 height 18
click at [828, 679] on p "Download" at bounding box center [800, 688] width 55 height 18
click at [244, 23] on icon "ChevronLeft" at bounding box center [242, 16] width 20 height 20
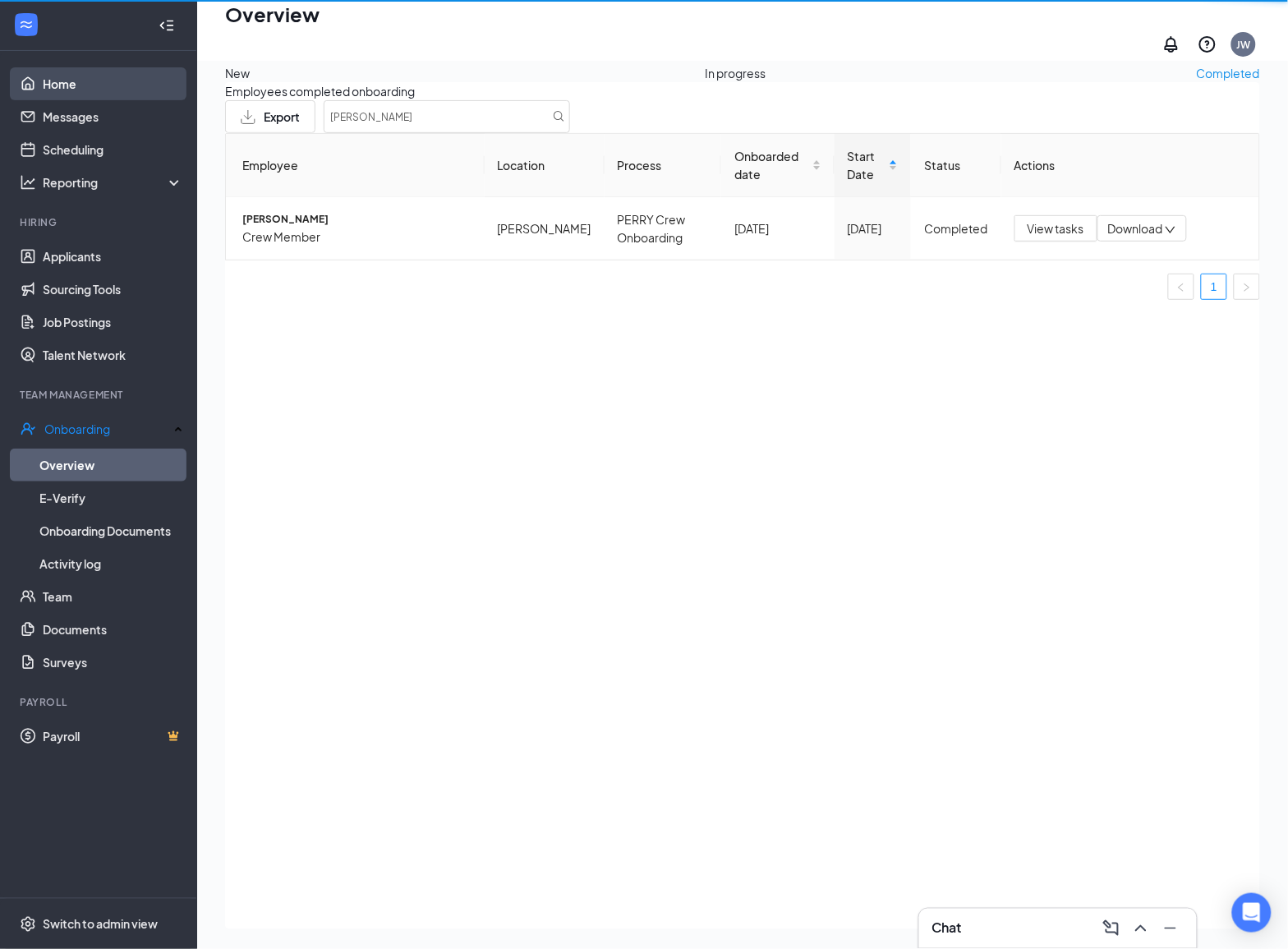
scroll to position [74, 0]
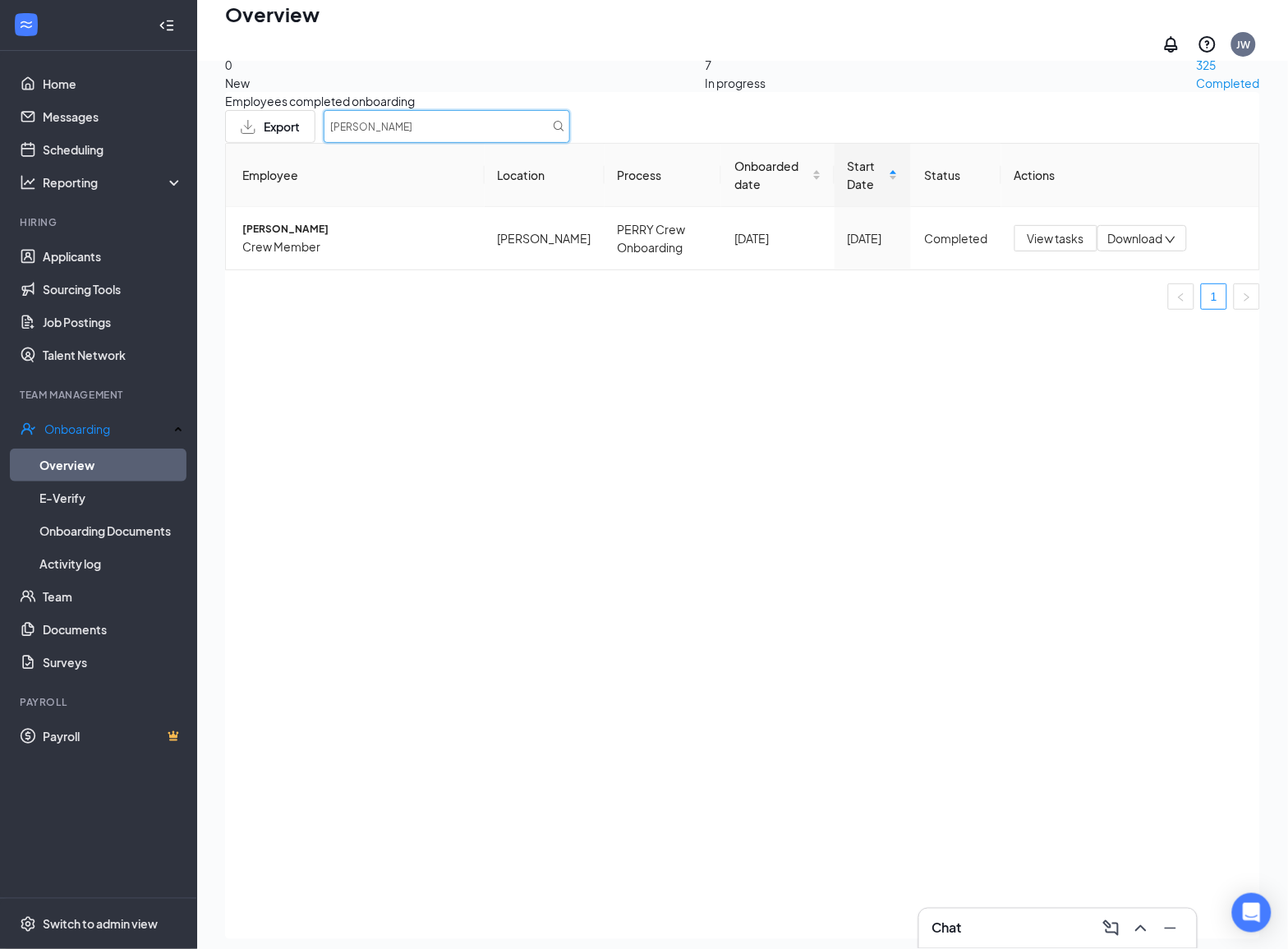
drag, startPoint x: 778, startPoint y: 100, endPoint x: 733, endPoint y: 100, distance: 45.0
click at [752, 99] on div "Employees completed onboarding Export [PERSON_NAME] Employee Location Process O…" at bounding box center [742, 515] width 1035 height 847
type input "jakari"
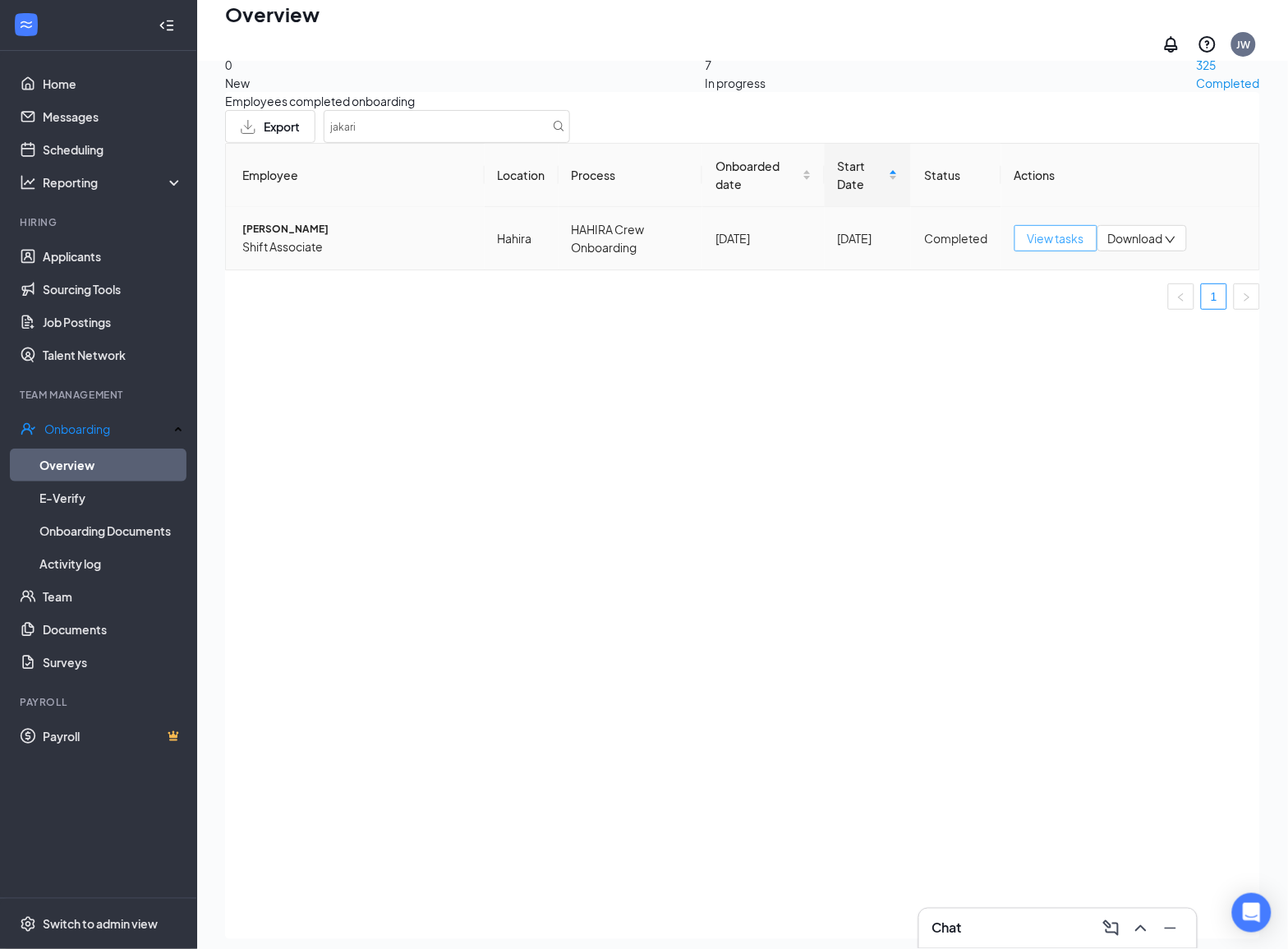
click at [1047, 247] on span "View tasks" at bounding box center [1056, 238] width 57 height 18
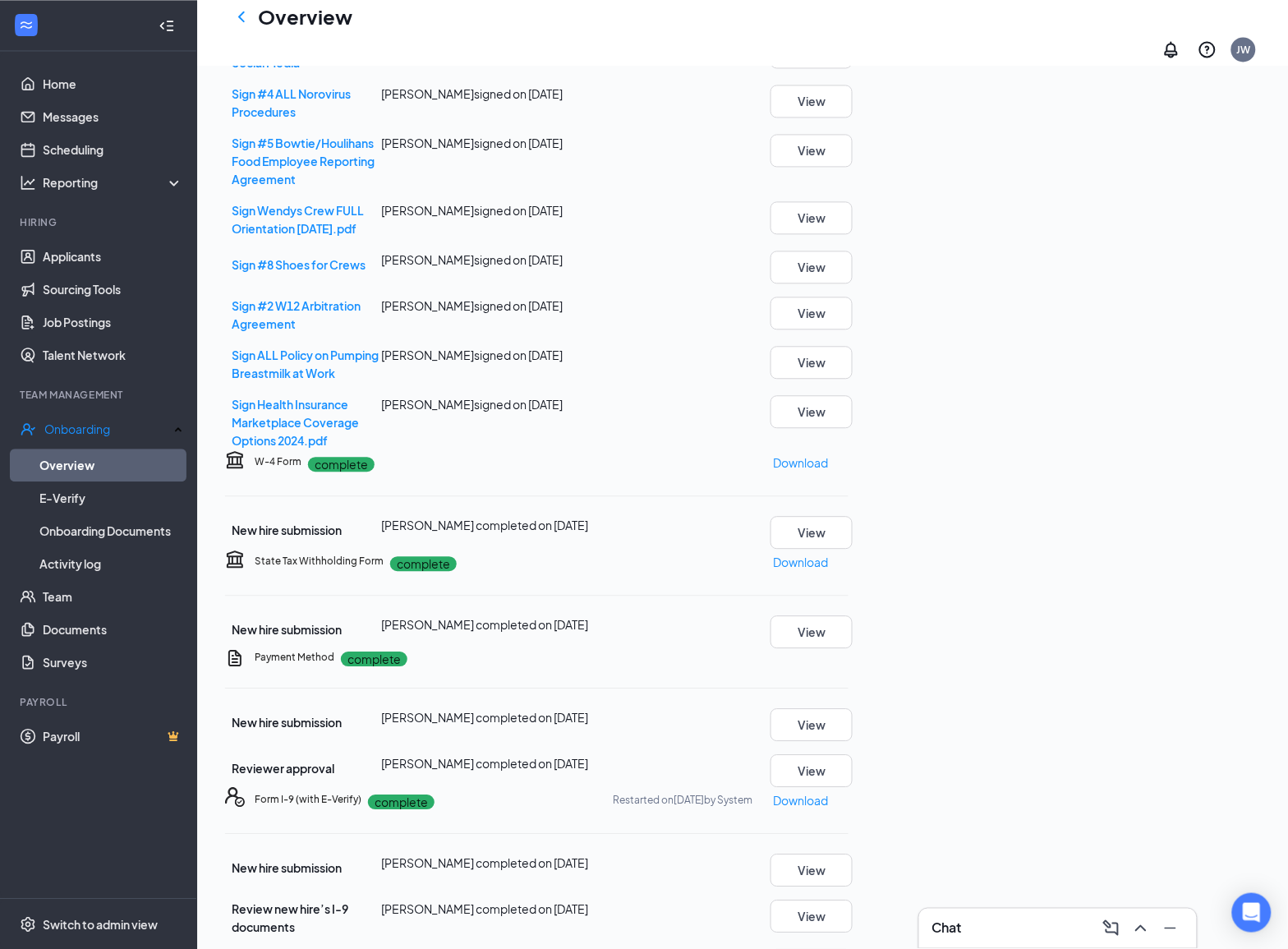
scroll to position [924, 0]
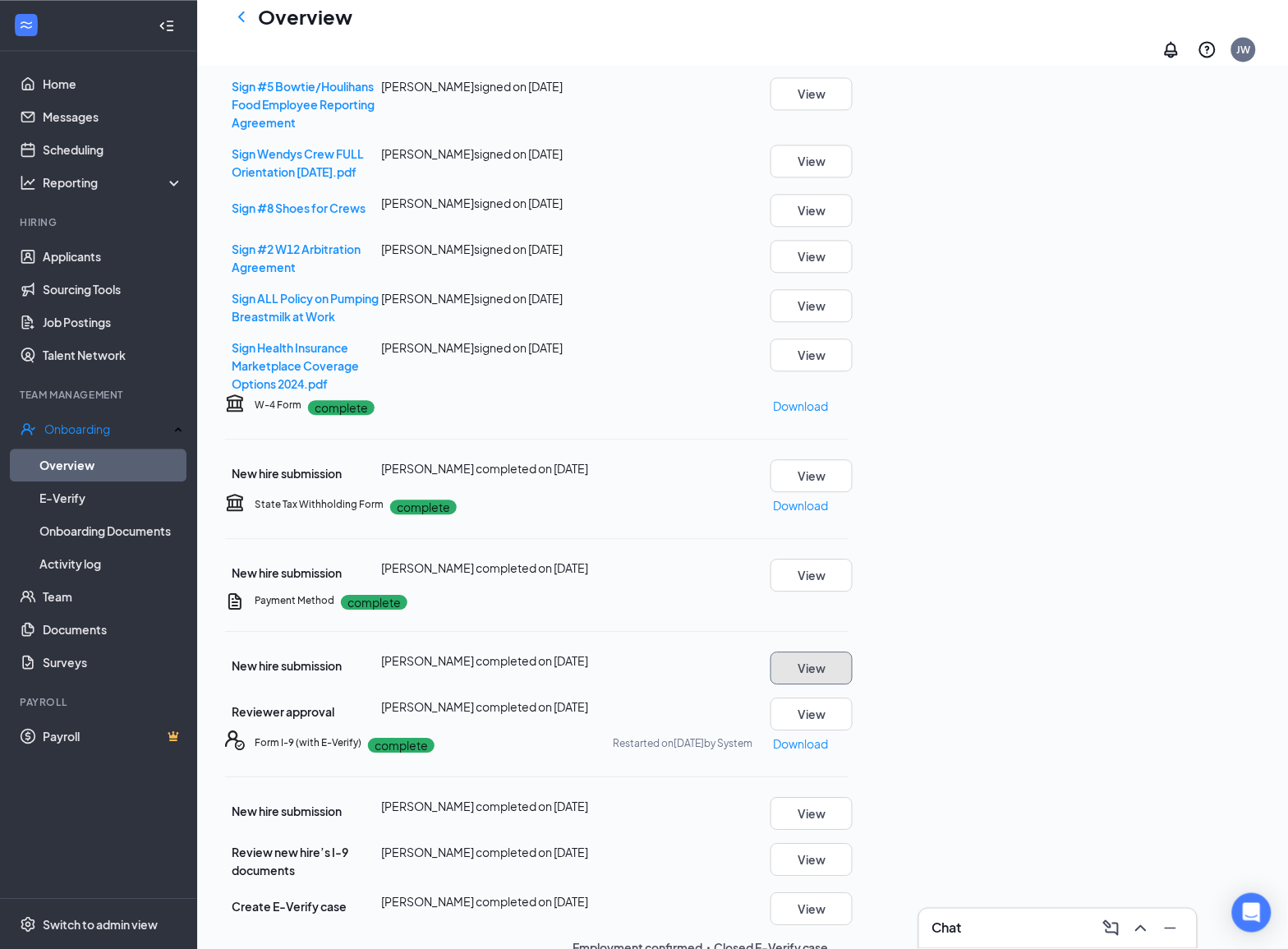
click at [853, 652] on button "View" at bounding box center [811, 668] width 82 height 33
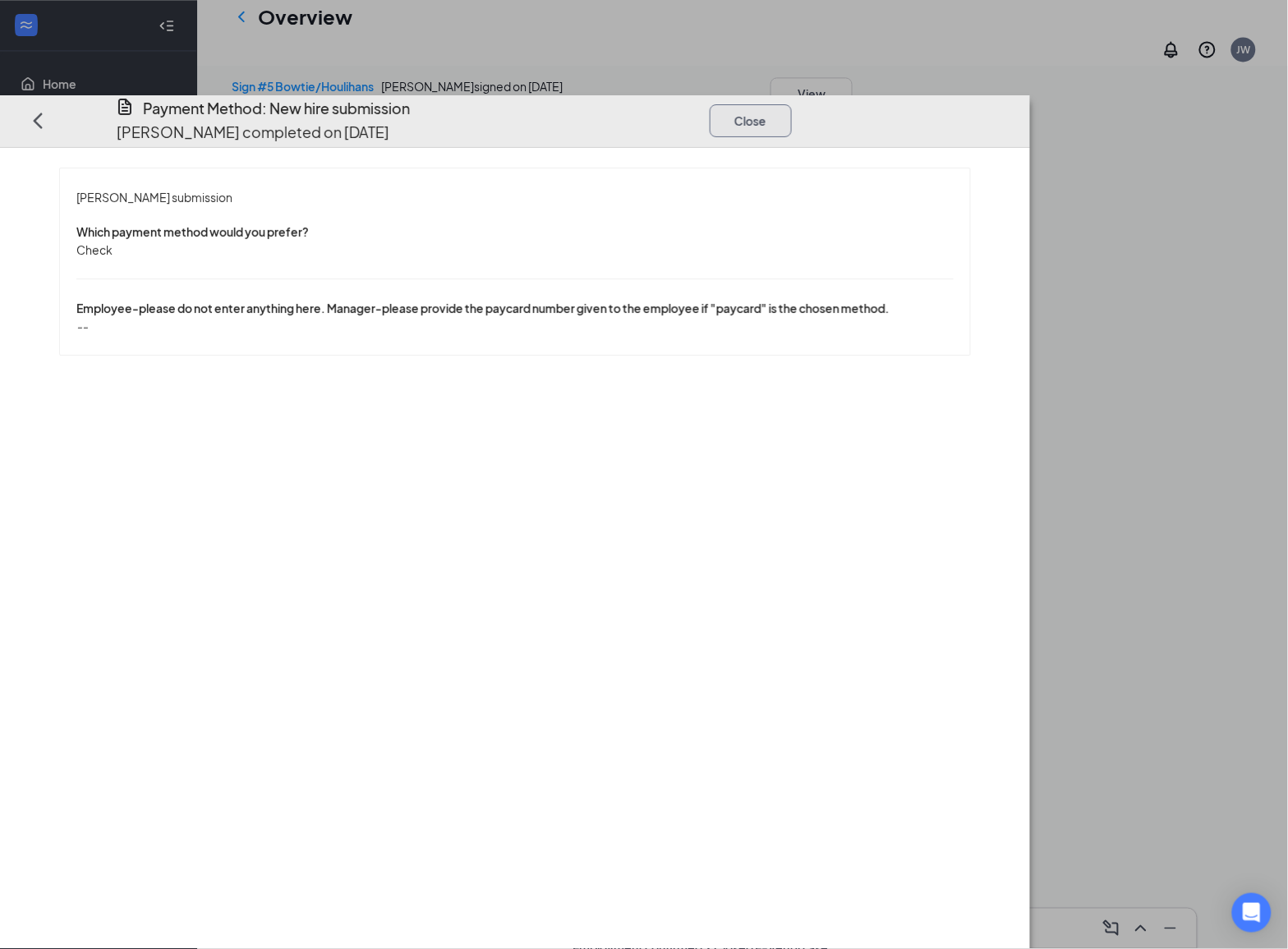
drag, startPoint x: 1133, startPoint y: 58, endPoint x: 893, endPoint y: 298, distance: 339.4
click at [792, 103] on button "Close" at bounding box center [751, 120] width 82 height 33
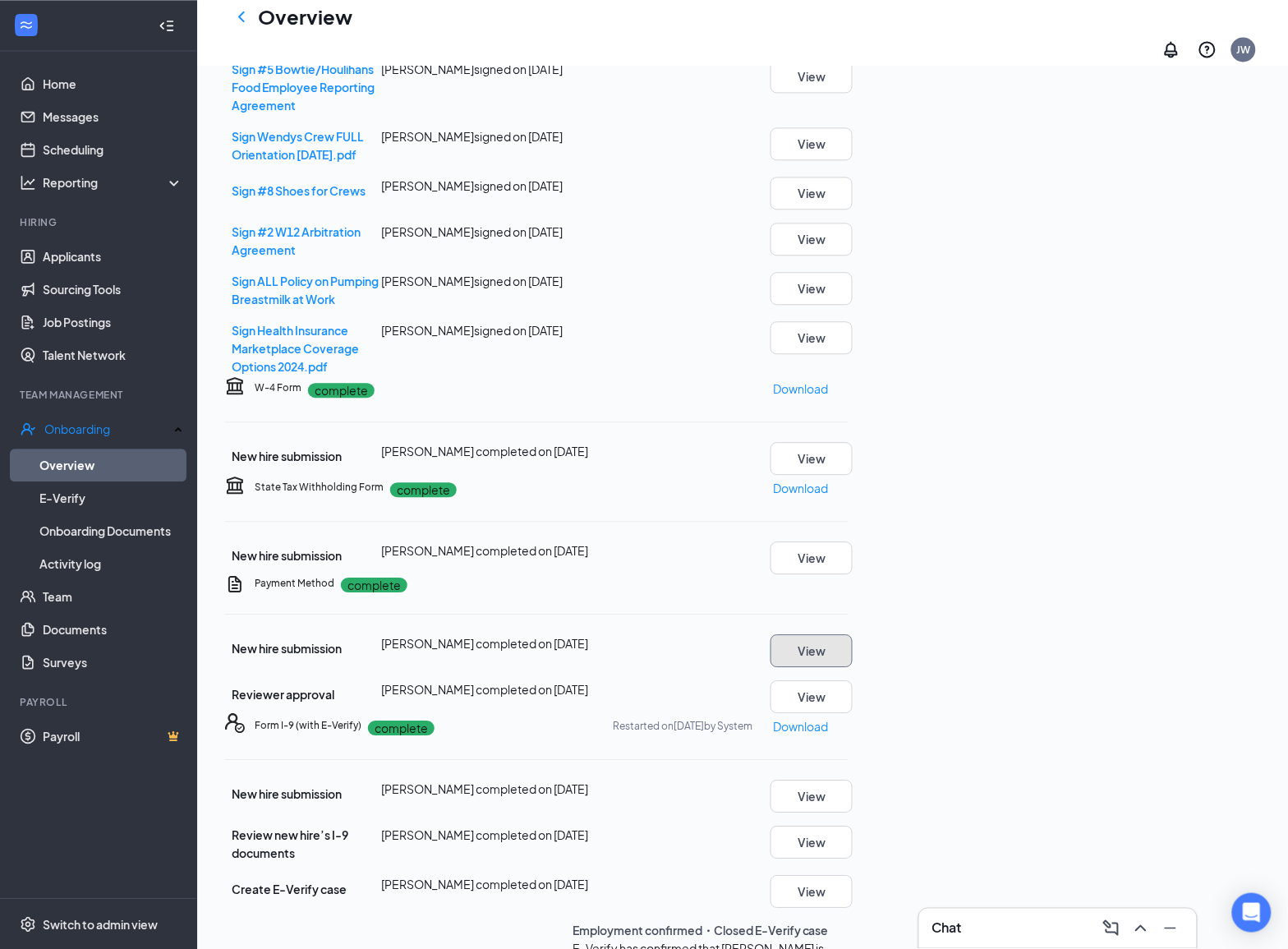
scroll to position [946, 0]
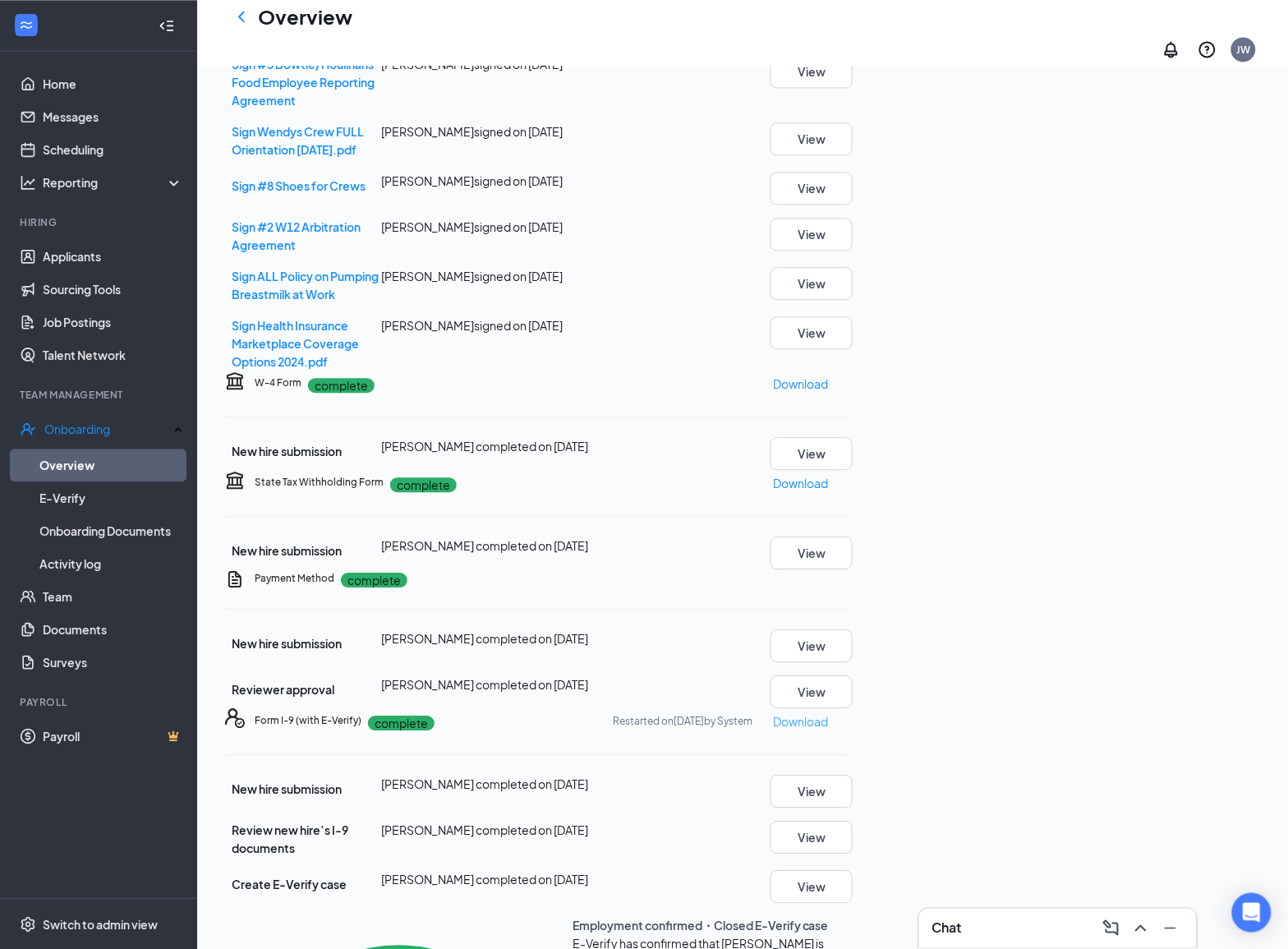
click at [828, 713] on p "Download" at bounding box center [800, 722] width 55 height 18
click at [248, 22] on icon "ChevronLeft" at bounding box center [242, 16] width 20 height 20
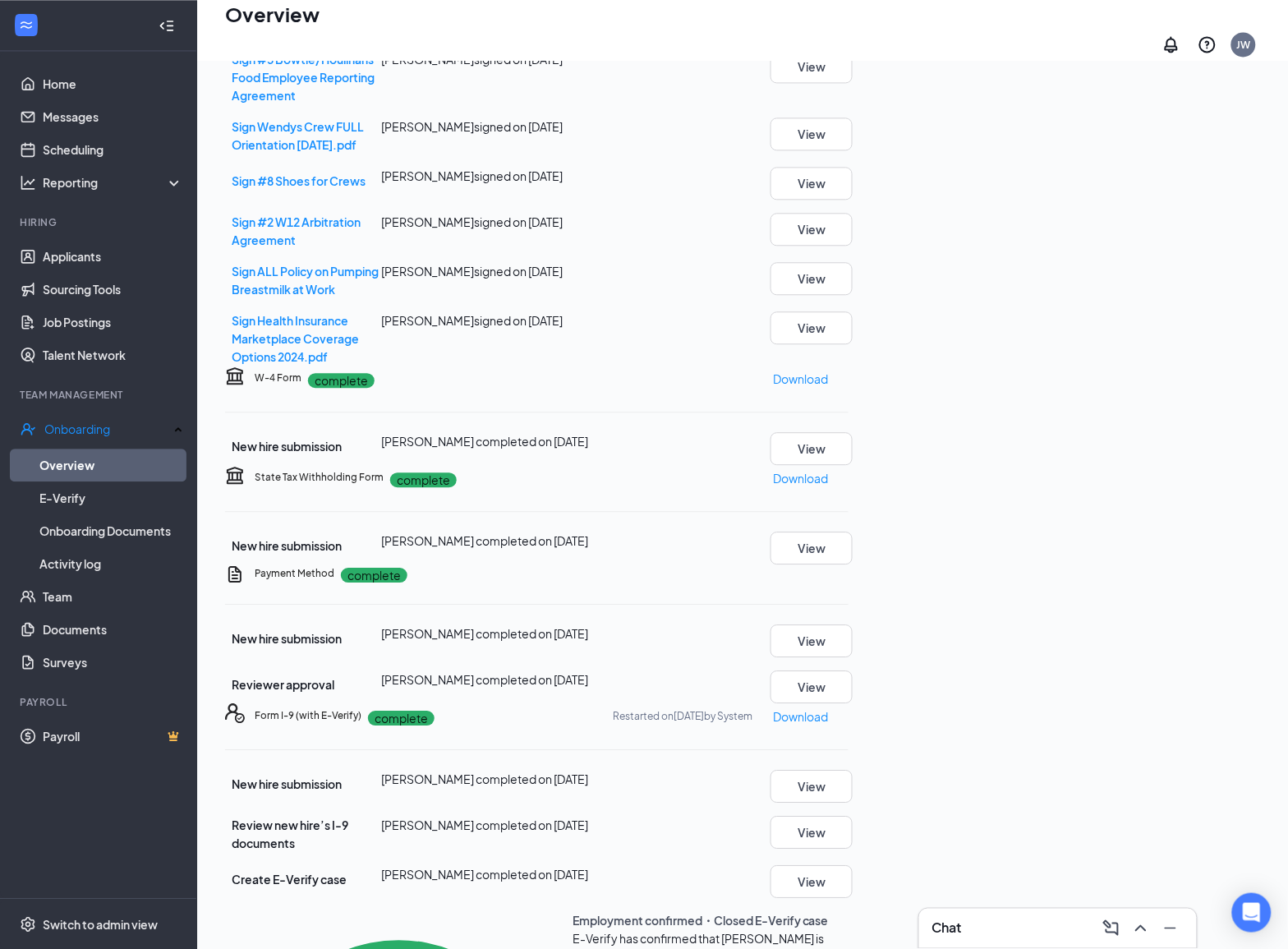
scroll to position [74, 0]
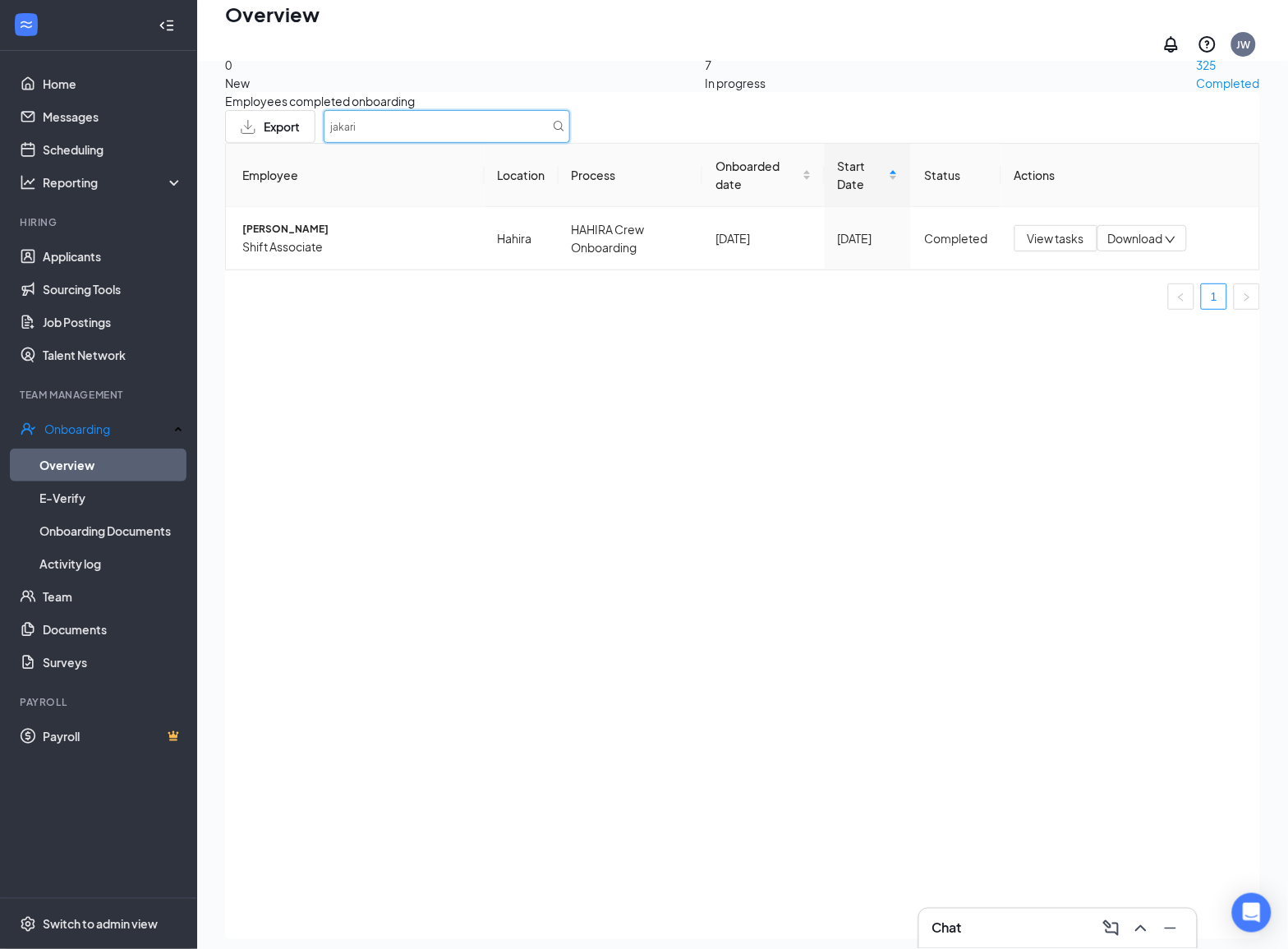
drag, startPoint x: 1087, startPoint y: 120, endPoint x: 569, endPoint y: 79, distance: 519.6
click at [569, 79] on div "0 New 7 In progress 325 Completed Employees completed onboarding Export jakari …" at bounding box center [742, 473] width 1035 height 933
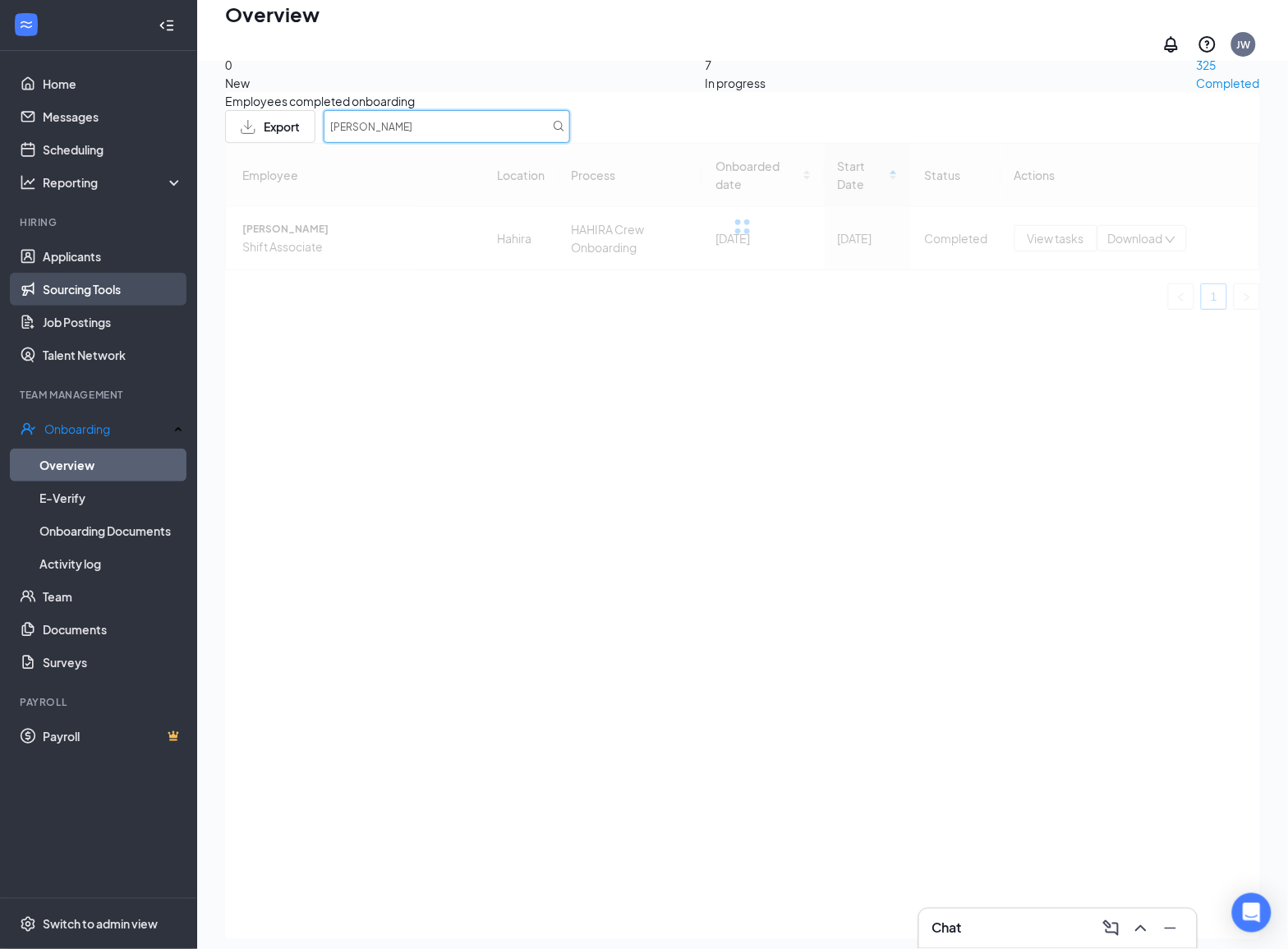
type input "[PERSON_NAME]"
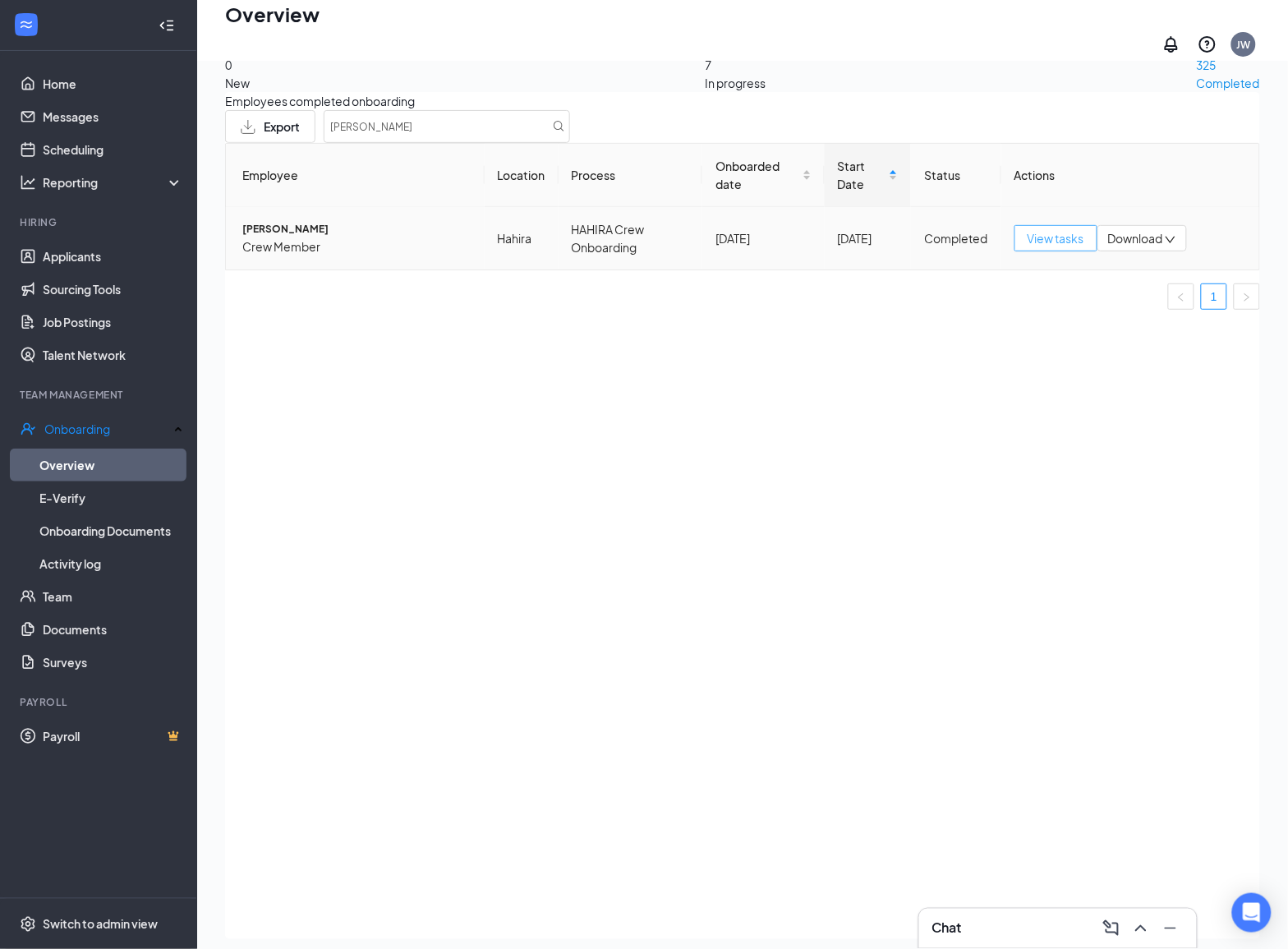
click at [1058, 247] on span "View tasks" at bounding box center [1056, 238] width 57 height 18
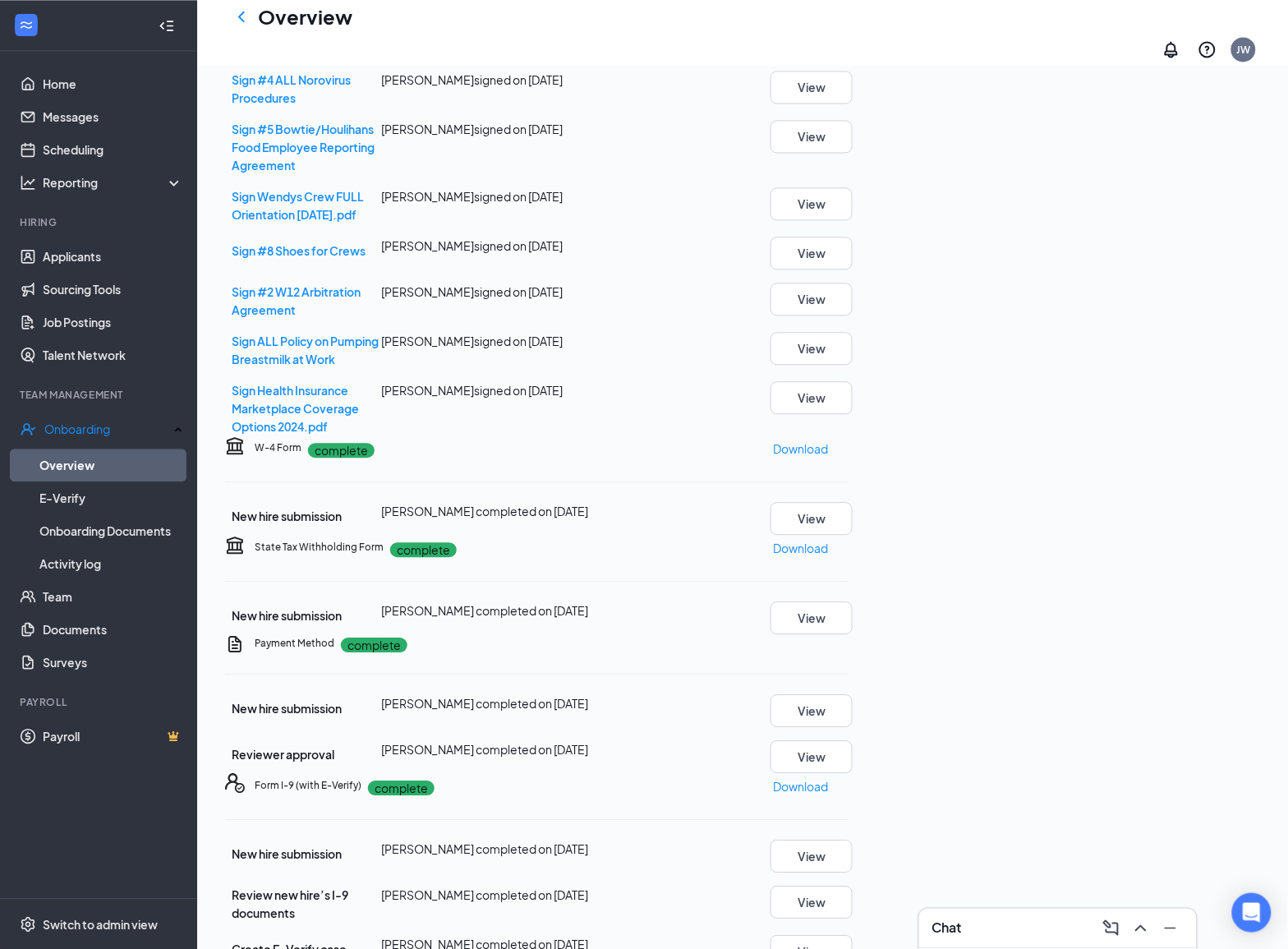
scroll to position [946, 0]
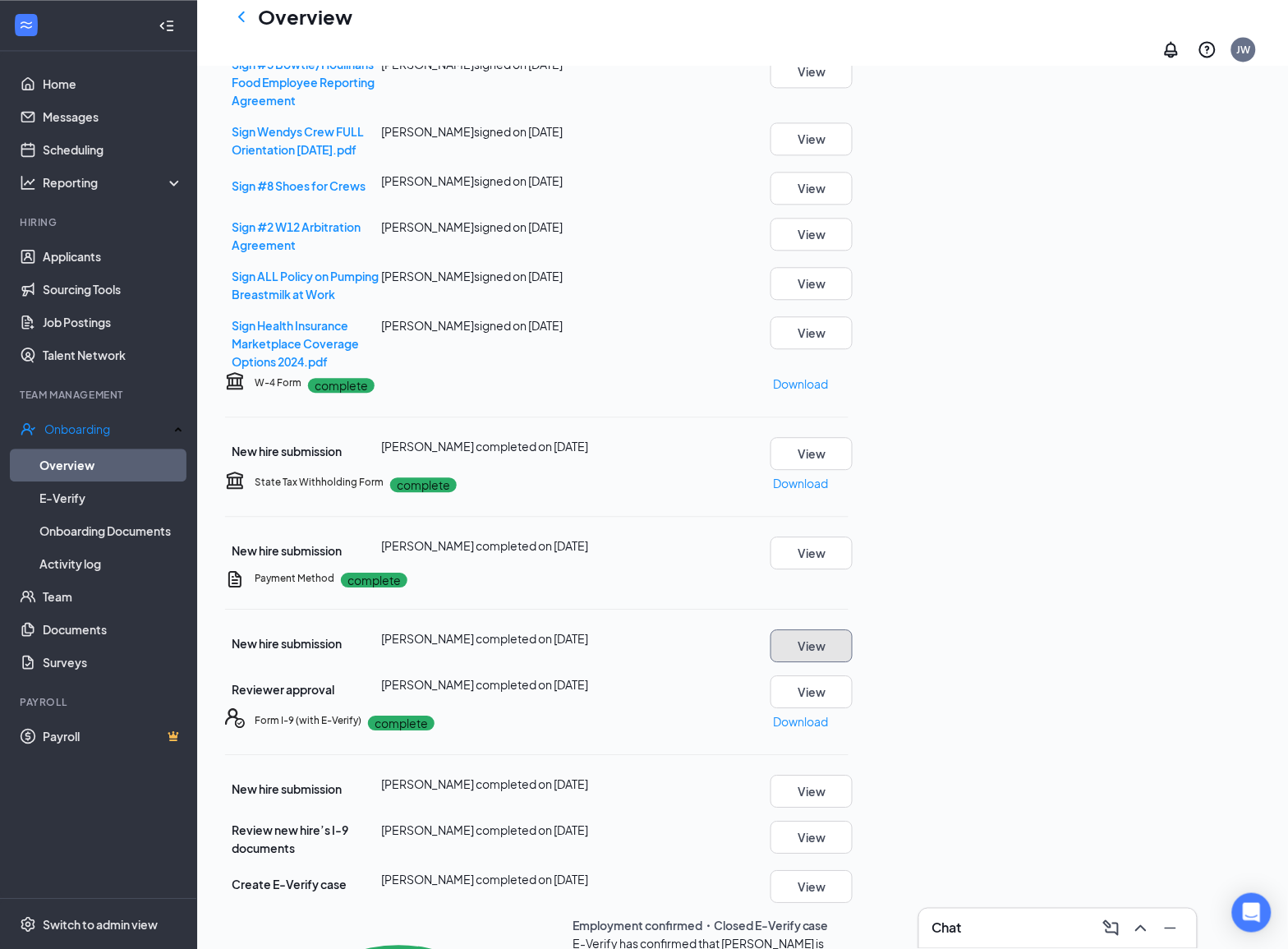
click at [853, 629] on button "View" at bounding box center [811, 645] width 82 height 33
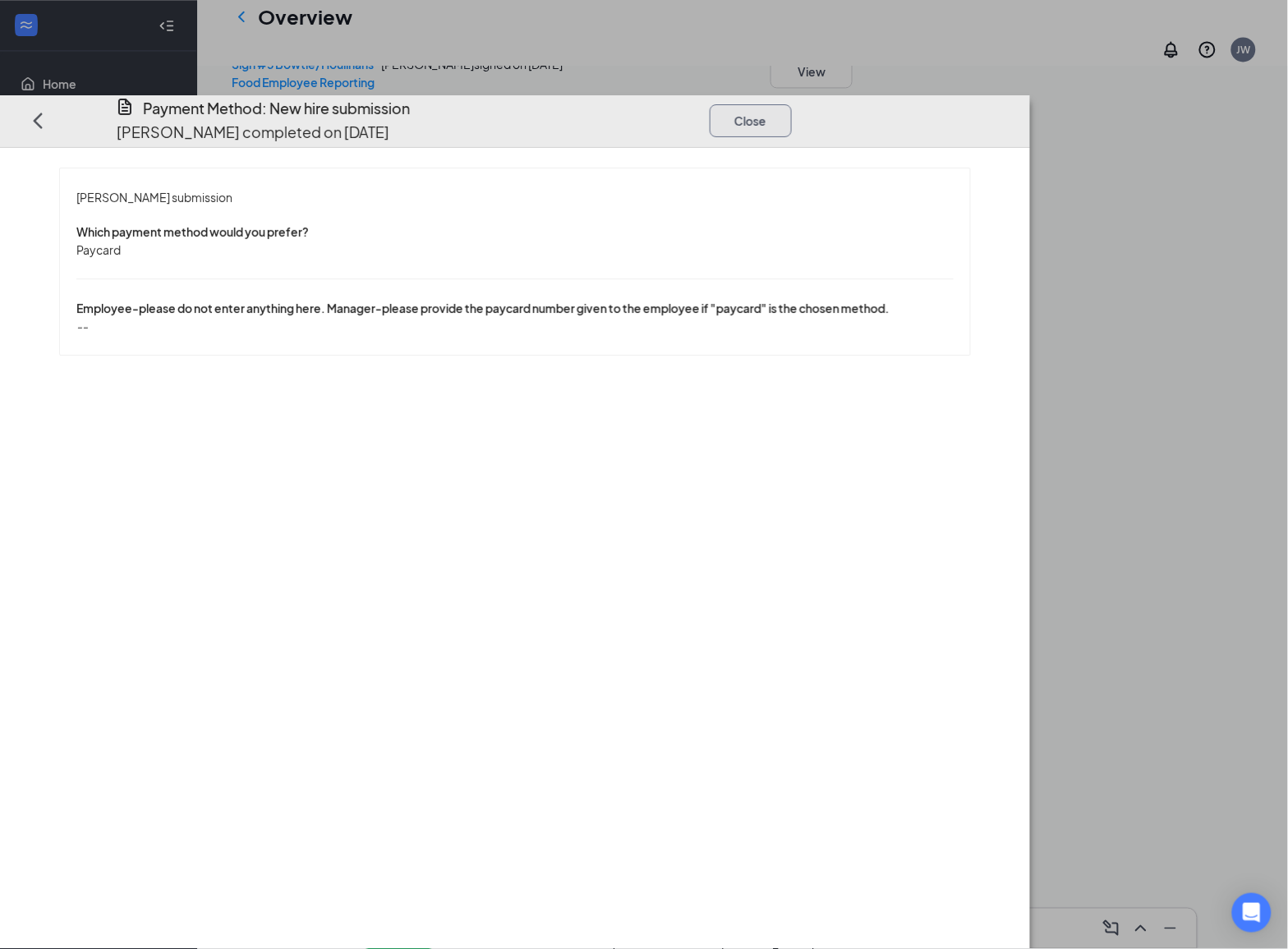
click at [792, 103] on button "Close" at bounding box center [751, 120] width 82 height 33
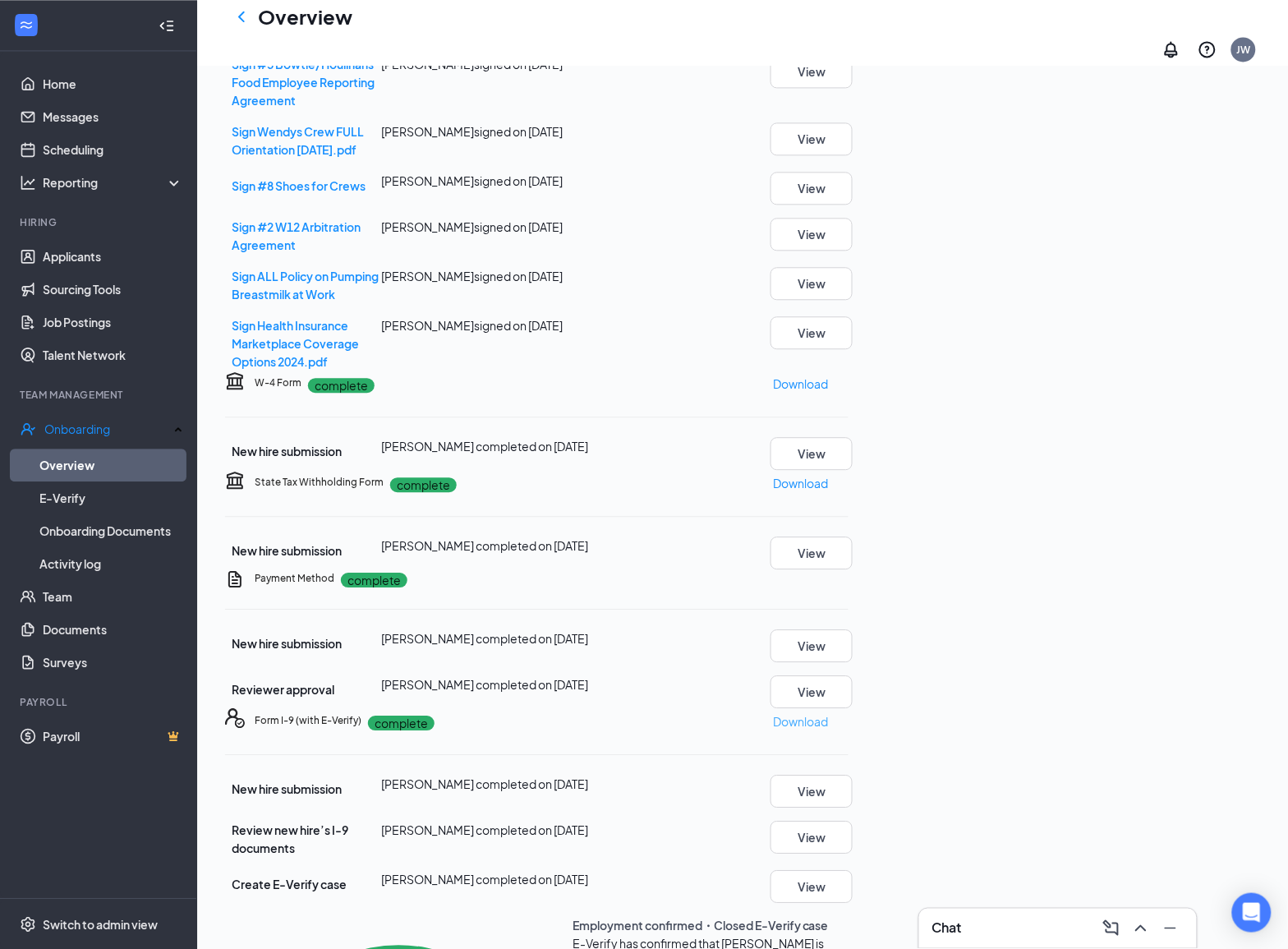
click at [828, 713] on p "Download" at bounding box center [800, 722] width 55 height 18
drag, startPoint x: 14, startPoint y: 646, endPoint x: 0, endPoint y: 653, distance: 15.7
click at [43, 646] on link "Surveys" at bounding box center [113, 661] width 140 height 33
